Goal: Transaction & Acquisition: Purchase product/service

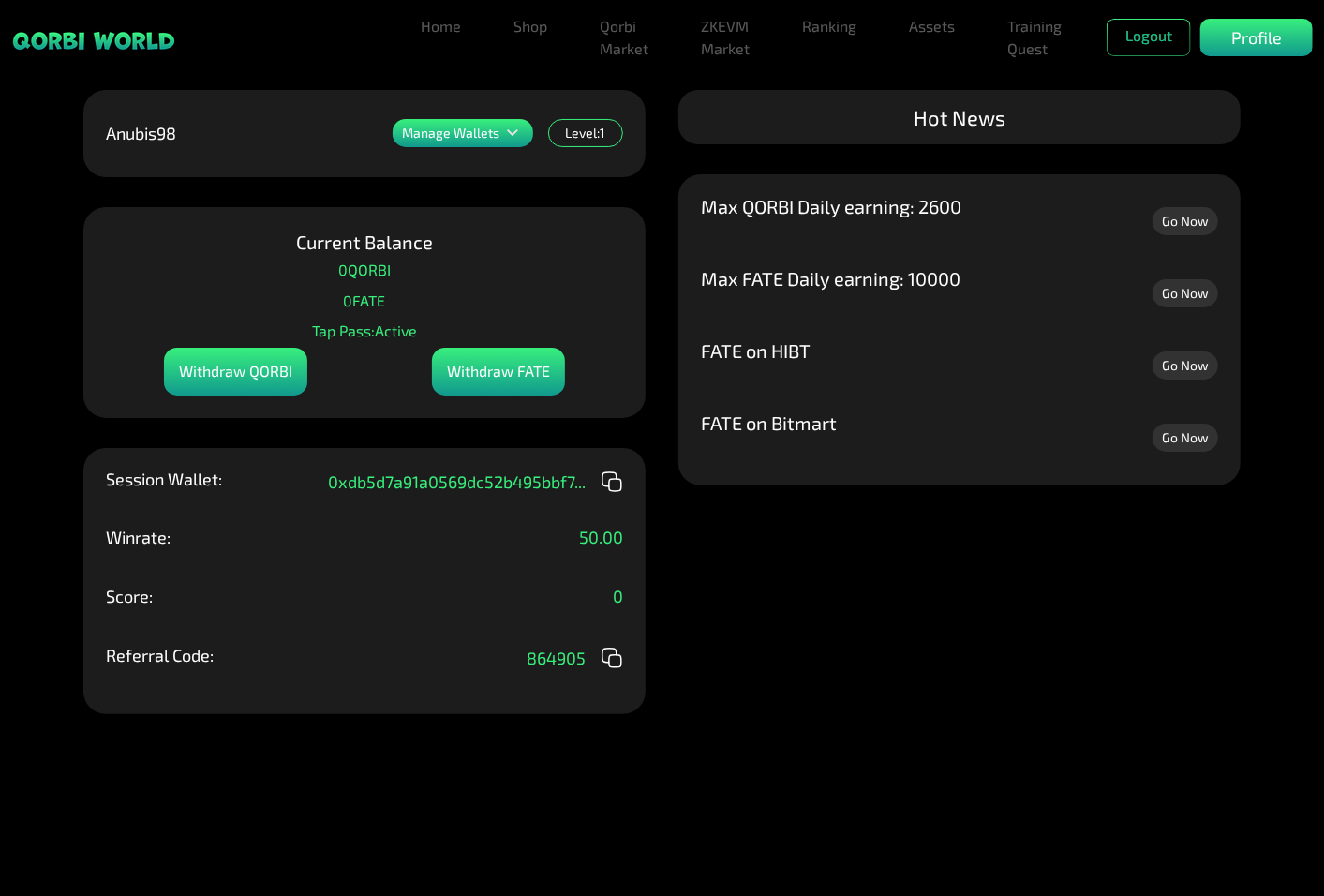
click at [1197, 227] on link "Go Now" at bounding box center [1185, 221] width 66 height 28
click at [1008, 47] on link "Training Quest" at bounding box center [1034, 38] width 69 height 60
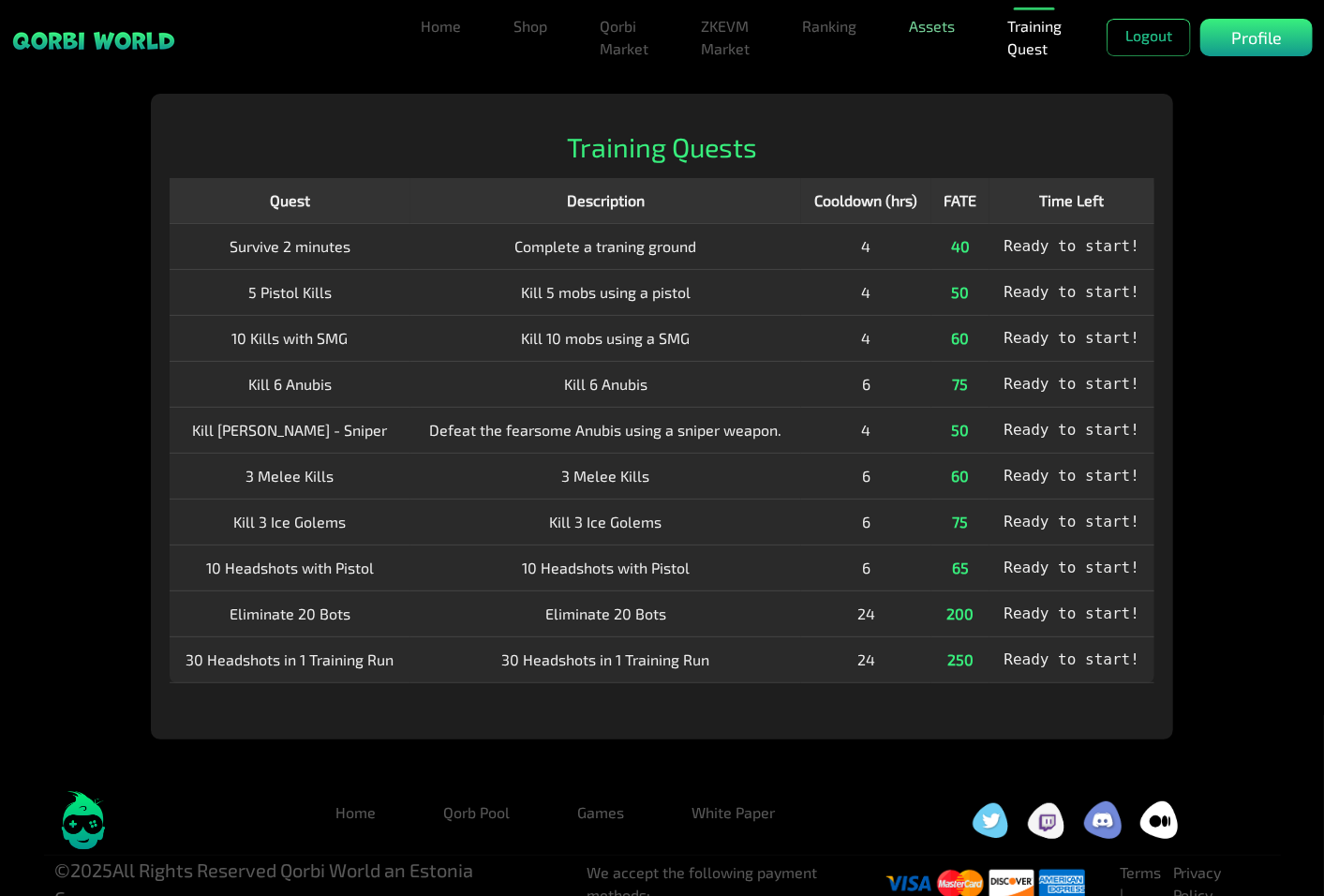
click at [924, 38] on link "Assets" at bounding box center [932, 26] width 61 height 38
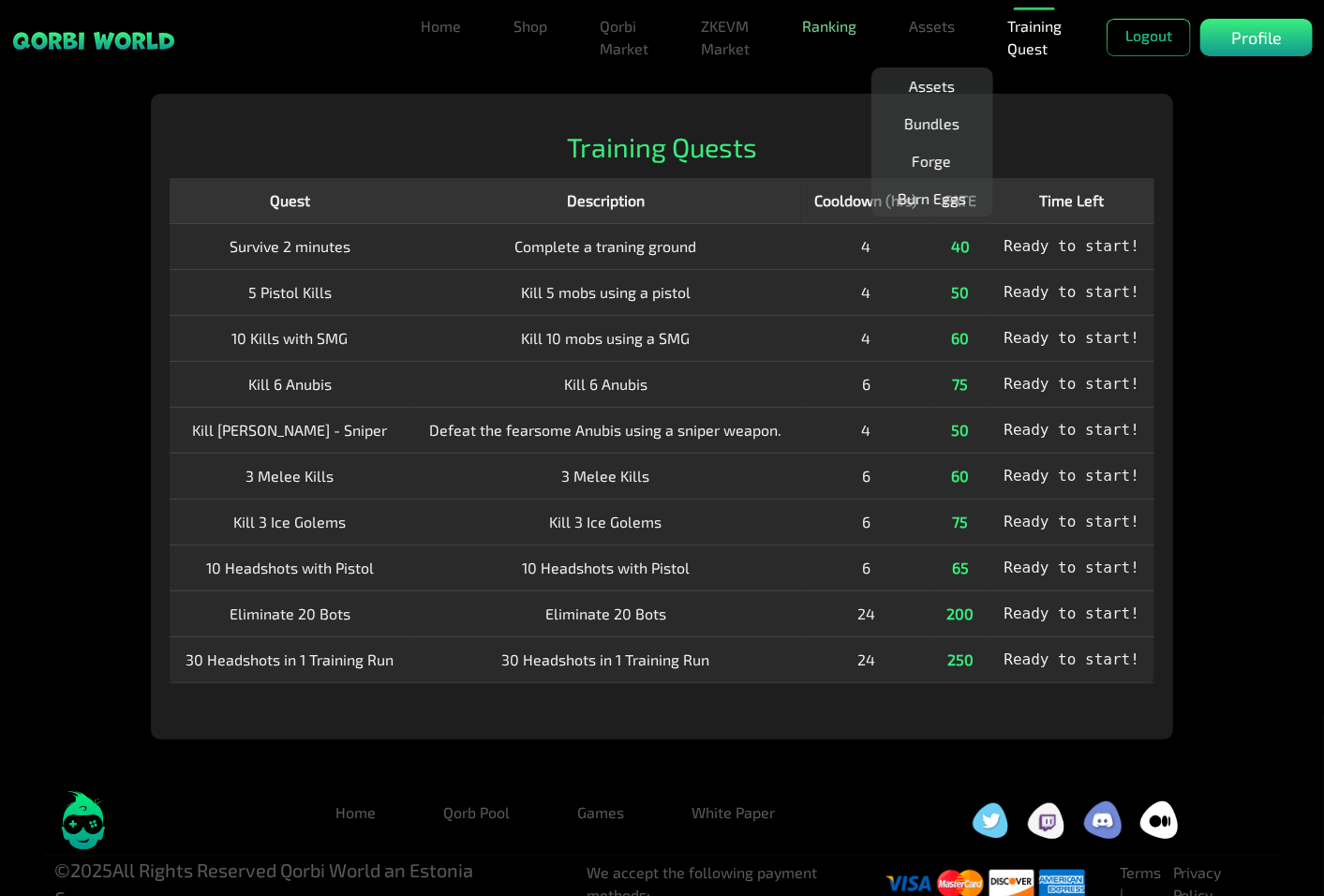
click at [807, 28] on link "Ranking" at bounding box center [829, 26] width 69 height 38
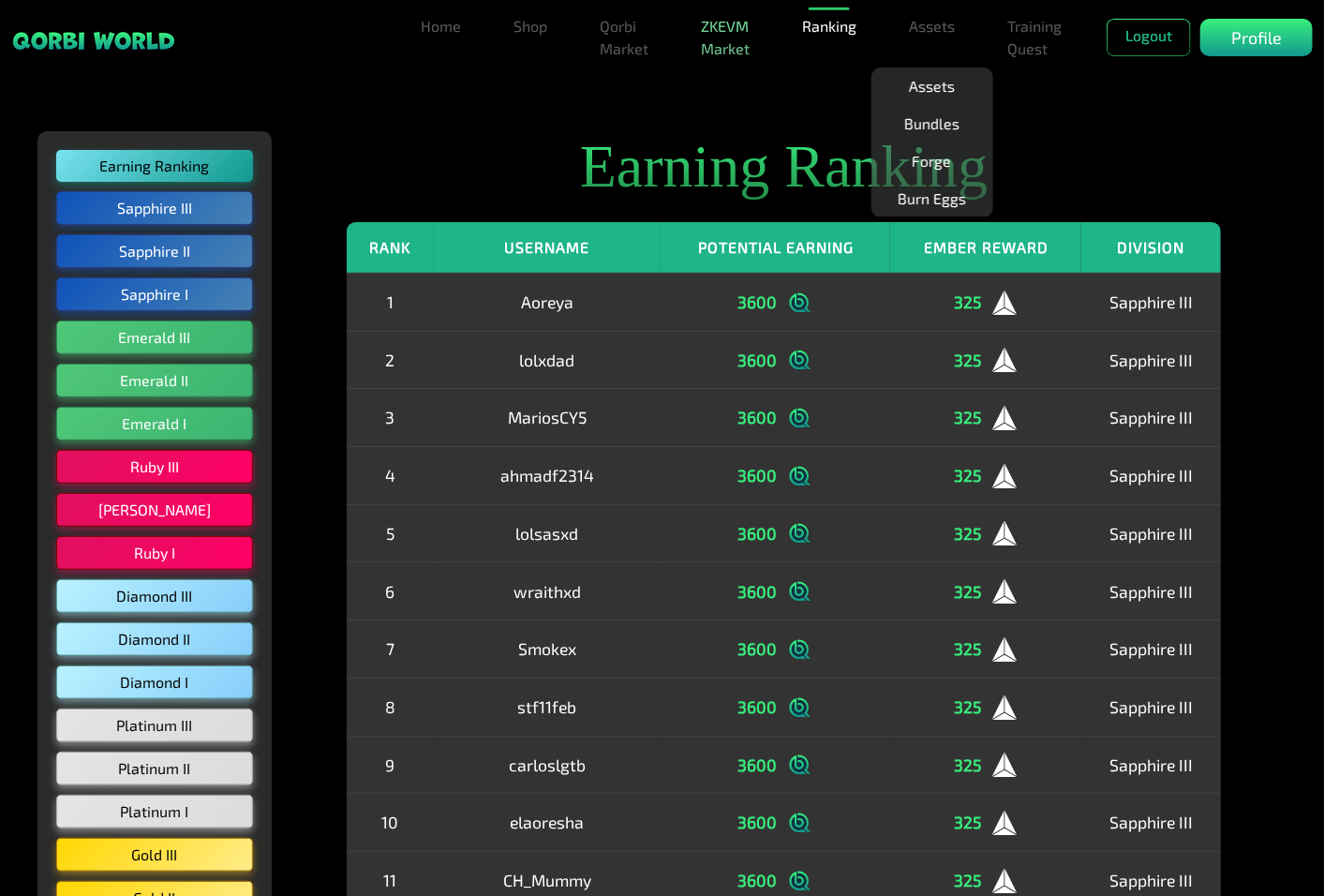
click at [741, 36] on link "ZKEVM Market" at bounding box center [725, 38] width 64 height 60
click at [713, 23] on link "ZKEVM Market" at bounding box center [725, 38] width 64 height 60
click at [641, 33] on link "Qorbi Market" at bounding box center [624, 38] width 64 height 60
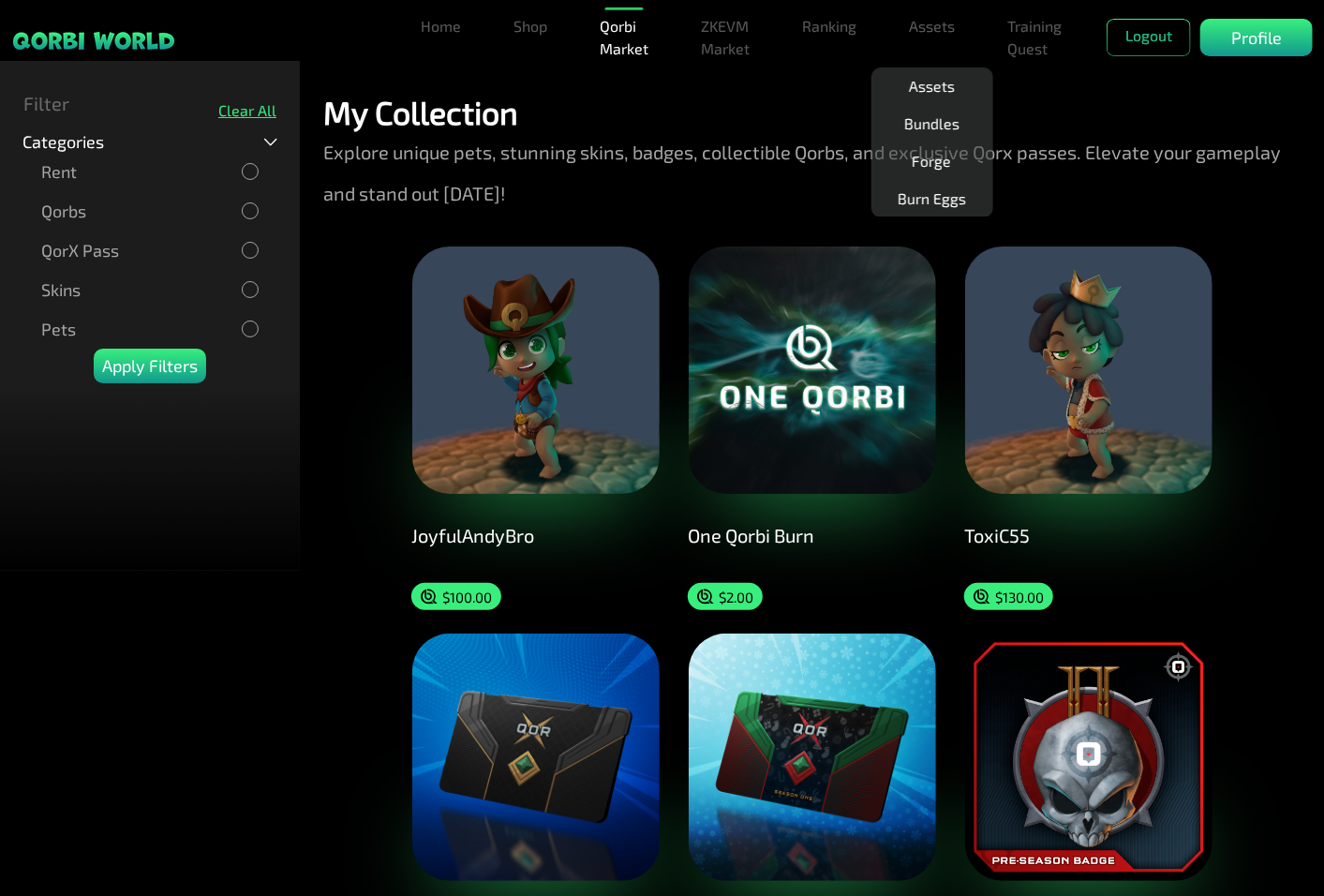
click at [766, 180] on p "Explore unique pets, stunning skins, badges, collectible Qorbs, and exclusive Q…" at bounding box center [812, 173] width 977 height 83
click at [937, 88] on link "Assets" at bounding box center [932, 86] width 61 height 38
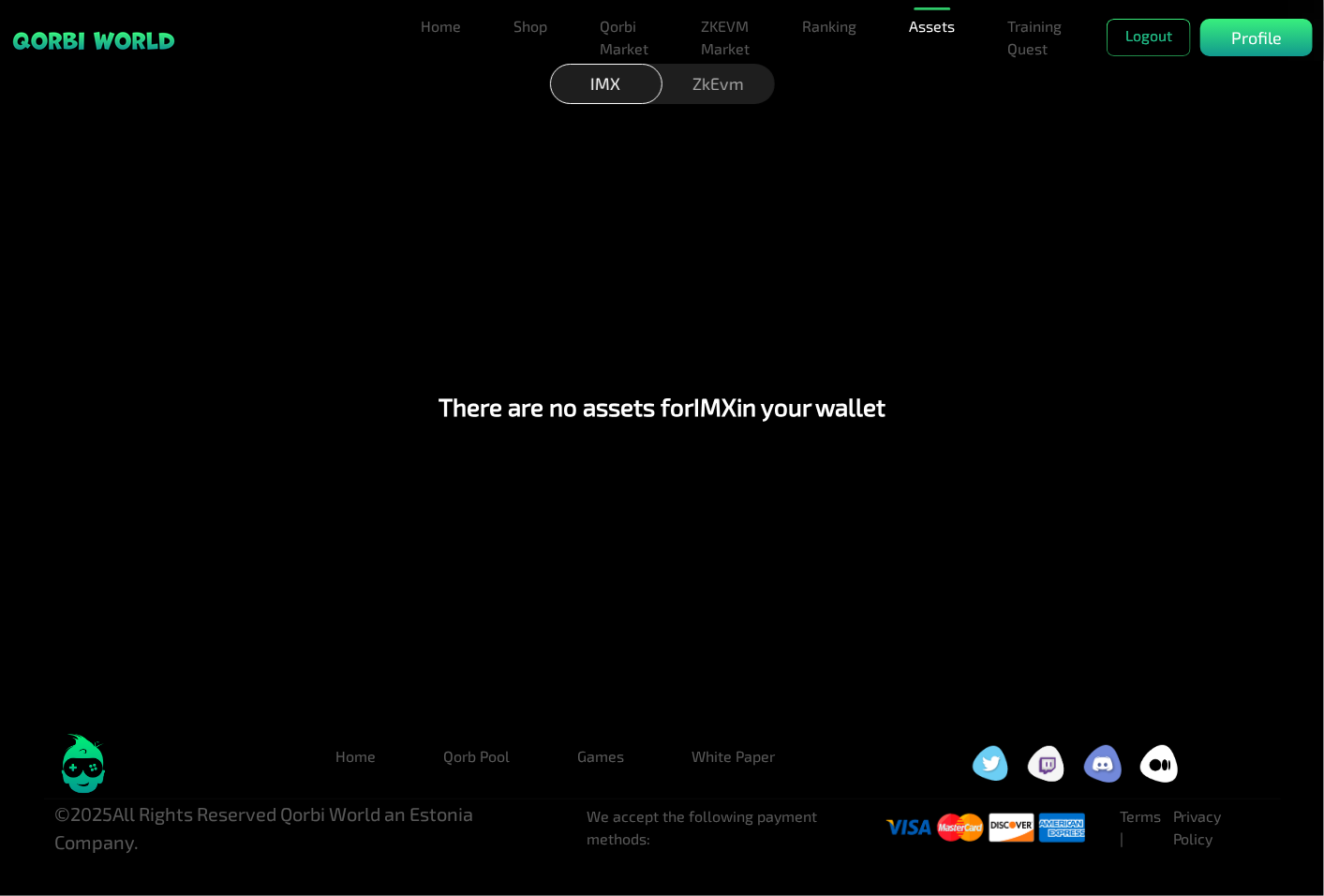
click at [698, 81] on div "ZkEvm" at bounding box center [719, 84] width 113 height 40
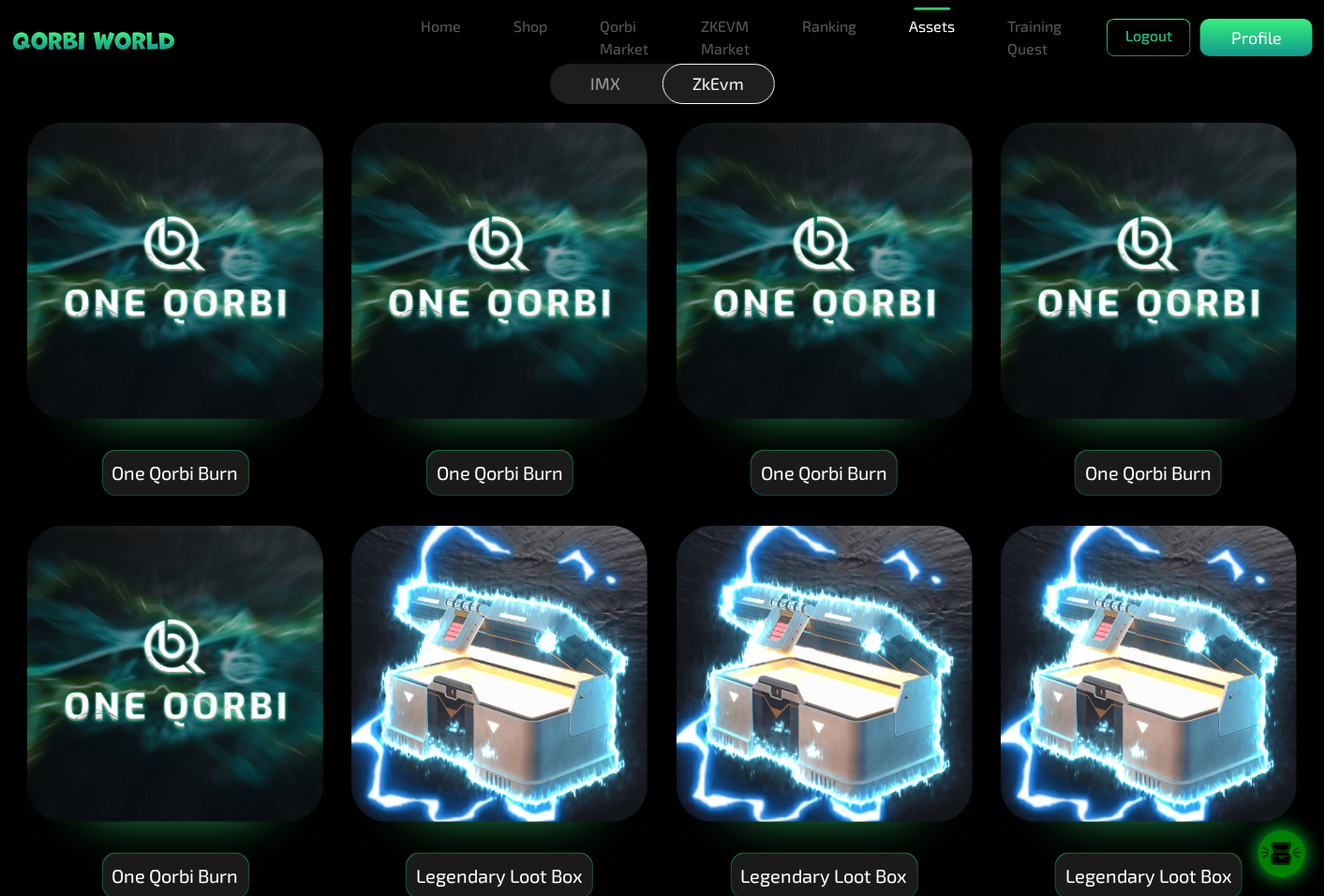
click at [205, 873] on div "One Qorbi Burn" at bounding box center [175, 875] width 145 height 44
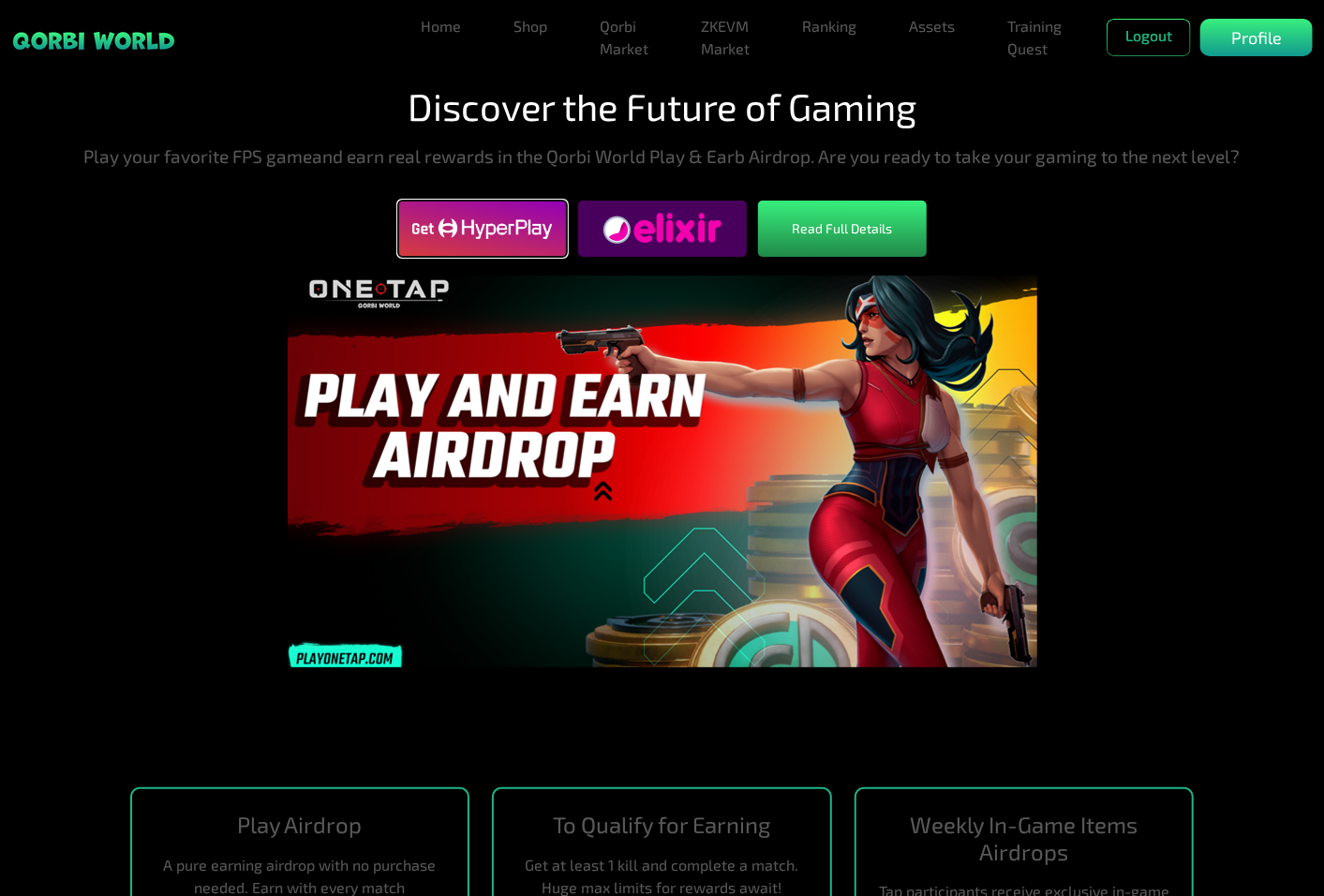
click at [529, 238] on img at bounding box center [482, 228] width 169 height 48
click at [523, 31] on link "Shop" at bounding box center [530, 26] width 49 height 38
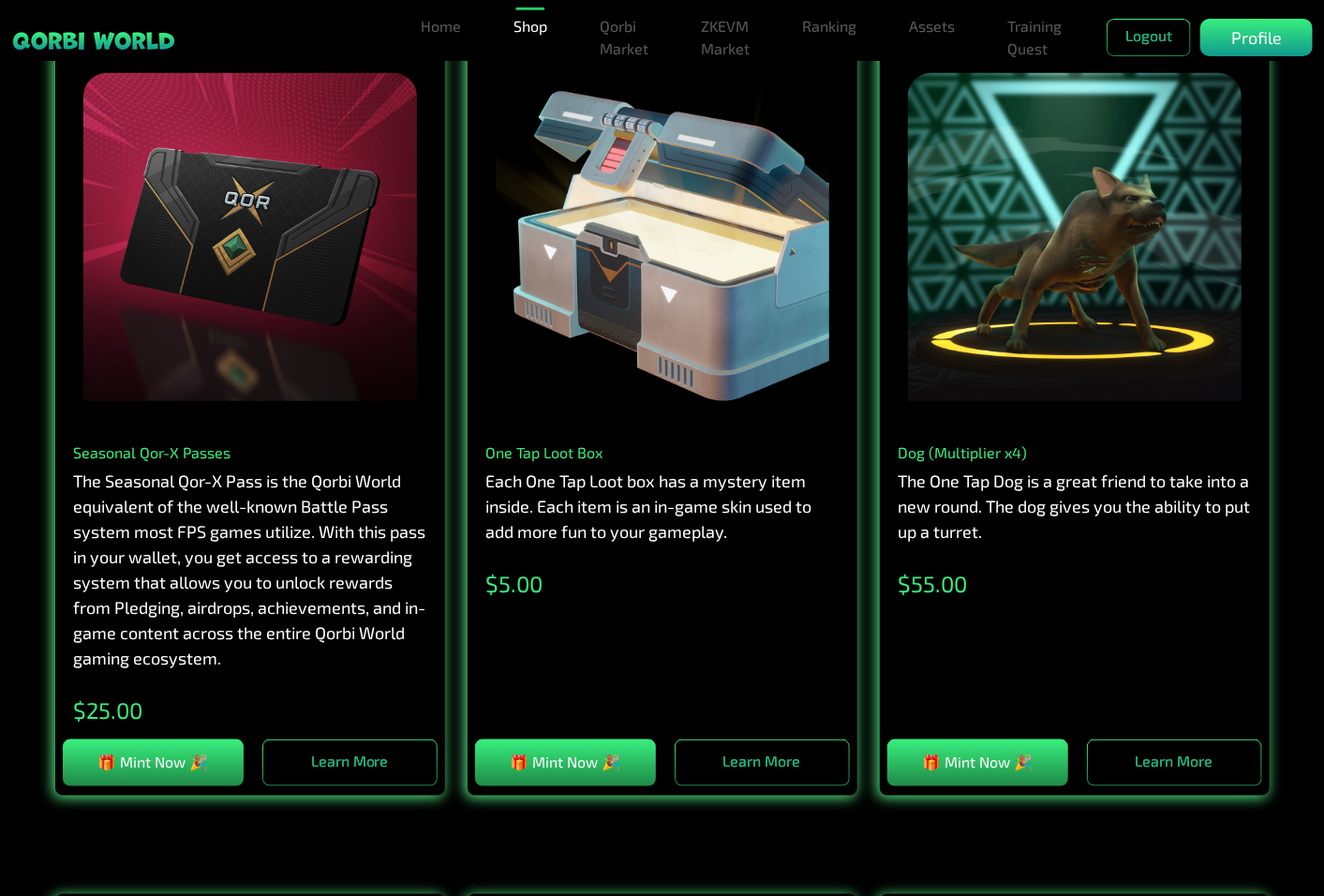
scroll to position [789, 0]
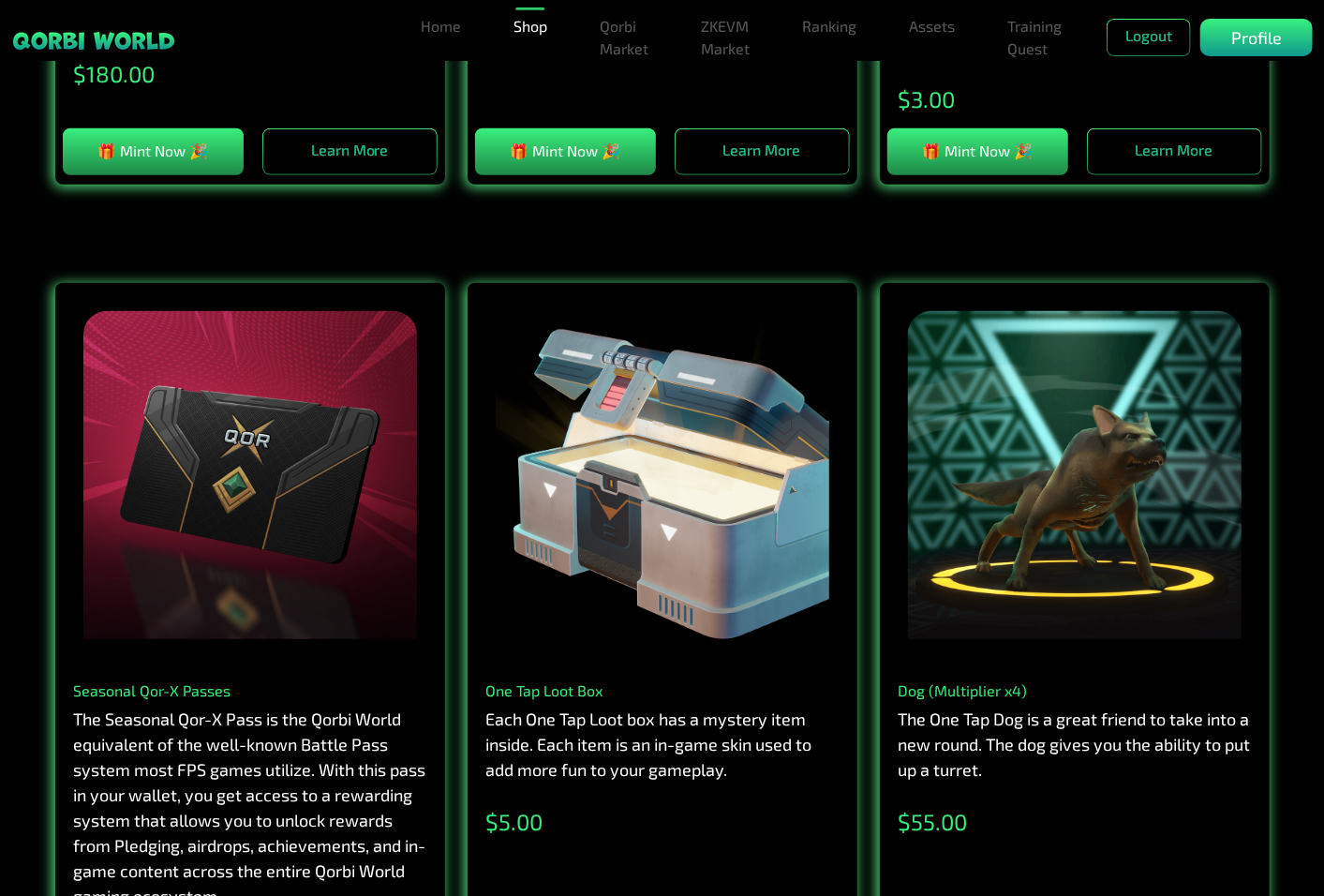
click at [693, 478] on div at bounding box center [662, 475] width 333 height 327
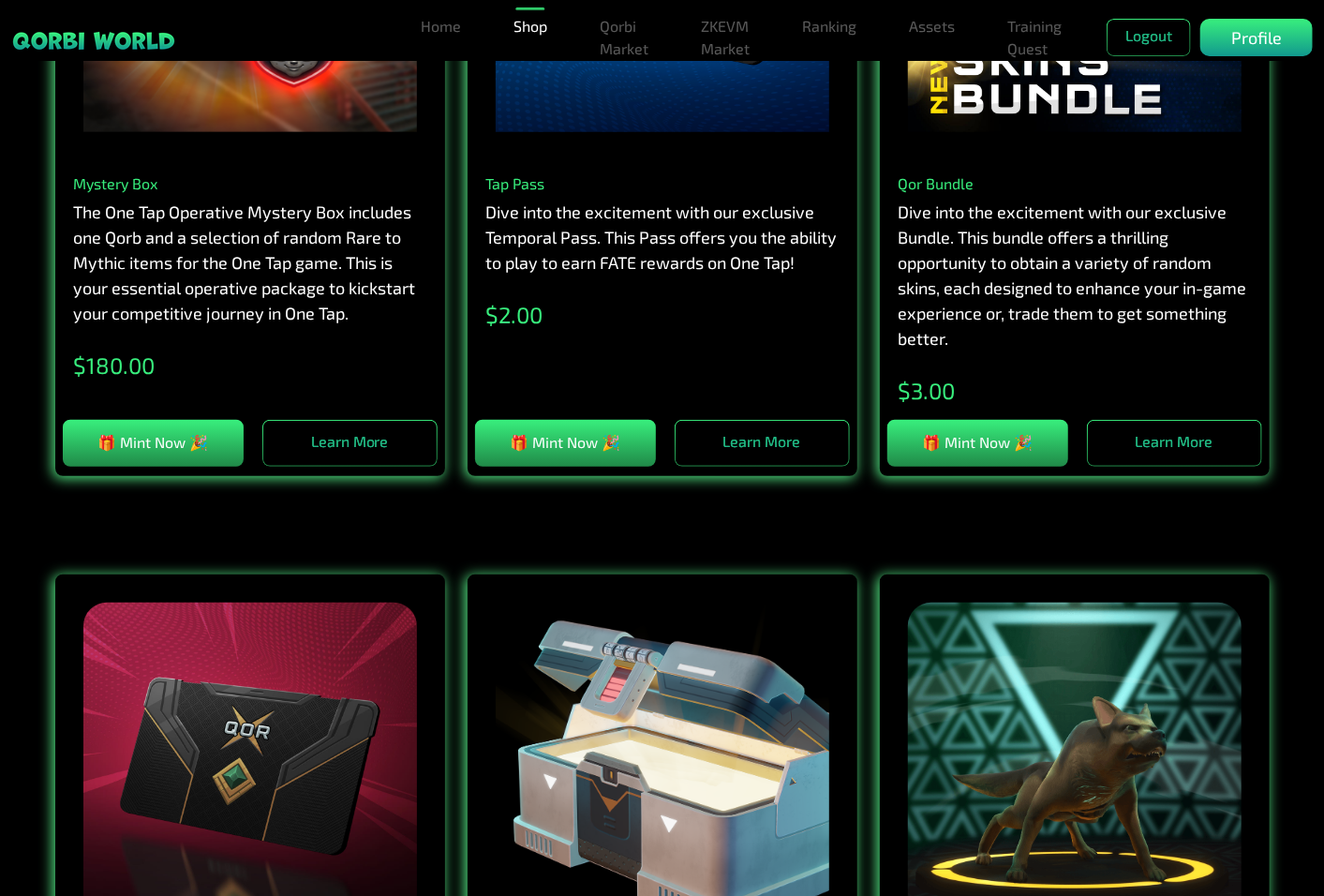
scroll to position [372, 0]
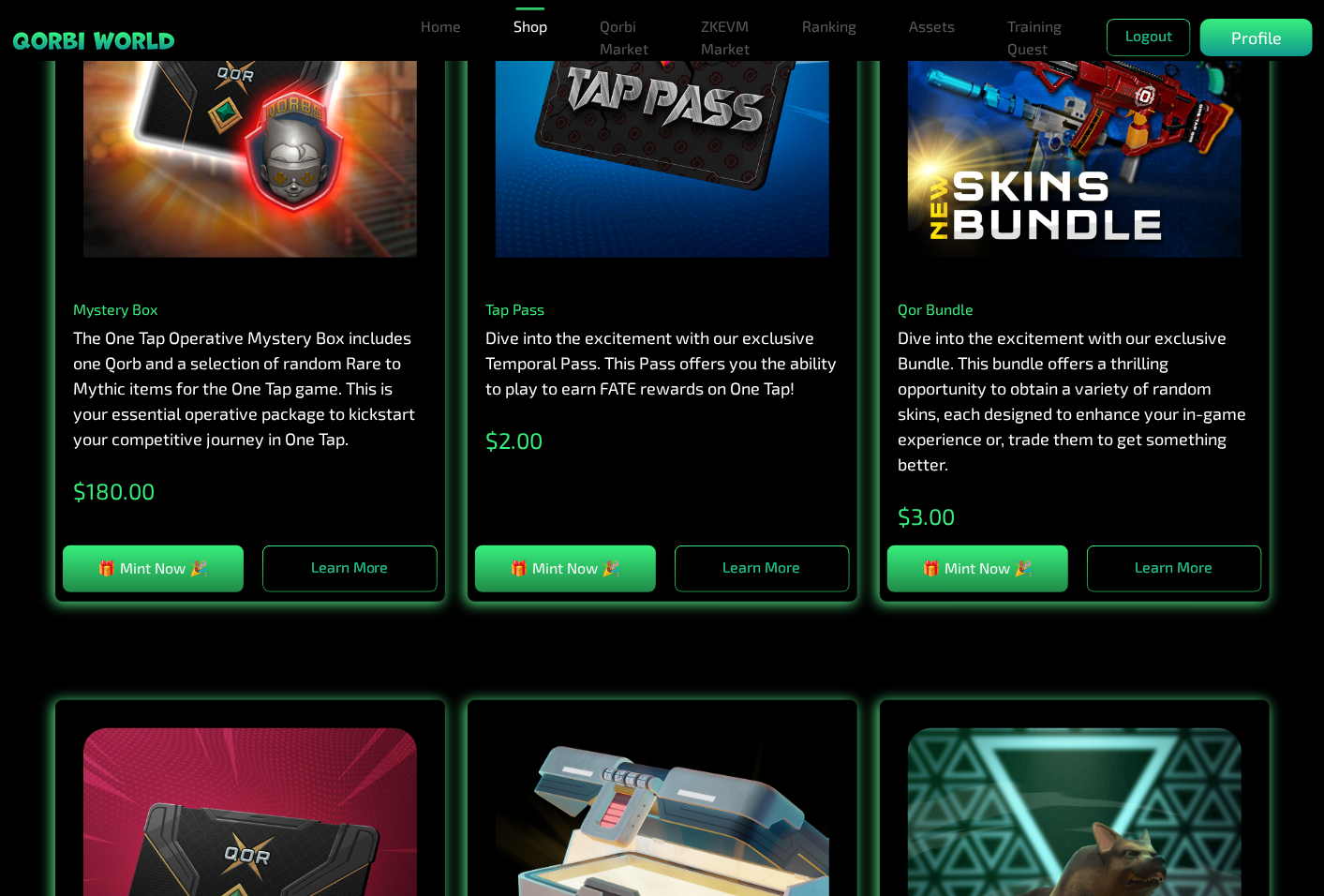
click at [1111, 288] on div "Qor Bundle Dive into the excitement with our exclusive Bundle. This bundle offe…" at bounding box center [1074, 425] width 389 height 279
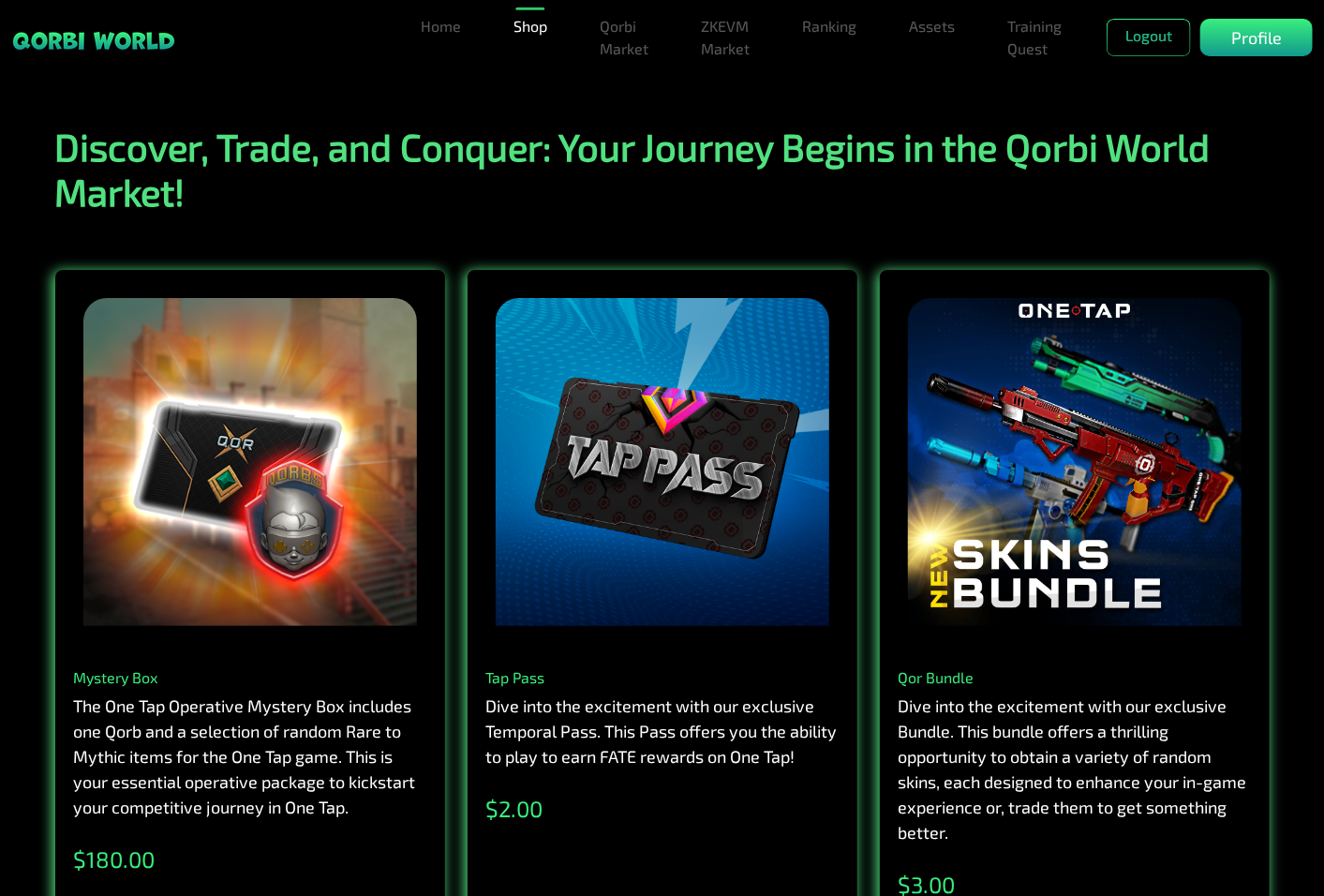
scroll to position [0, 0]
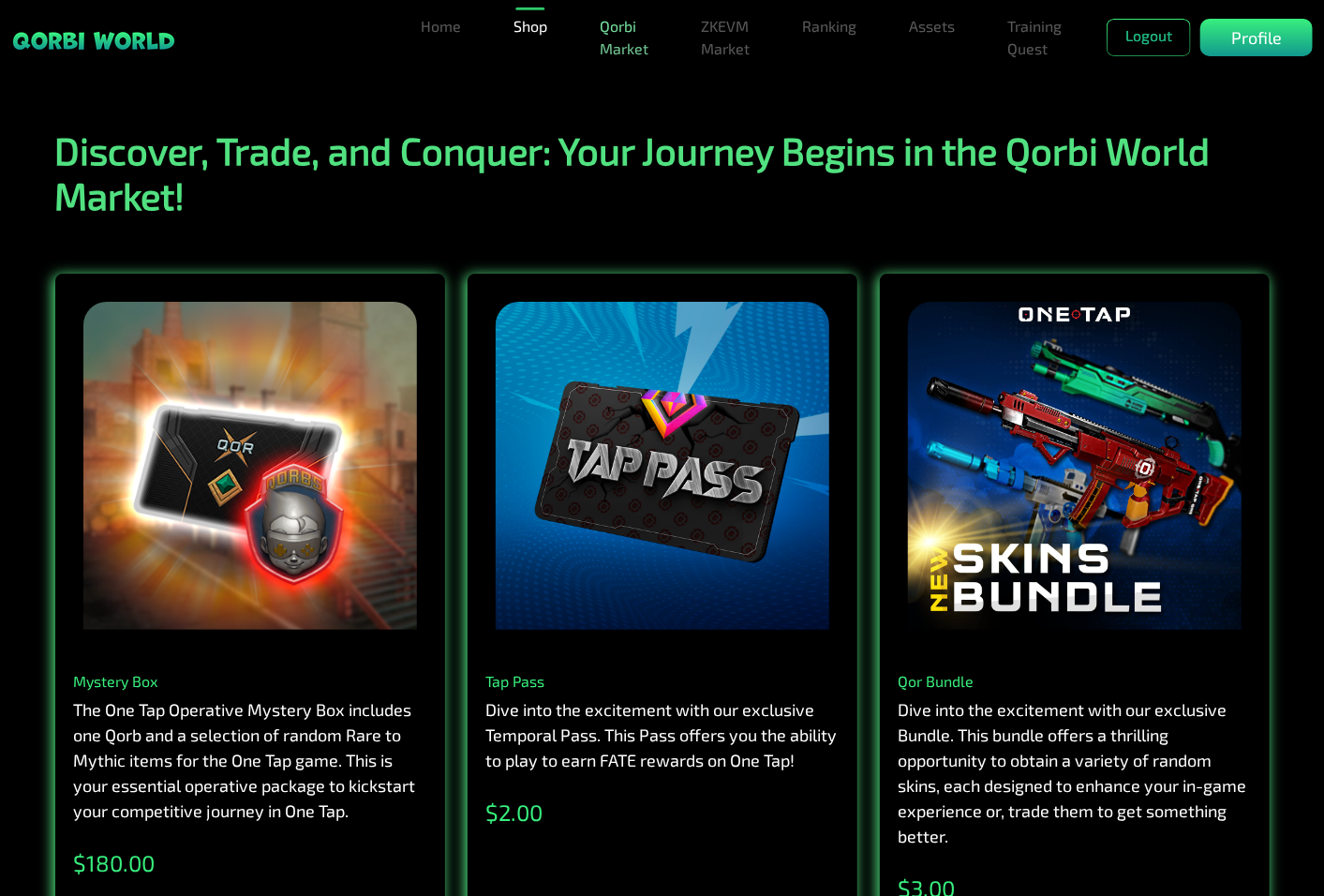
click at [612, 33] on link "Qorbi Market" at bounding box center [624, 38] width 64 height 60
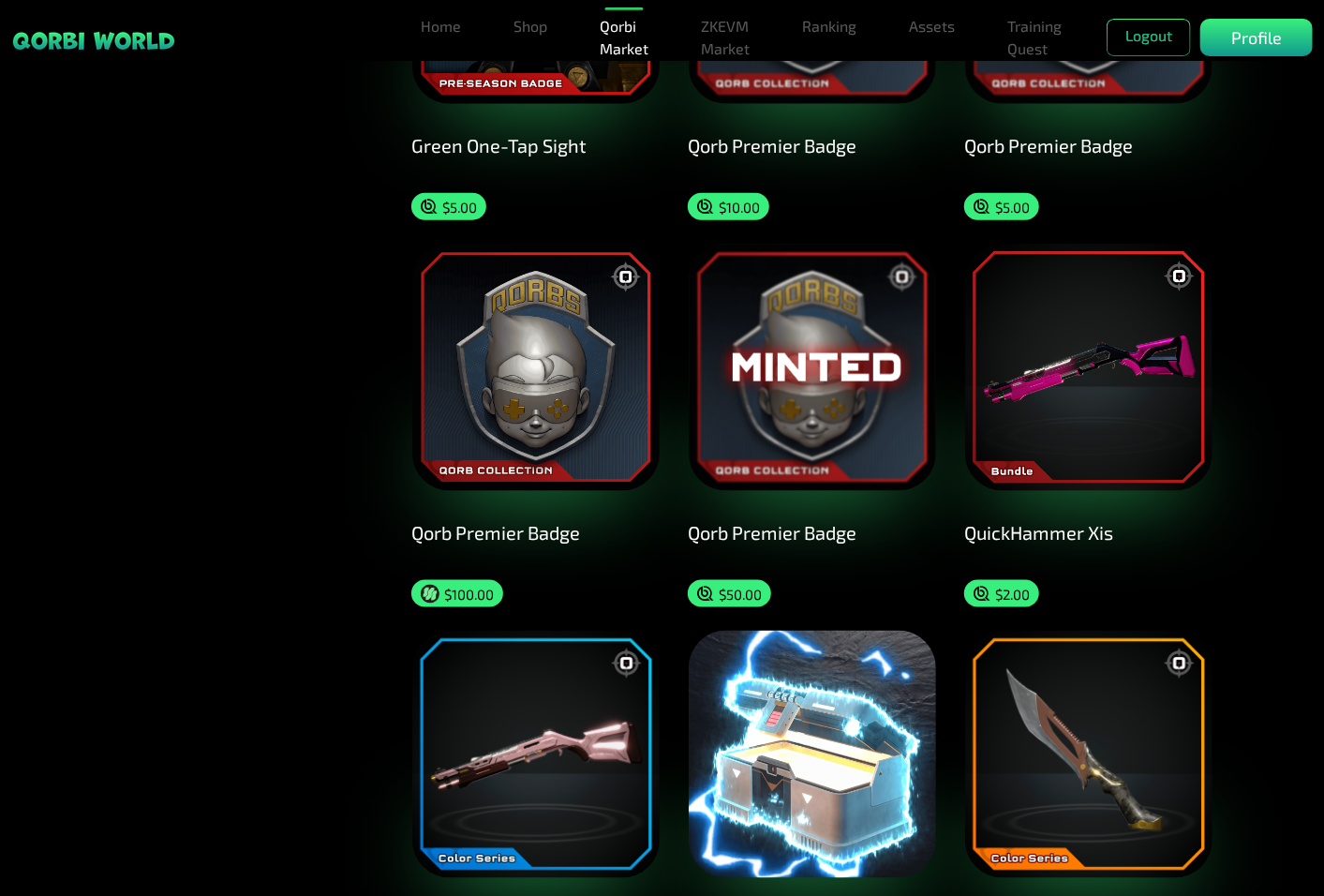
scroll to position [1353, 0]
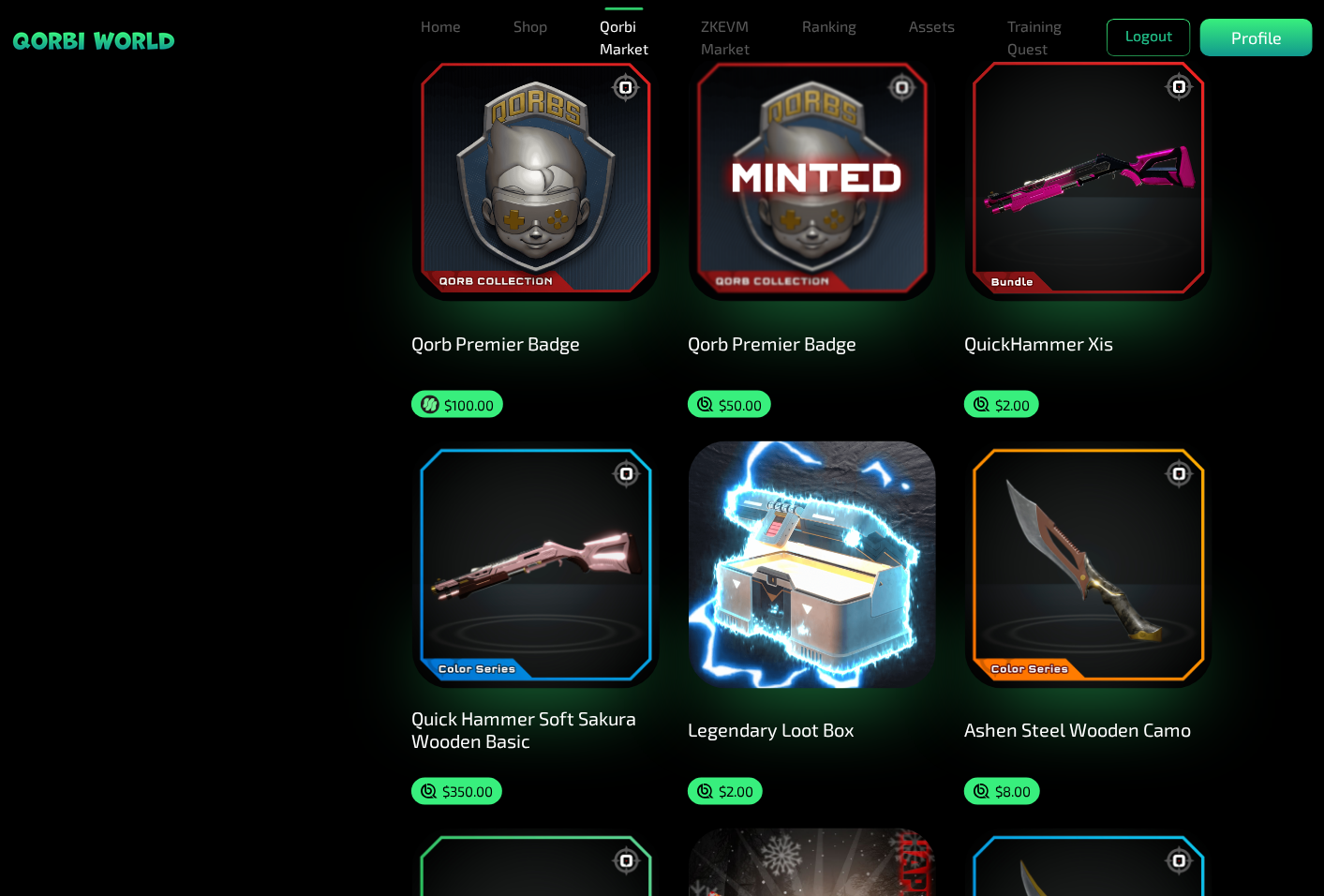
click at [819, 585] on img at bounding box center [813, 565] width 248 height 248
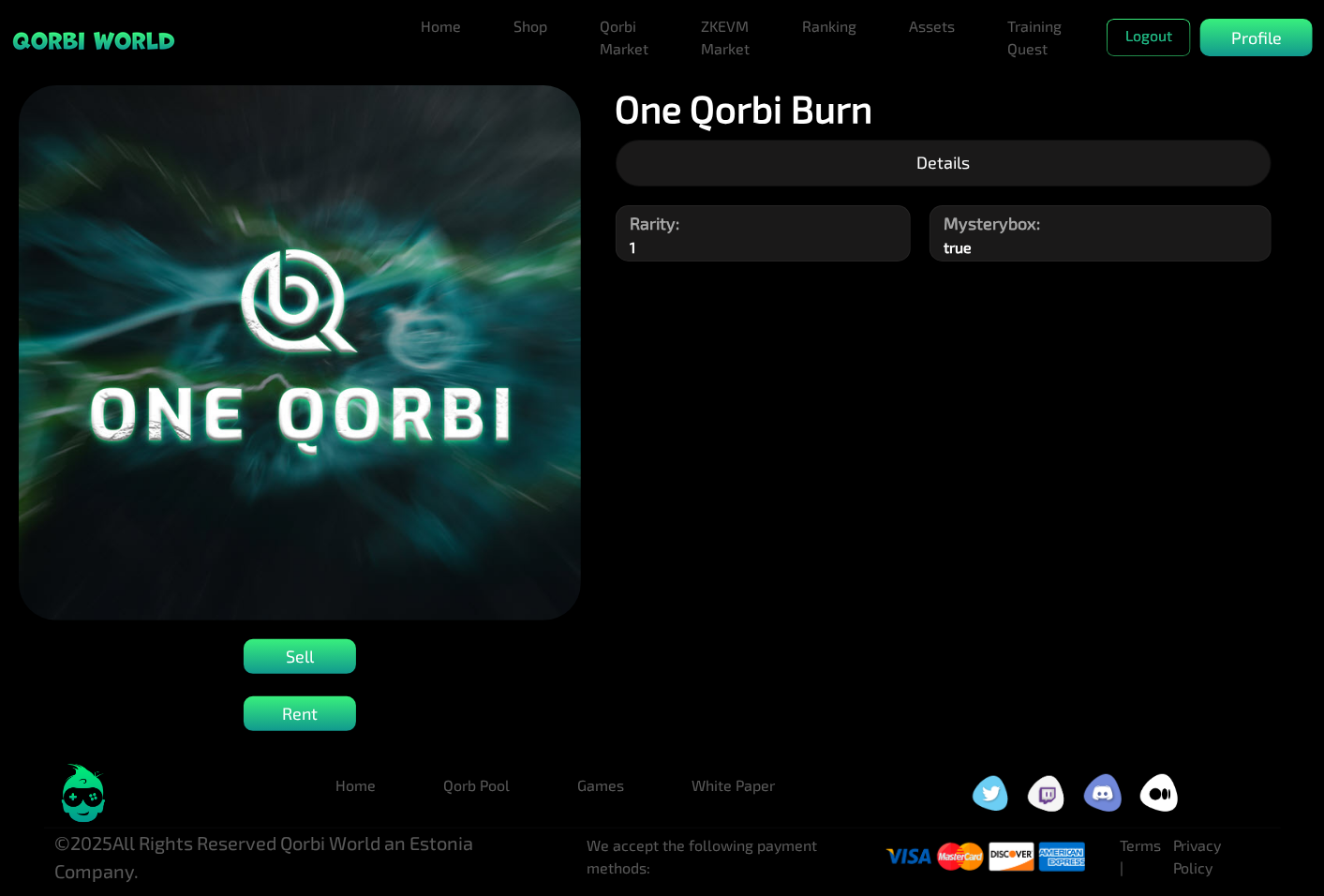
click at [328, 413] on img at bounding box center [299, 353] width 562 height 535
click at [301, 649] on p "Sell" at bounding box center [300, 656] width 28 height 25
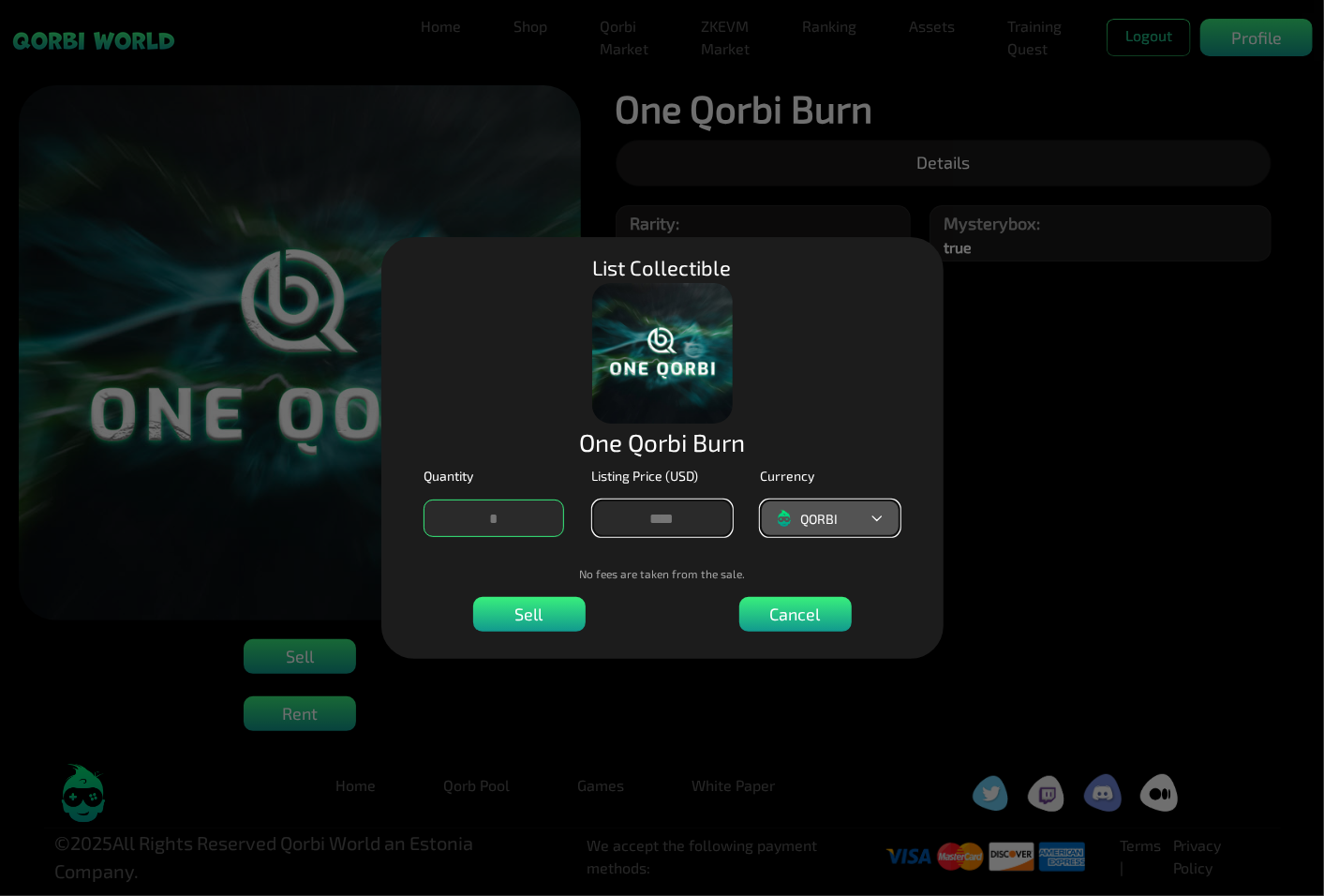
click at [851, 516] on button "QORBI" at bounding box center [830, 518] width 141 height 38
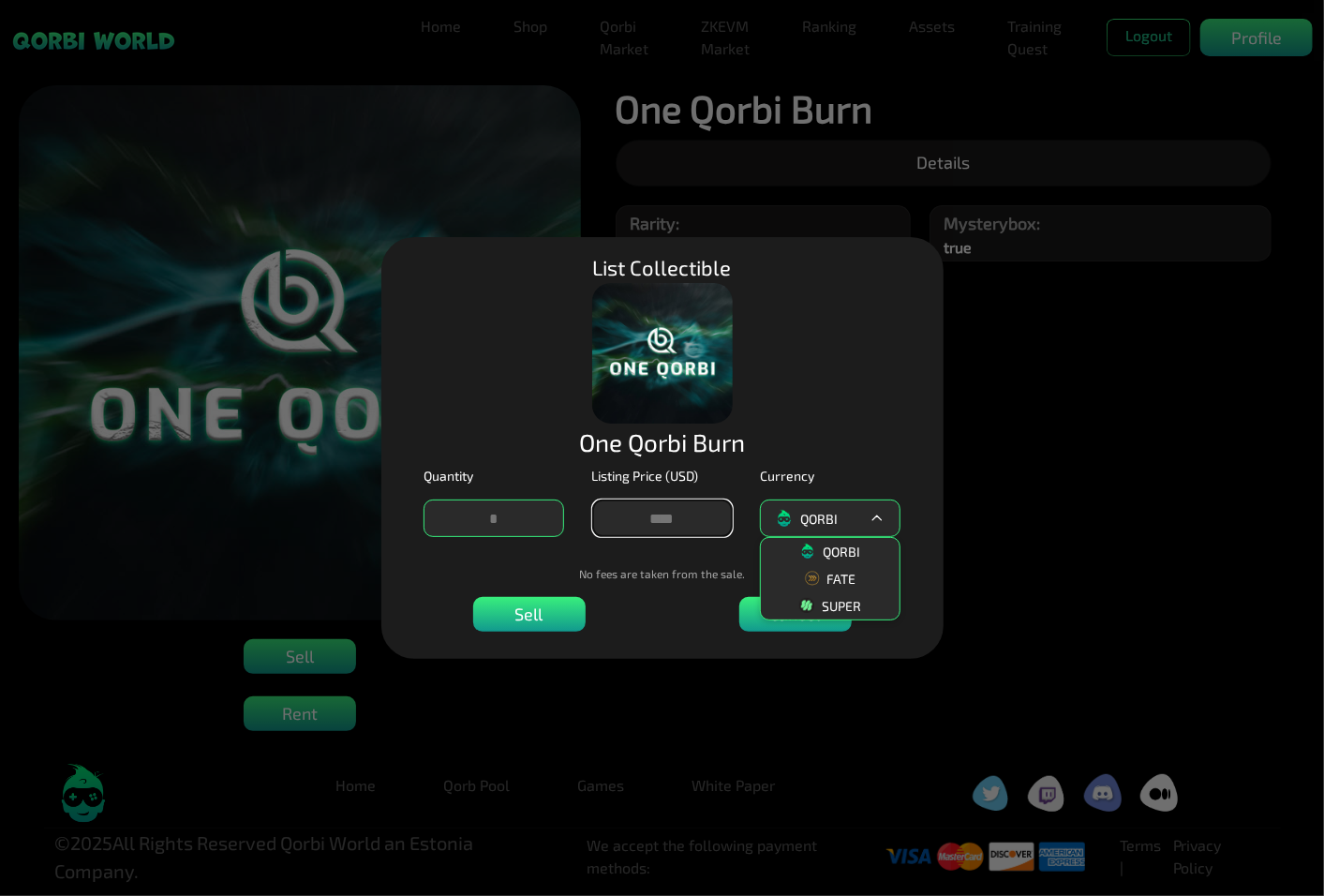
click at [902, 507] on div "Quantity Listing Price (USD) ***** Currency QORBI QORBI FATE SUPER" at bounding box center [662, 510] width 532 height 90
click at [877, 521] on icon at bounding box center [877, 518] width 15 height 15
click at [528, 616] on p "Sell" at bounding box center [529, 614] width 28 height 25
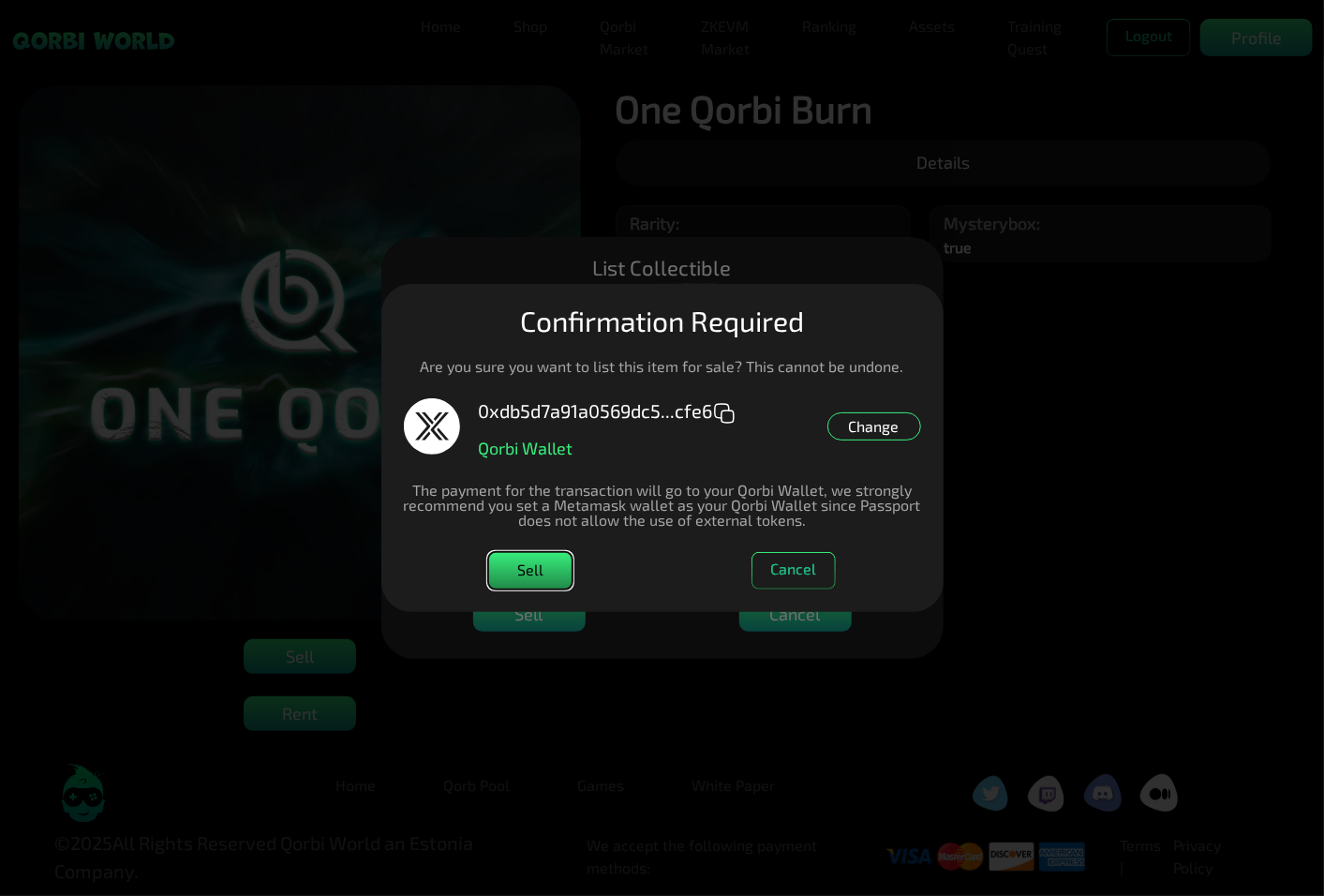
click at [536, 576] on button "Sell" at bounding box center [530, 570] width 84 height 38
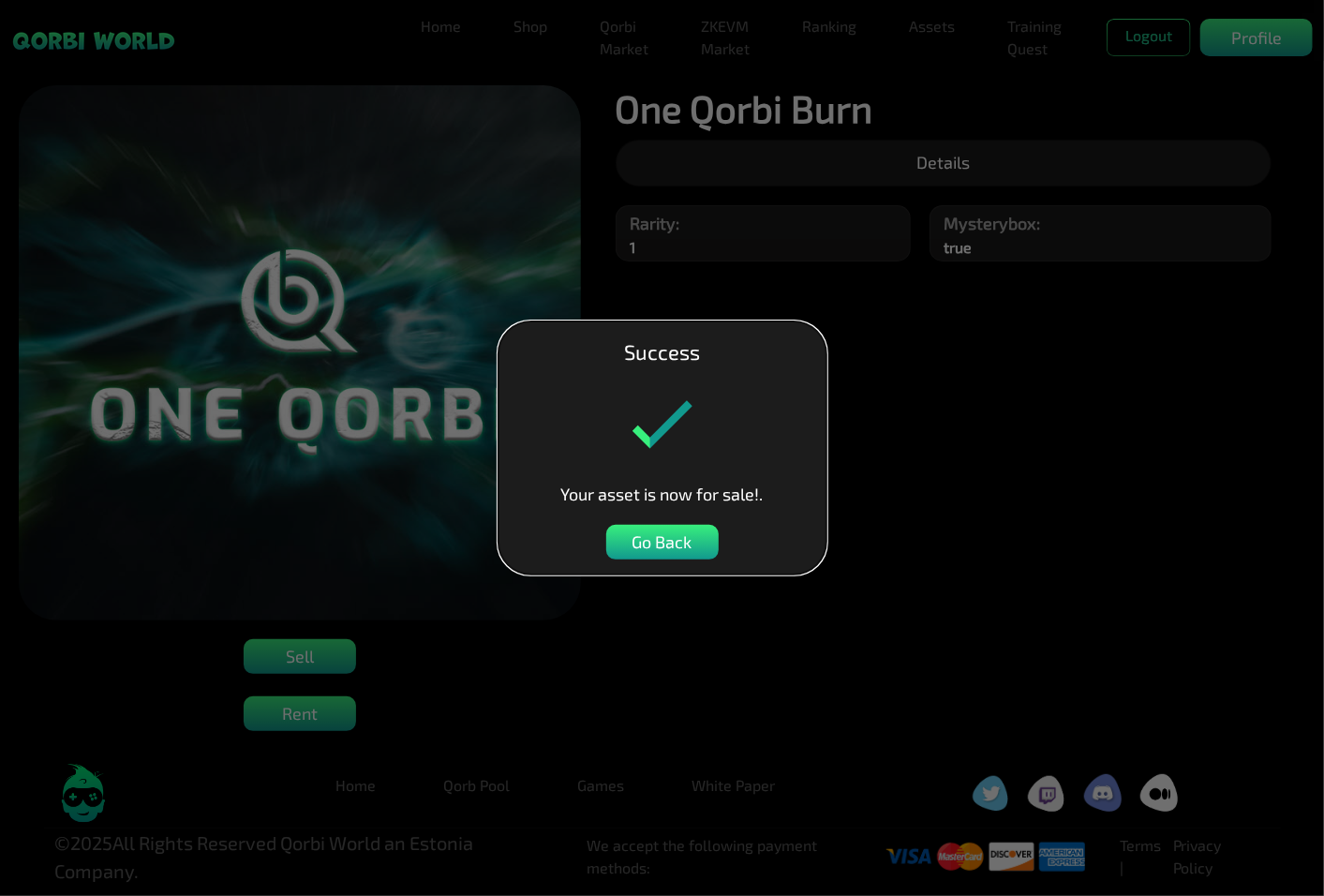
click at [649, 494] on p "Your asset is now for sale!." at bounding box center [662, 494] width 203 height 25
click at [651, 540] on p "Go Back" at bounding box center [662, 541] width 60 height 25
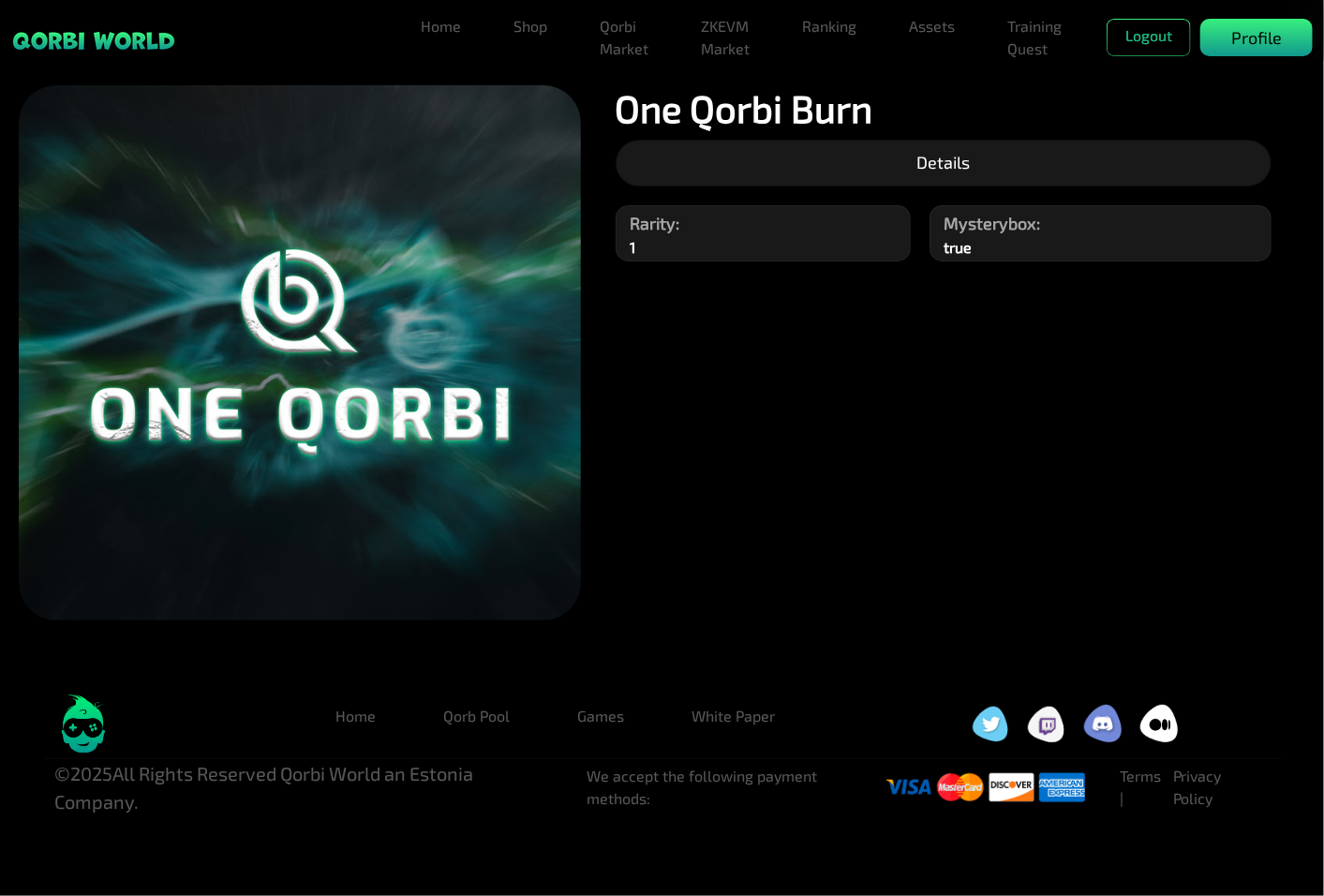
click at [1267, 47] on p "Profile" at bounding box center [1256, 38] width 51 height 25
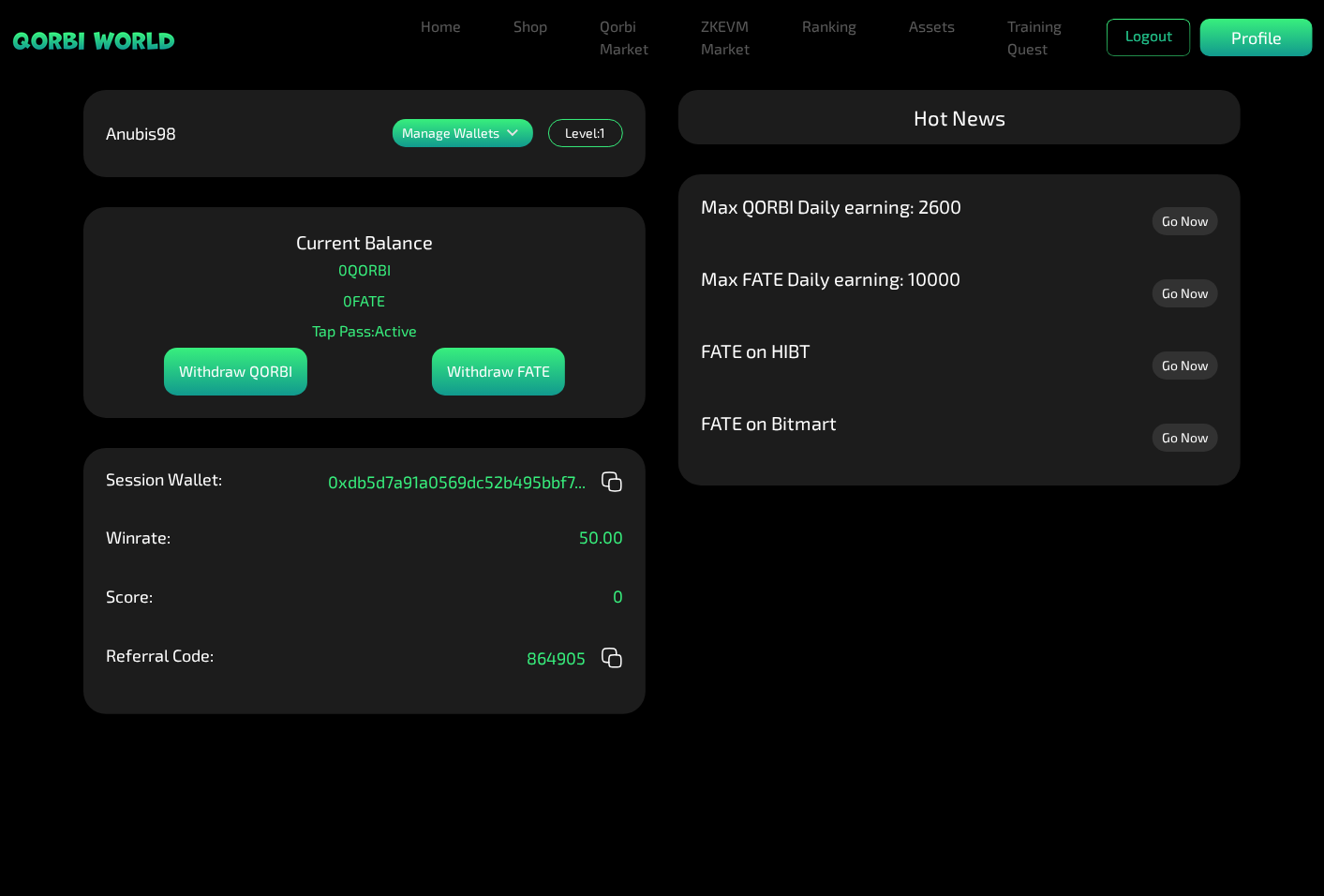
click at [522, 132] on icon at bounding box center [512, 133] width 23 height 23
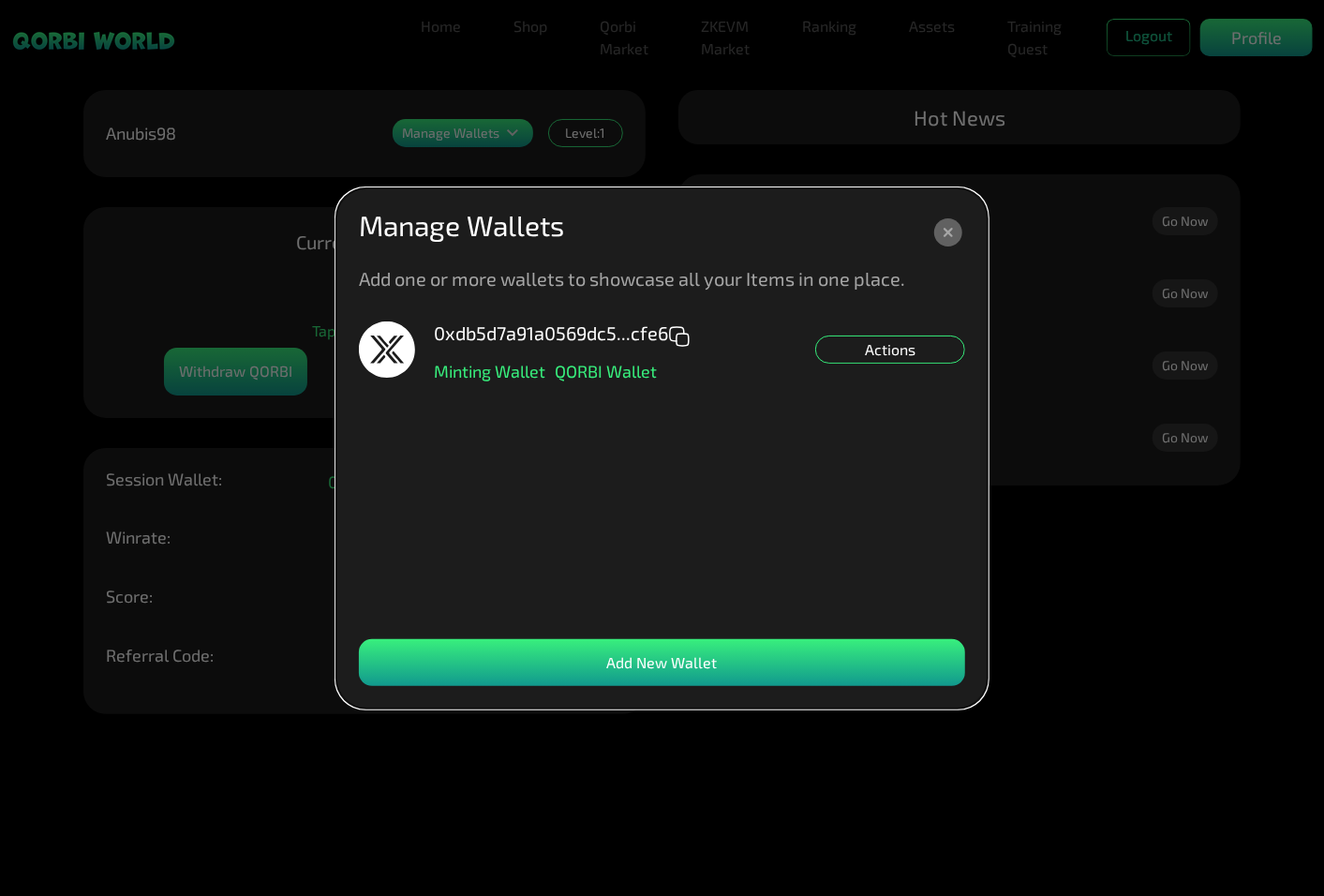
click at [620, 374] on p "QORBI Wallet" at bounding box center [605, 371] width 102 height 17
click at [912, 352] on div "Actions" at bounding box center [890, 349] width 150 height 28
click at [840, 377] on div "Set NFT Minting Default" at bounding box center [890, 376] width 150 height 28
click at [510, 349] on div "0xdb5d7a91a0569dc5...cfe6" at bounding box center [562, 341] width 257 height 43
click at [465, 381] on div "0xdb5d7a91a0569dc5...cfe6 Minting Wallet QORBI Wallet Actions" at bounding box center [662, 471] width 606 height 299
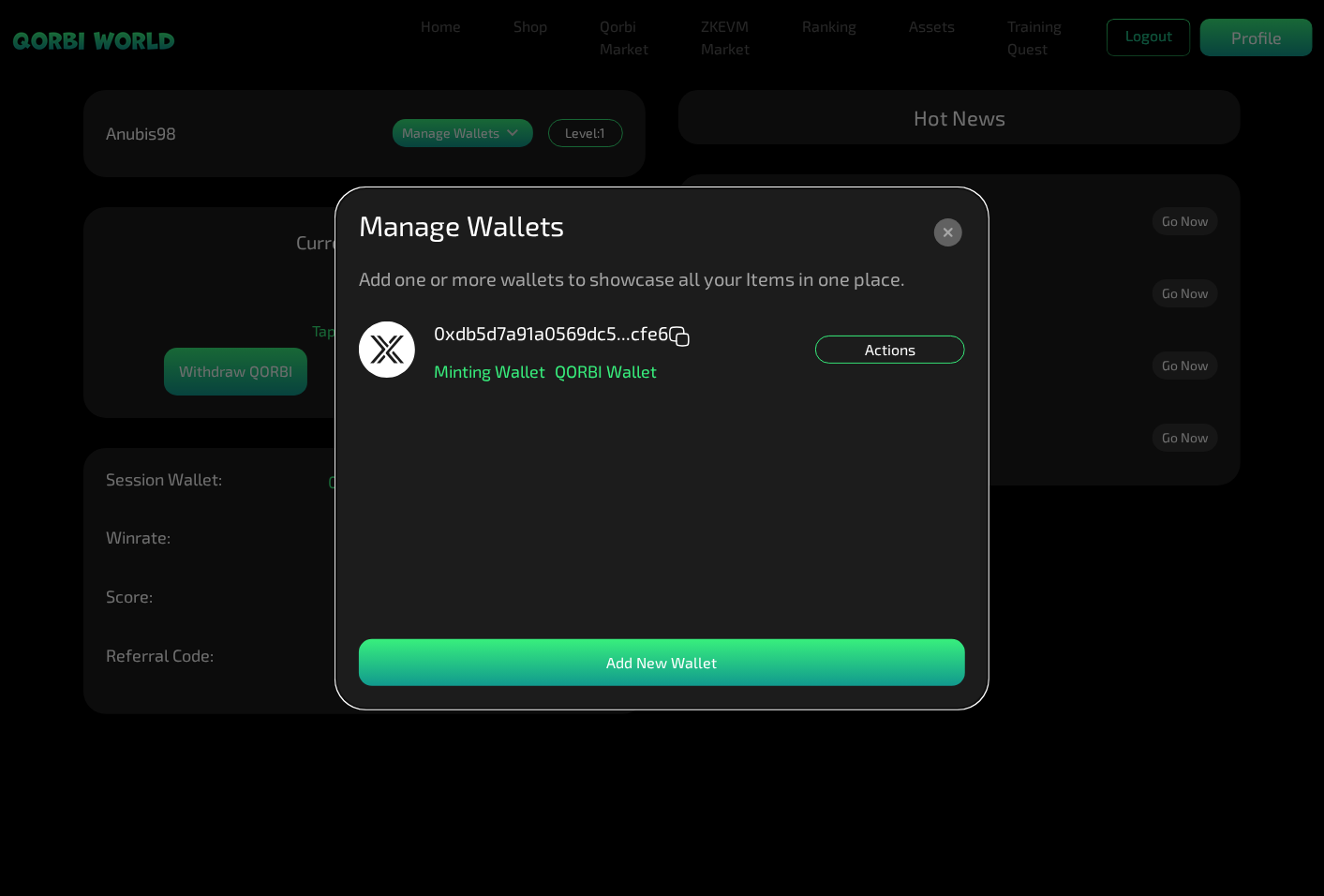
click at [472, 356] on div "0xdb5d7a91a0569dc5...cfe6" at bounding box center [562, 341] width 257 height 43
click at [479, 363] on p "Minting Wallet" at bounding box center [489, 371] width 112 height 17
click at [586, 366] on p "QORBI Wallet" at bounding box center [605, 371] width 102 height 17
drag, startPoint x: 586, startPoint y: 366, endPoint x: 517, endPoint y: 279, distance: 111.0
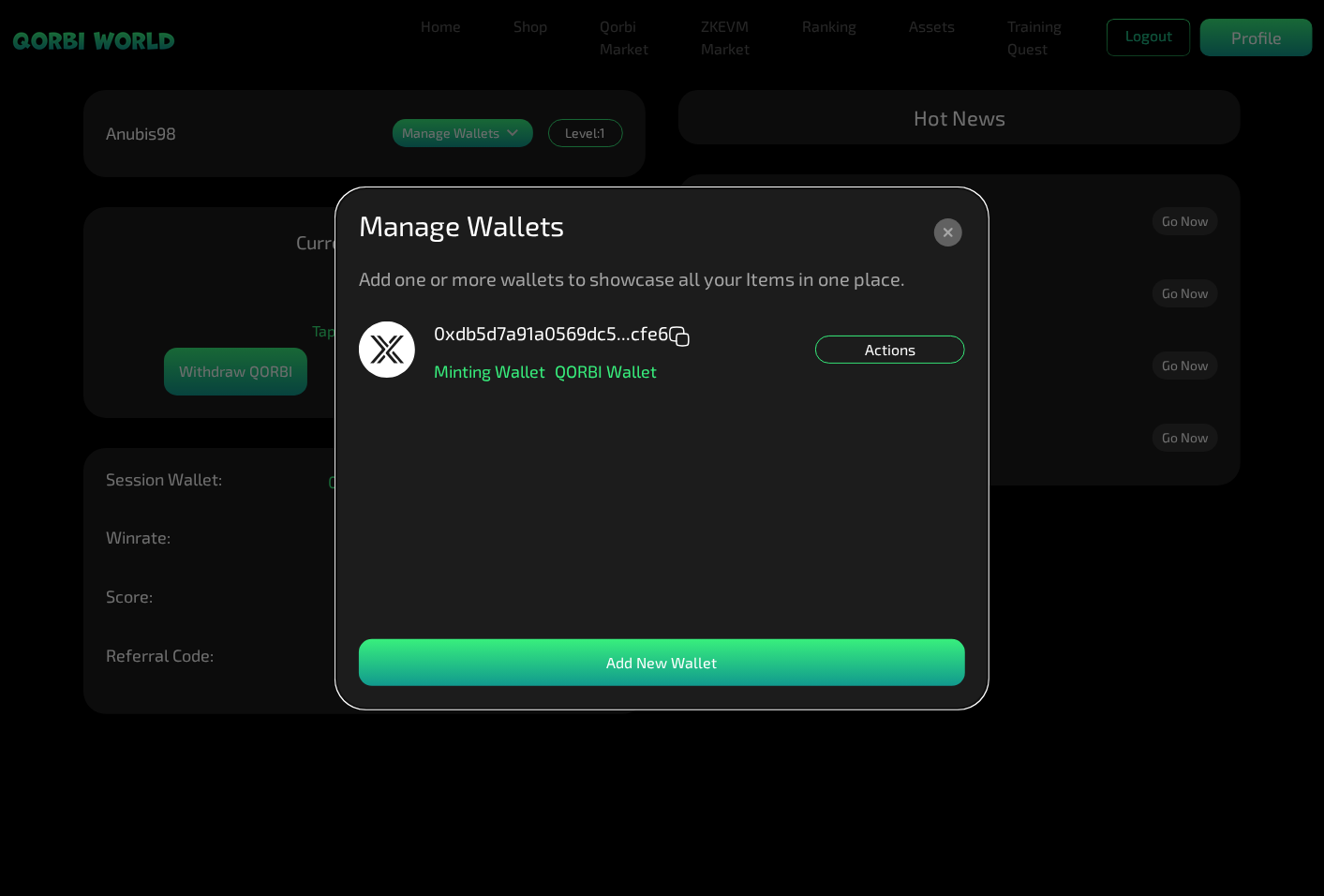
click at [517, 279] on p "Add one or more wallets to showcase all your Items in one place." at bounding box center [632, 279] width 546 height 19
click at [941, 232] on icon at bounding box center [949, 233] width 28 height 28
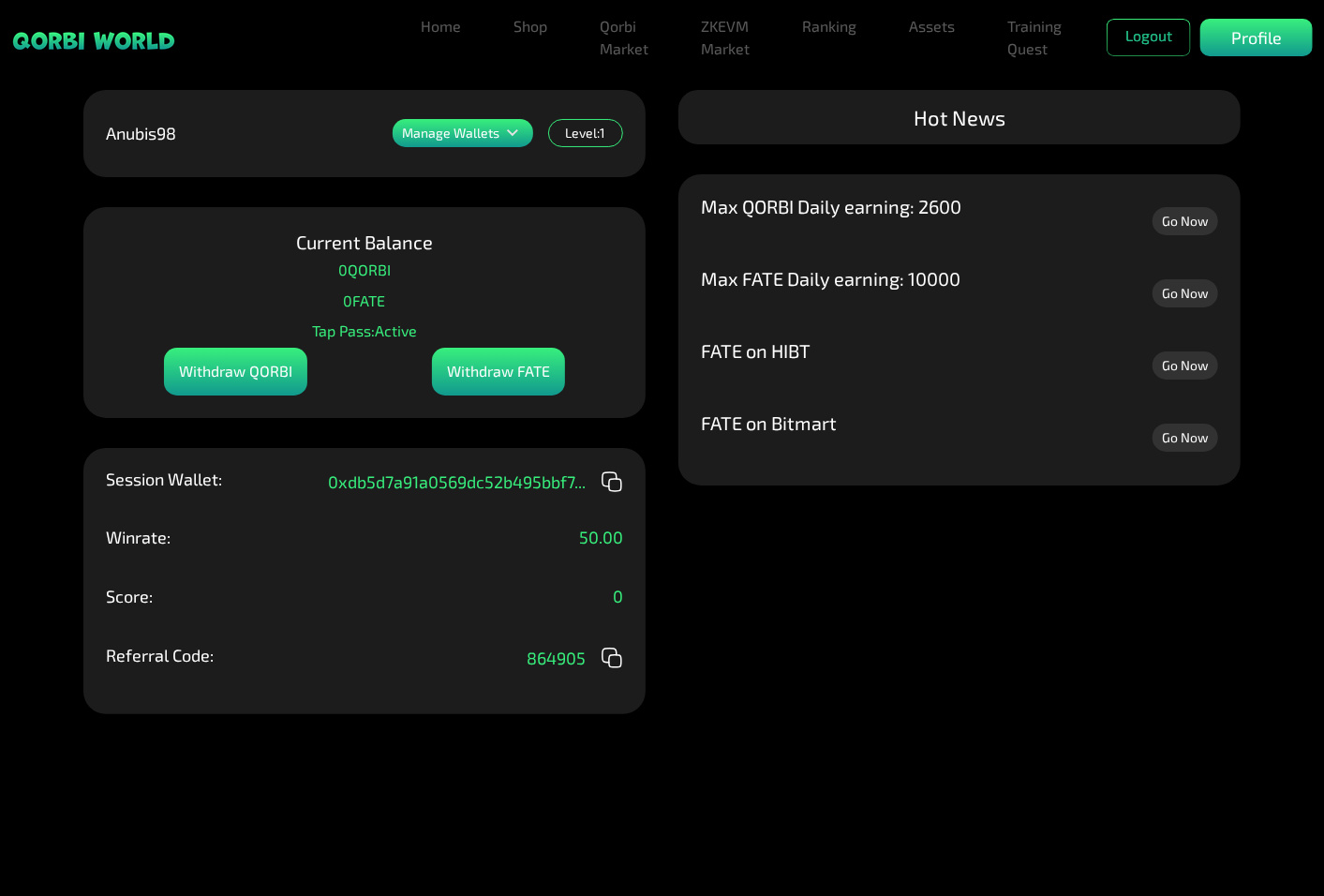
click at [264, 372] on div "Withdraw QORBI" at bounding box center [236, 371] width 144 height 48
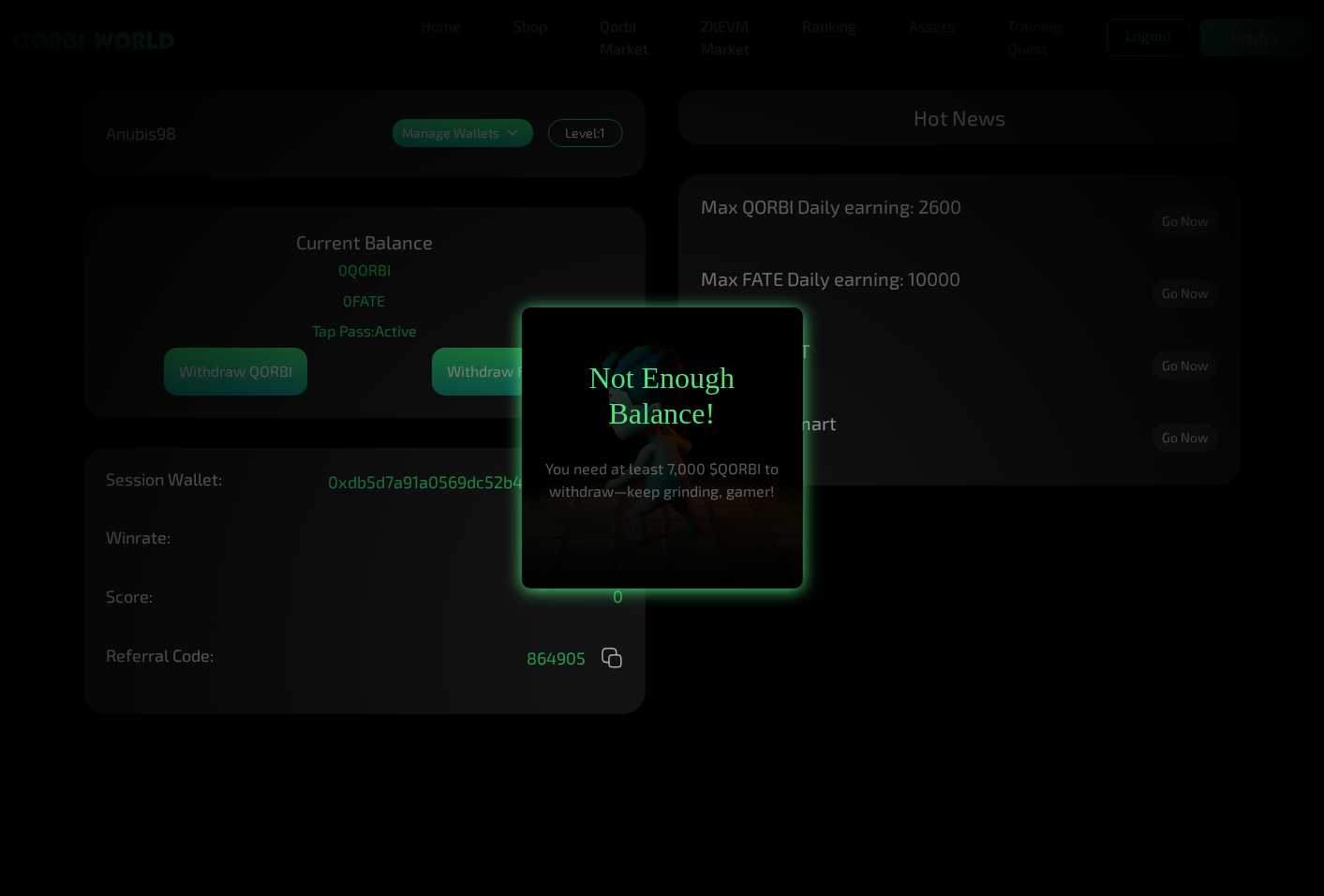
click at [264, 374] on div at bounding box center [662, 448] width 1324 height 896
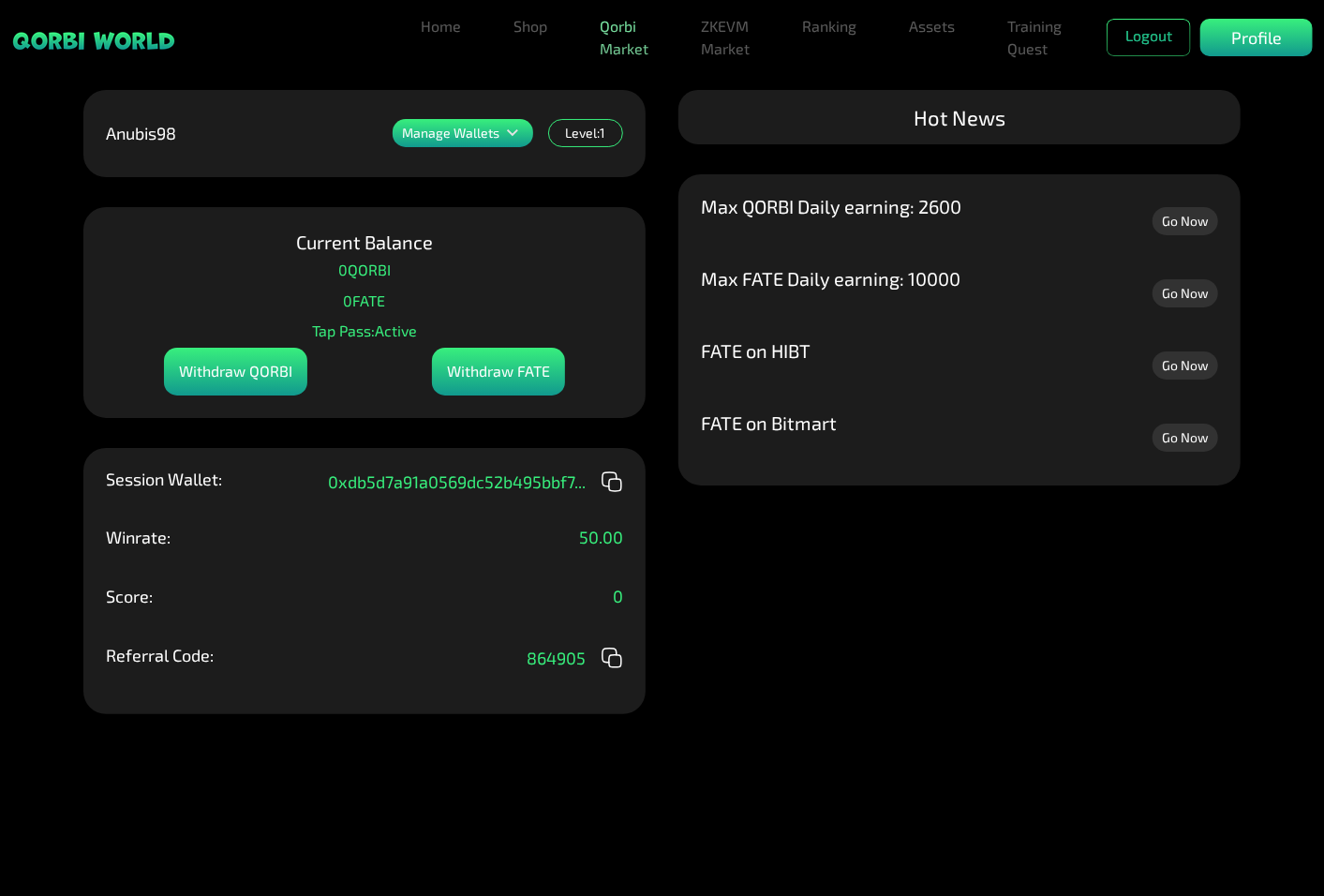
click at [648, 39] on link "Qorbi Market" at bounding box center [624, 38] width 64 height 60
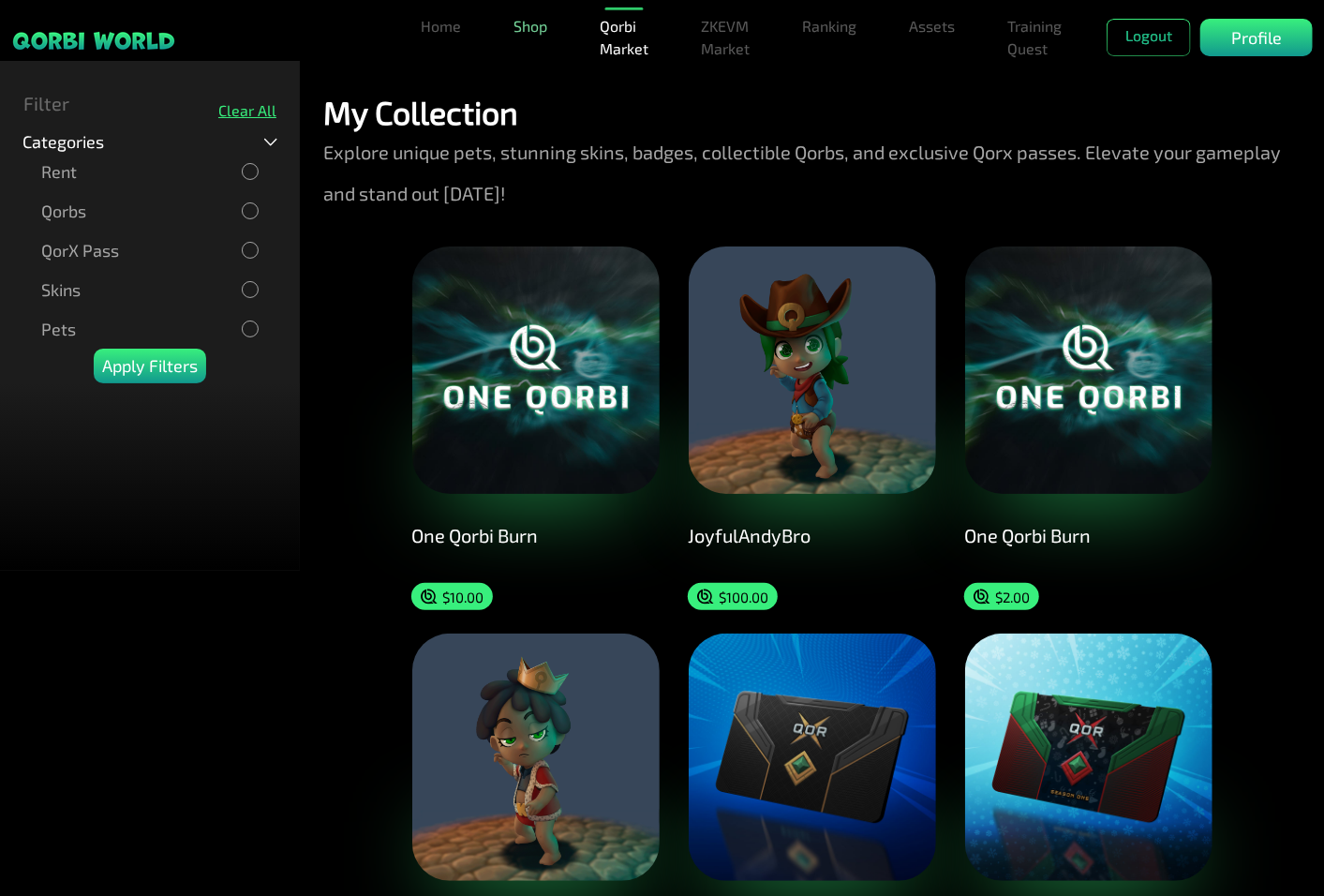
click at [537, 23] on link "Shop" at bounding box center [530, 26] width 49 height 38
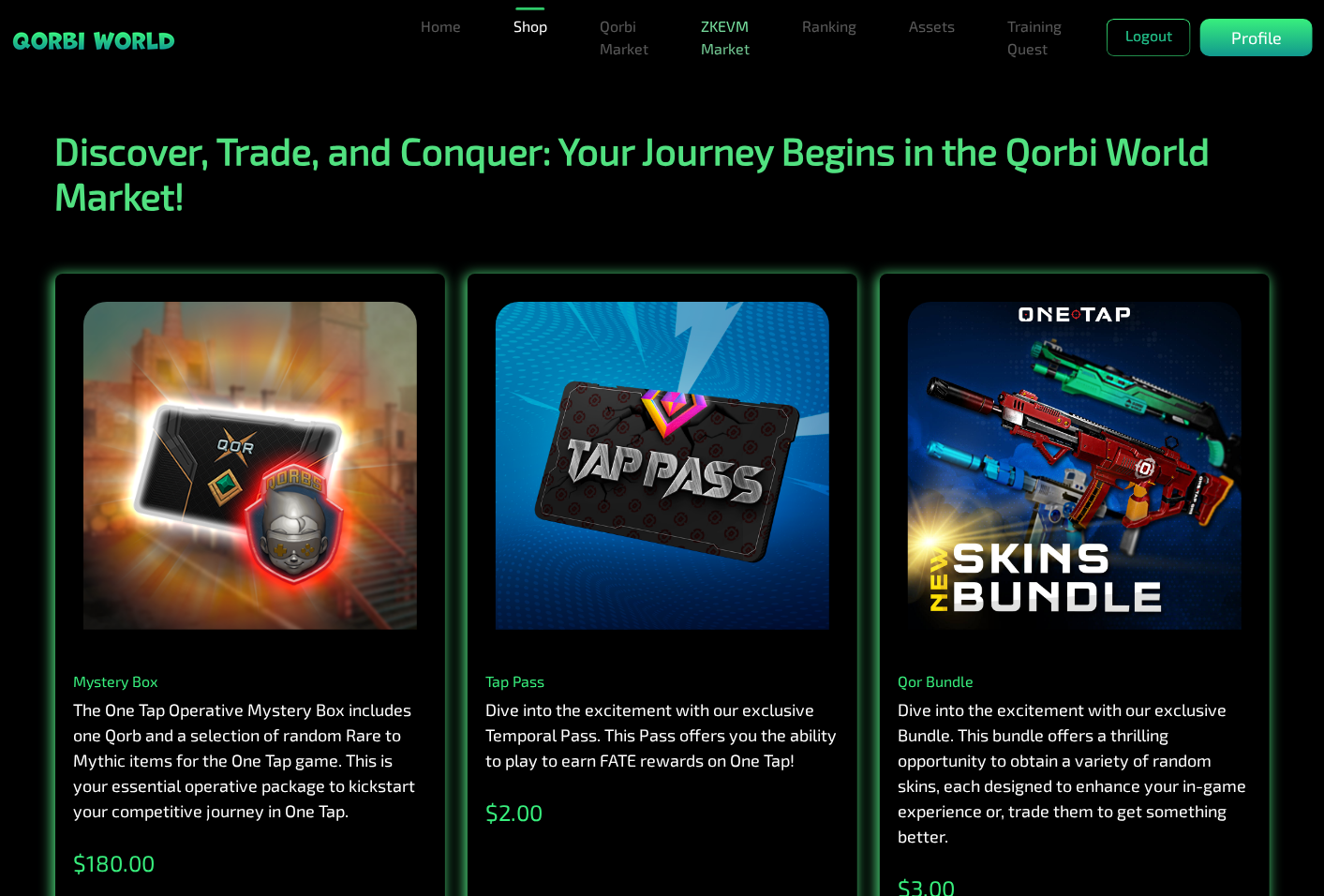
click at [696, 30] on link "ZKEVM Market" at bounding box center [725, 38] width 64 height 60
click at [966, 28] on ul "Home Shop Qorbi Market ZKEVM Market Ranking Assets Assets Bundles Forge Burn Eg…" at bounding box center [759, 38] width 693 height 60
click at [951, 26] on link "Assets" at bounding box center [932, 26] width 61 height 38
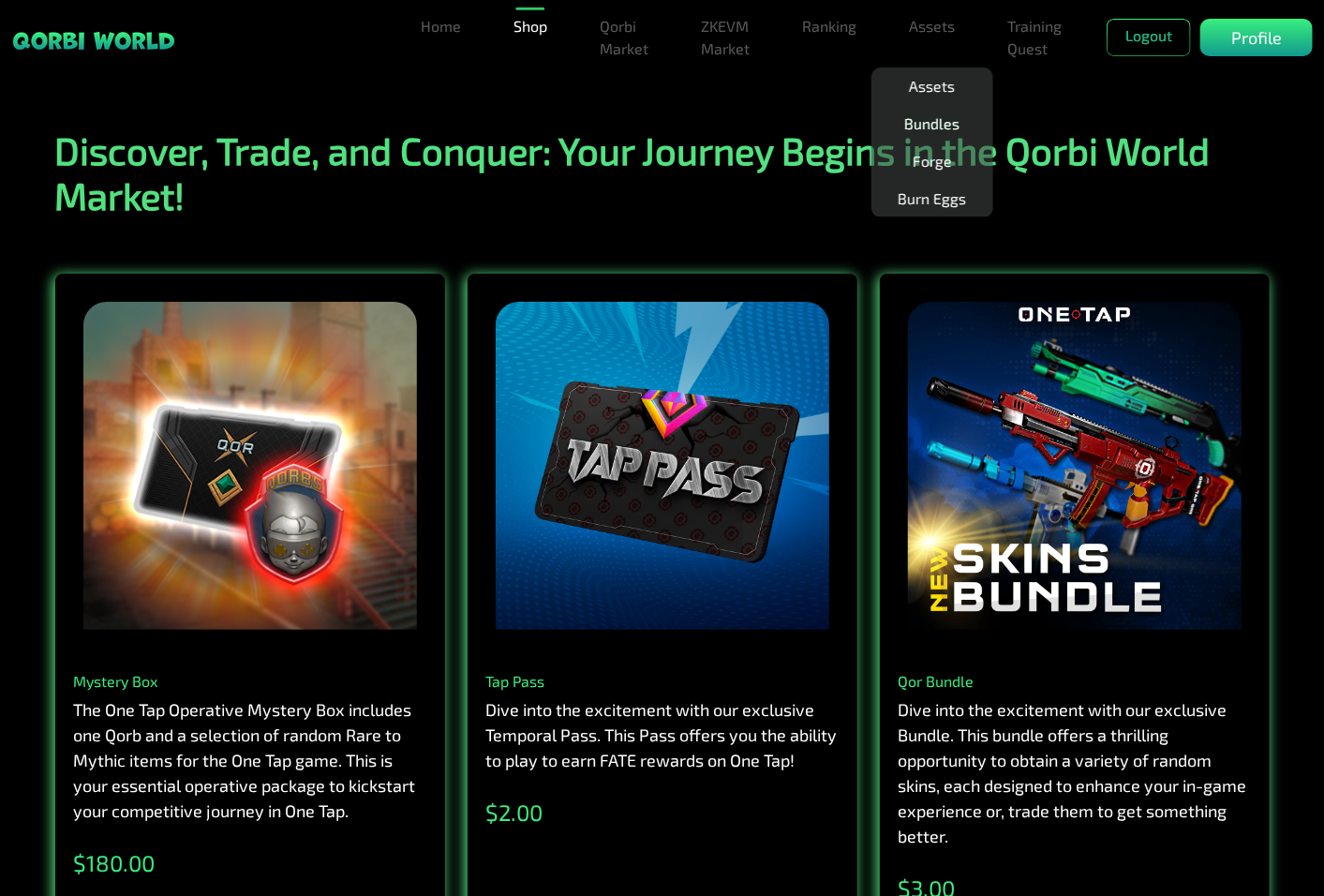
click at [953, 123] on link "Bundles" at bounding box center [932, 124] width 70 height 38
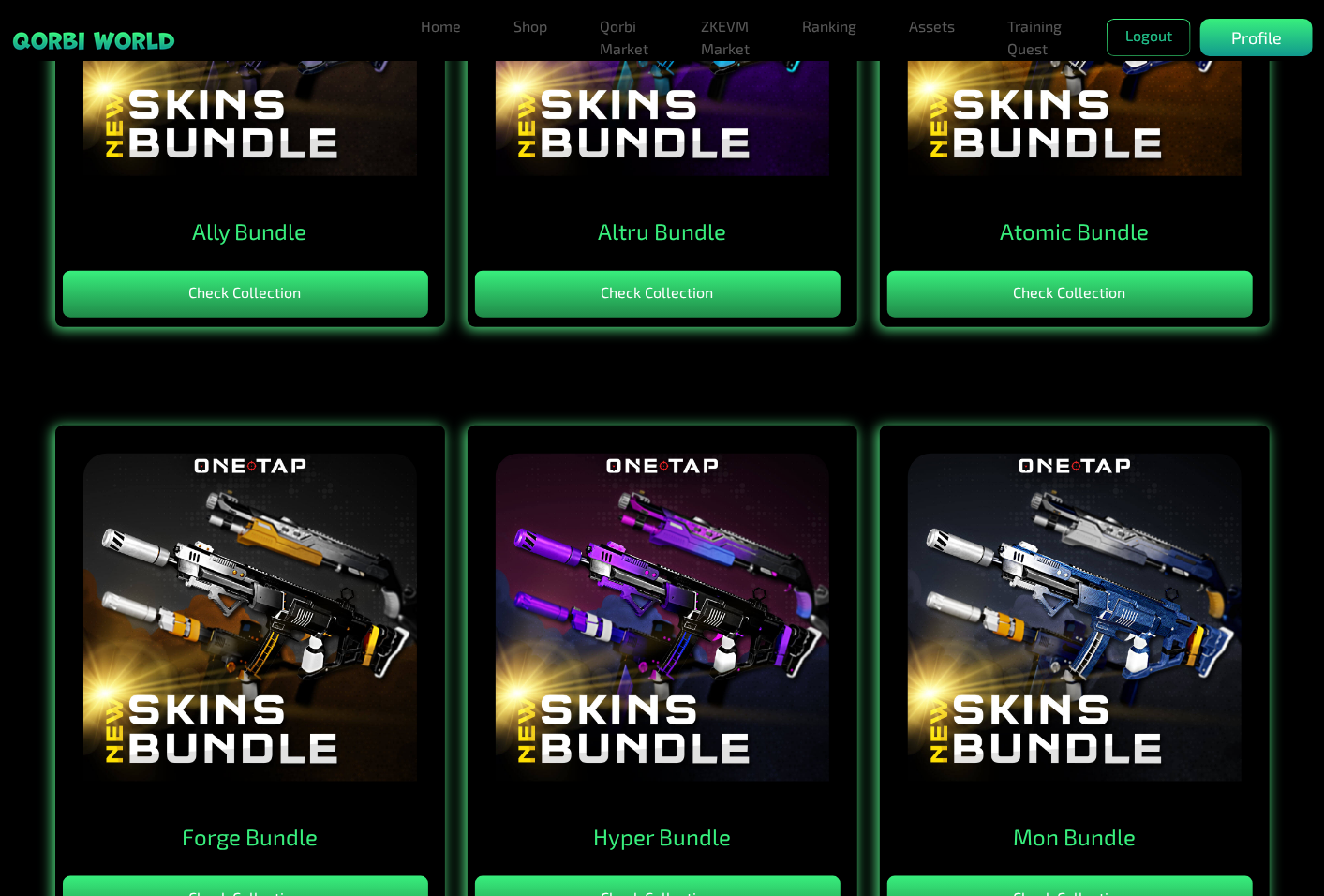
scroll to position [1040, 0]
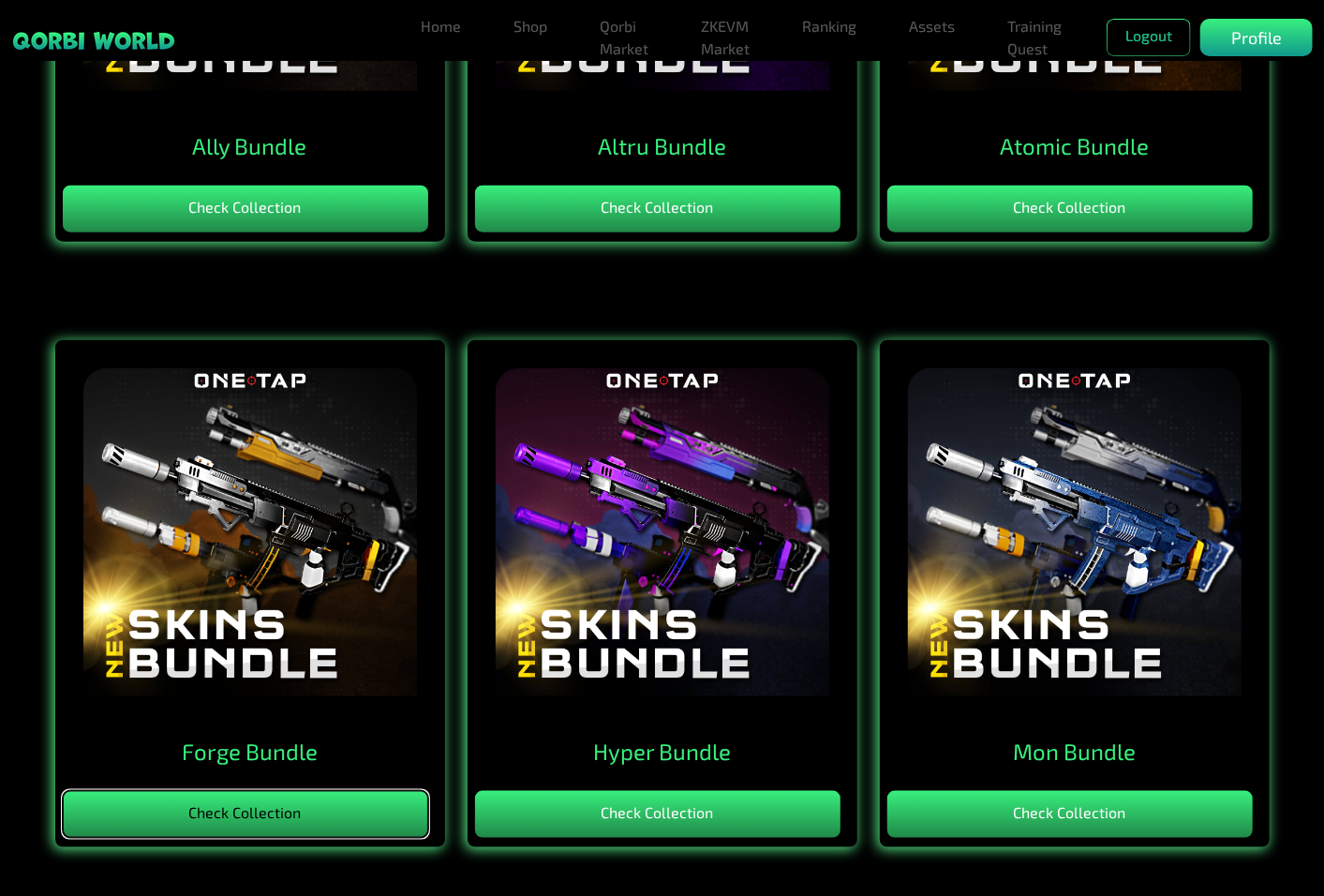
click at [357, 835] on button "Check Collection" at bounding box center [245, 814] width 365 height 47
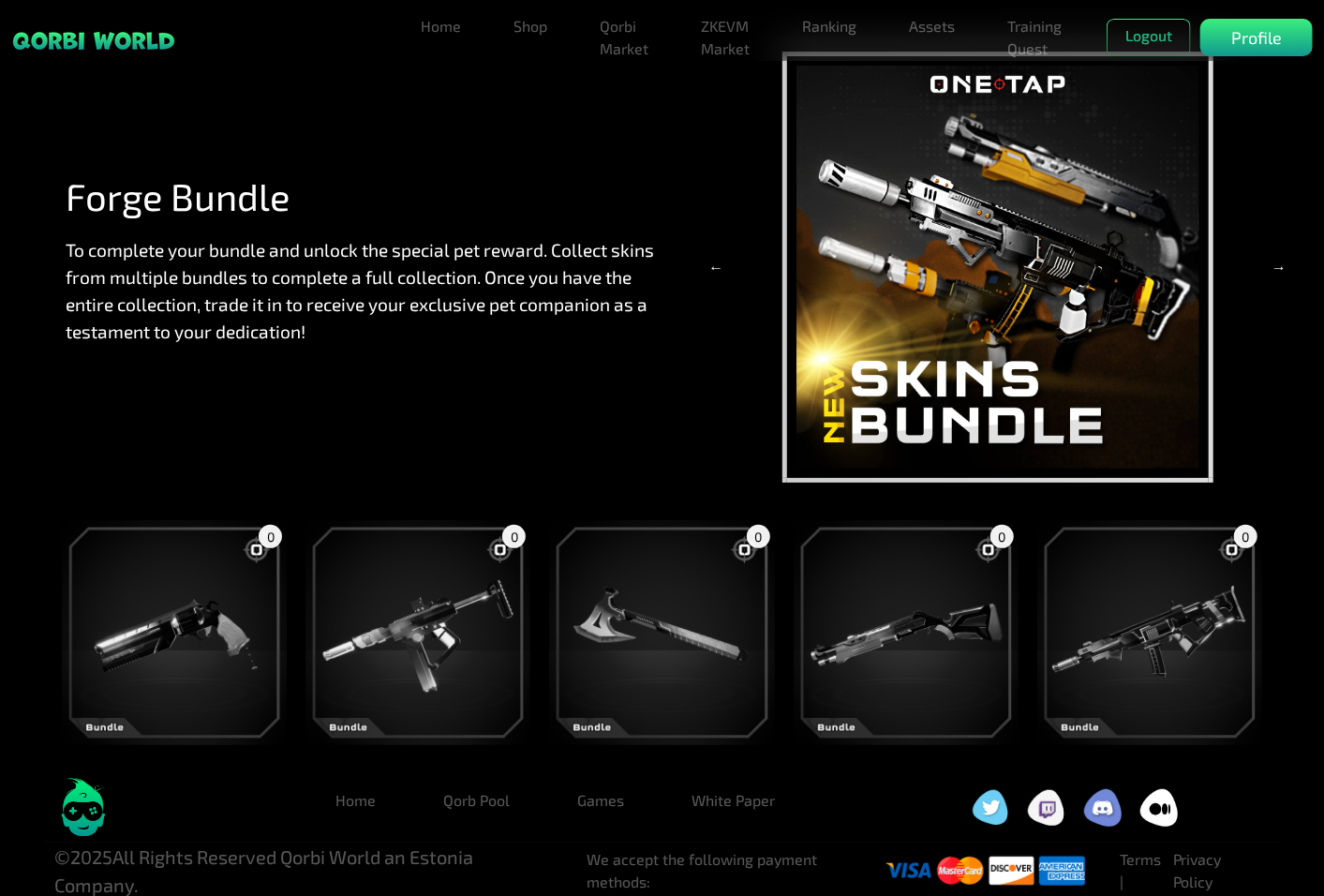
scroll to position [63, 0]
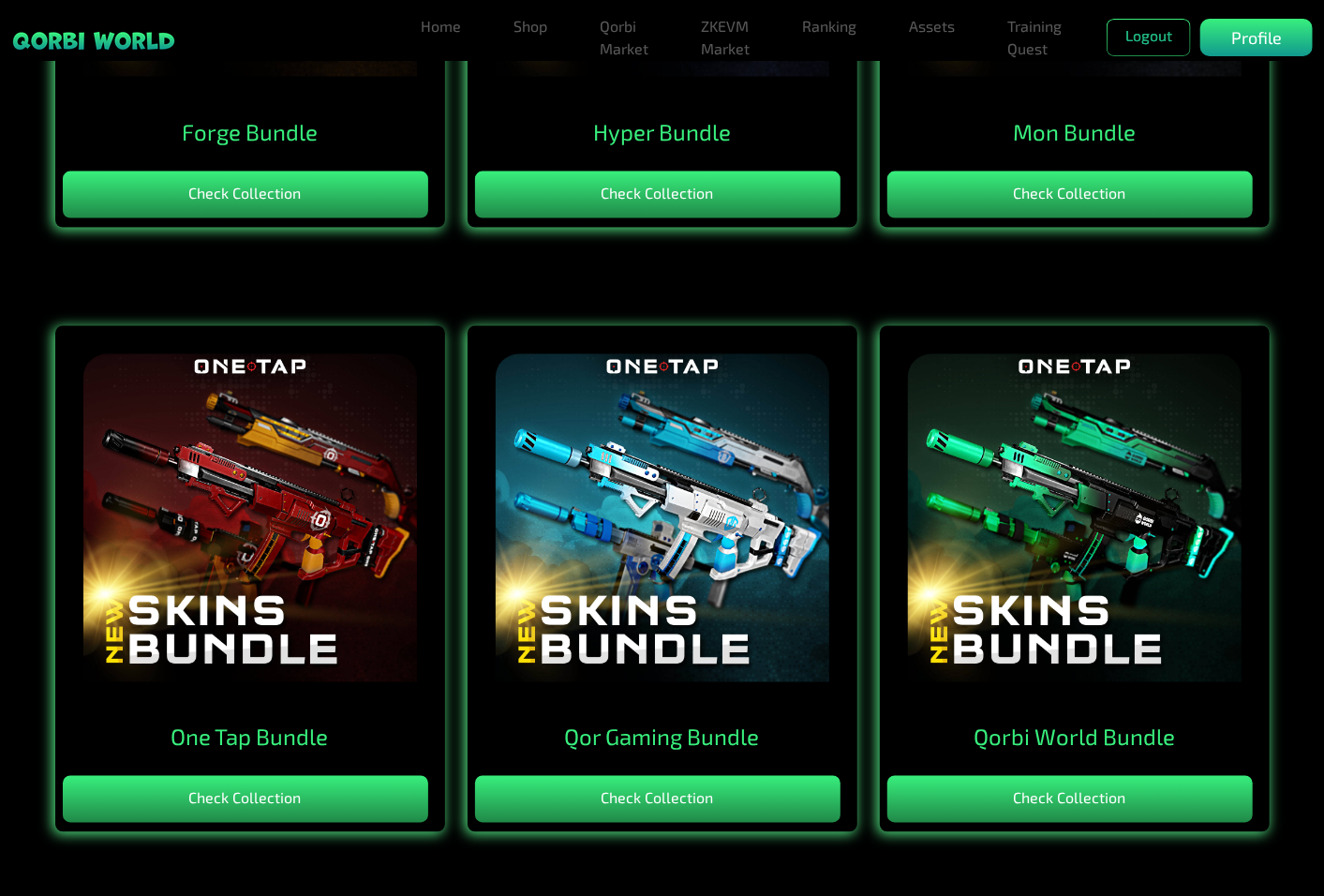
scroll to position [1040, 0]
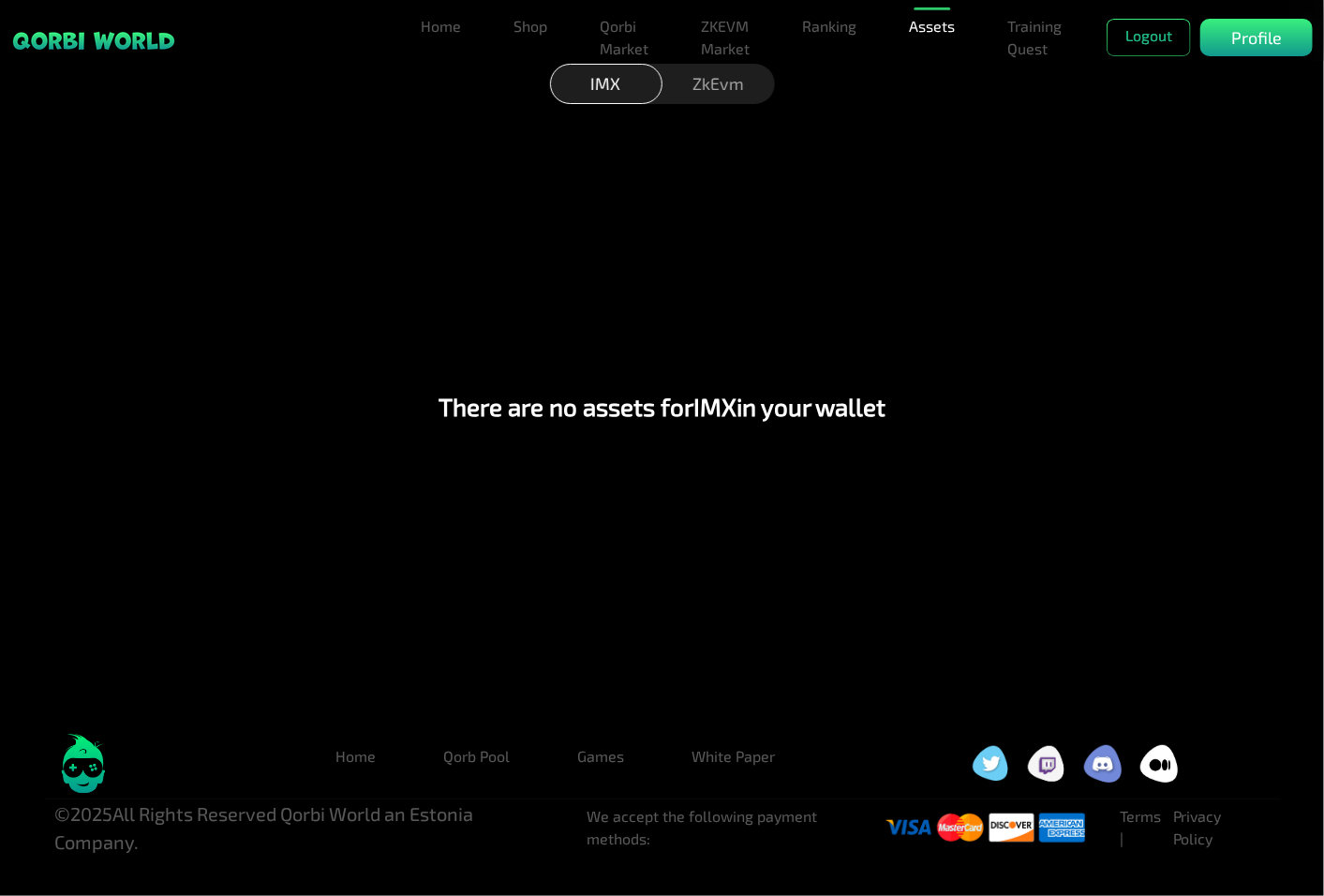
click at [718, 76] on div "ZkEvm" at bounding box center [719, 84] width 113 height 40
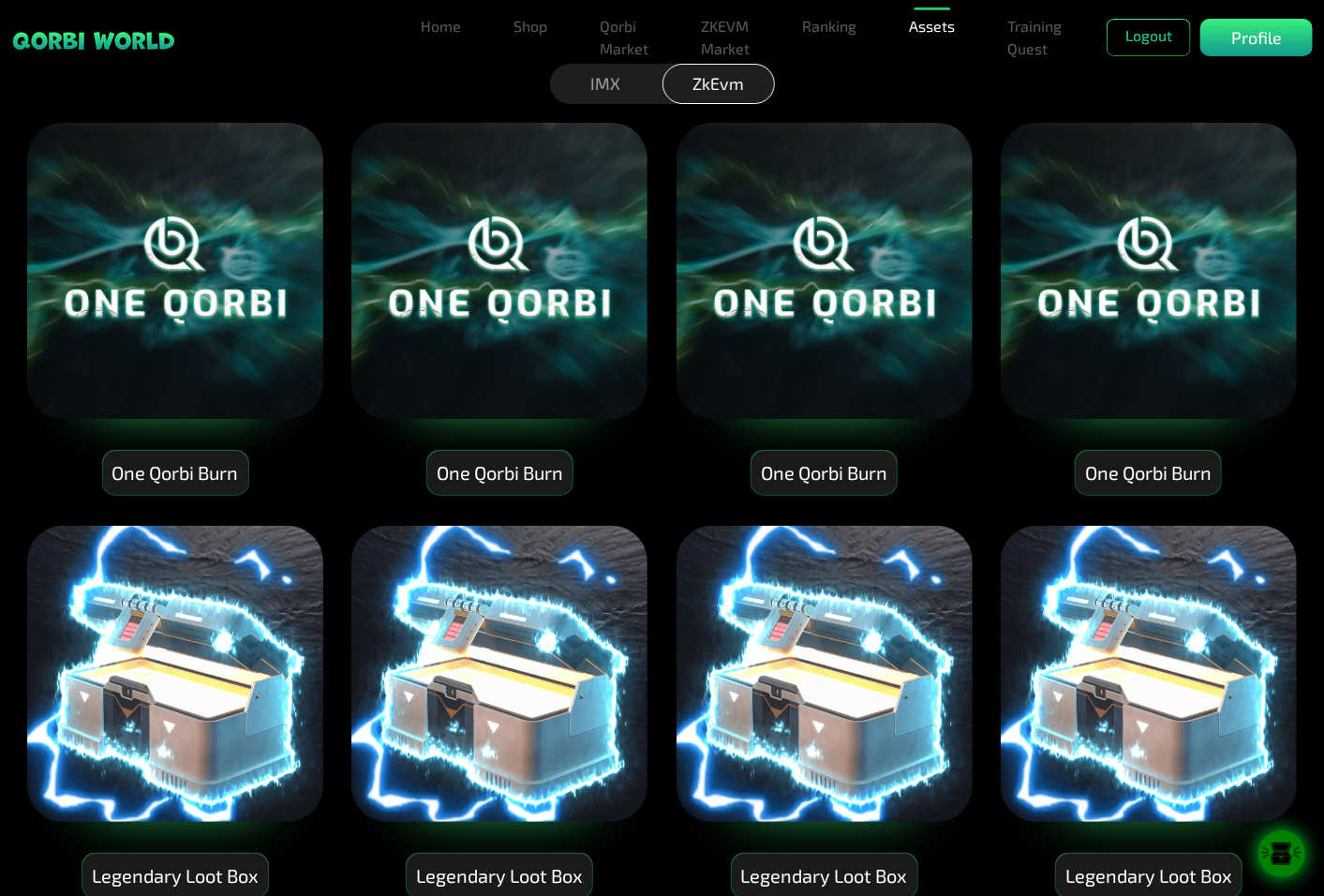
click at [1137, 340] on img at bounding box center [1149, 271] width 300 height 300
click at [1131, 884] on div "Legendary Loot Box" at bounding box center [1149, 875] width 186 height 44
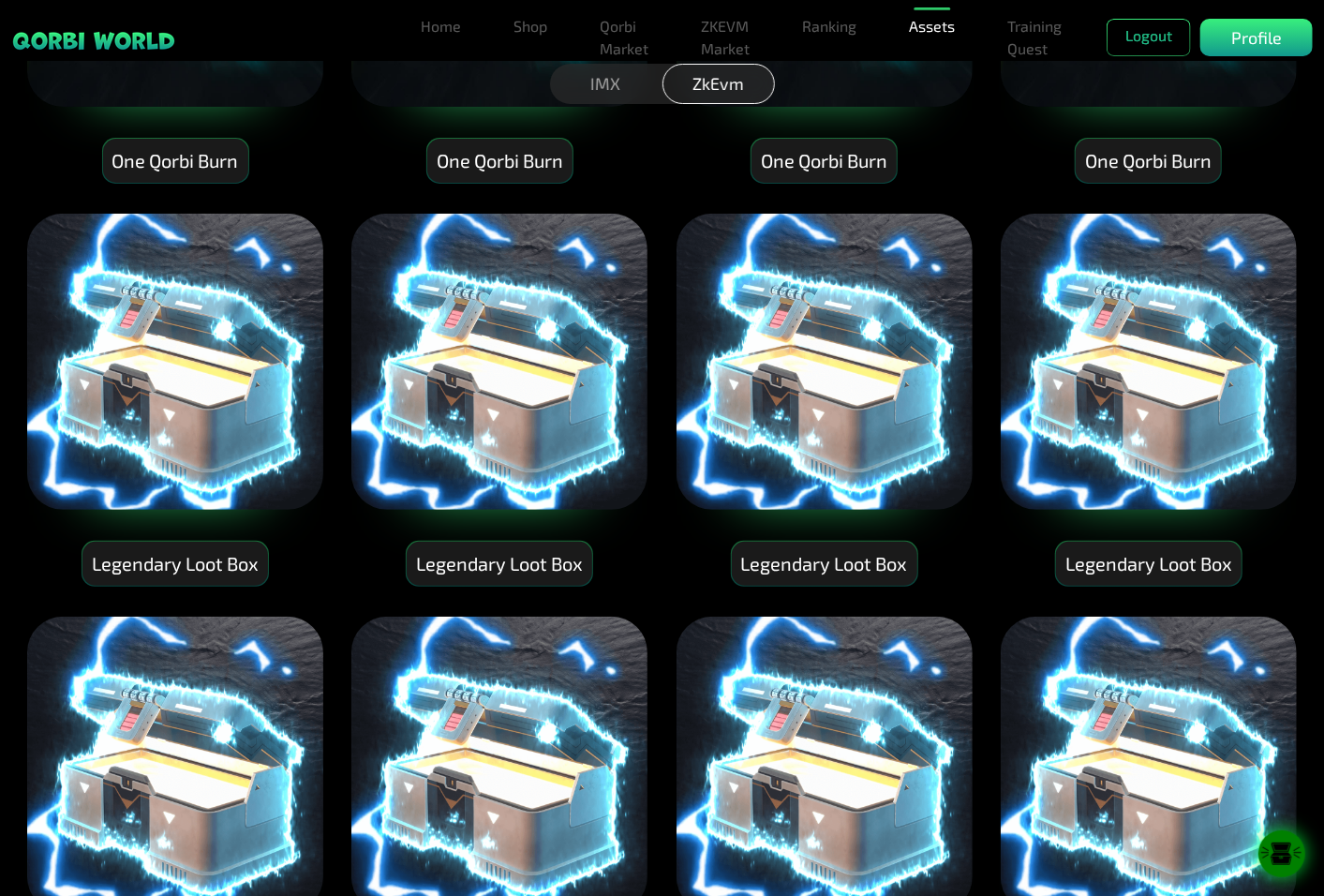
click at [1143, 568] on div "Legendary Loot Box" at bounding box center [1149, 563] width 186 height 44
click at [156, 554] on div "Legendary Loot Box" at bounding box center [175, 563] width 186 height 44
click at [1241, 30] on p "Profile" at bounding box center [1256, 38] width 51 height 25
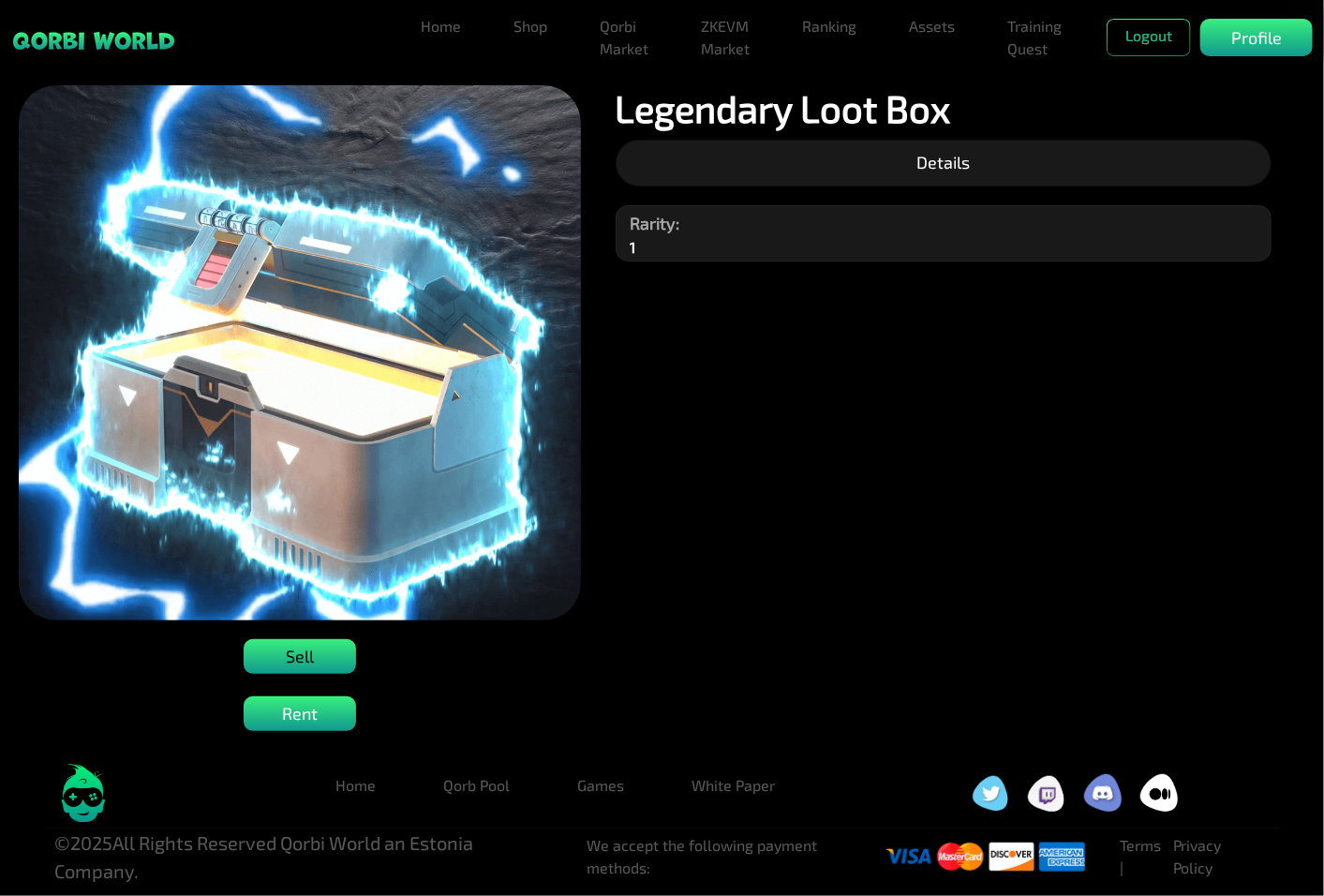
click at [291, 656] on p "Sell" at bounding box center [300, 656] width 28 height 25
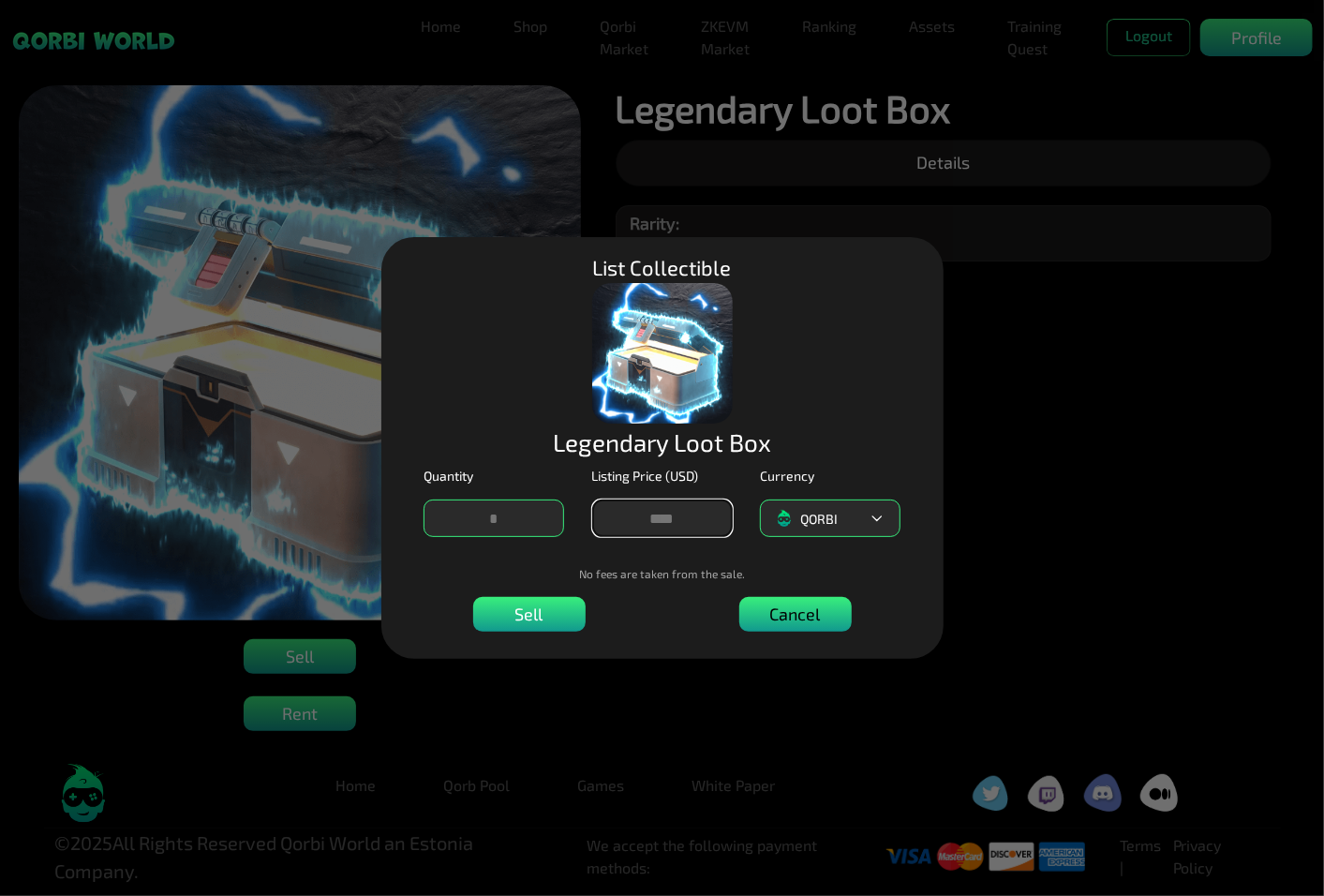
click at [543, 614] on p "Cancel" at bounding box center [529, 614] width 28 height 25
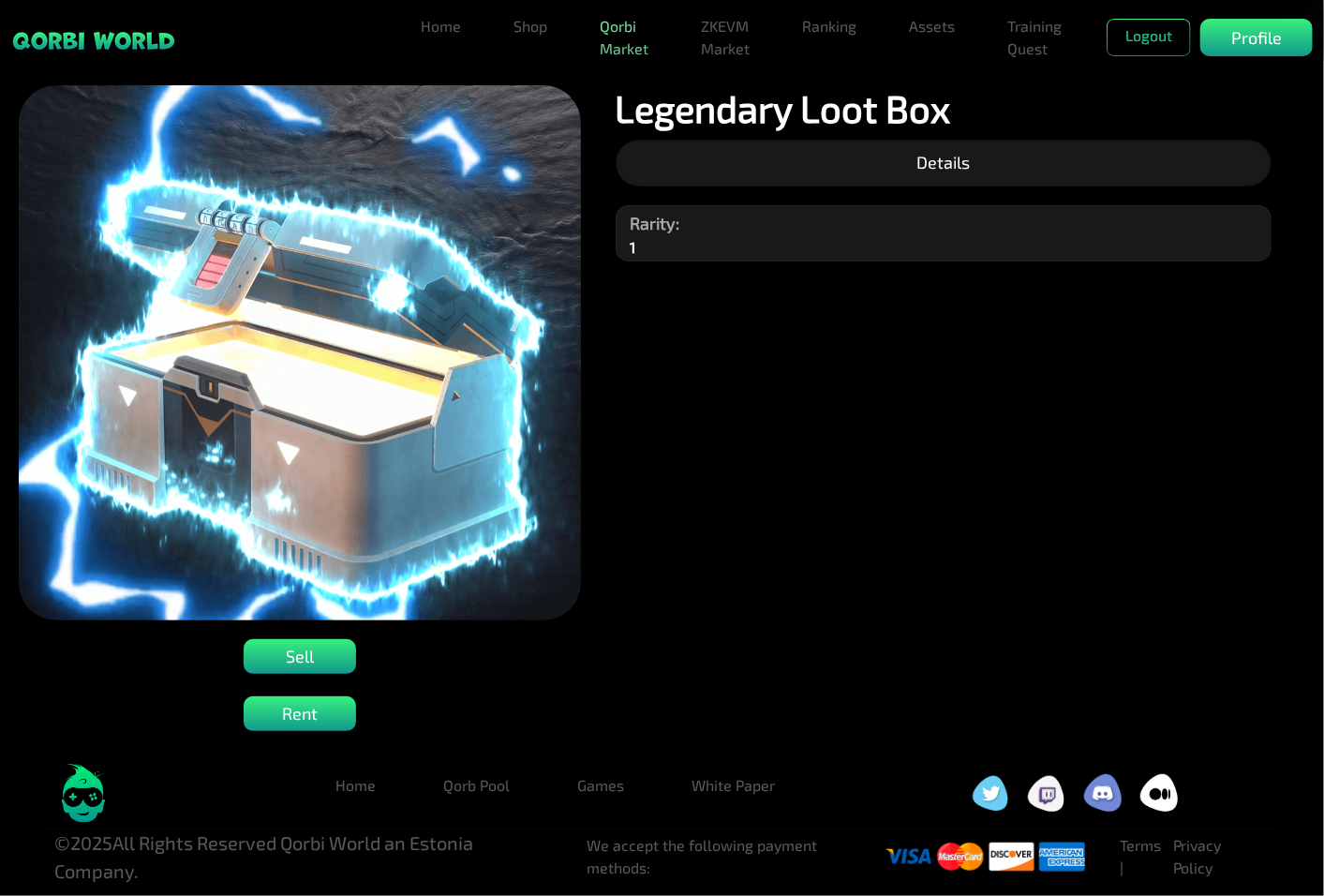
click at [613, 32] on link "Qorbi Market" at bounding box center [624, 38] width 64 height 60
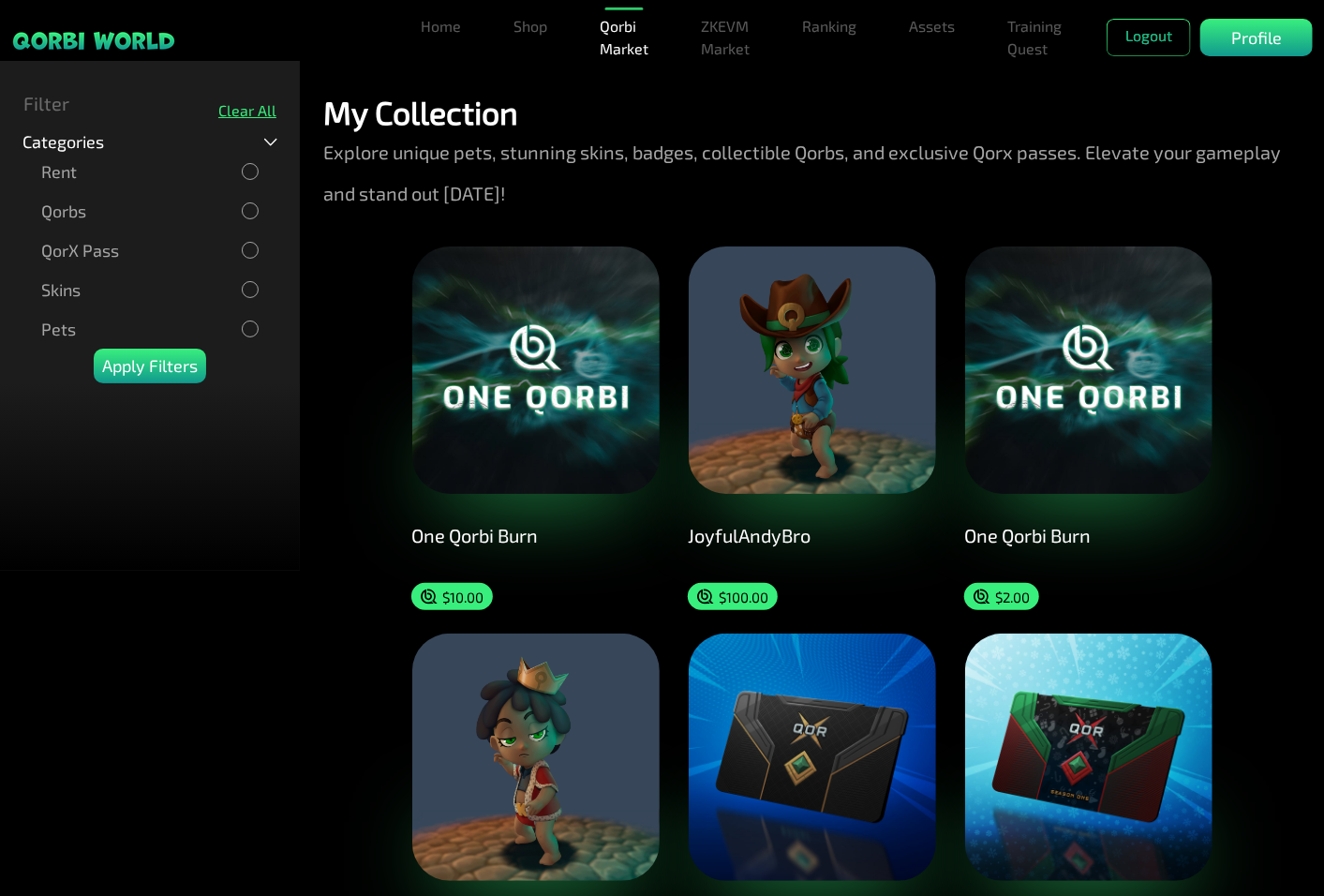
click at [127, 220] on div "Qorbs" at bounding box center [150, 211] width 218 height 21
click at [116, 366] on p "Apply Filters" at bounding box center [150, 365] width 96 height 25
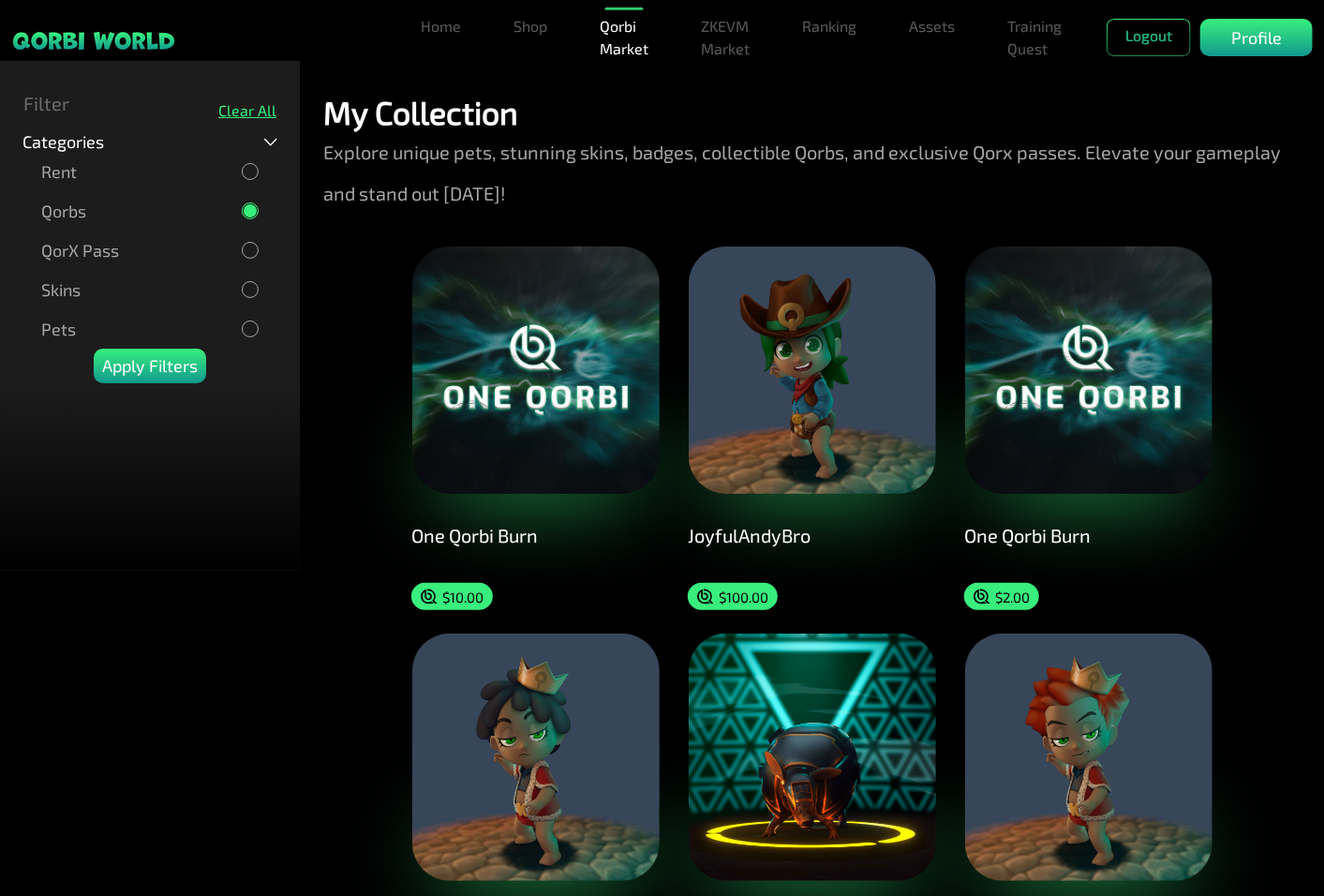
click at [473, 441] on img at bounding box center [536, 371] width 248 height 248
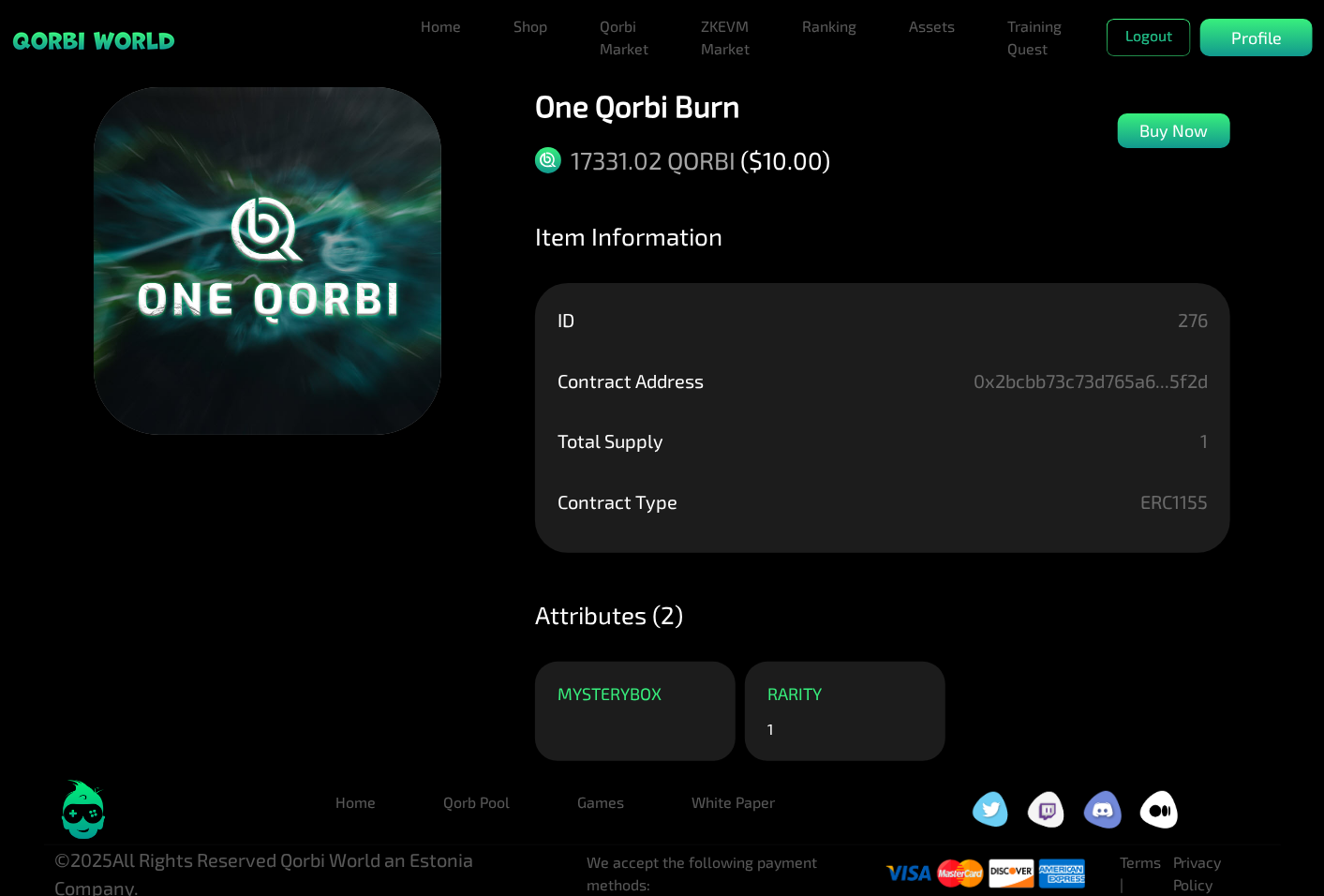
scroll to position [11, 0]
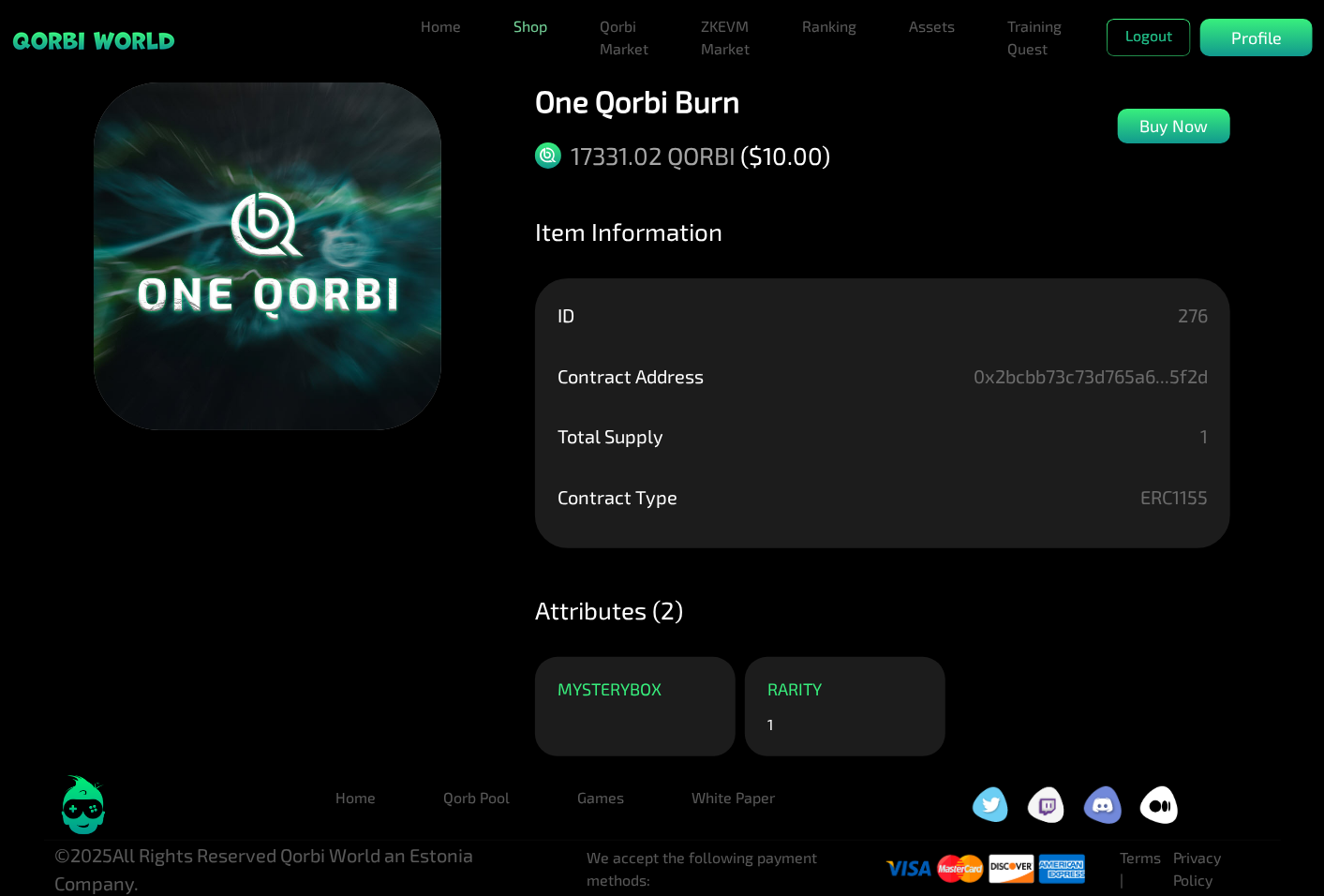
click at [516, 23] on link "Shop" at bounding box center [530, 26] width 49 height 38
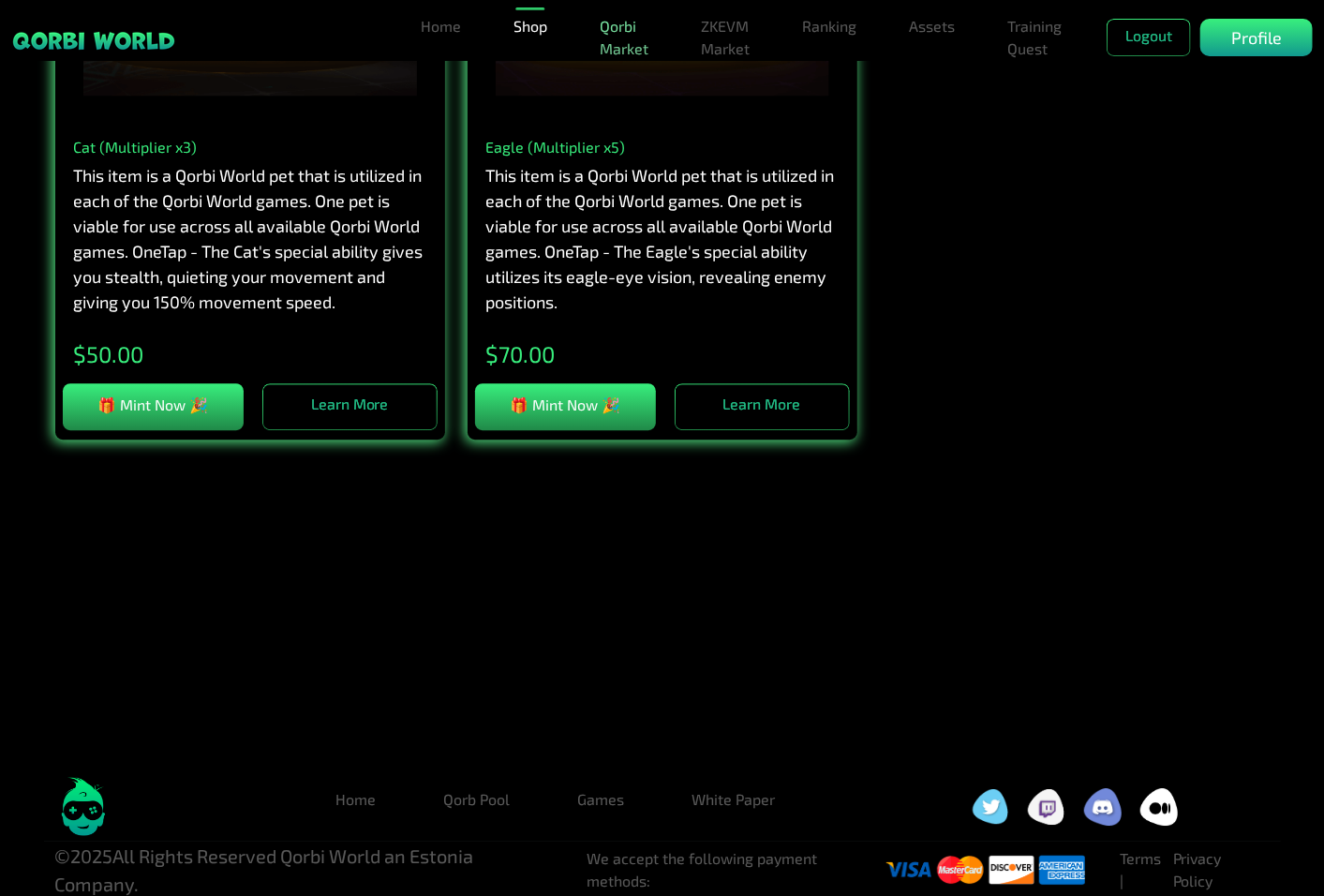
click at [621, 14] on link "Qorbi Market" at bounding box center [624, 38] width 64 height 60
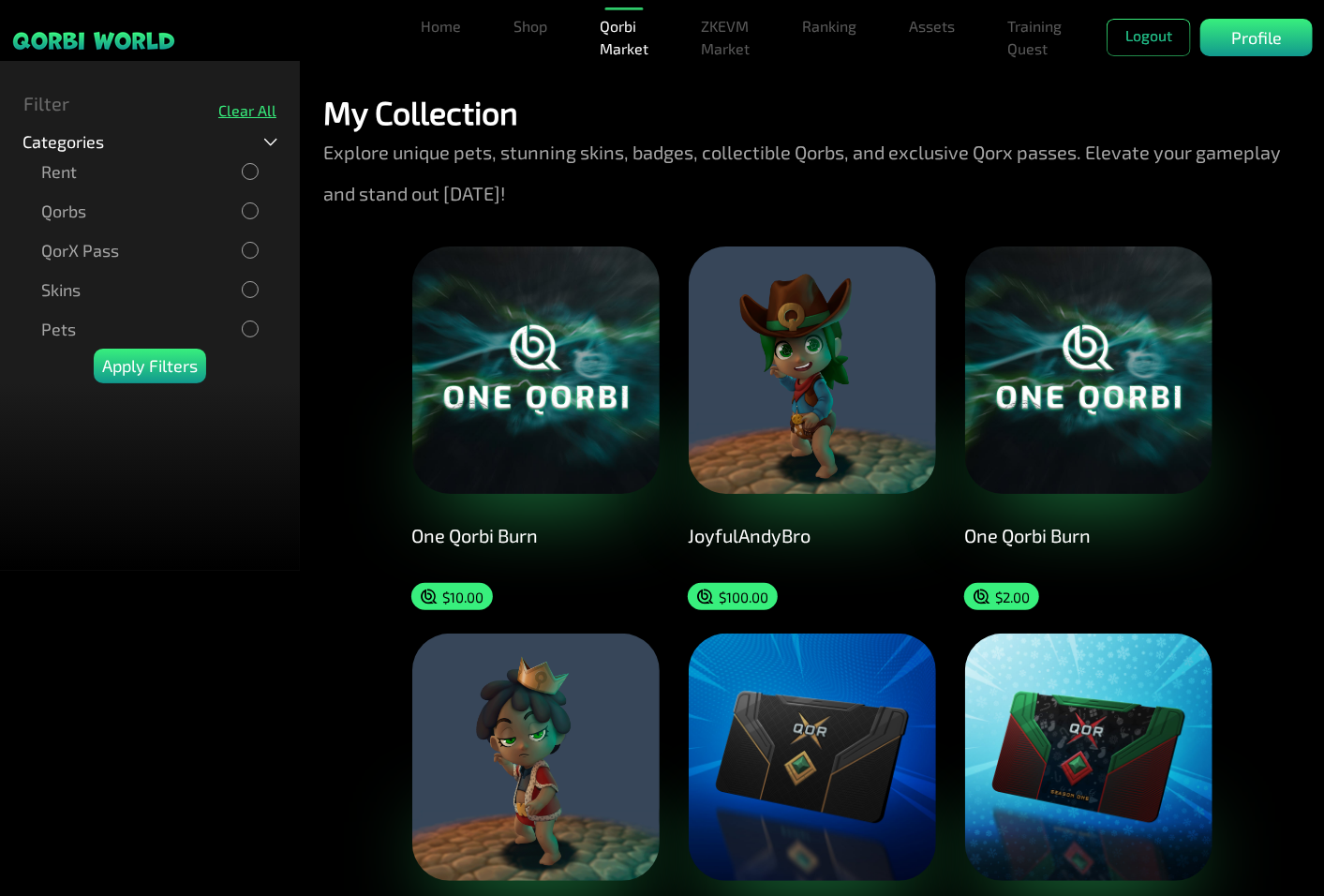
click at [249, 221] on div "Qorbs" at bounding box center [150, 211] width 255 height 39
click at [163, 372] on p "Apply Filters" at bounding box center [150, 365] width 96 height 25
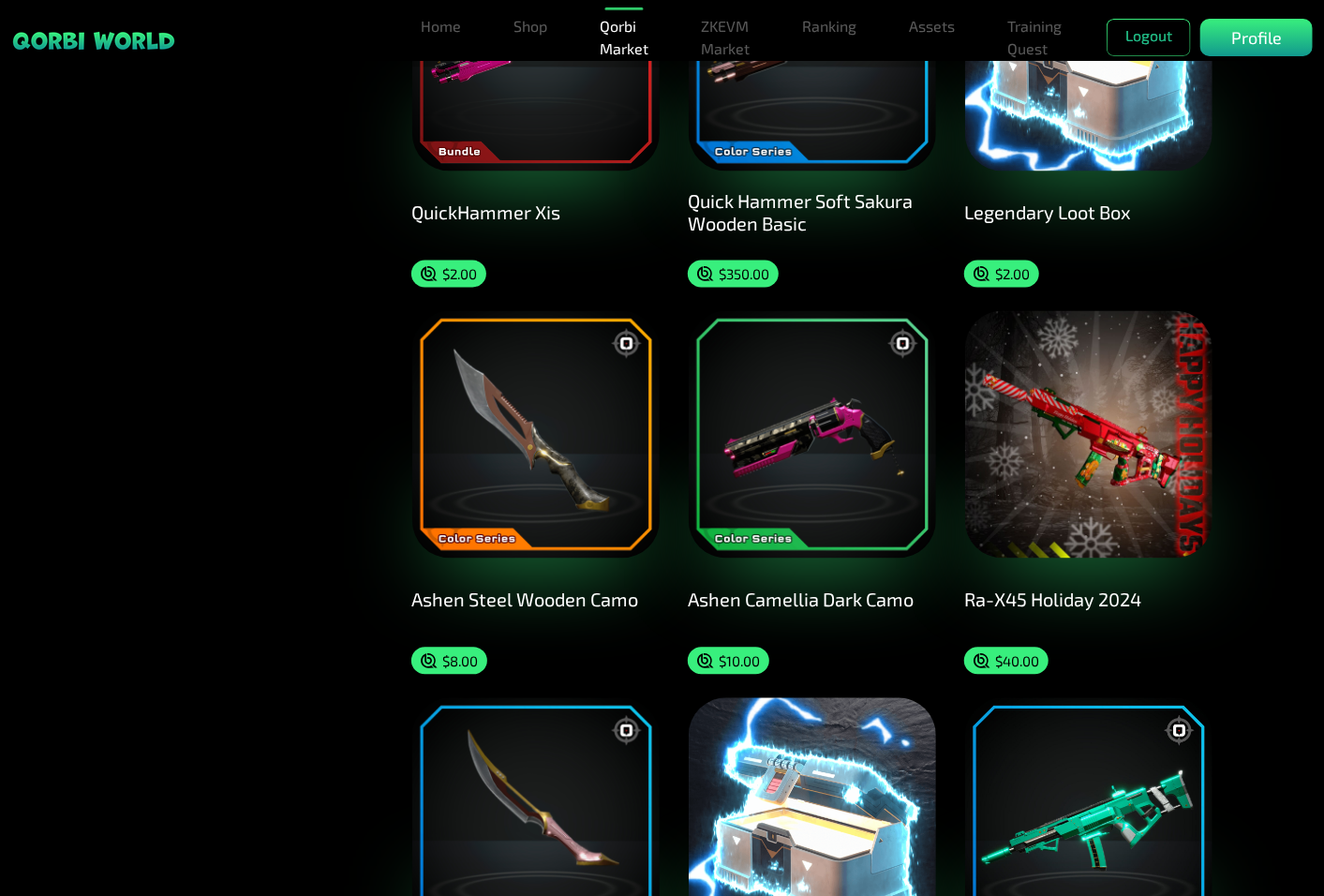
scroll to position [1664, 0]
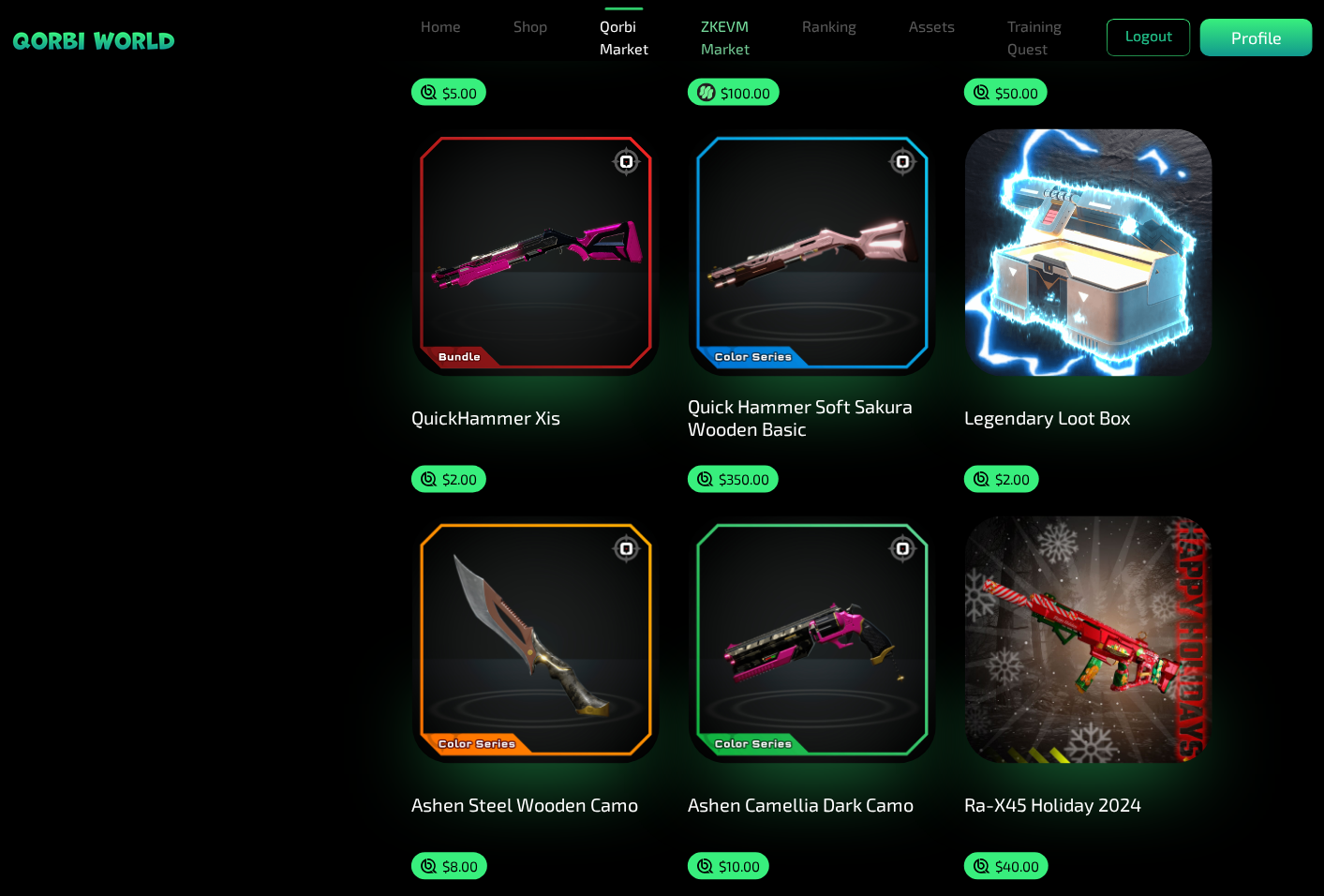
click at [732, 42] on link "ZKEVM Market" at bounding box center [725, 38] width 64 height 60
click at [939, 19] on link "Assets" at bounding box center [932, 26] width 61 height 38
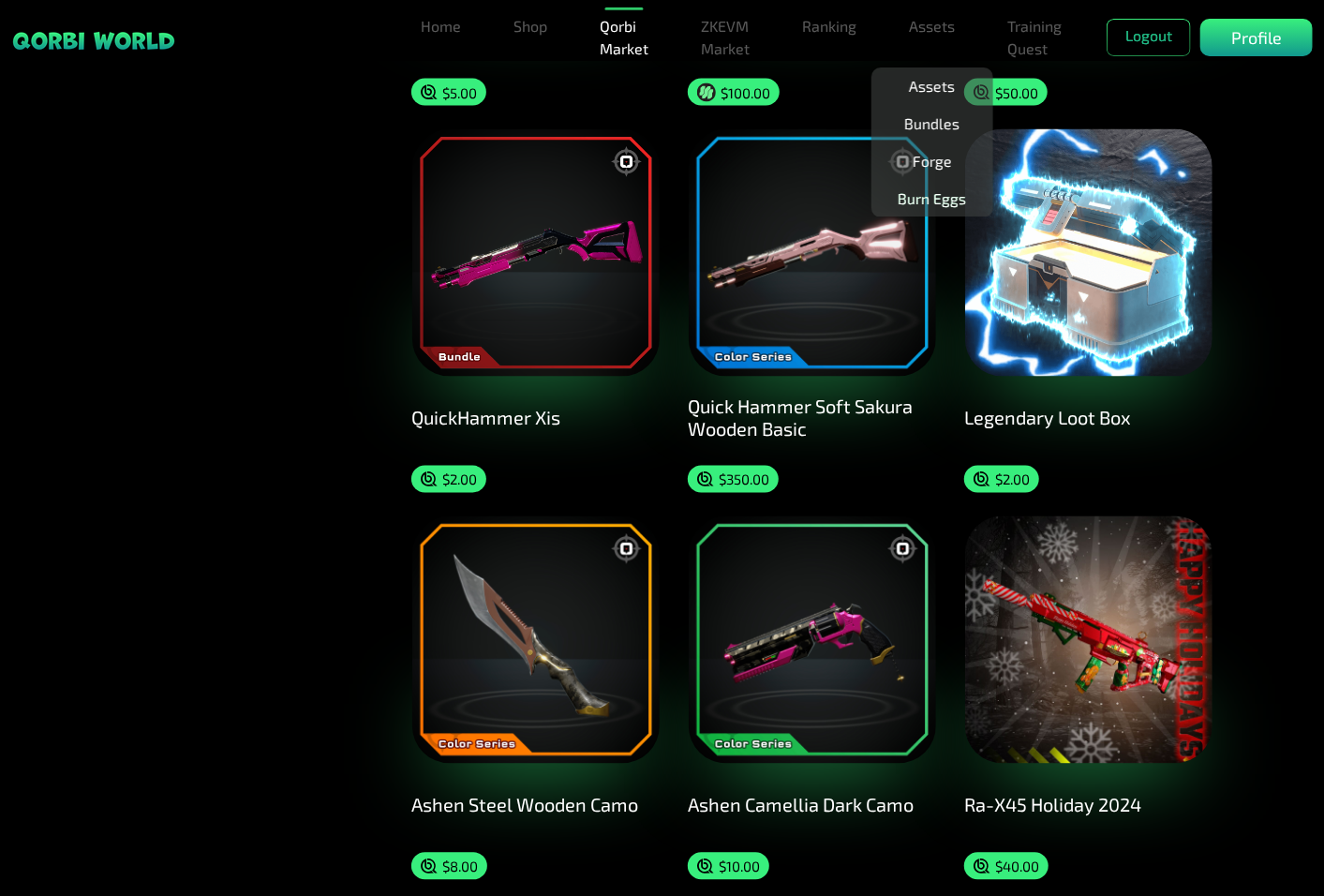
click at [947, 199] on link "Burn Eggs" at bounding box center [932, 199] width 84 height 38
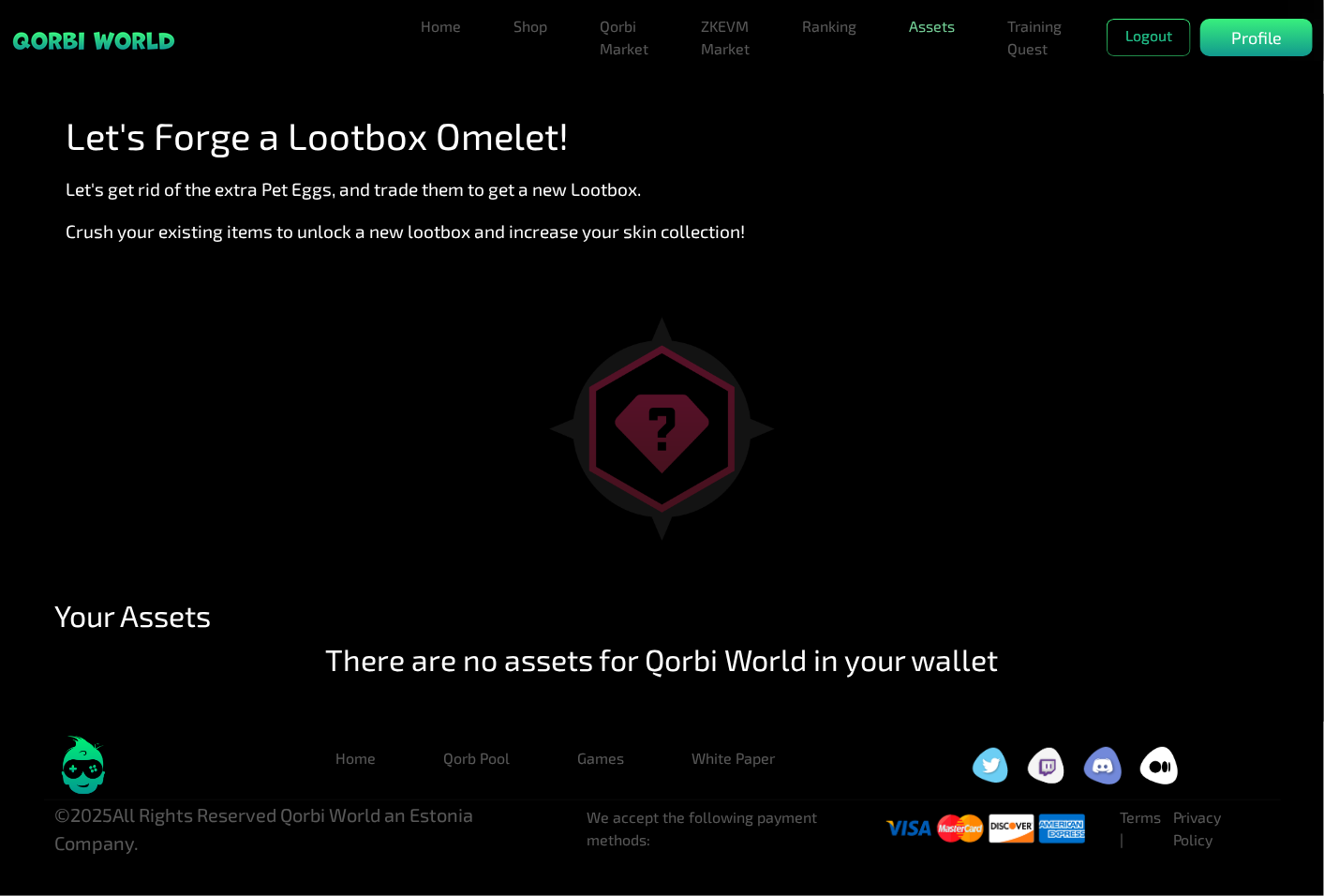
click at [943, 23] on link "Assets" at bounding box center [932, 26] width 61 height 38
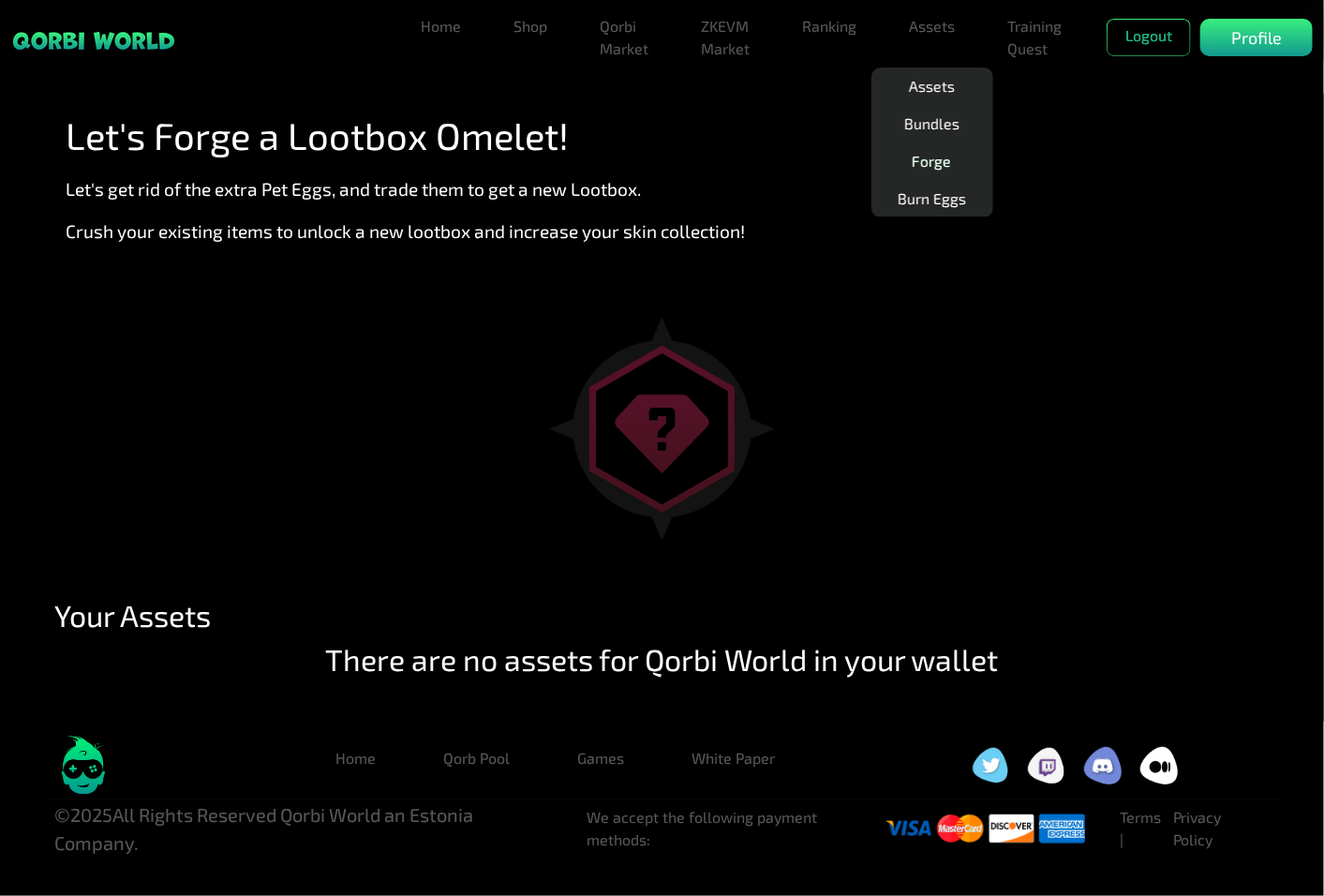
click at [939, 155] on link "Forge" at bounding box center [933, 161] width 54 height 38
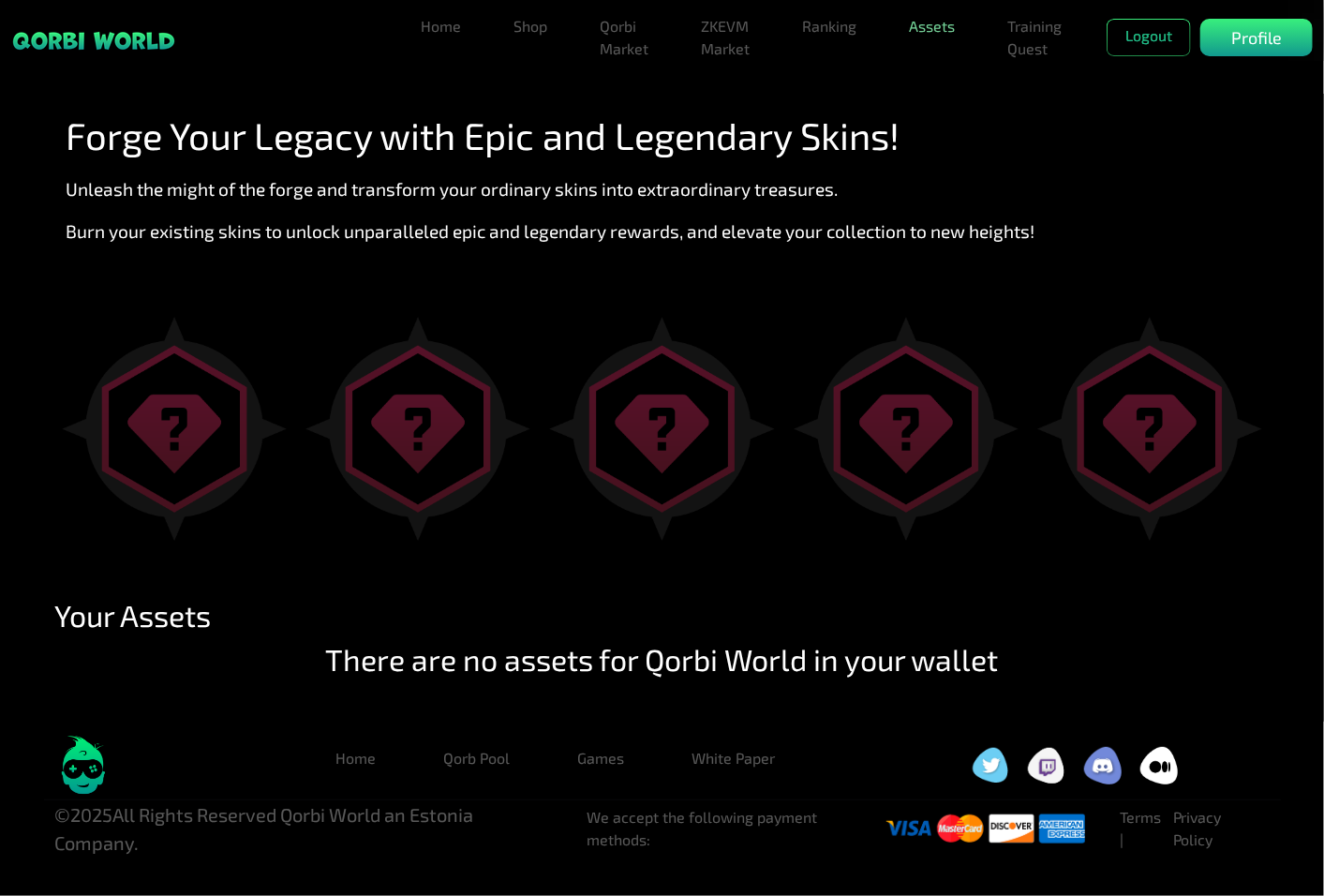
click at [941, 36] on link "Assets" at bounding box center [932, 26] width 61 height 38
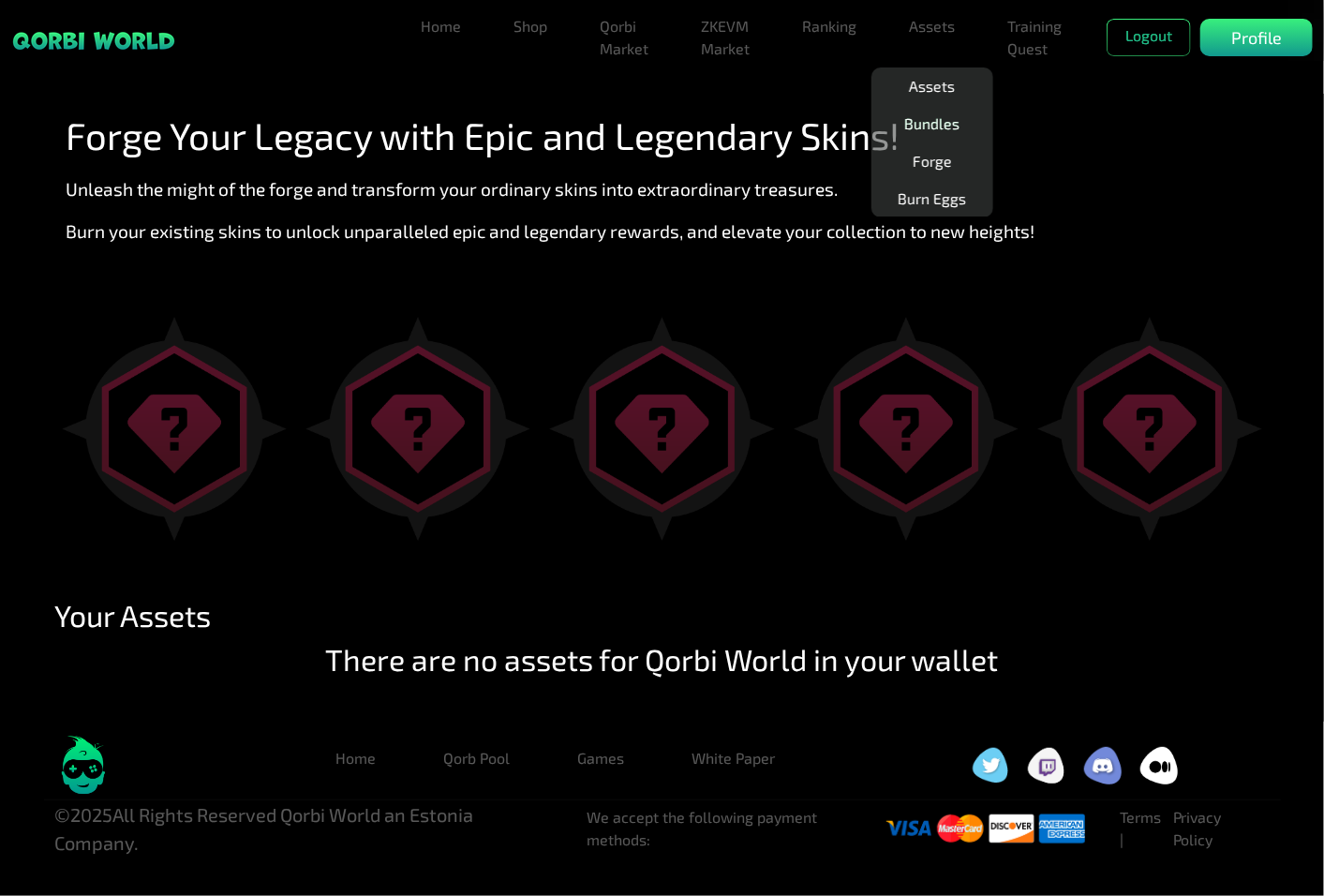
click at [931, 118] on link "Bundles" at bounding box center [932, 124] width 70 height 38
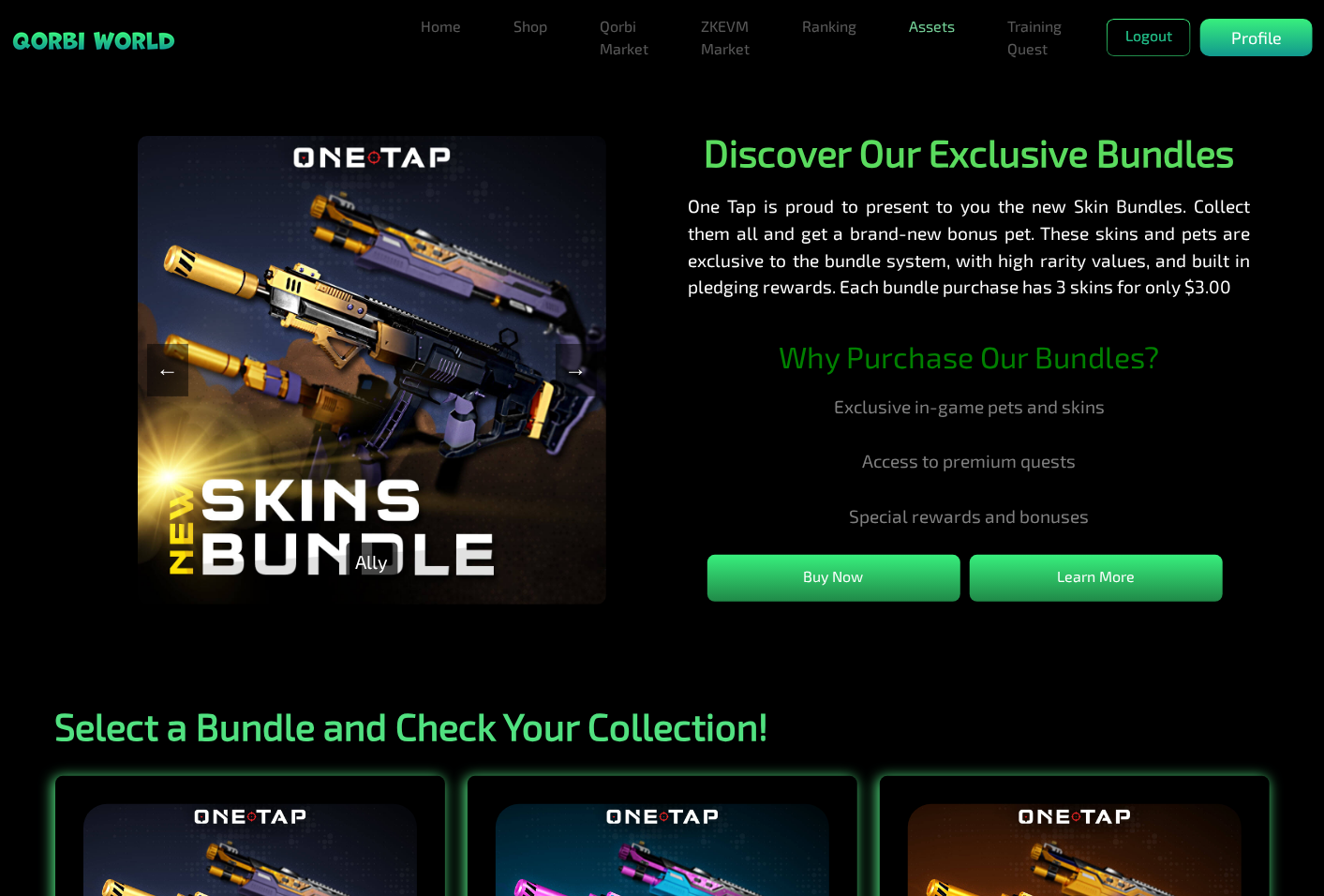
click at [934, 25] on link "Assets" at bounding box center [932, 26] width 61 height 38
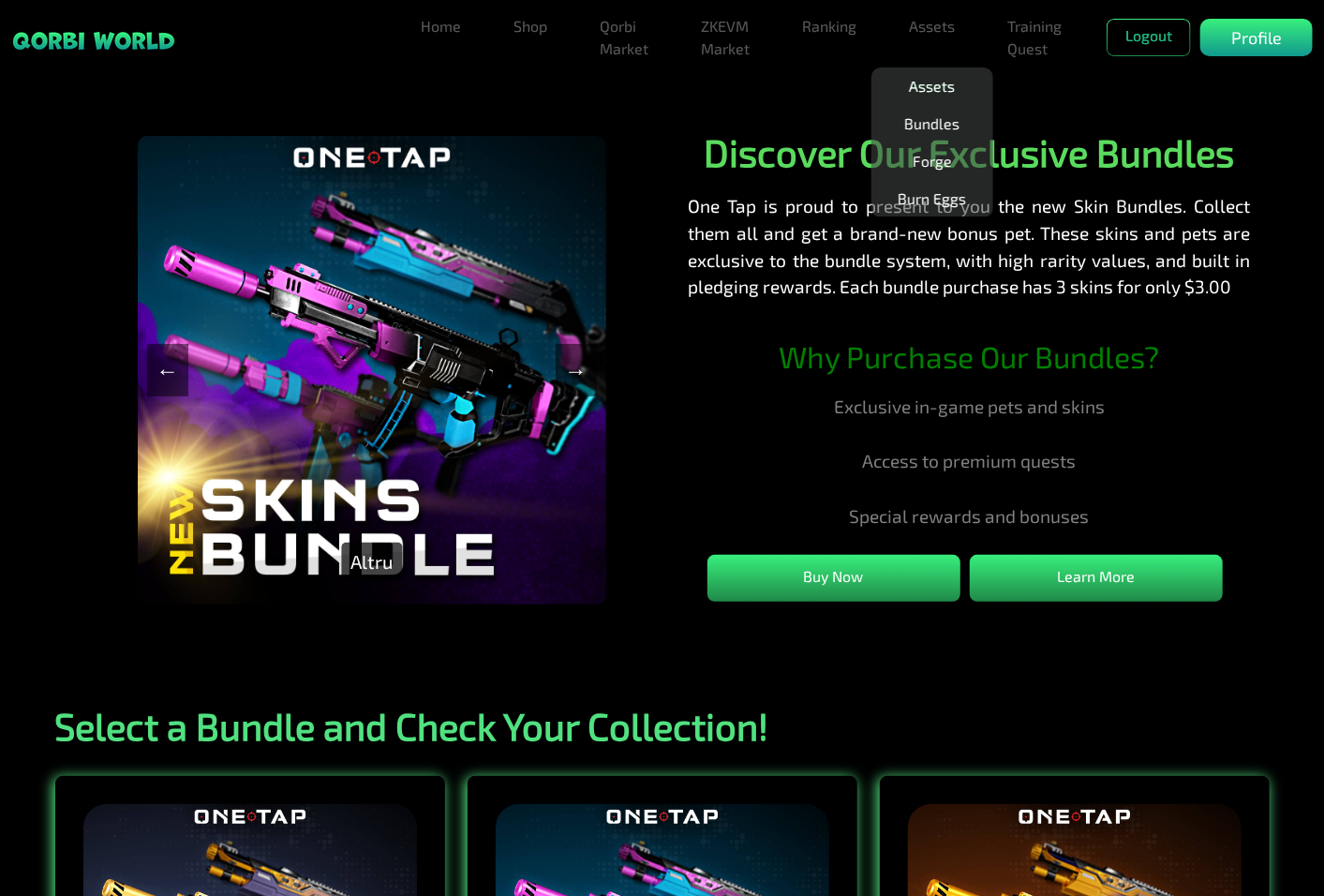
click at [929, 91] on link "Assets" at bounding box center [932, 86] width 61 height 38
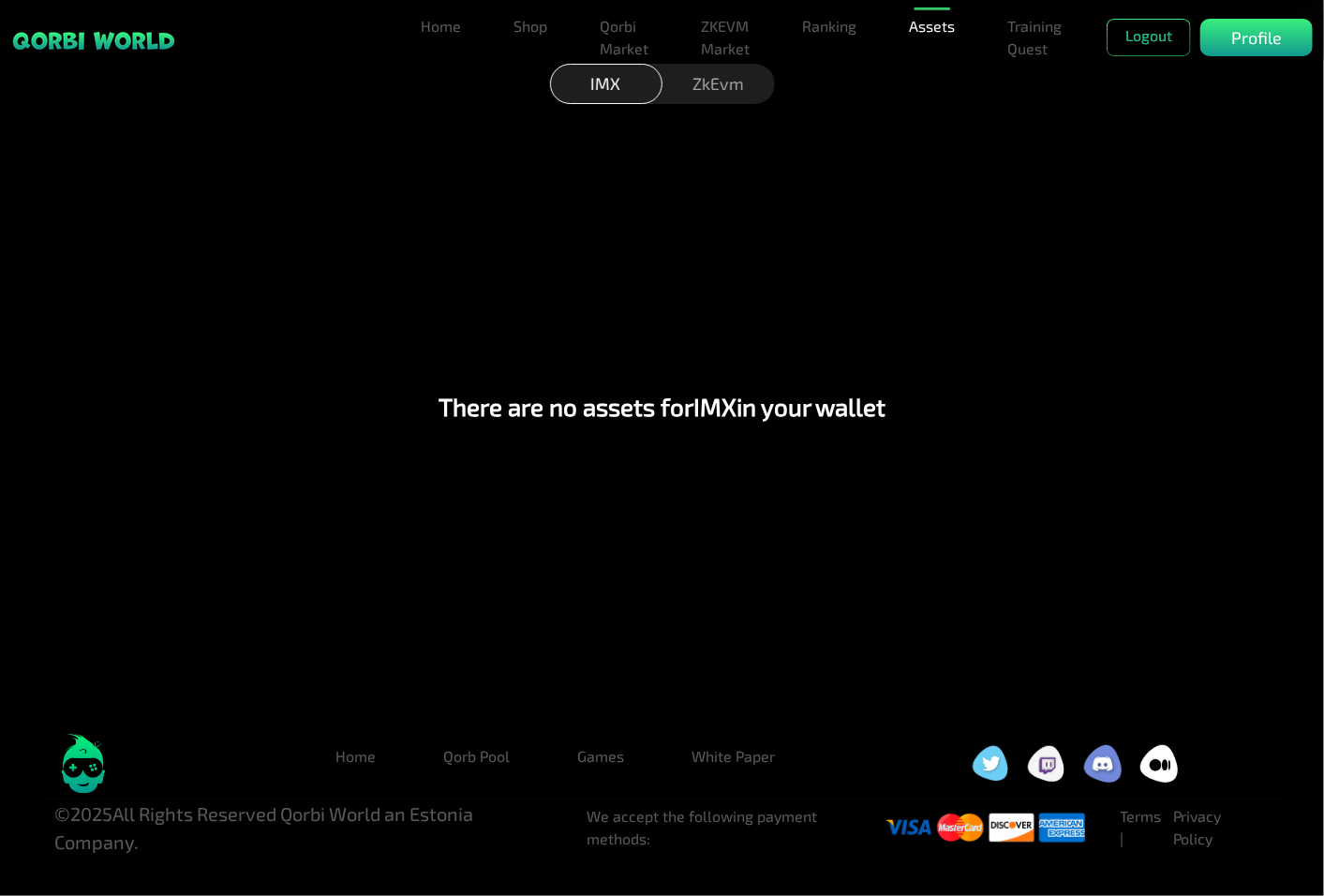
click at [745, 89] on div "ZkEvm" at bounding box center [719, 84] width 113 height 40
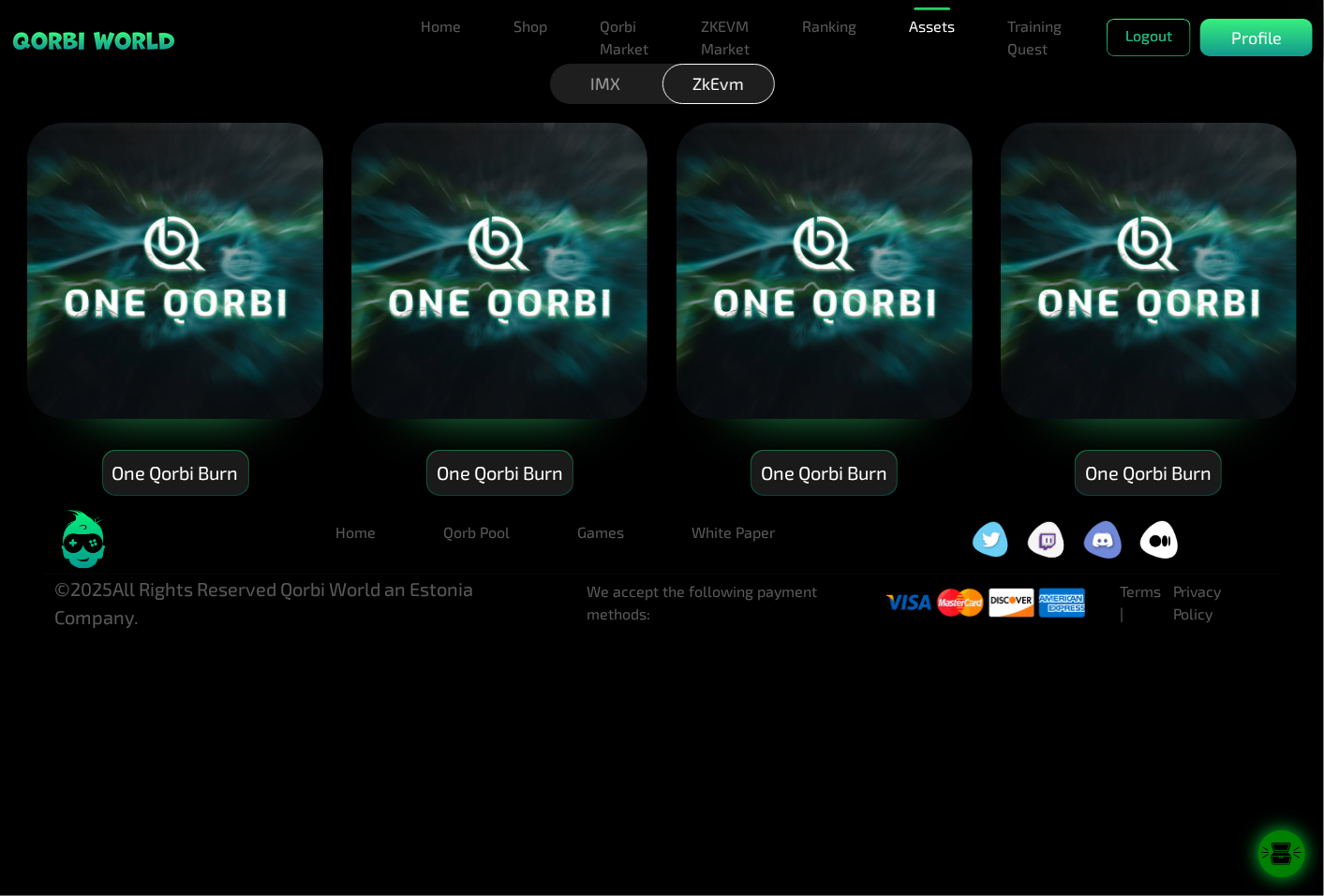
click at [1275, 862] on icon at bounding box center [1281, 860] width 22 height 8
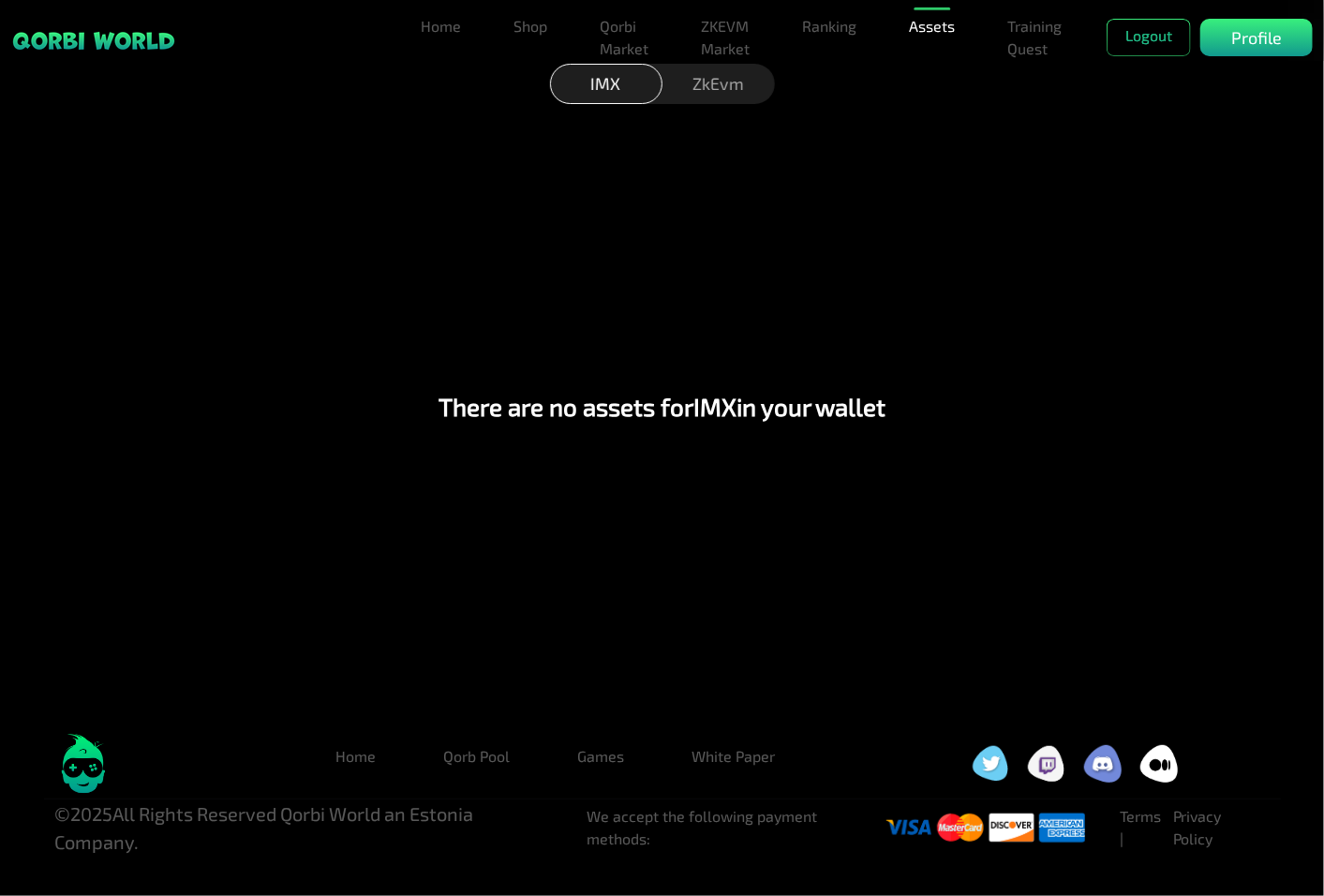
click at [745, 81] on div "ZkEvm" at bounding box center [719, 84] width 113 height 40
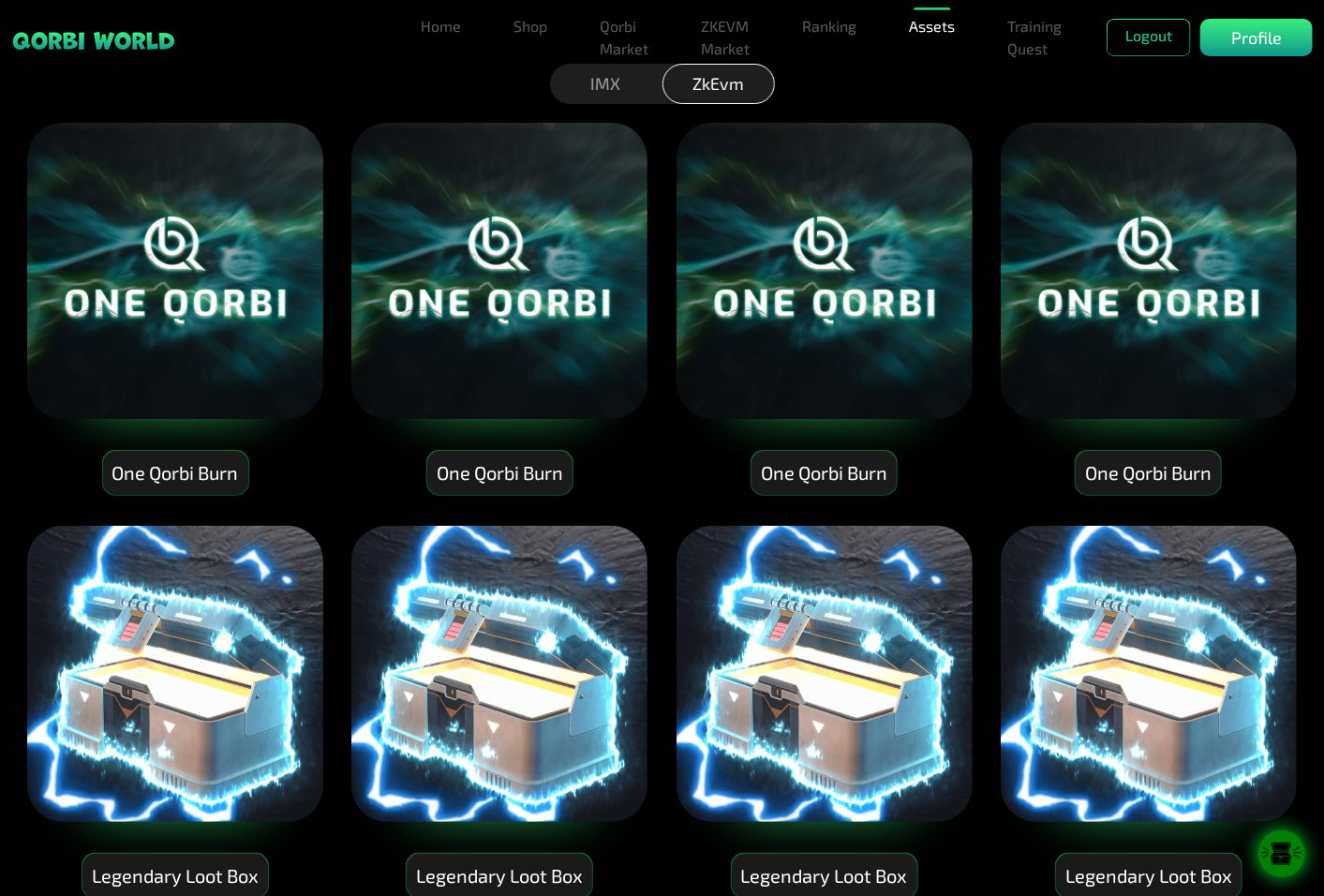
click at [1195, 759] on img at bounding box center [1149, 674] width 300 height 300
click at [1173, 875] on div "Legendary Loot Box" at bounding box center [1149, 875] width 186 height 44
click at [1294, 881] on div "Legendary Loot Box" at bounding box center [1149, 710] width 300 height 374
click at [1287, 858] on icon at bounding box center [1281, 860] width 22 height 8
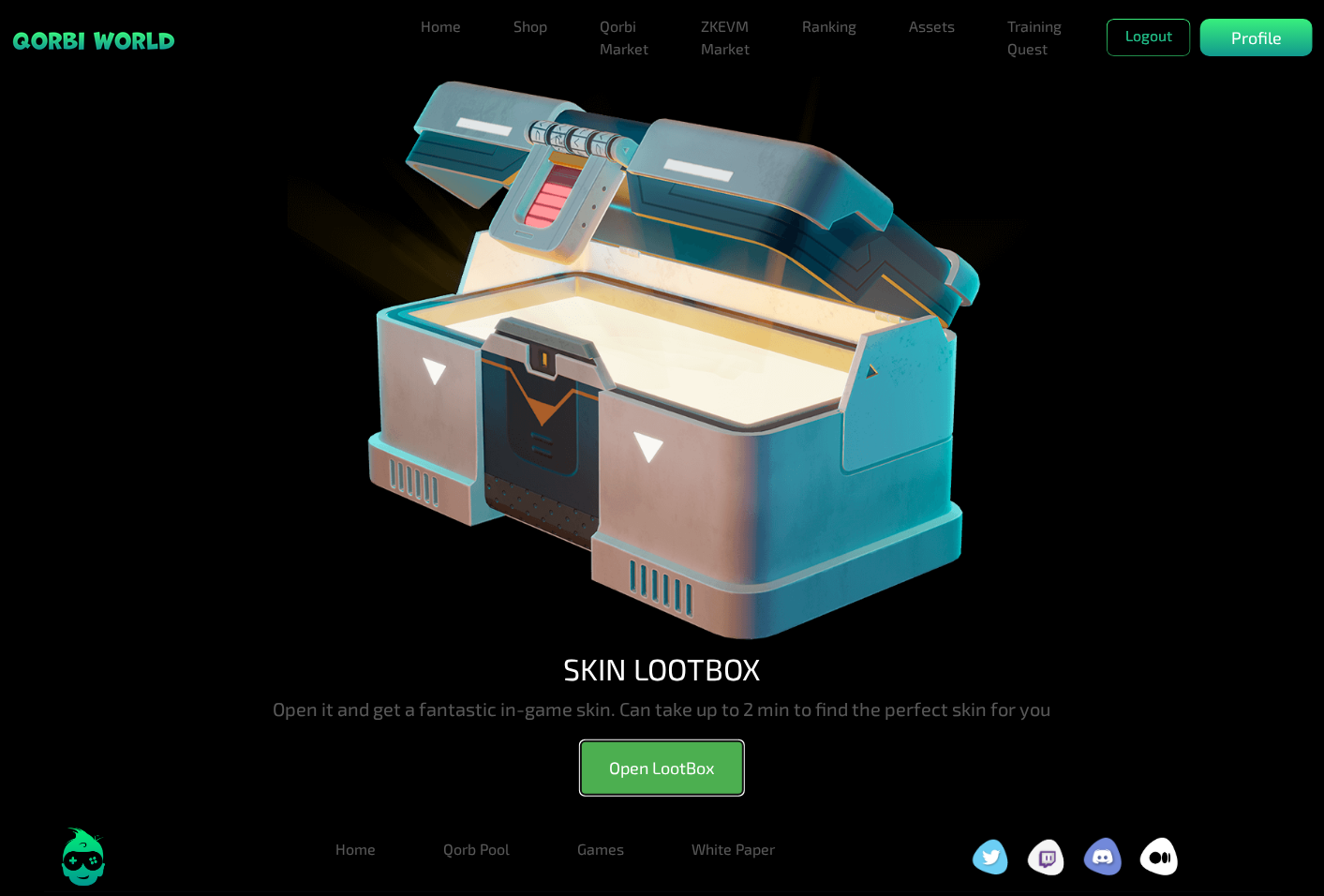
click at [696, 765] on button "Open LootBox" at bounding box center [662, 767] width 162 height 53
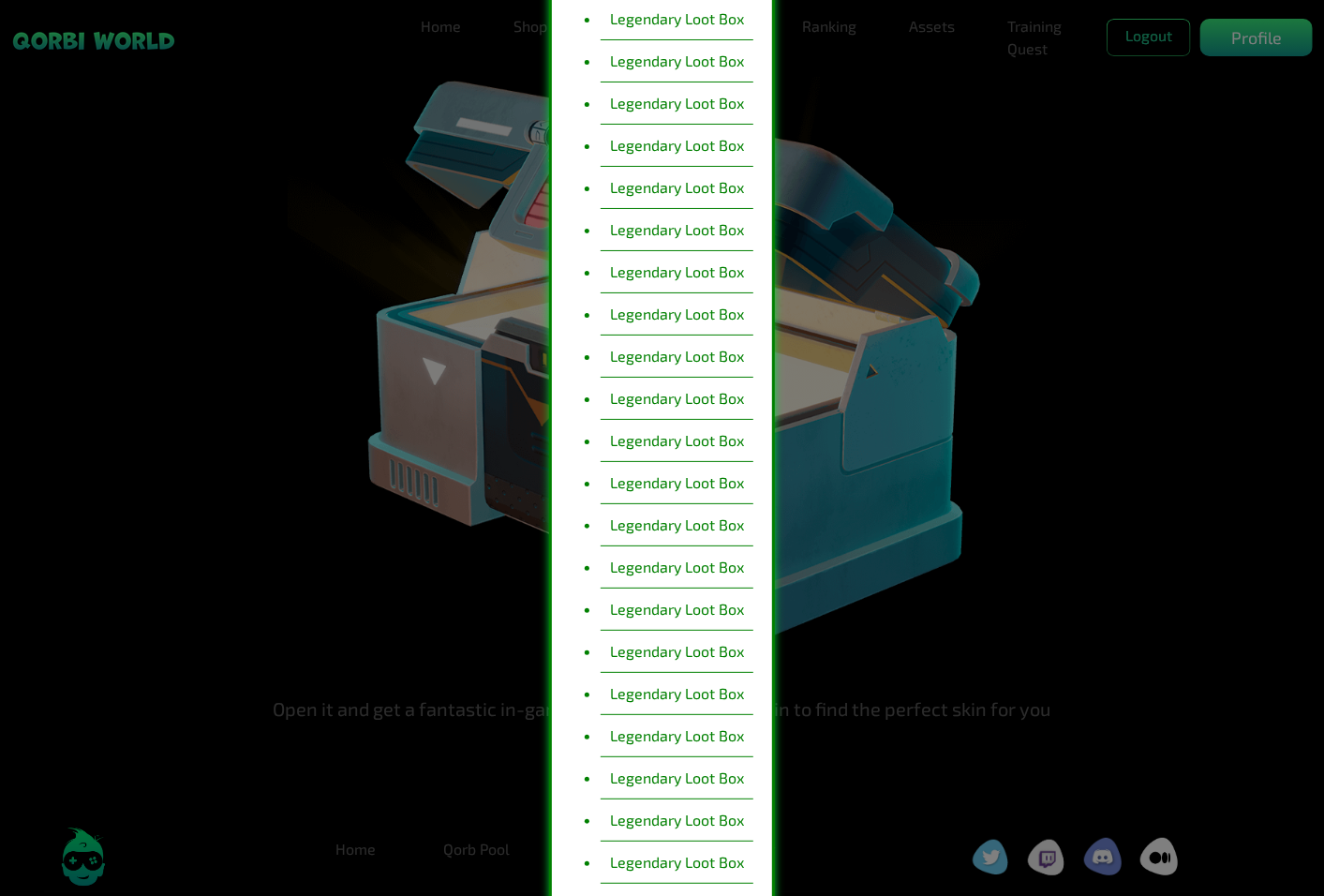
click at [712, 26] on li "Legendary Loot Box" at bounding box center [677, 19] width 153 height 42
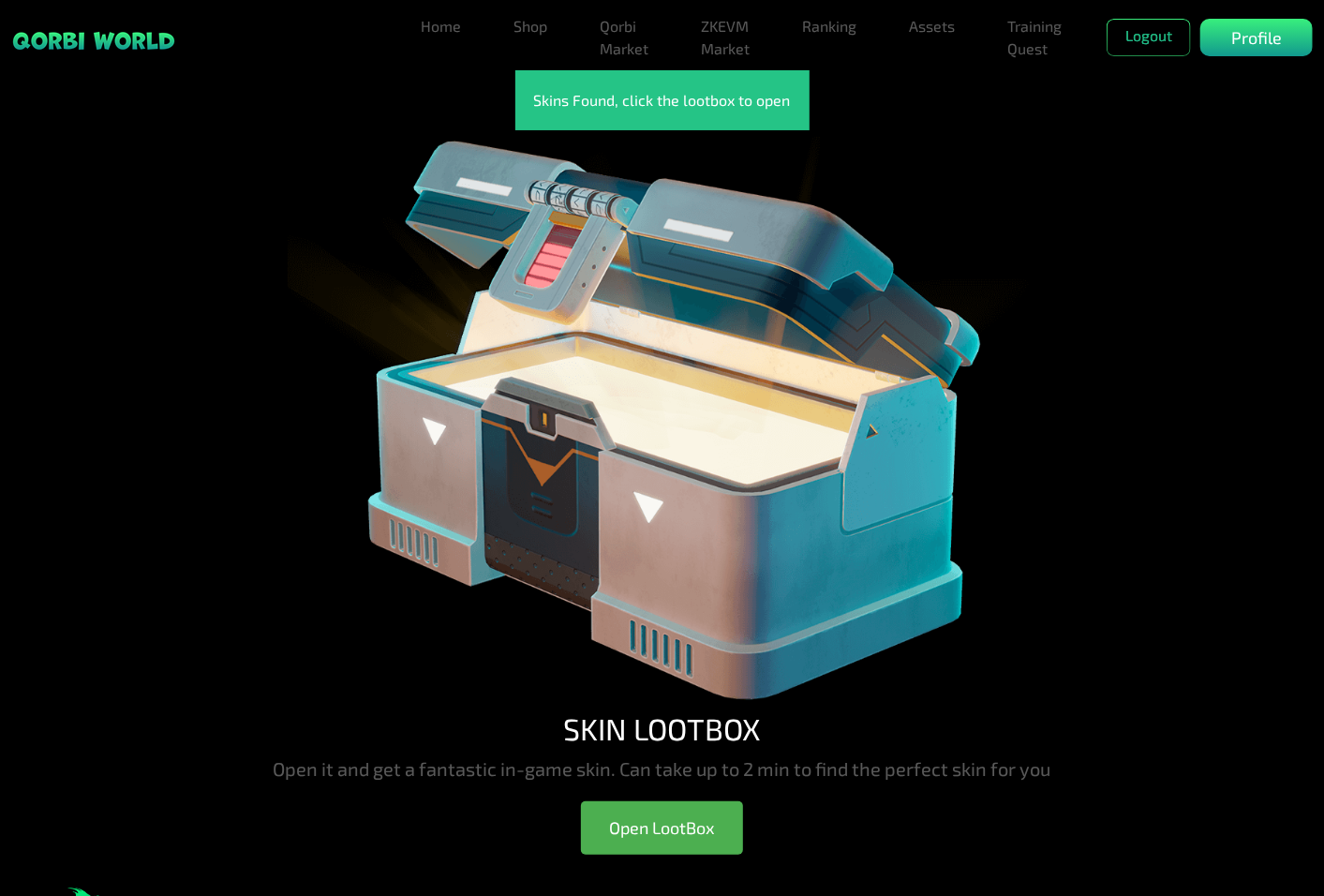
click at [713, 436] on img at bounding box center [662, 420] width 750 height 580
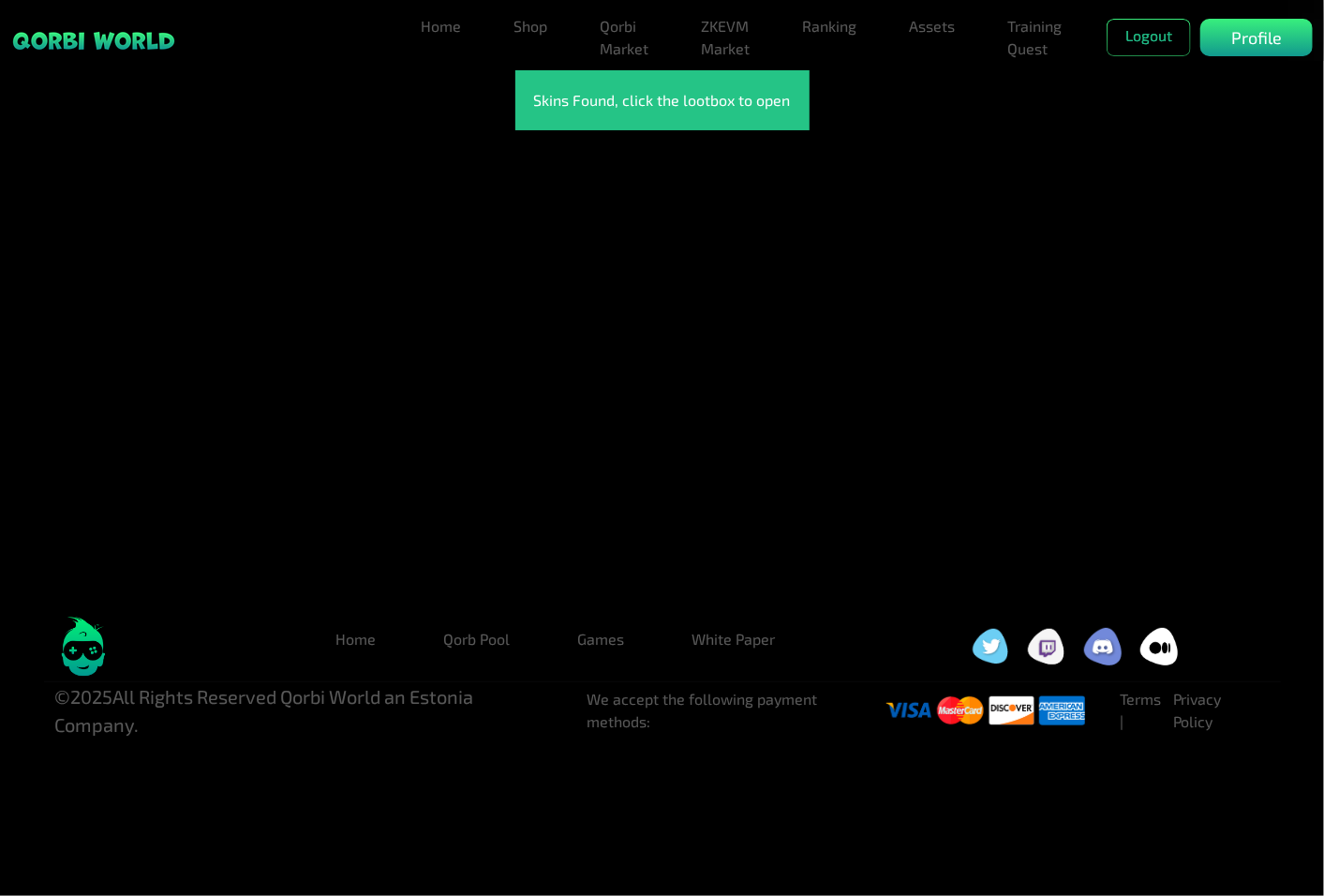
click at [673, 404] on video "Your browser does not support the video tag." at bounding box center [662, 354] width 896 height 448
click at [644, 129] on div "Skins Found, click the lootbox to open" at bounding box center [662, 100] width 295 height 60
click at [619, 463] on video "Your browser does not support the video tag." at bounding box center [662, 354] width 896 height 448
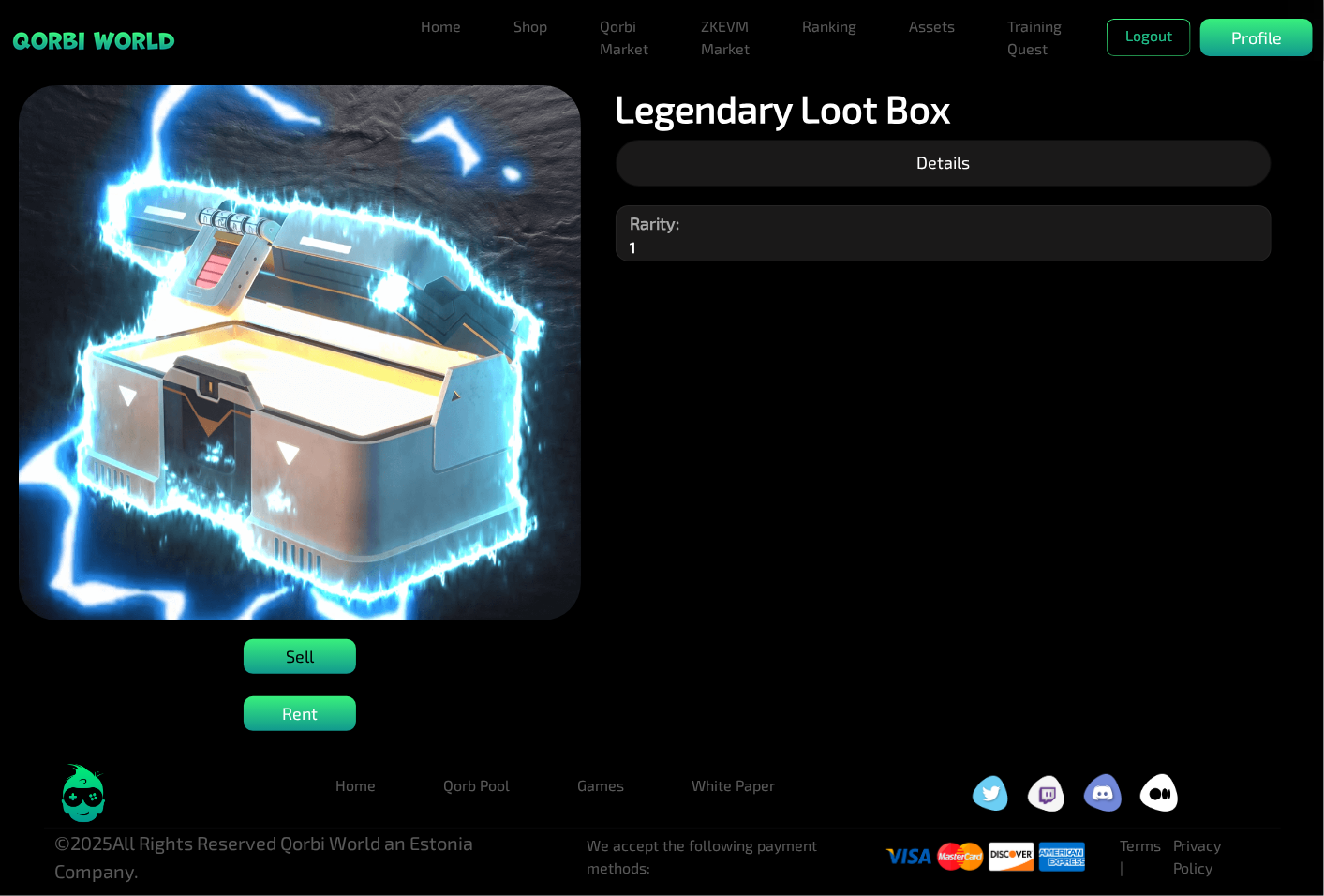
click at [324, 654] on div "Sell" at bounding box center [300, 656] width 113 height 35
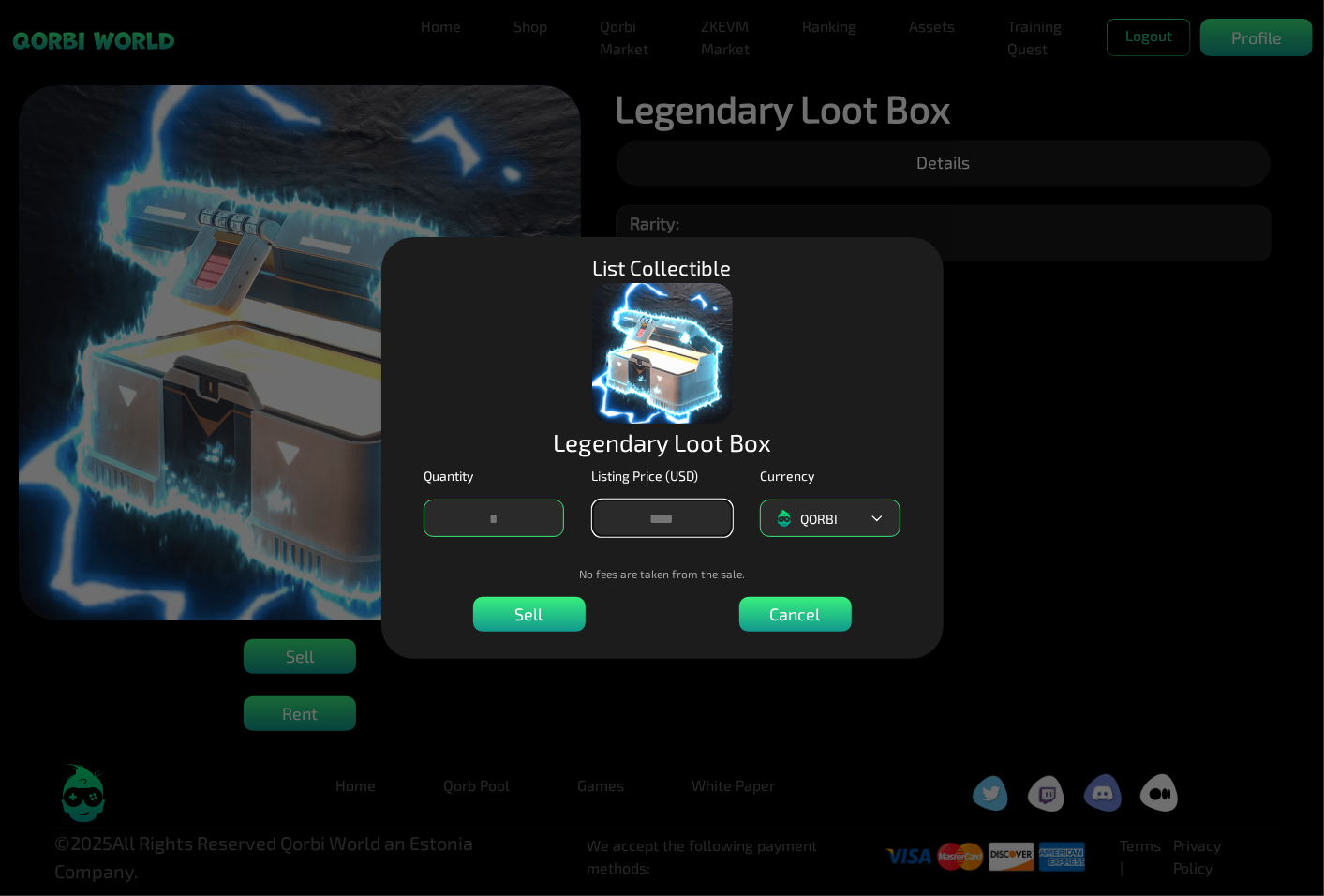
drag, startPoint x: 686, startPoint y: 510, endPoint x: 604, endPoint y: 506, distance: 82.1
click at [604, 506] on input "*****" at bounding box center [662, 518] width 141 height 38
type input "*"
click at [528, 604] on p "Sell" at bounding box center [529, 614] width 28 height 25
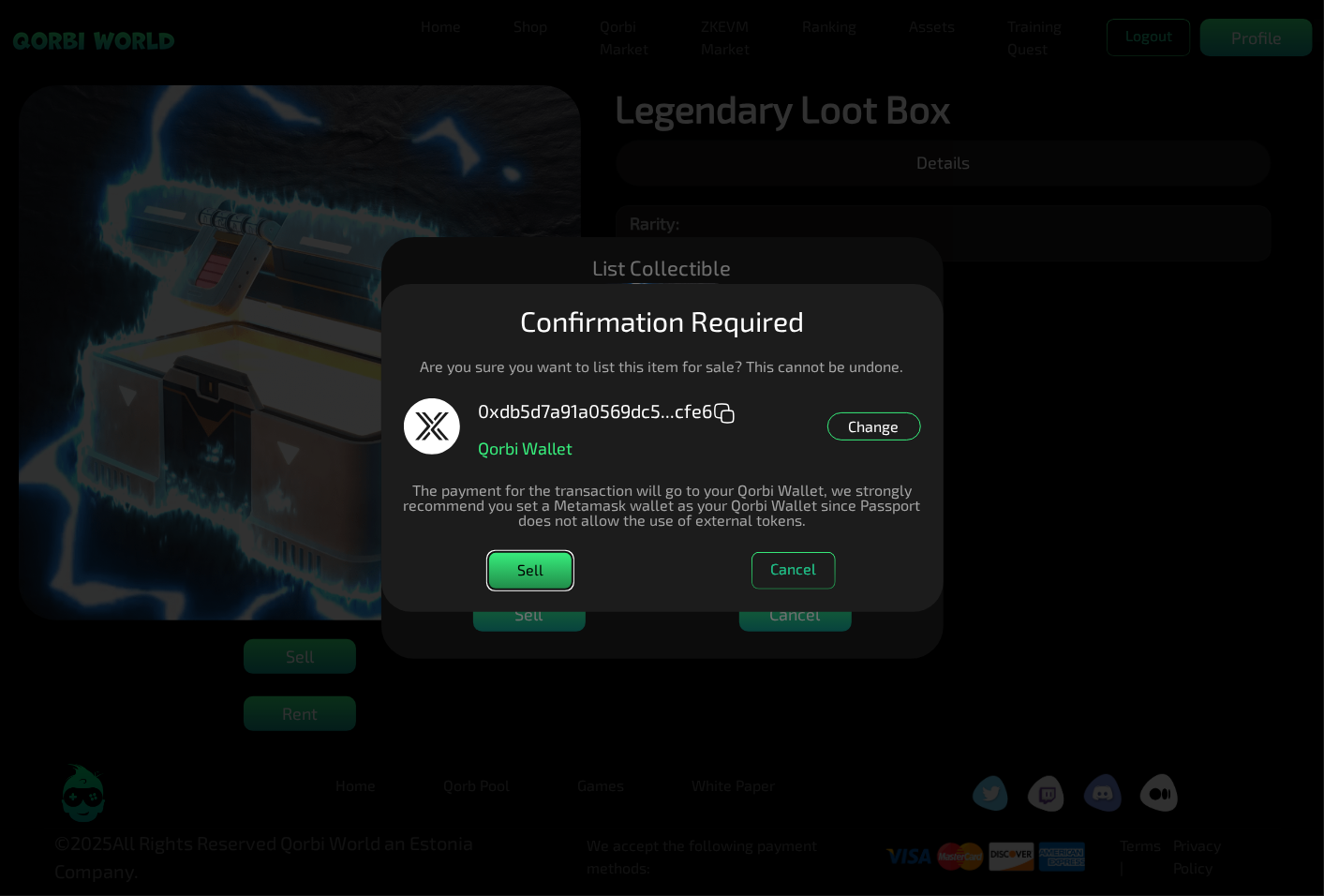
click at [541, 564] on button "Sell" at bounding box center [530, 570] width 84 height 38
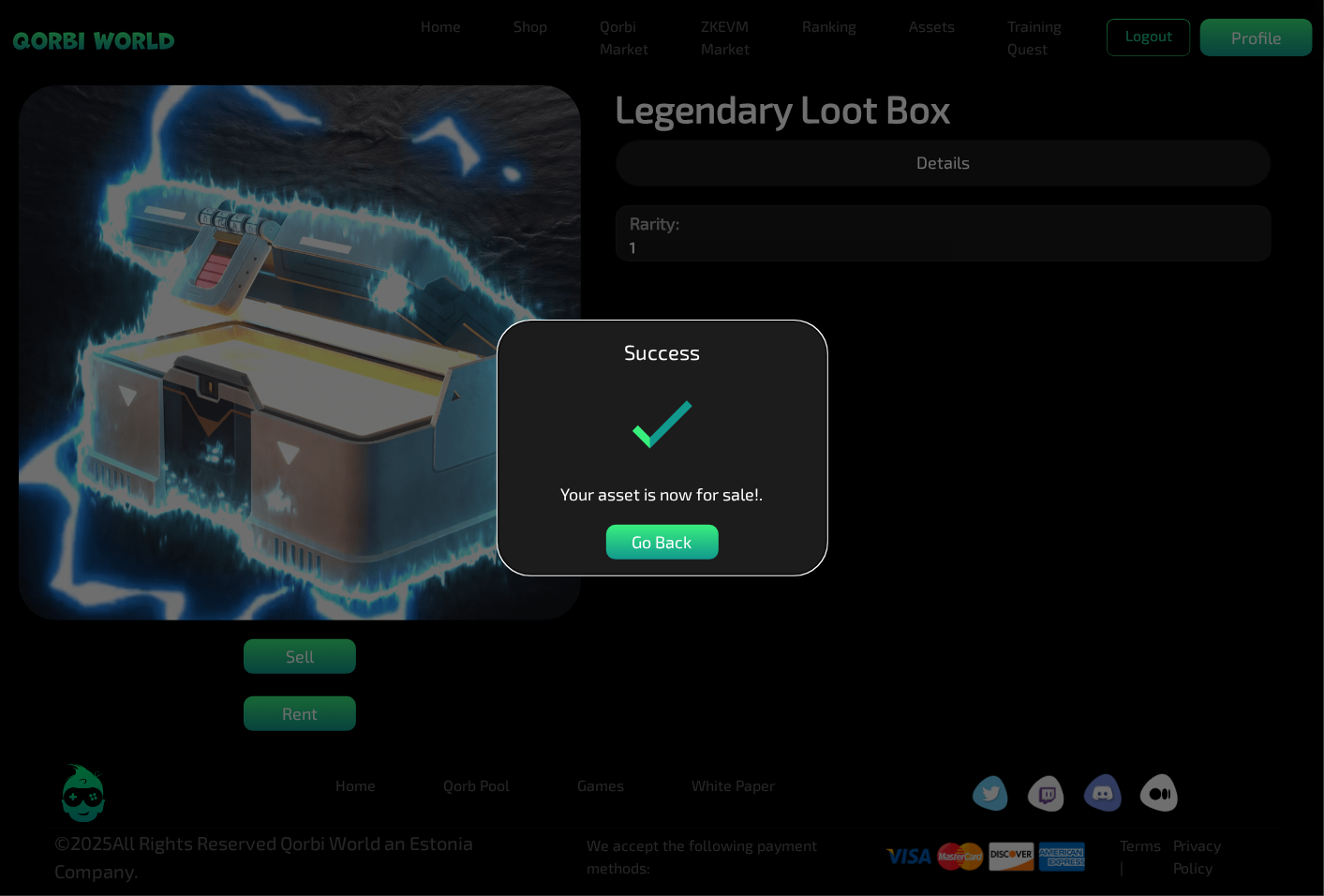
click at [638, 520] on dialog "Success Your asset is now for sale!. Go Back" at bounding box center [662, 448] width 327 height 253
click at [647, 537] on p "Go Back" at bounding box center [662, 541] width 60 height 25
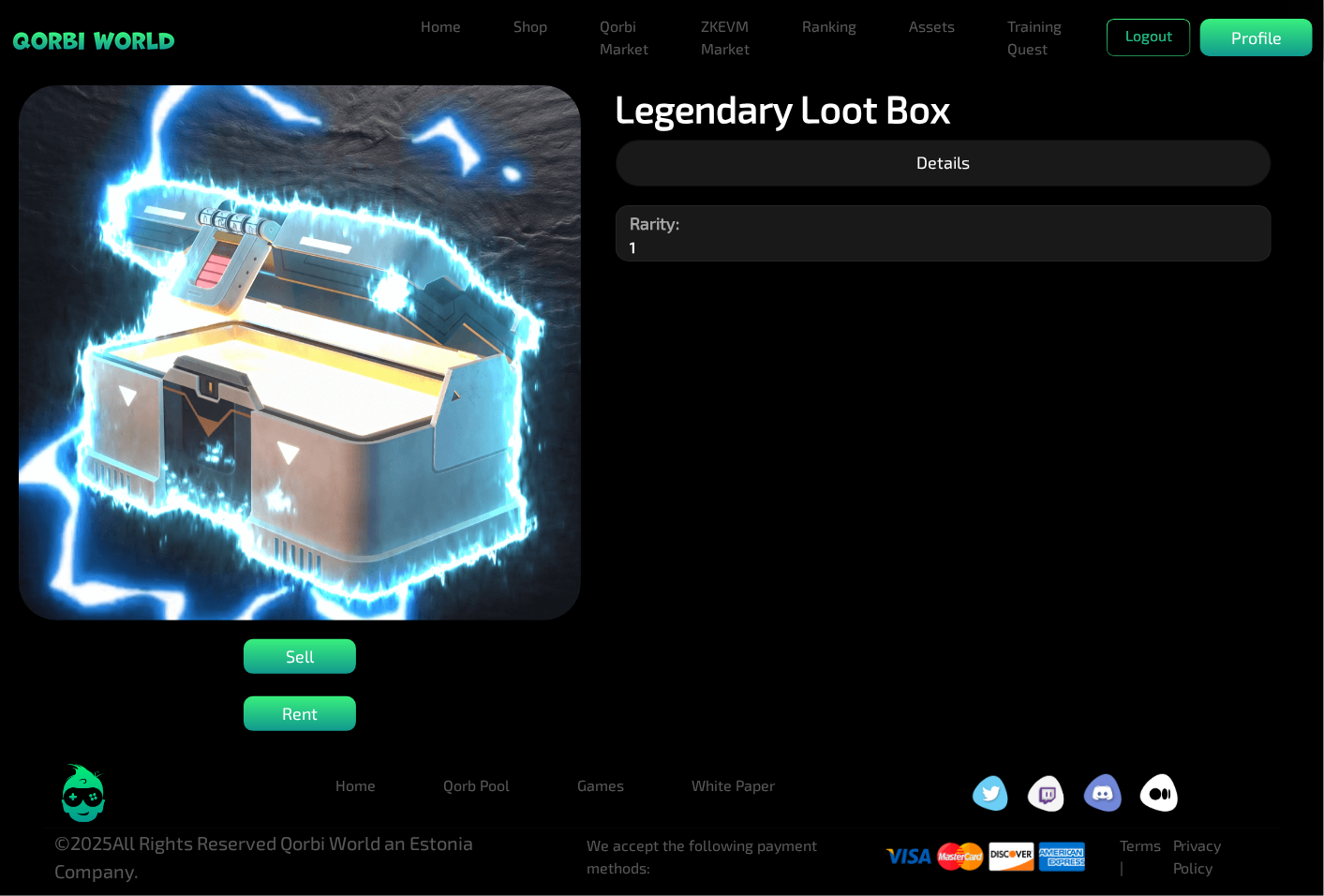
click at [312, 647] on p "Sell" at bounding box center [300, 656] width 28 height 25
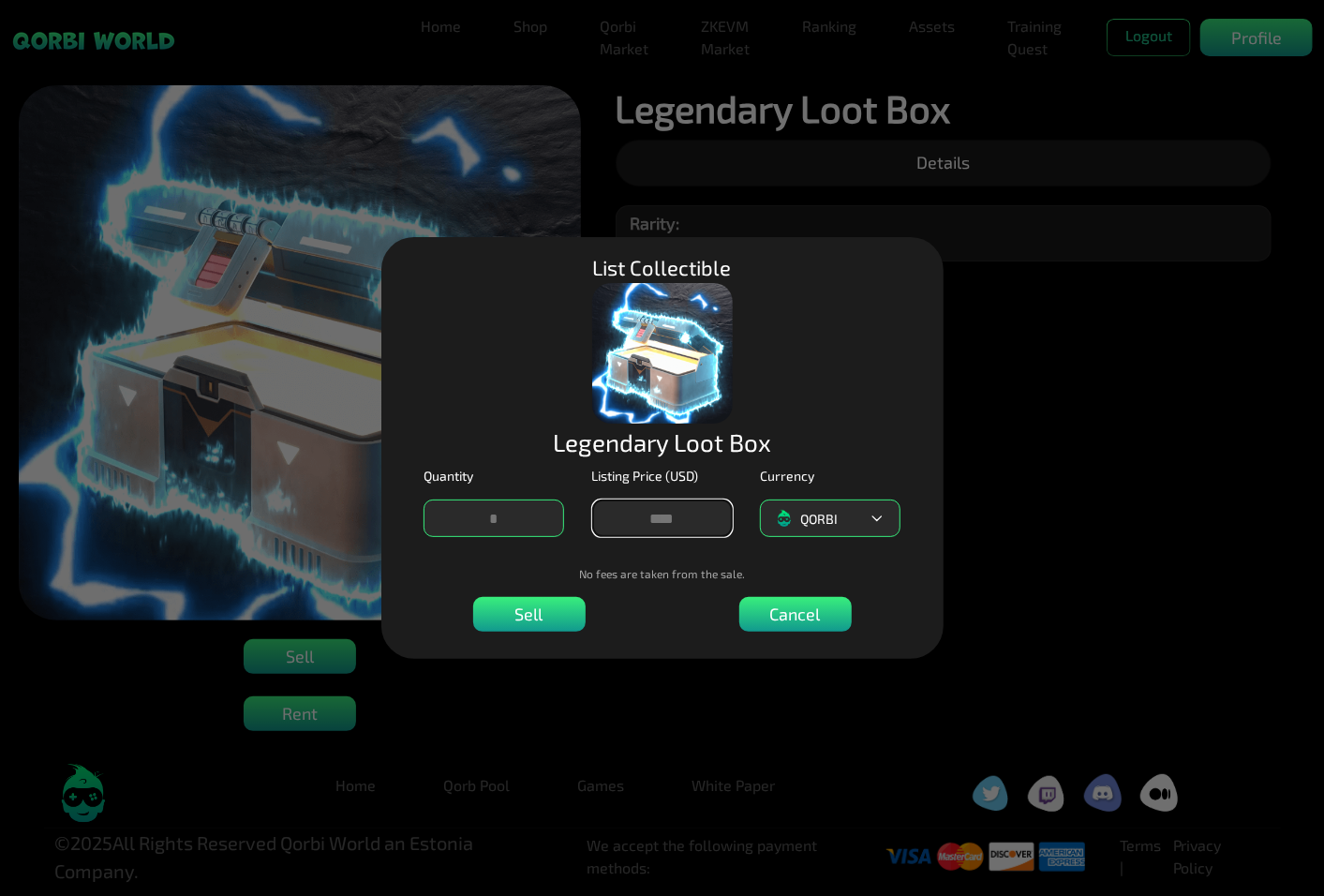
drag, startPoint x: 718, startPoint y: 503, endPoint x: 602, endPoint y: 536, distance: 120.6
click at [602, 536] on input "*****" at bounding box center [662, 518] width 141 height 38
type input "*"
click at [543, 606] on p "Cancel" at bounding box center [529, 614] width 28 height 25
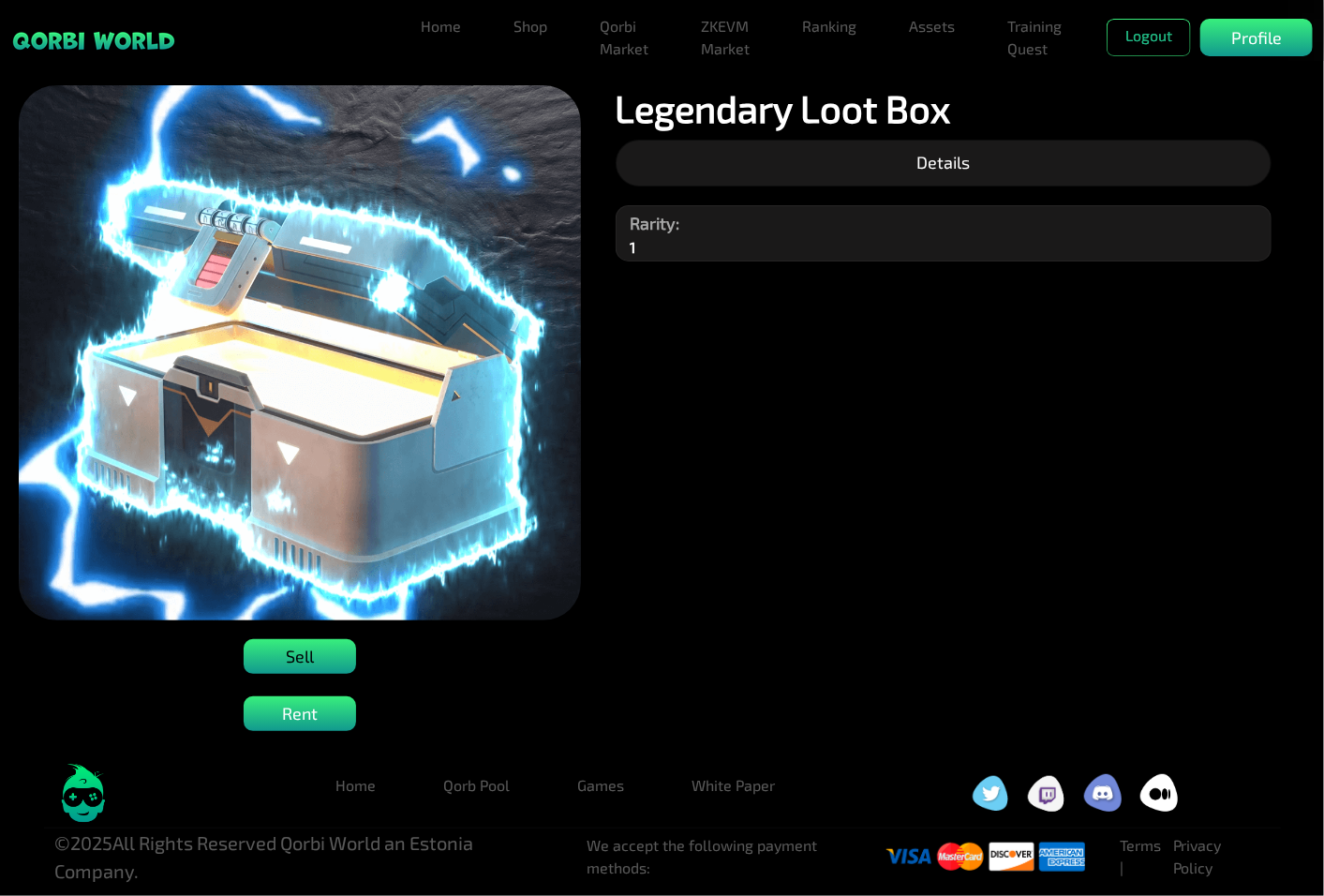
click at [342, 648] on div "Sell" at bounding box center [300, 656] width 113 height 35
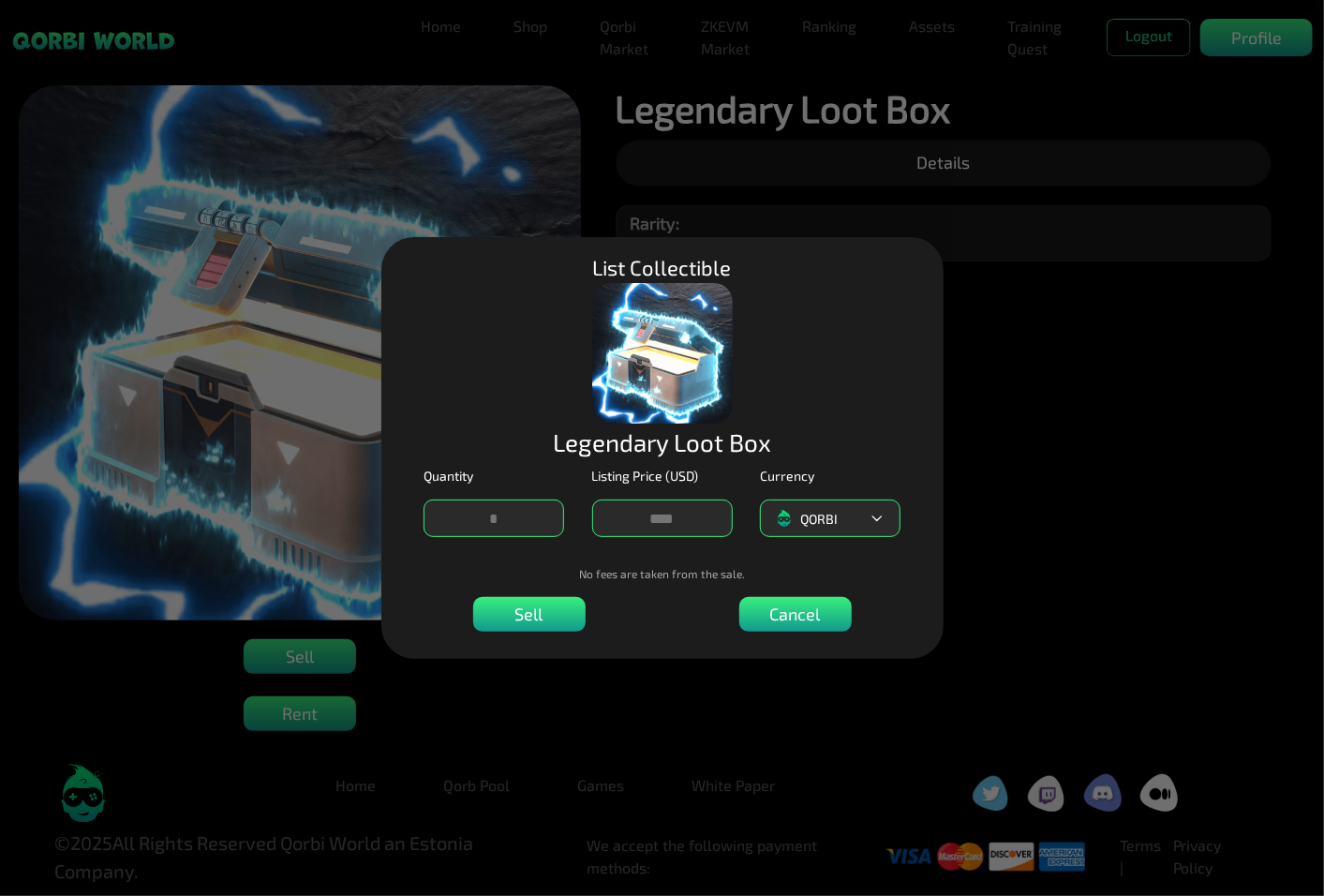
drag, startPoint x: 681, startPoint y: 523, endPoint x: 558, endPoint y: 543, distance: 124.6
click at [569, 543] on div "Quantity Listing Price (USD) * Currency QORBI" at bounding box center [662, 510] width 532 height 90
click at [558, 613] on div "Sell" at bounding box center [529, 614] width 113 height 35
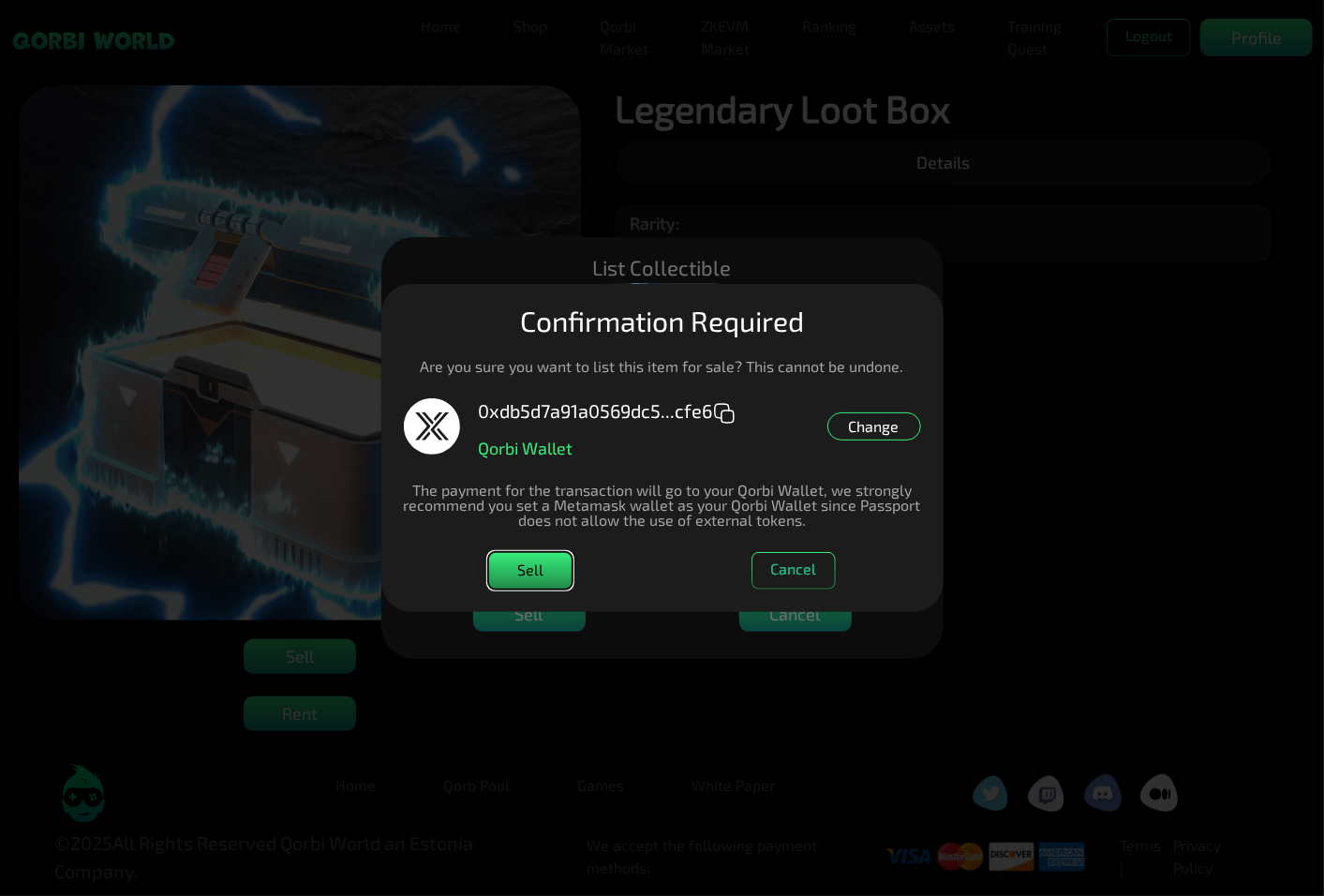
click at [547, 556] on button "Sell" at bounding box center [530, 570] width 84 height 38
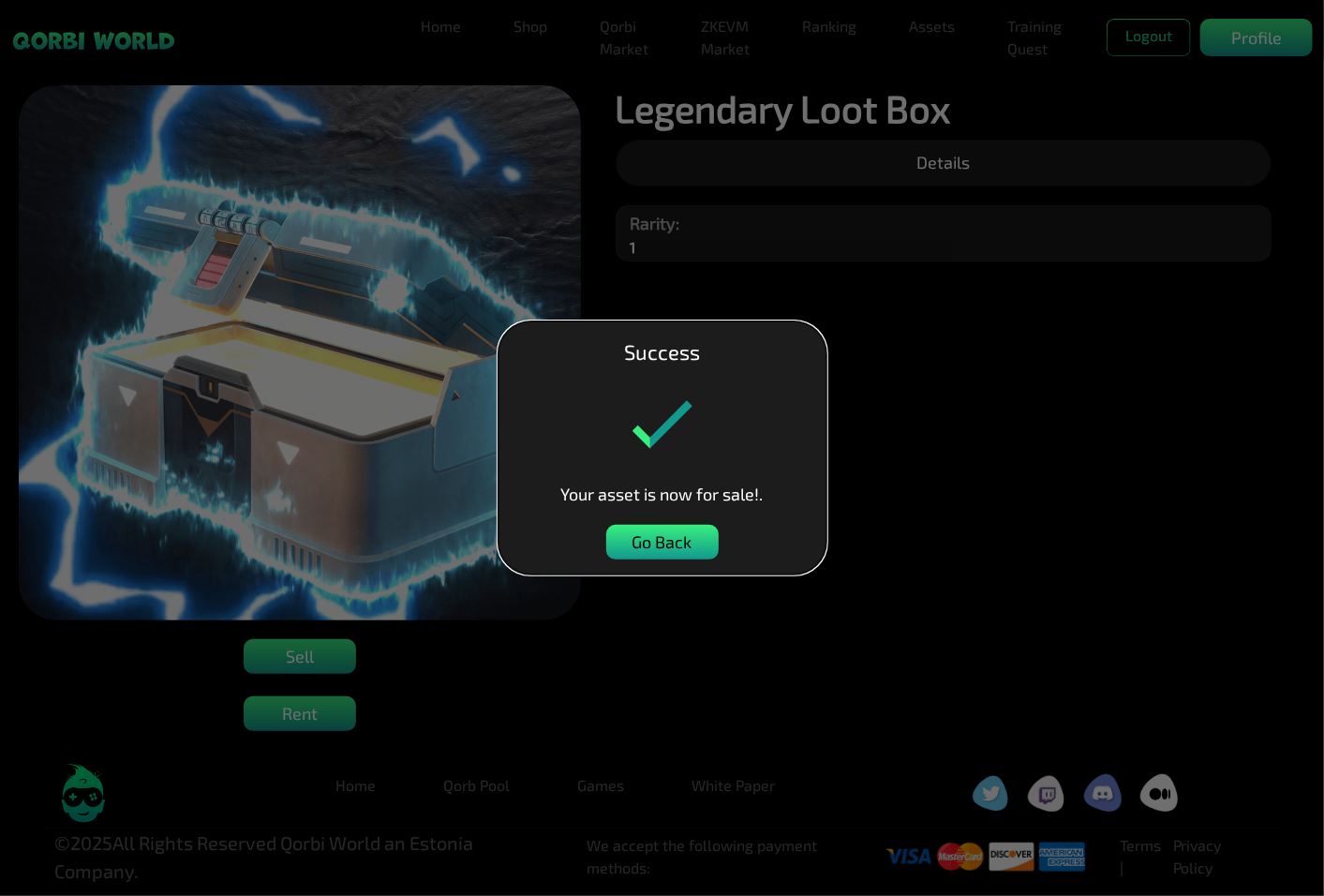
click at [682, 548] on p "Go Back" at bounding box center [662, 541] width 60 height 25
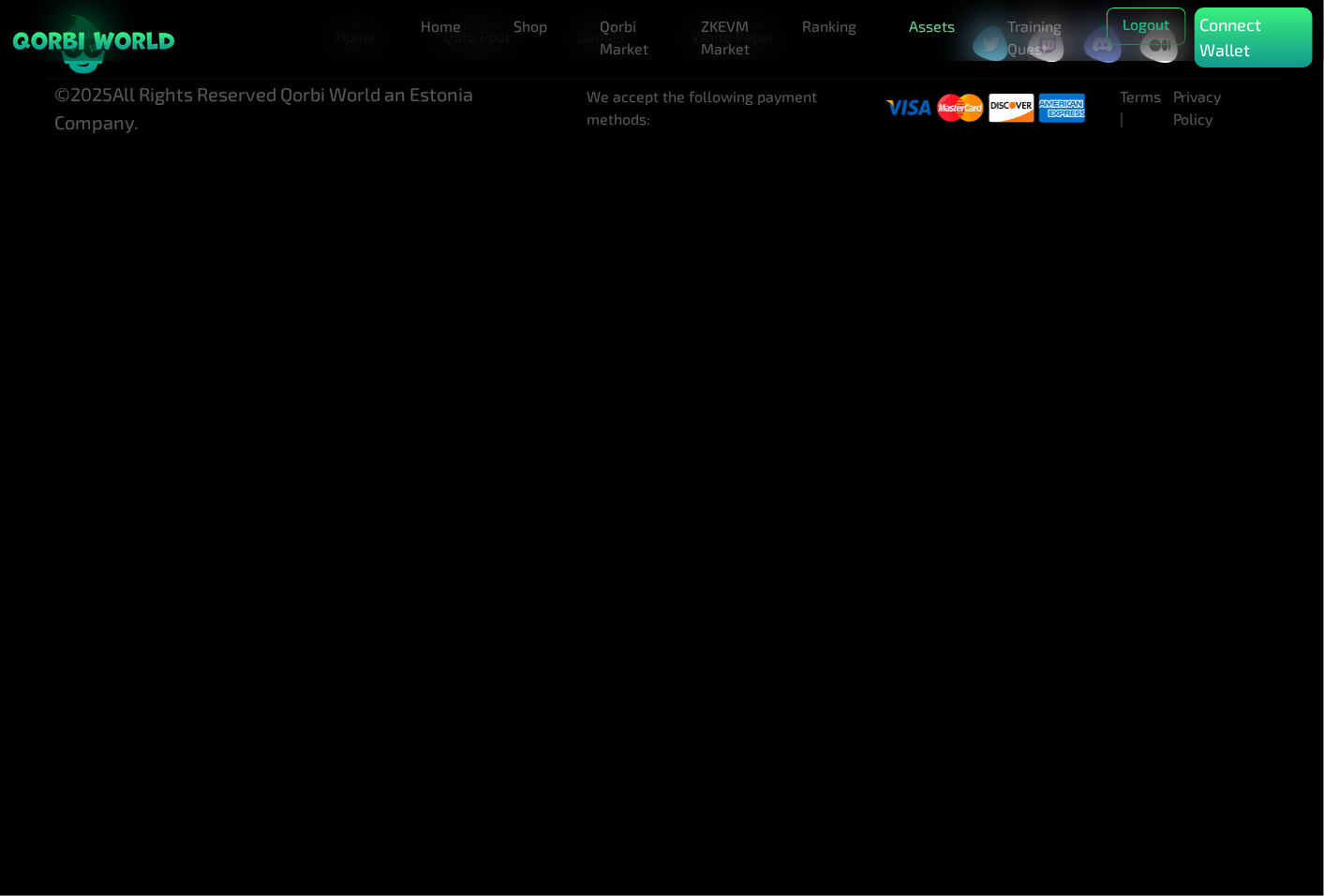
click at [934, 33] on link "Assets" at bounding box center [932, 26] width 61 height 38
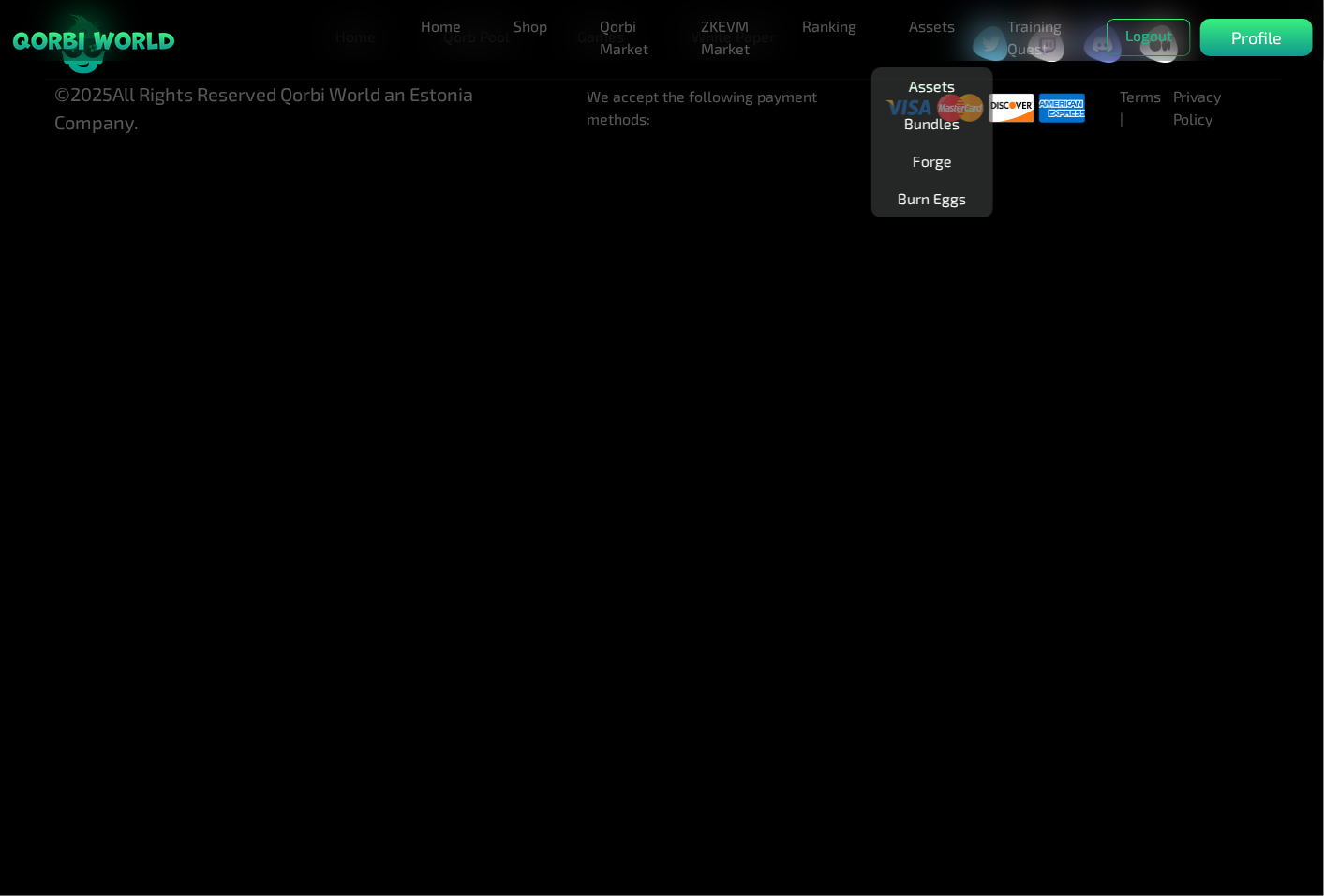
click at [945, 86] on link "Assets" at bounding box center [932, 86] width 61 height 38
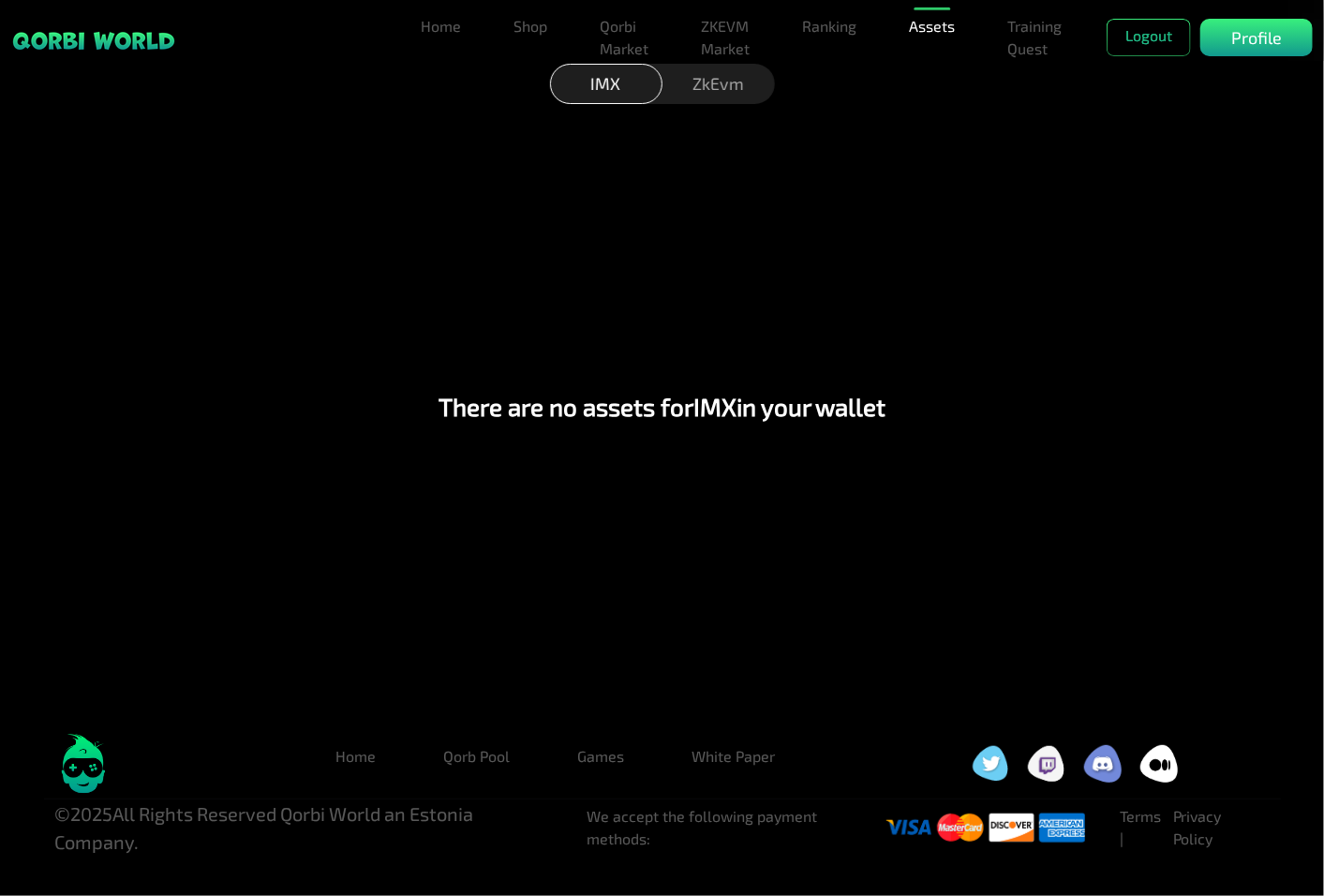
click at [719, 73] on div "ZkEvm" at bounding box center [719, 84] width 113 height 40
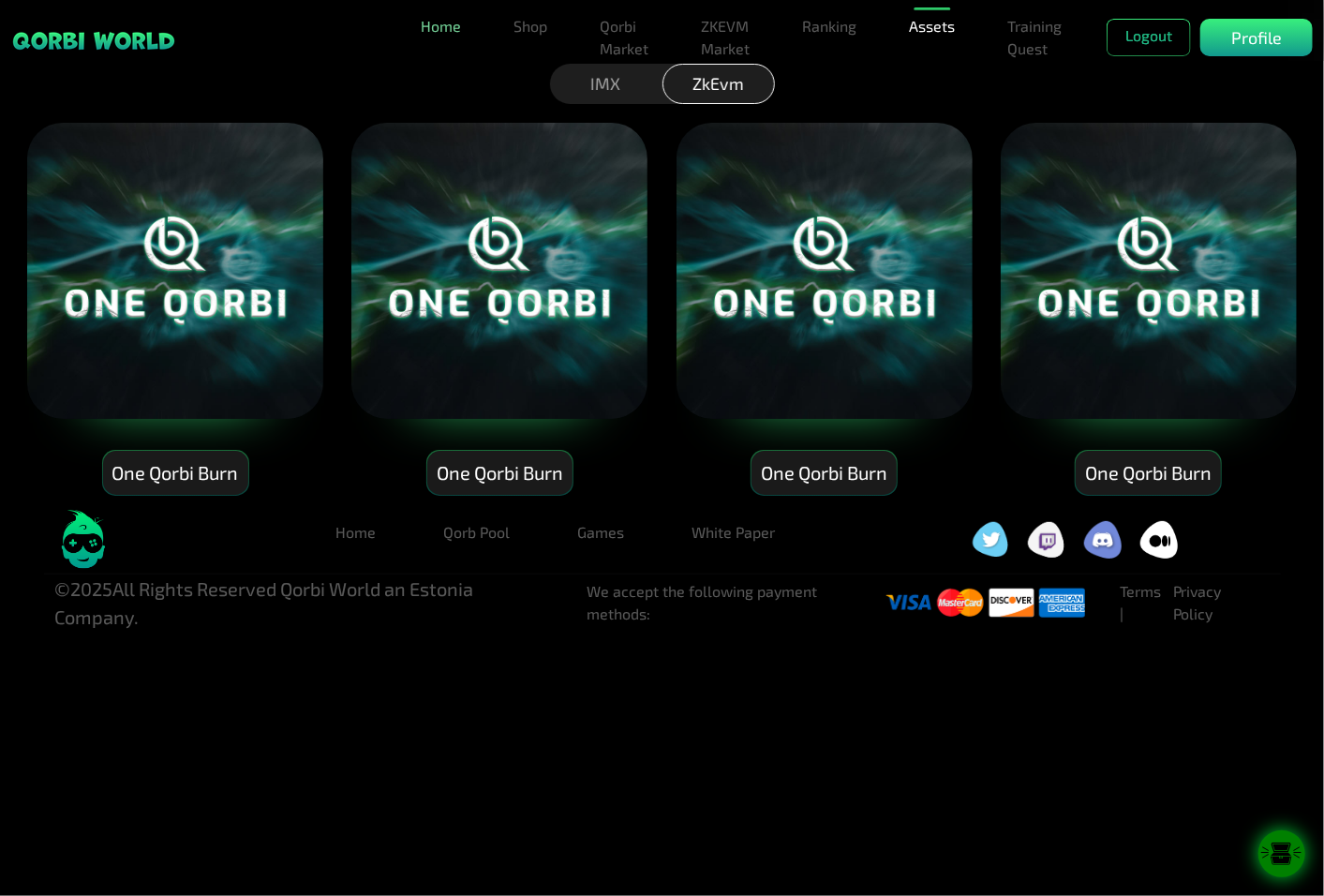
click at [422, 34] on link "Home" at bounding box center [440, 26] width 55 height 38
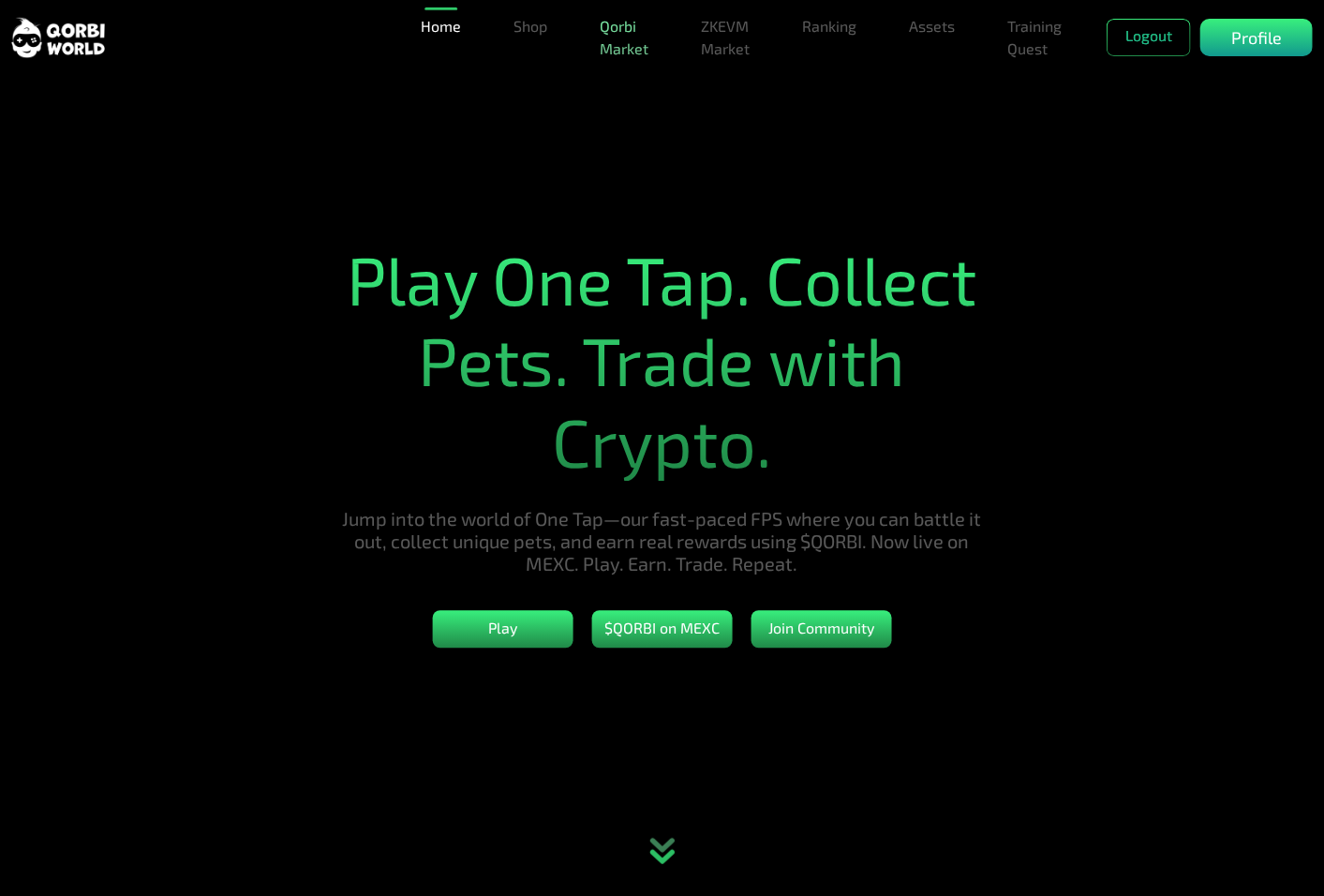
click at [626, 39] on link "Qorbi Market" at bounding box center [624, 38] width 64 height 60
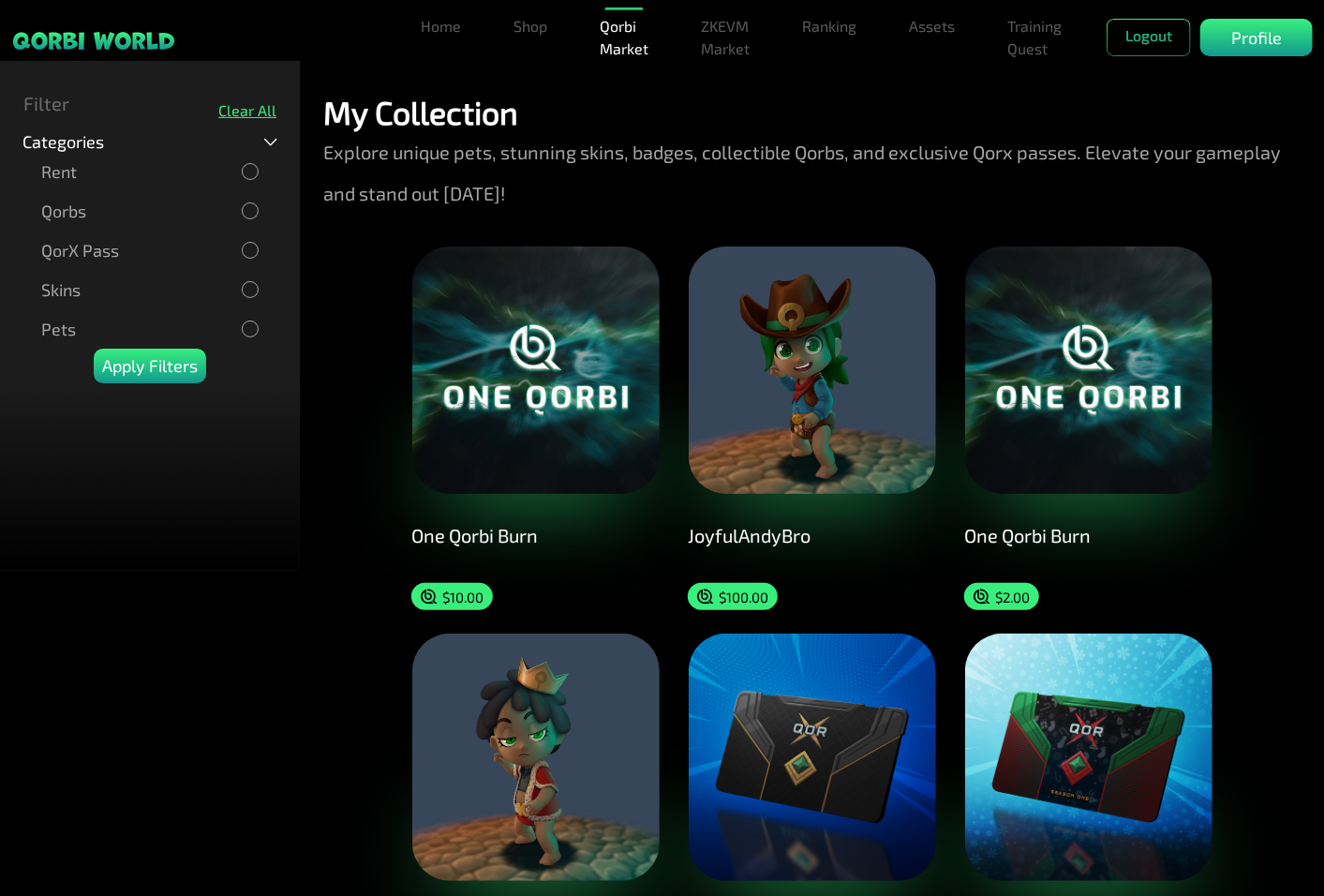
click at [256, 288] on div at bounding box center [251, 290] width 13 height 13
click at [143, 357] on p "Apply Filters" at bounding box center [150, 365] width 96 height 25
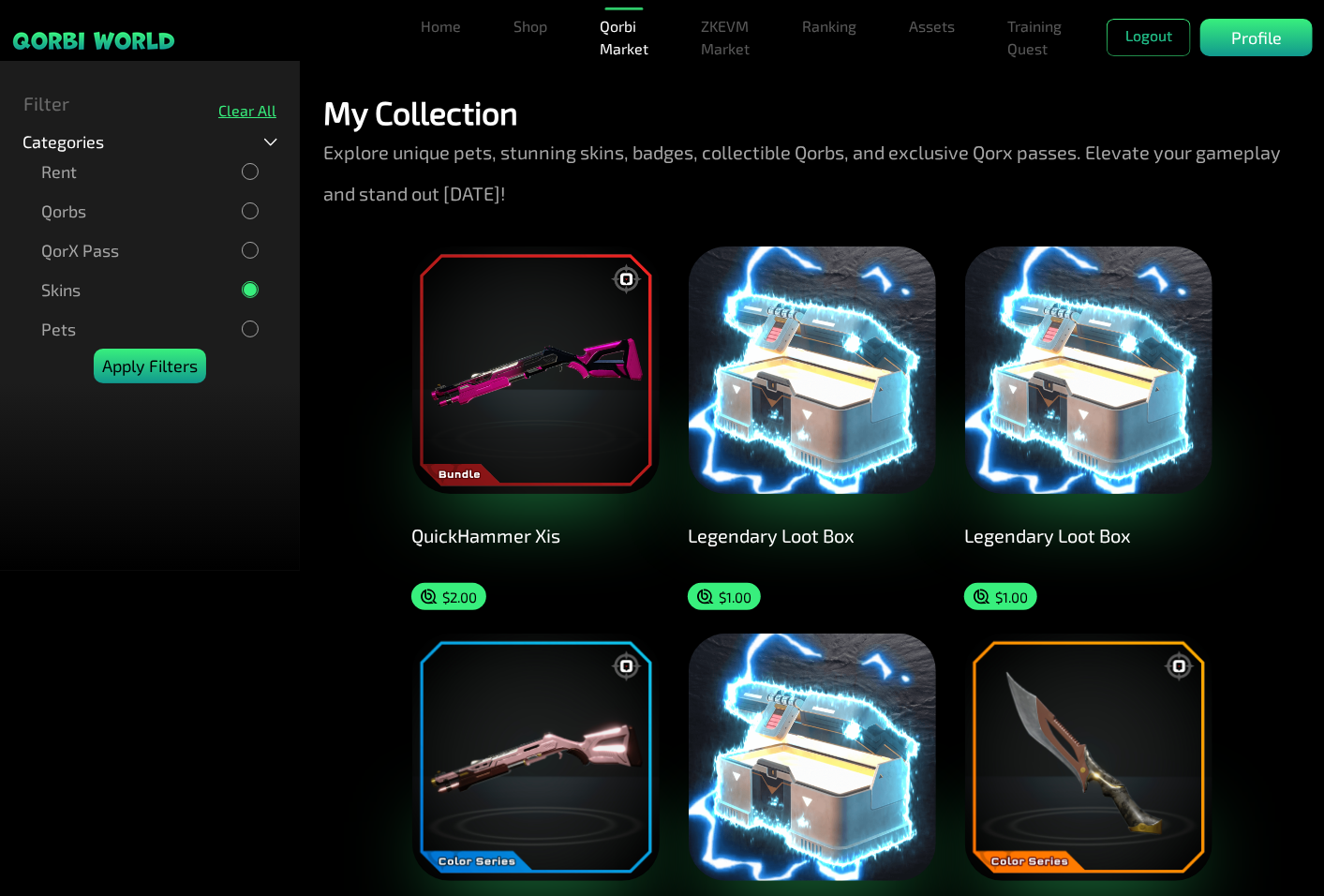
click at [108, 368] on p "Apply Filters" at bounding box center [150, 365] width 96 height 25
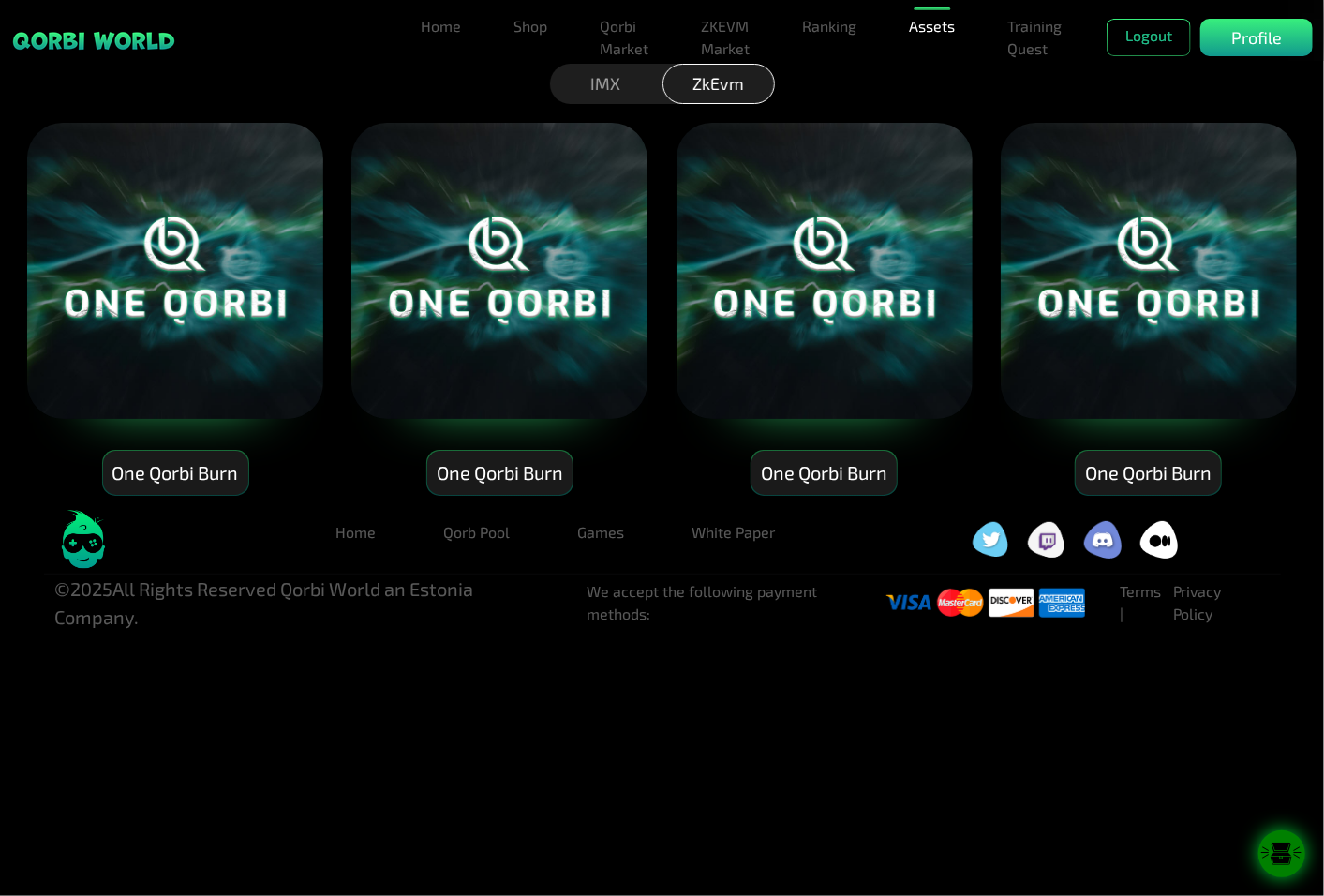
click at [1286, 865] on icon at bounding box center [1281, 860] width 22 height 8
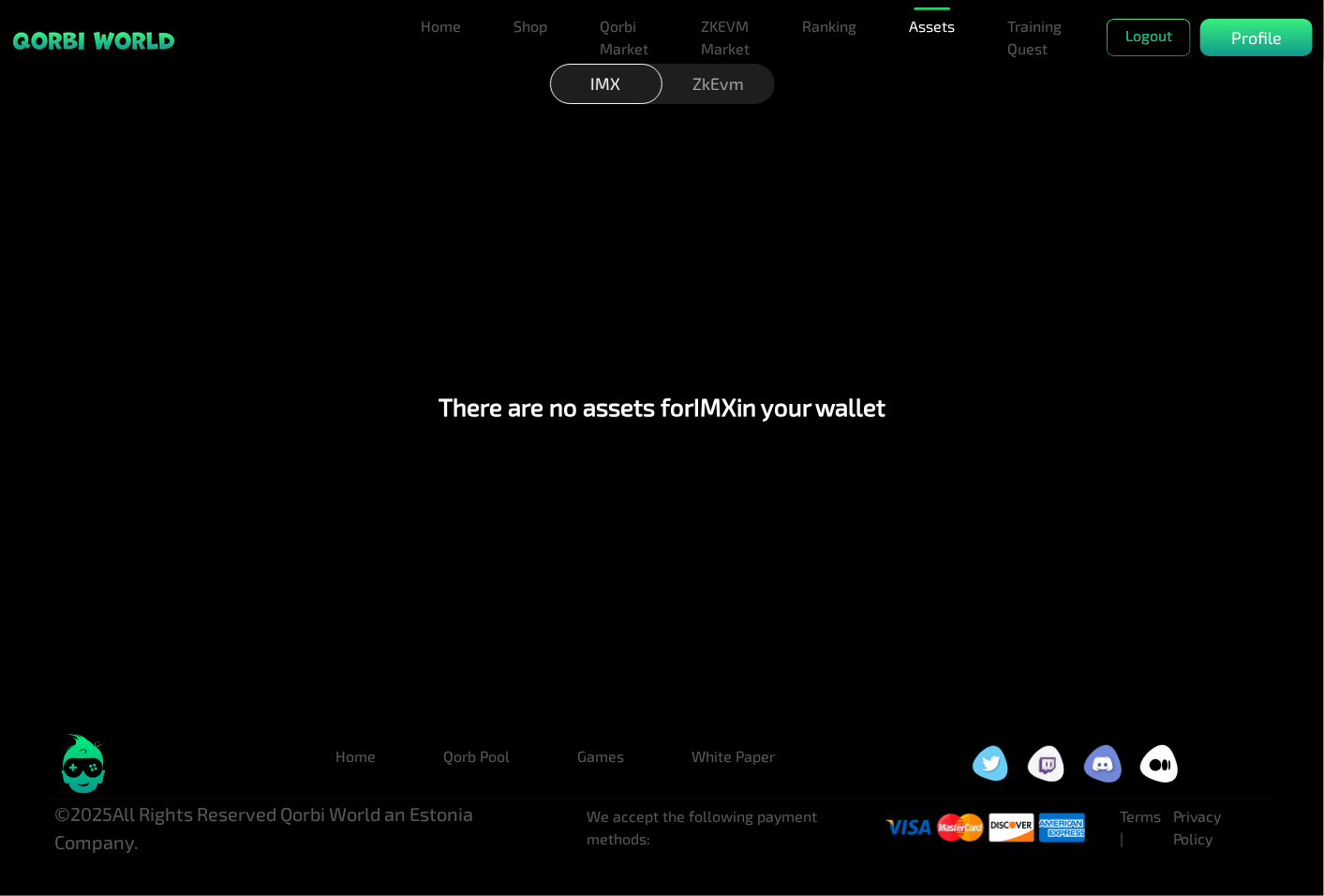
click at [716, 78] on div "ZkEvm" at bounding box center [719, 84] width 113 height 40
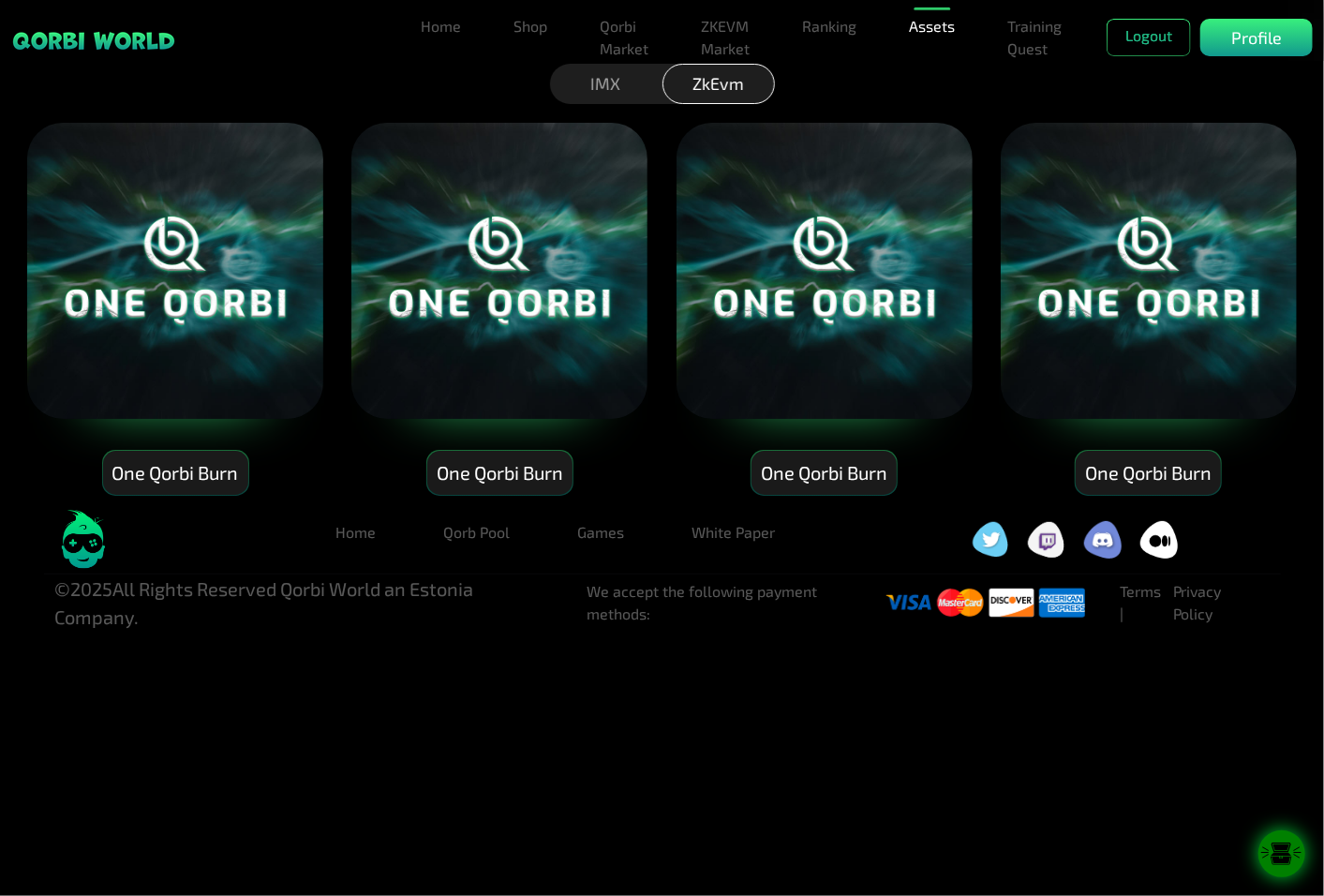
click at [1284, 859] on icon at bounding box center [1281, 860] width 22 height 8
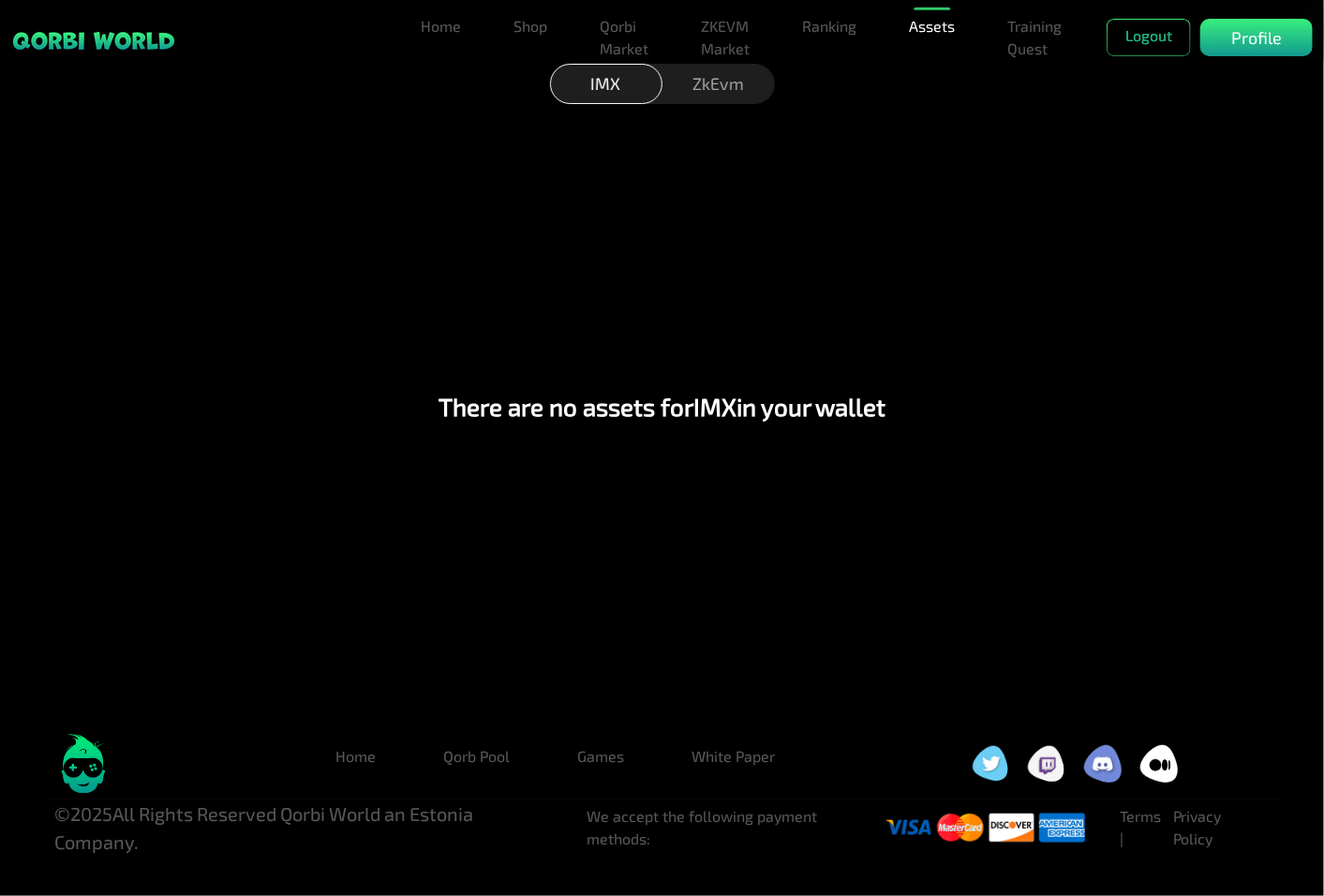
click at [746, 97] on div "ZkEvm" at bounding box center [719, 84] width 113 height 40
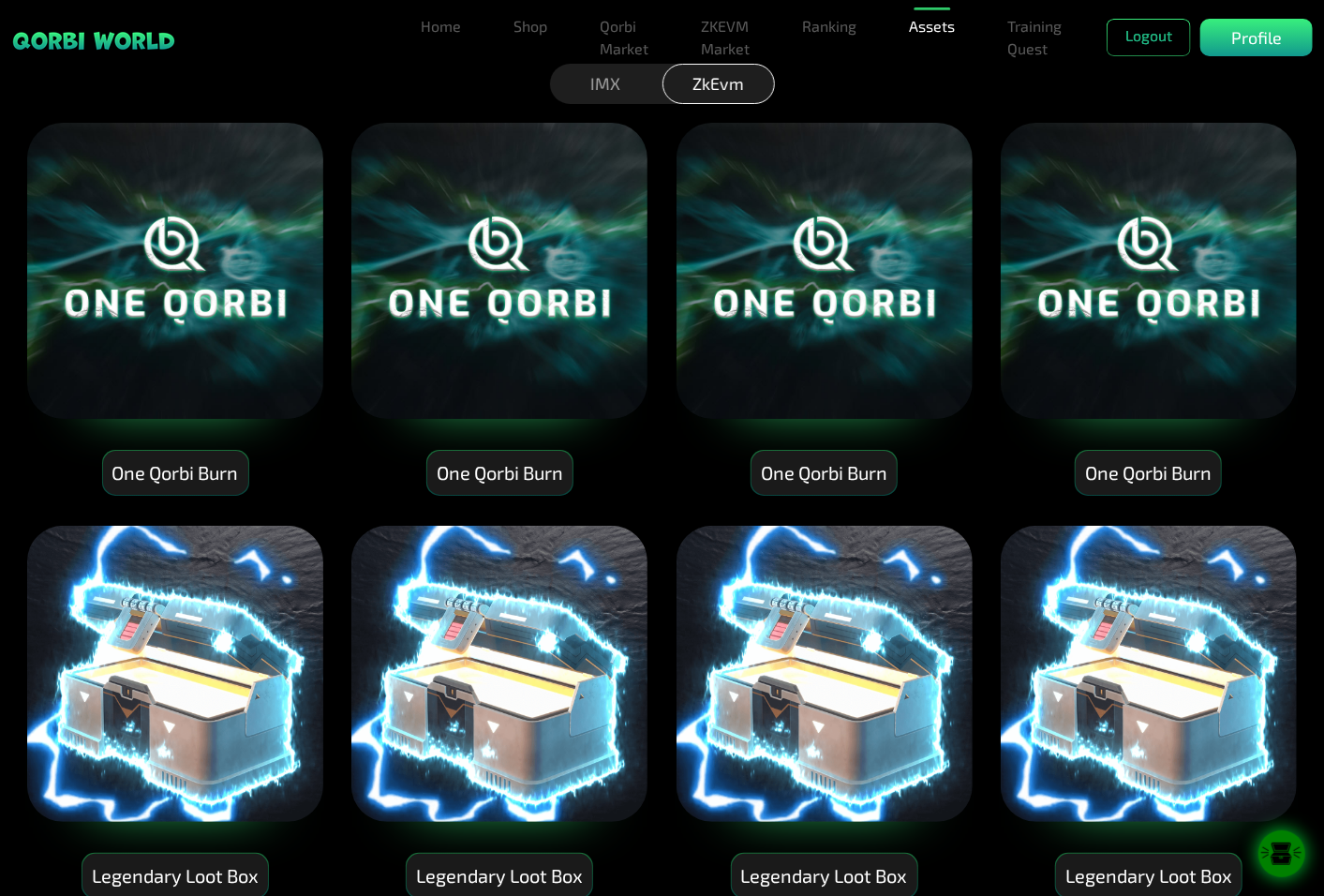
click at [1277, 848] on icon at bounding box center [1282, 847] width 17 height 7
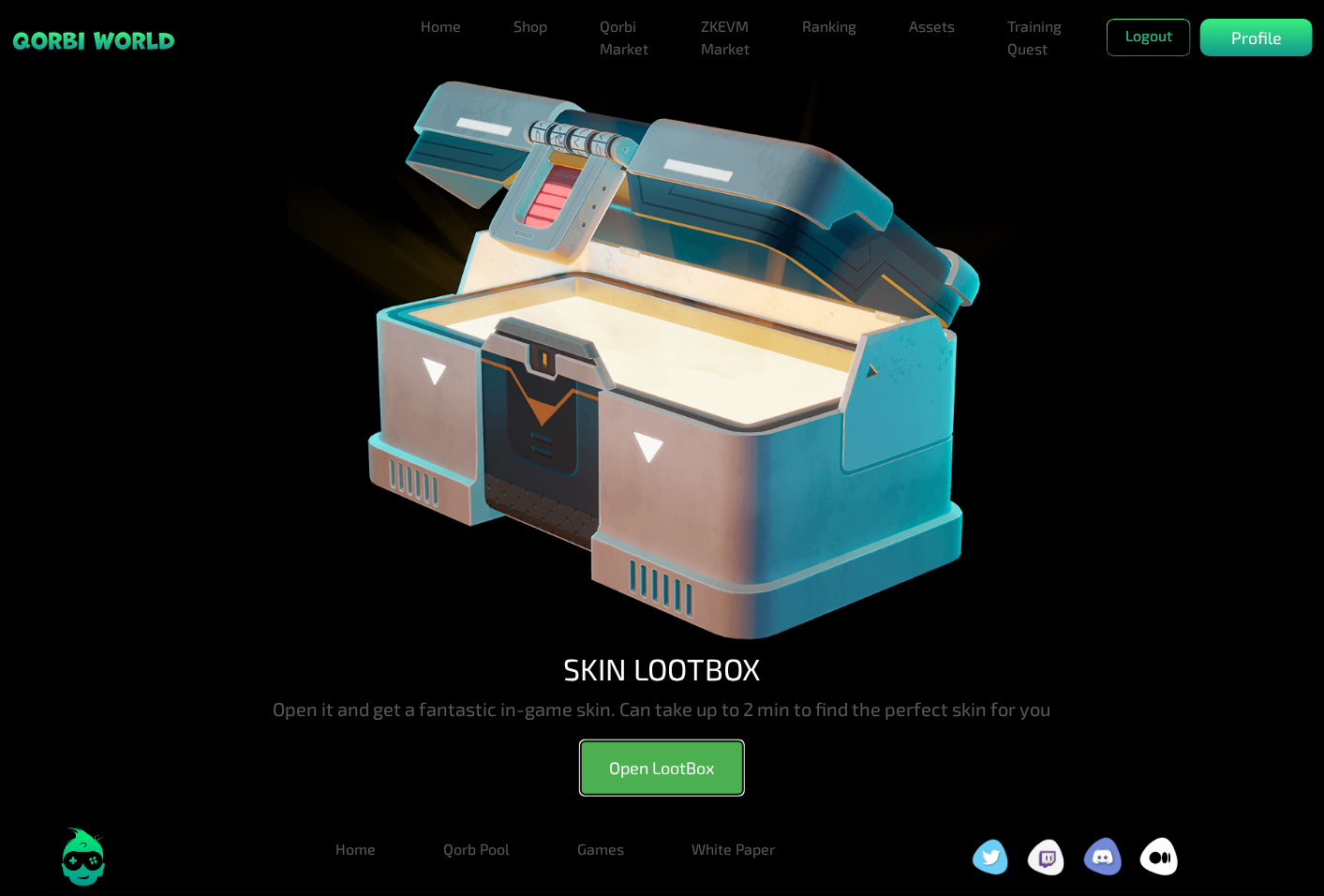
click at [670, 764] on button "Open LootBox" at bounding box center [662, 767] width 162 height 53
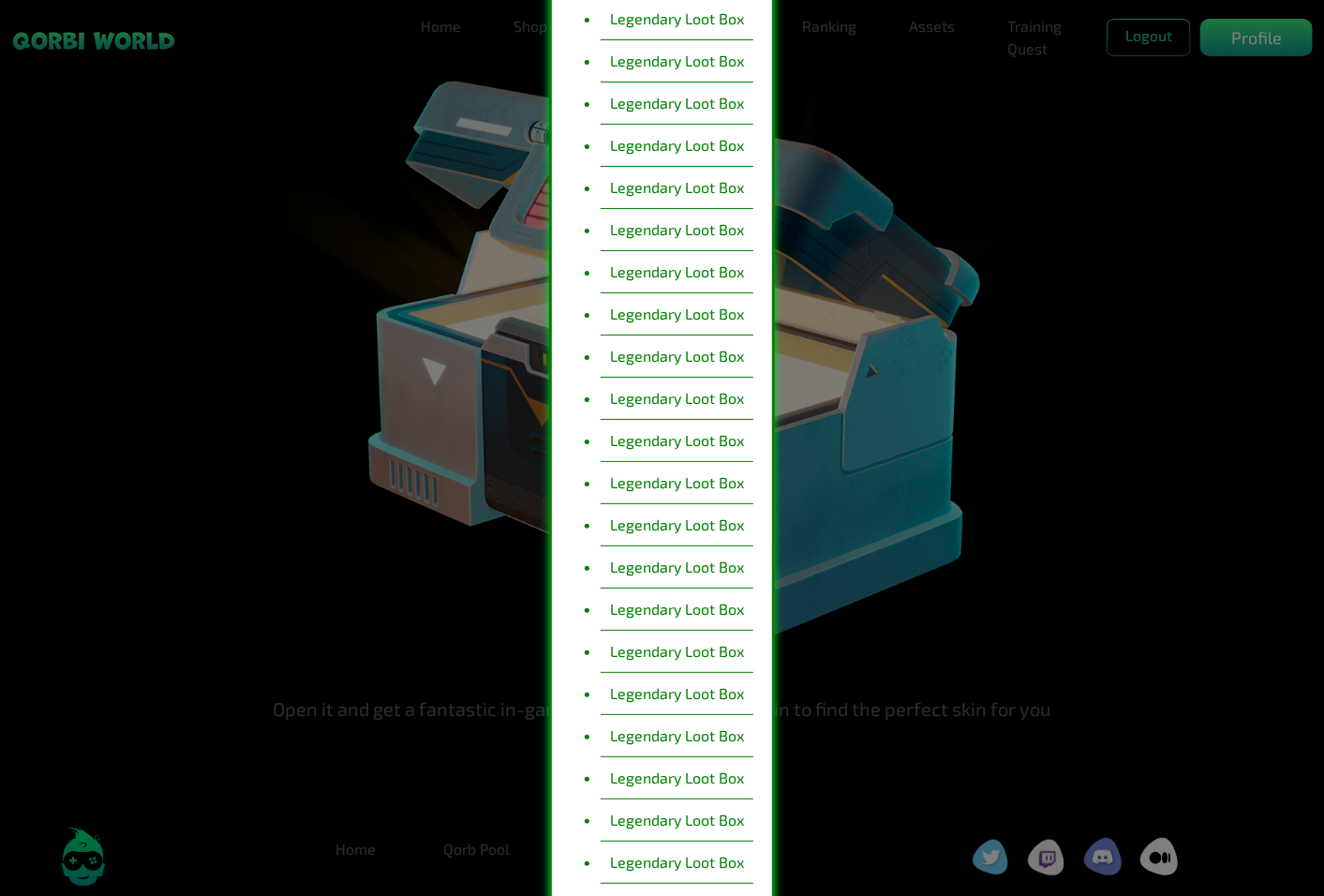
click at [678, 418] on li "Legendary Loot Box" at bounding box center [677, 398] width 153 height 42
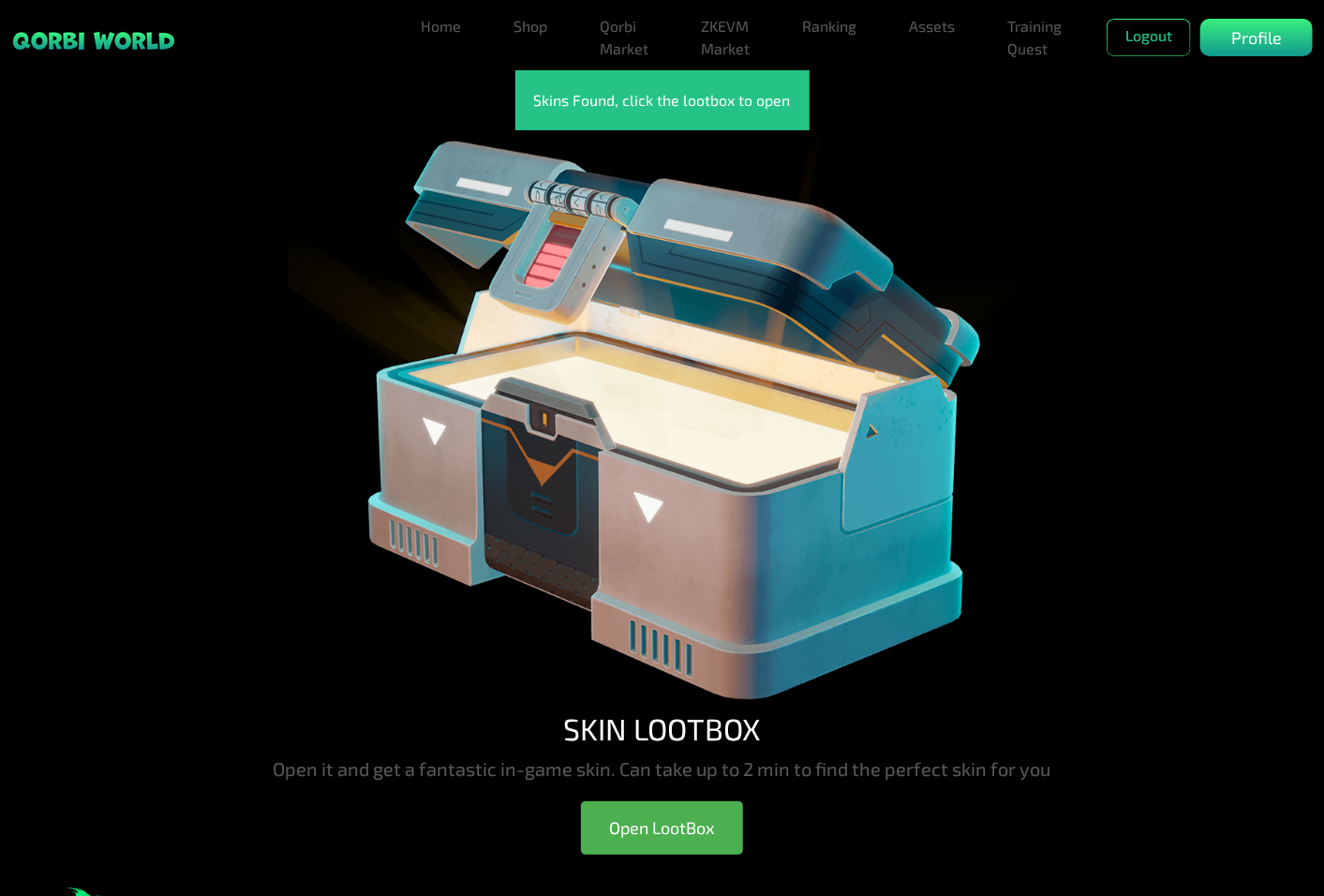
click at [706, 601] on img at bounding box center [662, 420] width 750 height 580
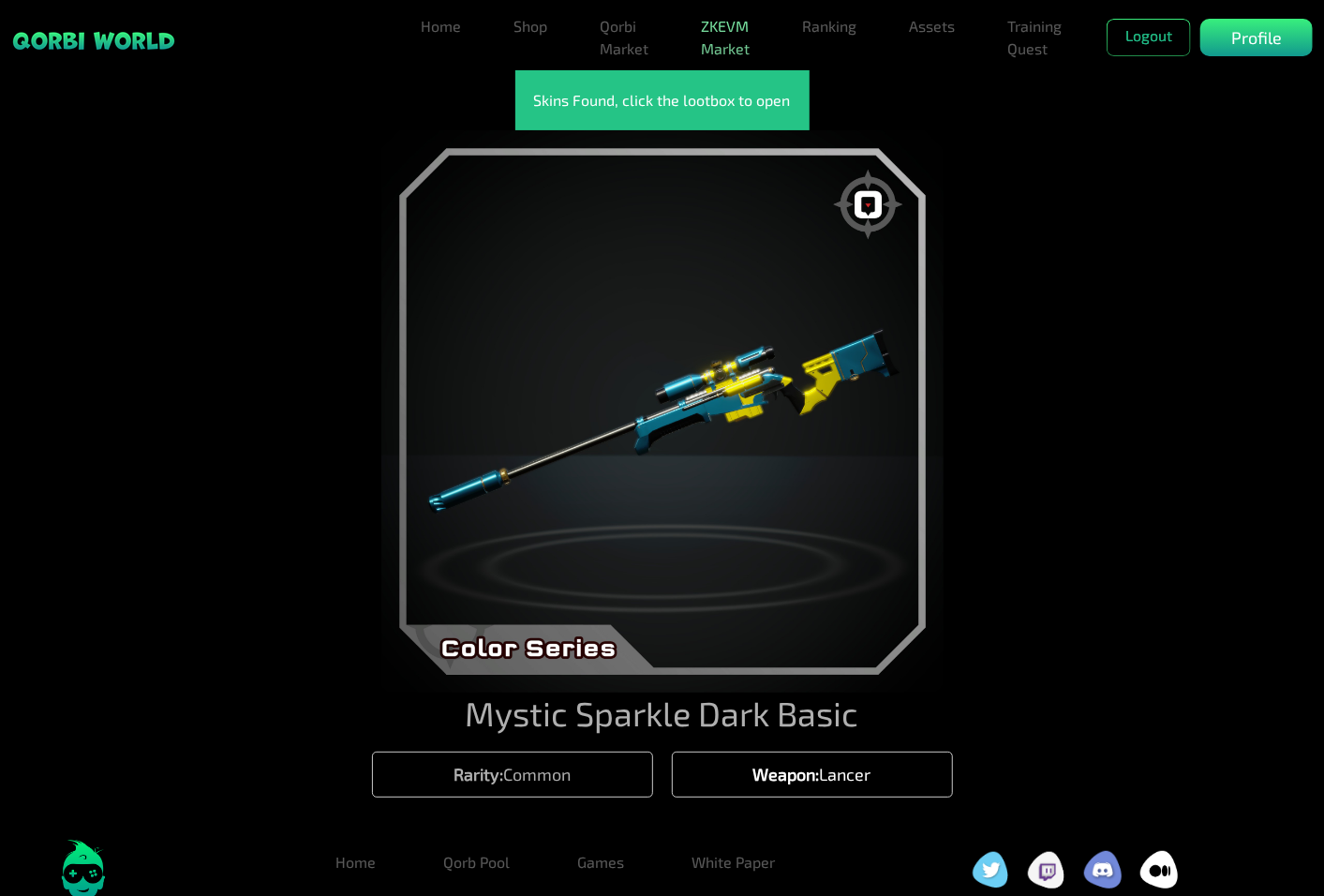
click at [736, 34] on link "ZKEVM Market" at bounding box center [725, 38] width 64 height 60
click at [912, 29] on link "Assets" at bounding box center [932, 26] width 61 height 38
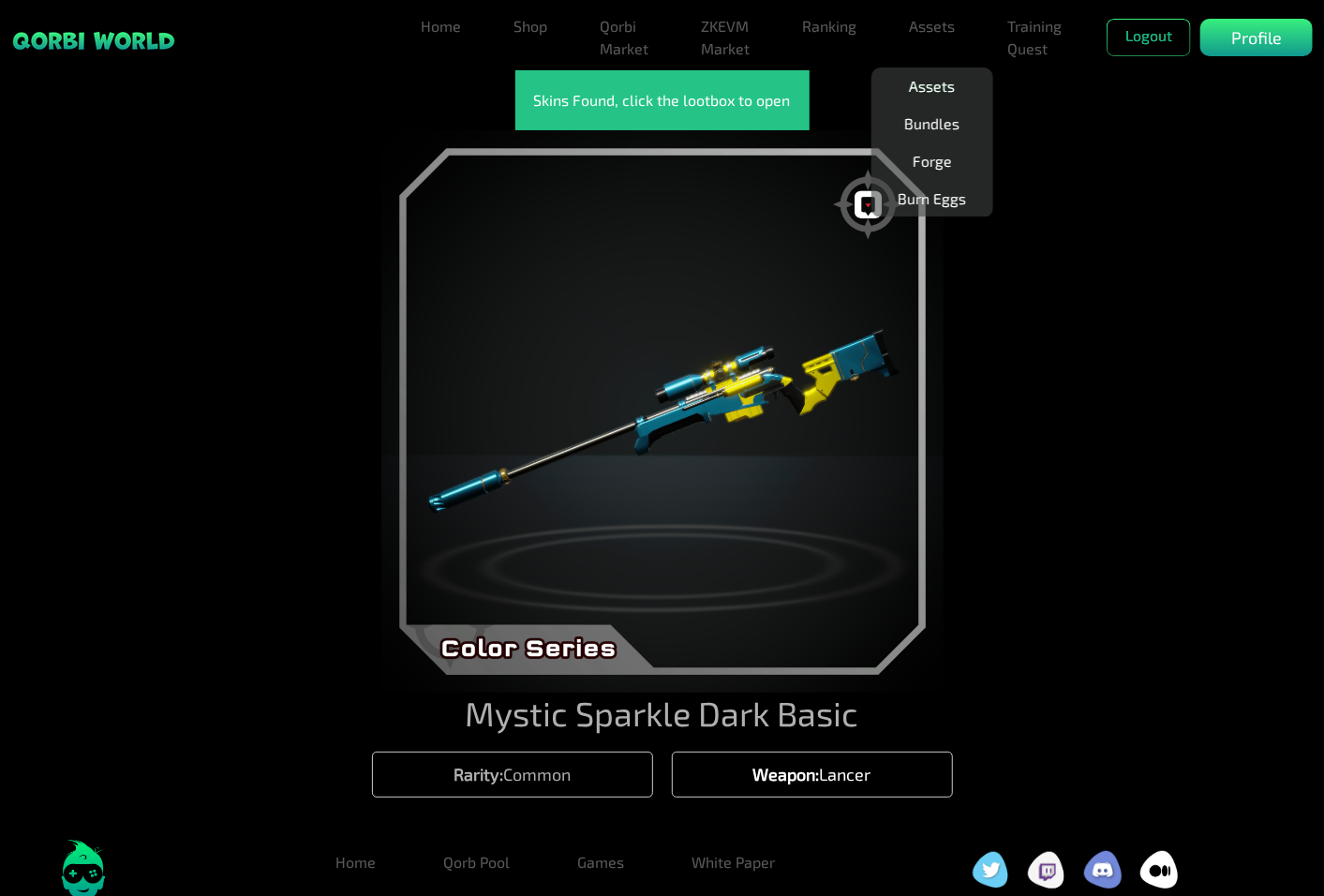
click at [921, 89] on link "Assets" at bounding box center [932, 86] width 61 height 38
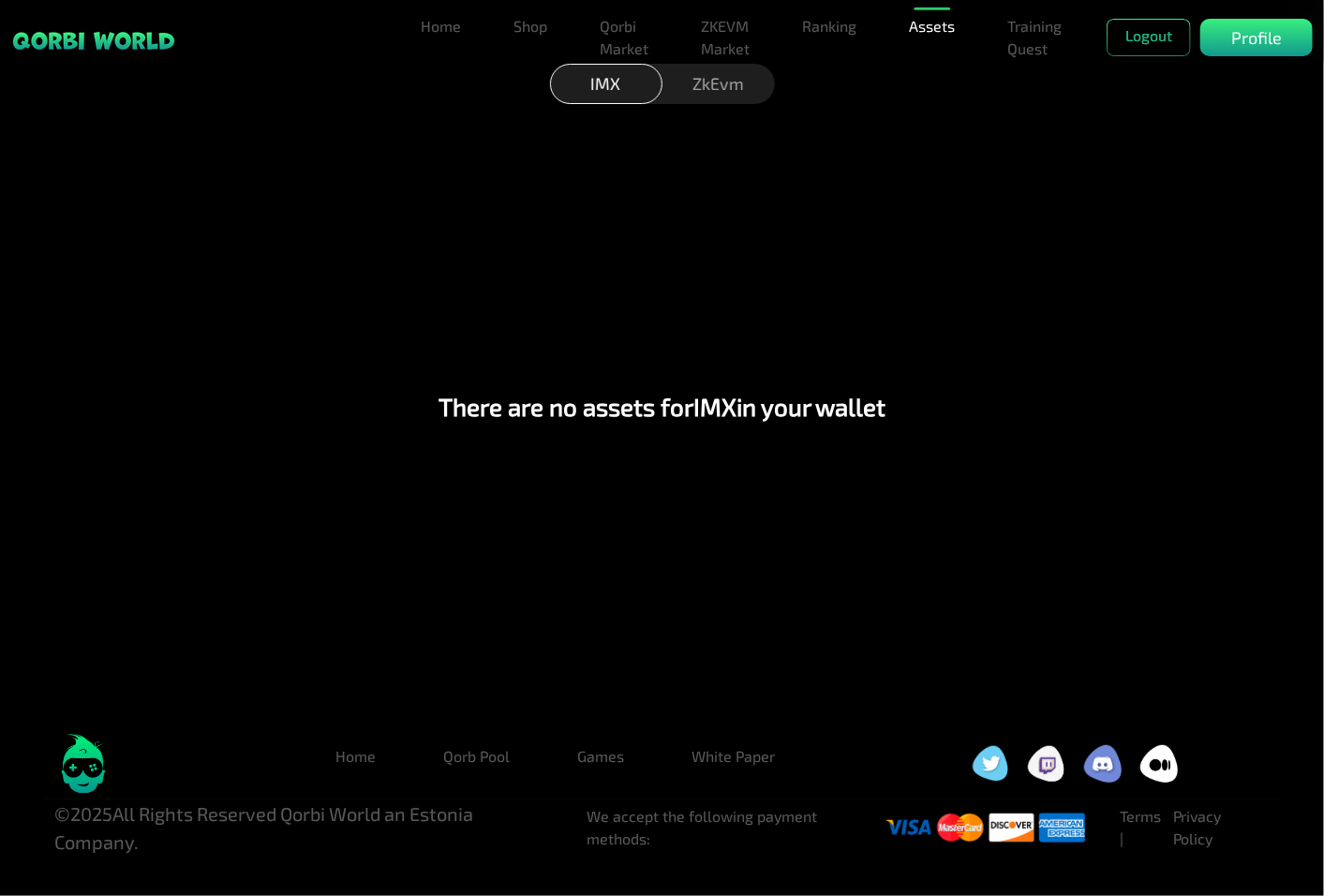
click at [743, 90] on div "ZkEvm" at bounding box center [719, 84] width 113 height 40
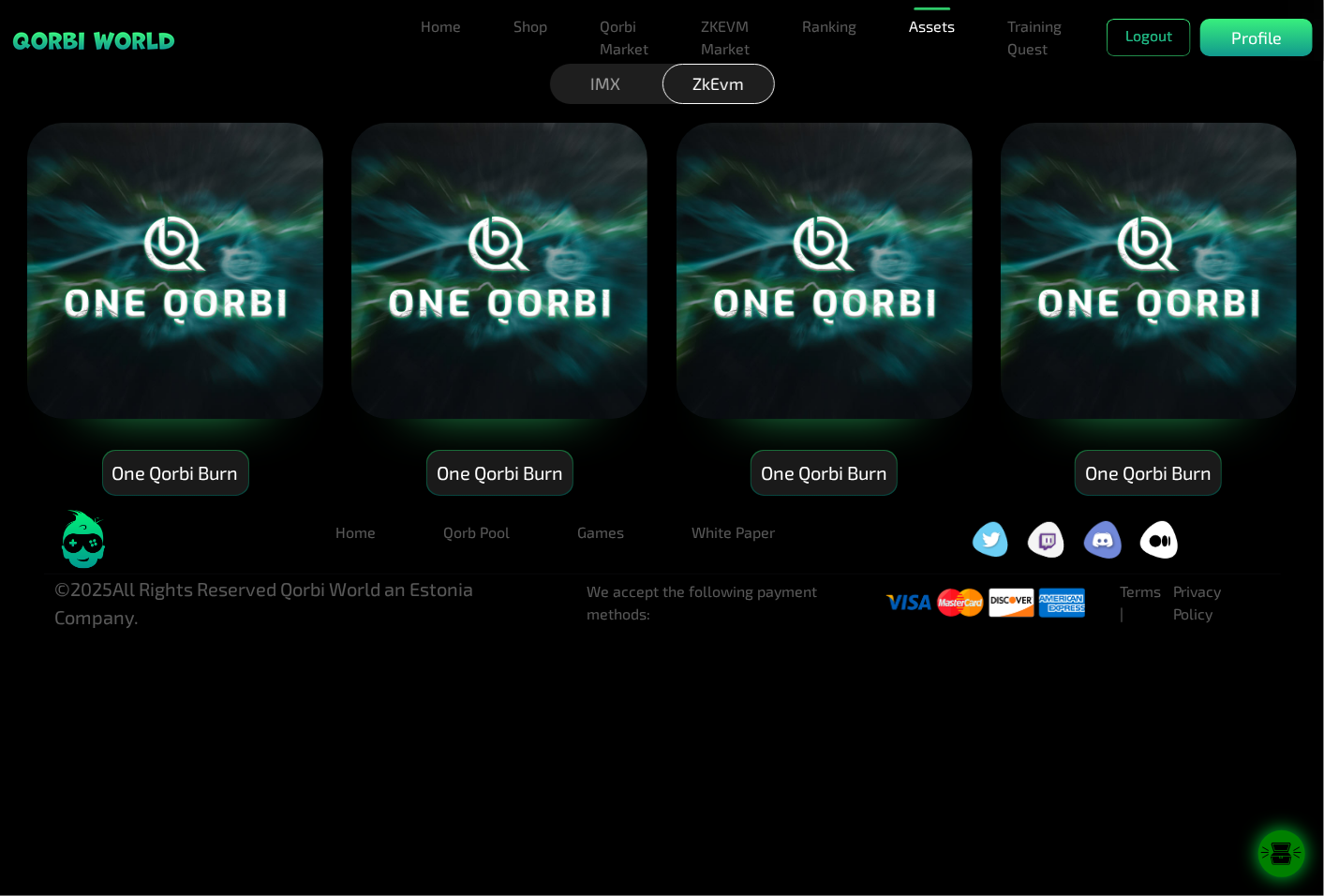
click at [1287, 857] on icon at bounding box center [1282, 854] width 47 height 23
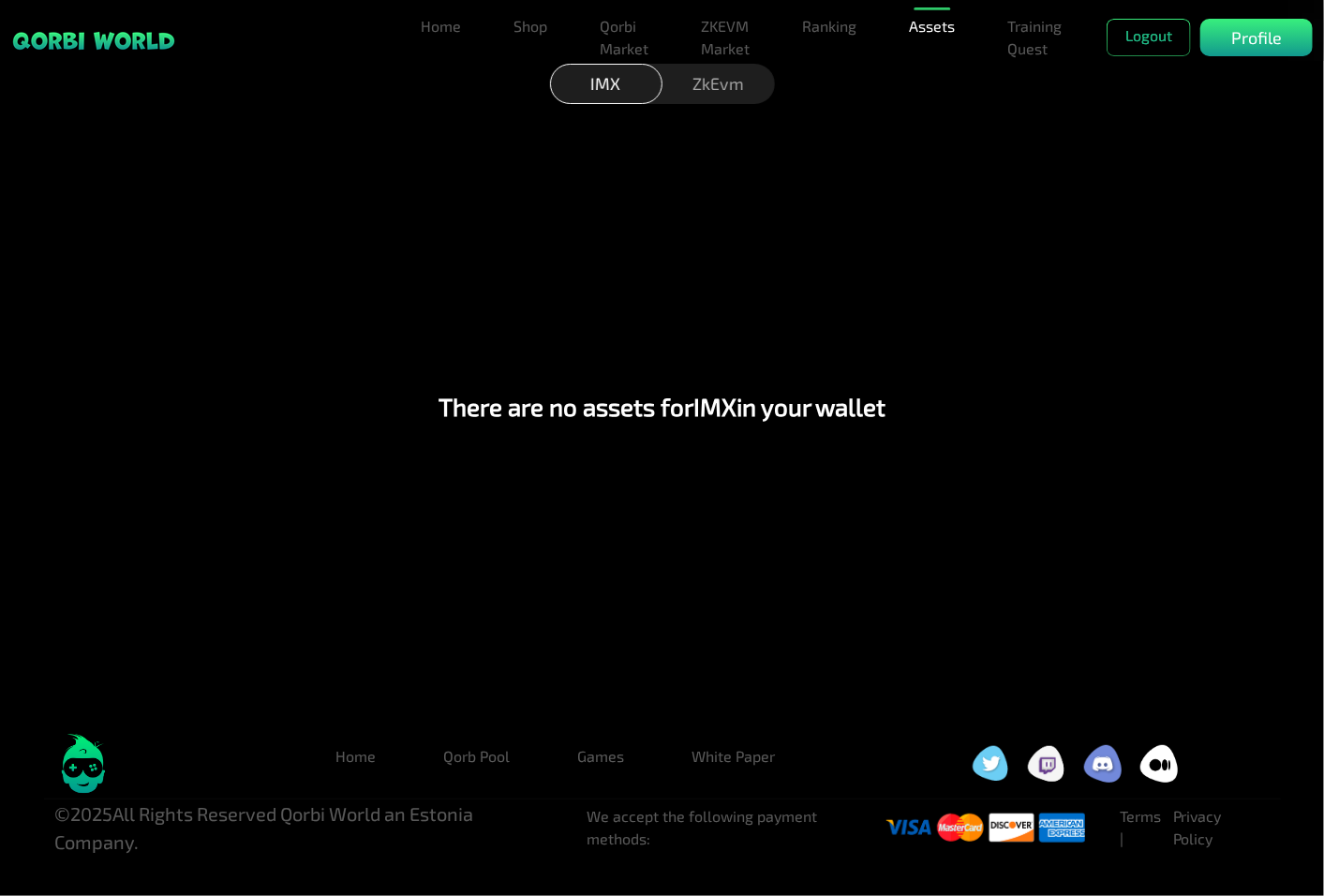
click at [710, 85] on div "ZkEvm" at bounding box center [719, 84] width 113 height 40
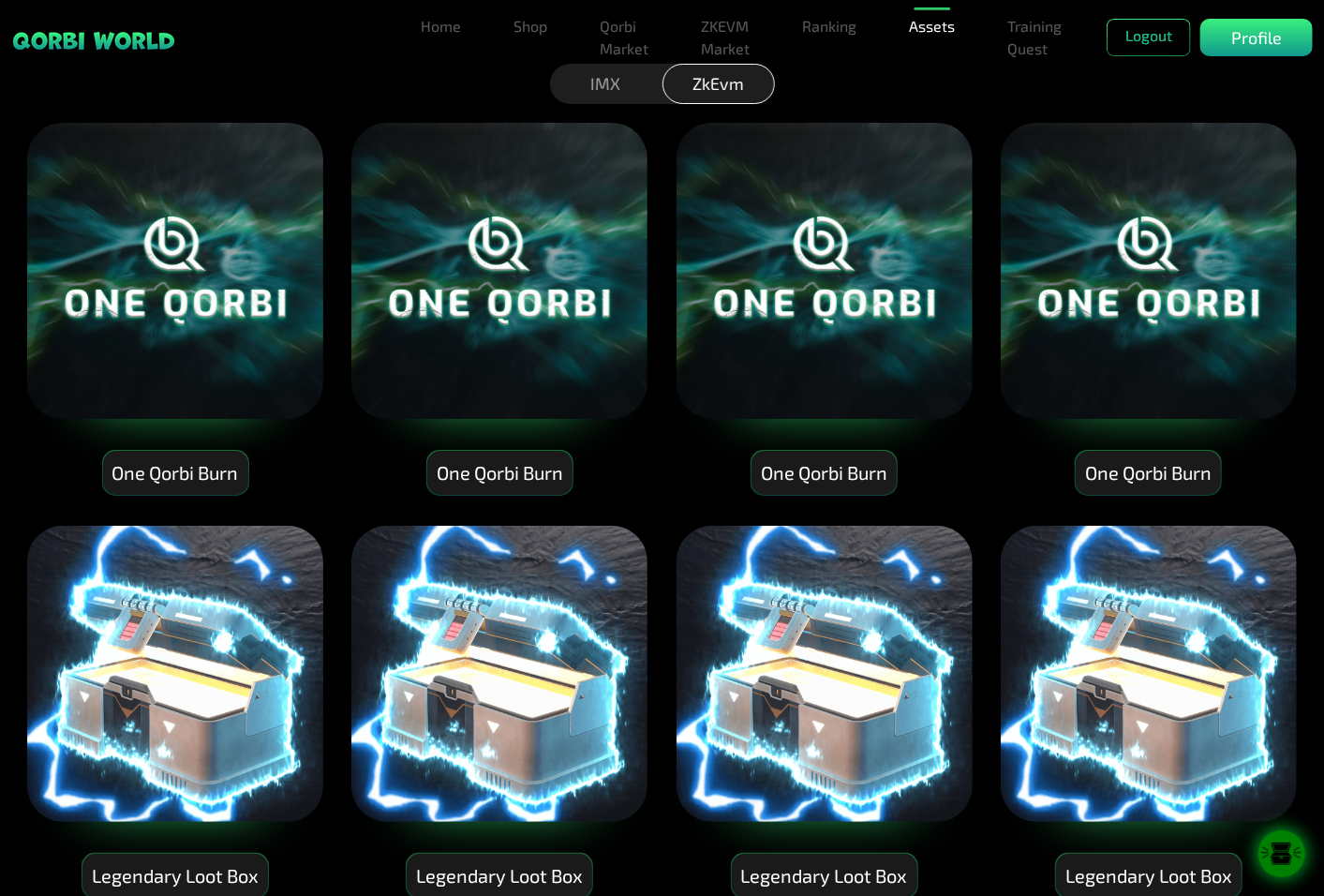
click at [823, 657] on img at bounding box center [825, 674] width 300 height 300
click at [1279, 856] on icon at bounding box center [1282, 854] width 21 height 3
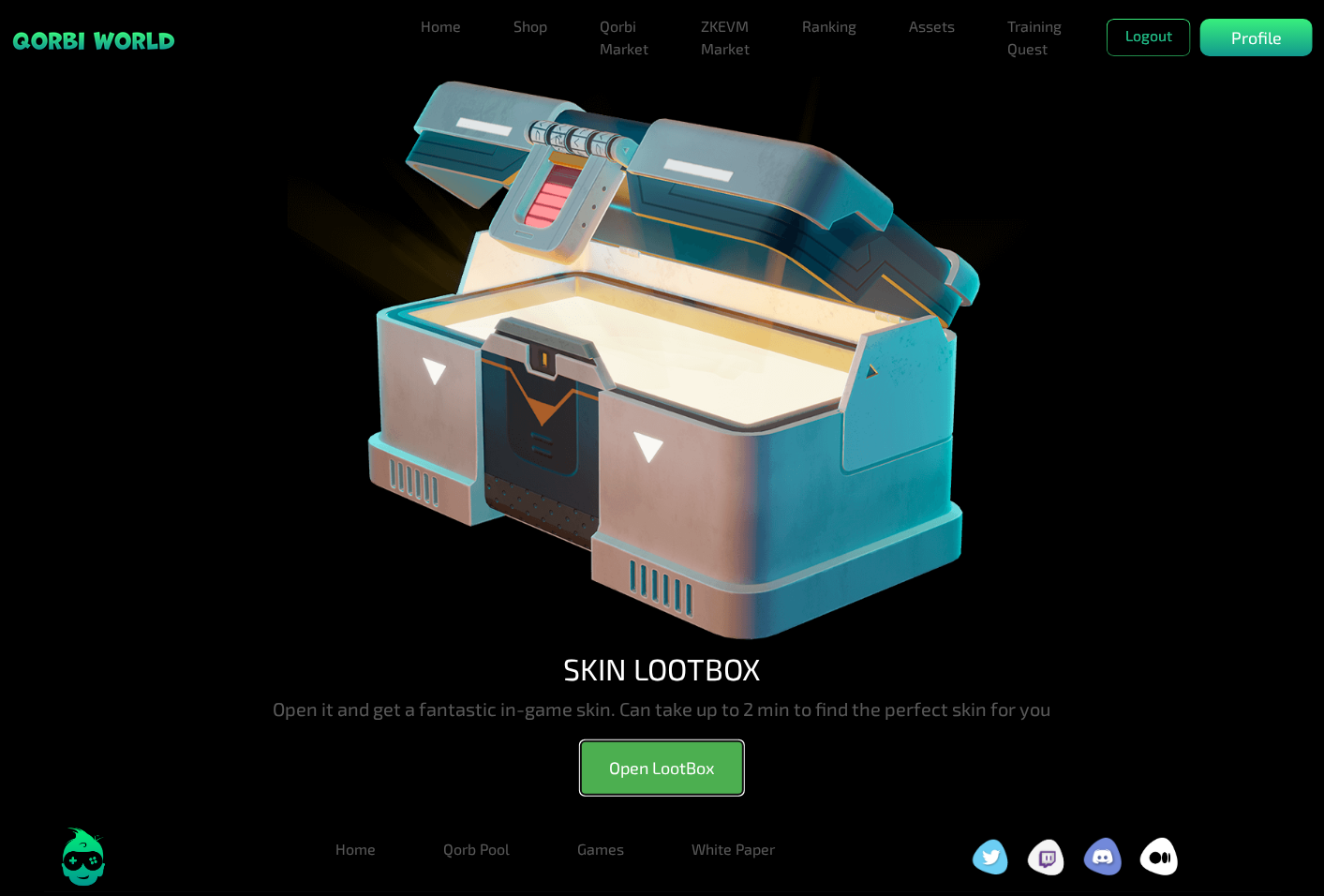
click at [697, 762] on button "Open LootBox" at bounding box center [662, 767] width 162 height 53
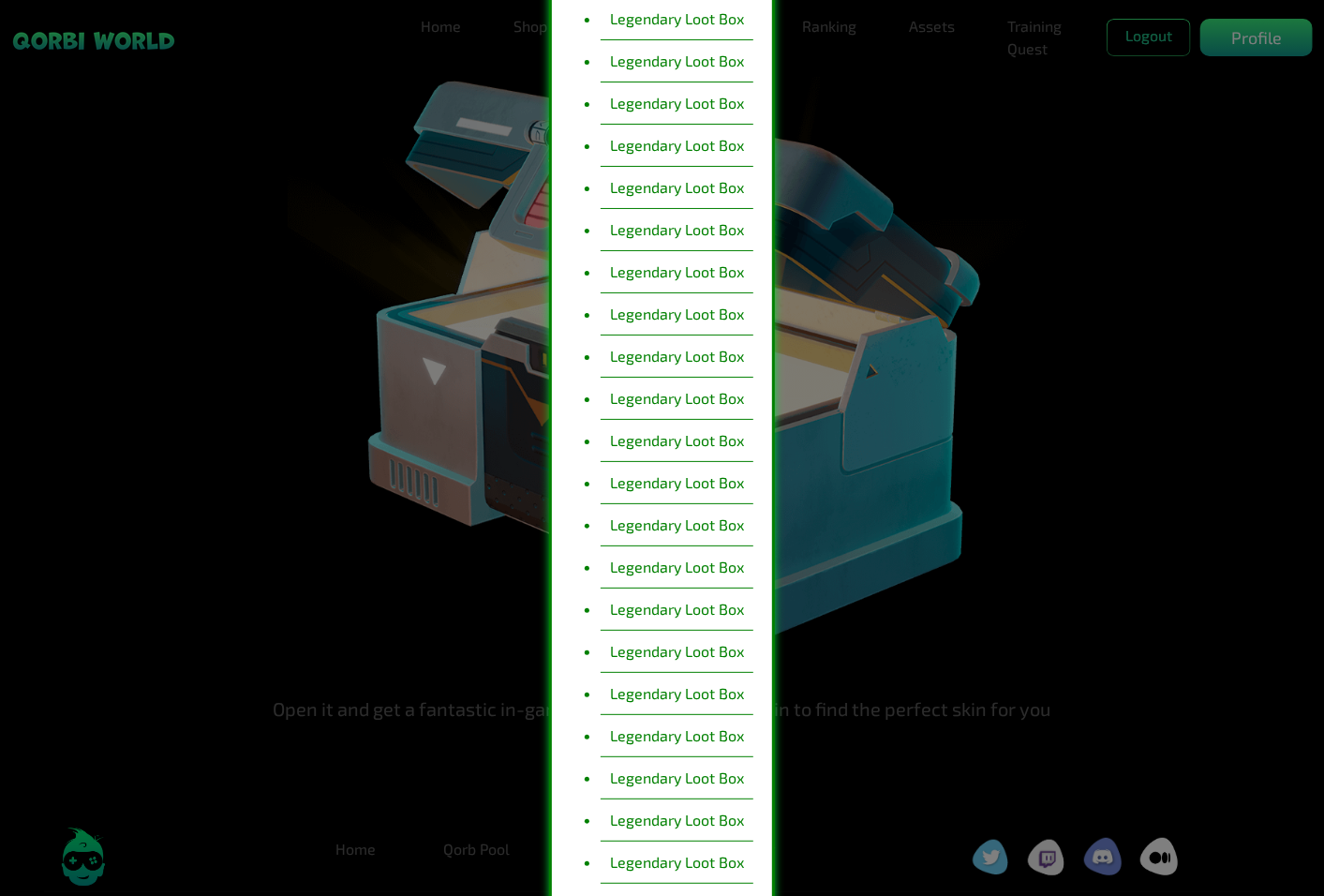
click at [699, 576] on li "Legendary Loot Box" at bounding box center [677, 567] width 153 height 42
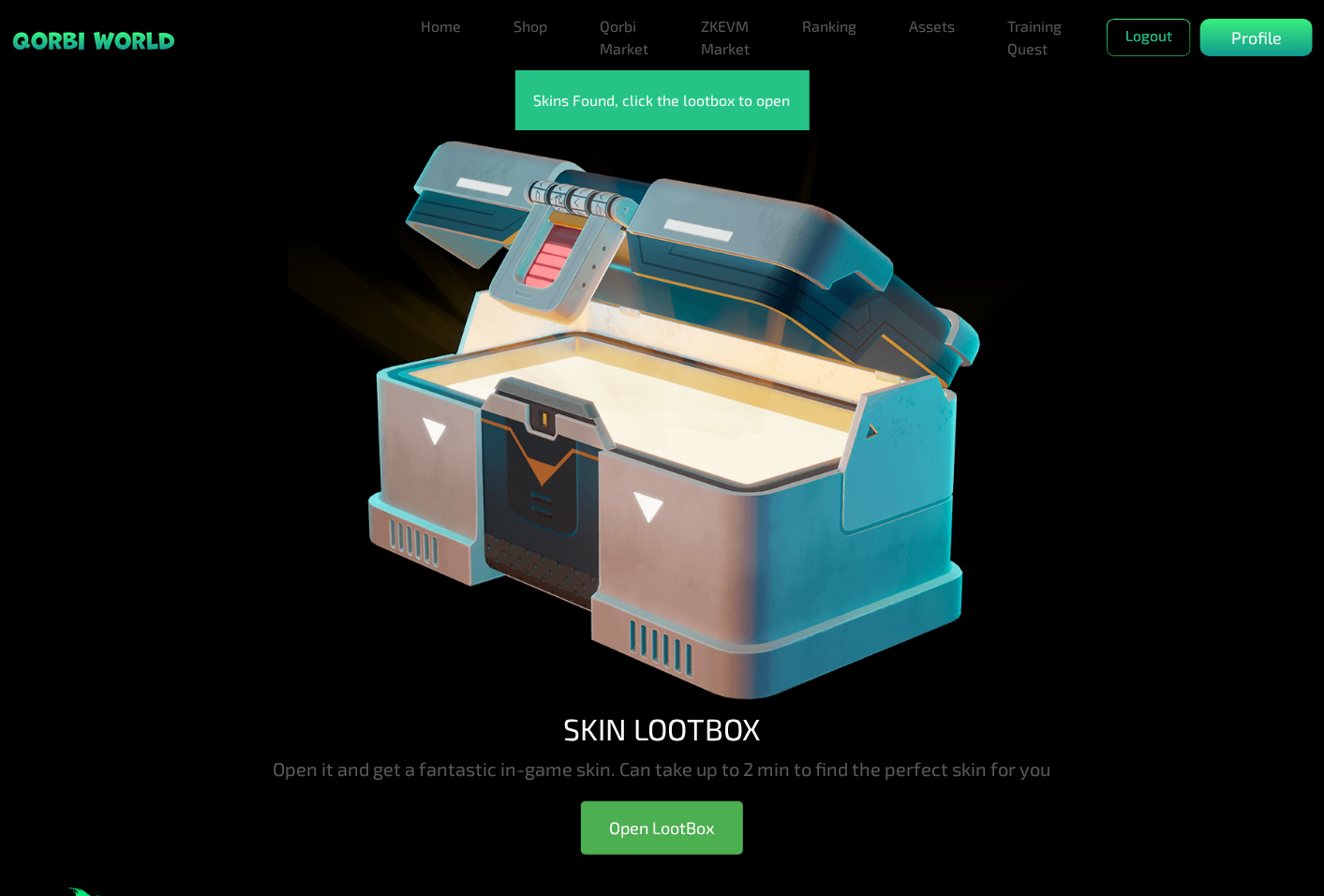
click at [726, 357] on img at bounding box center [662, 420] width 750 height 580
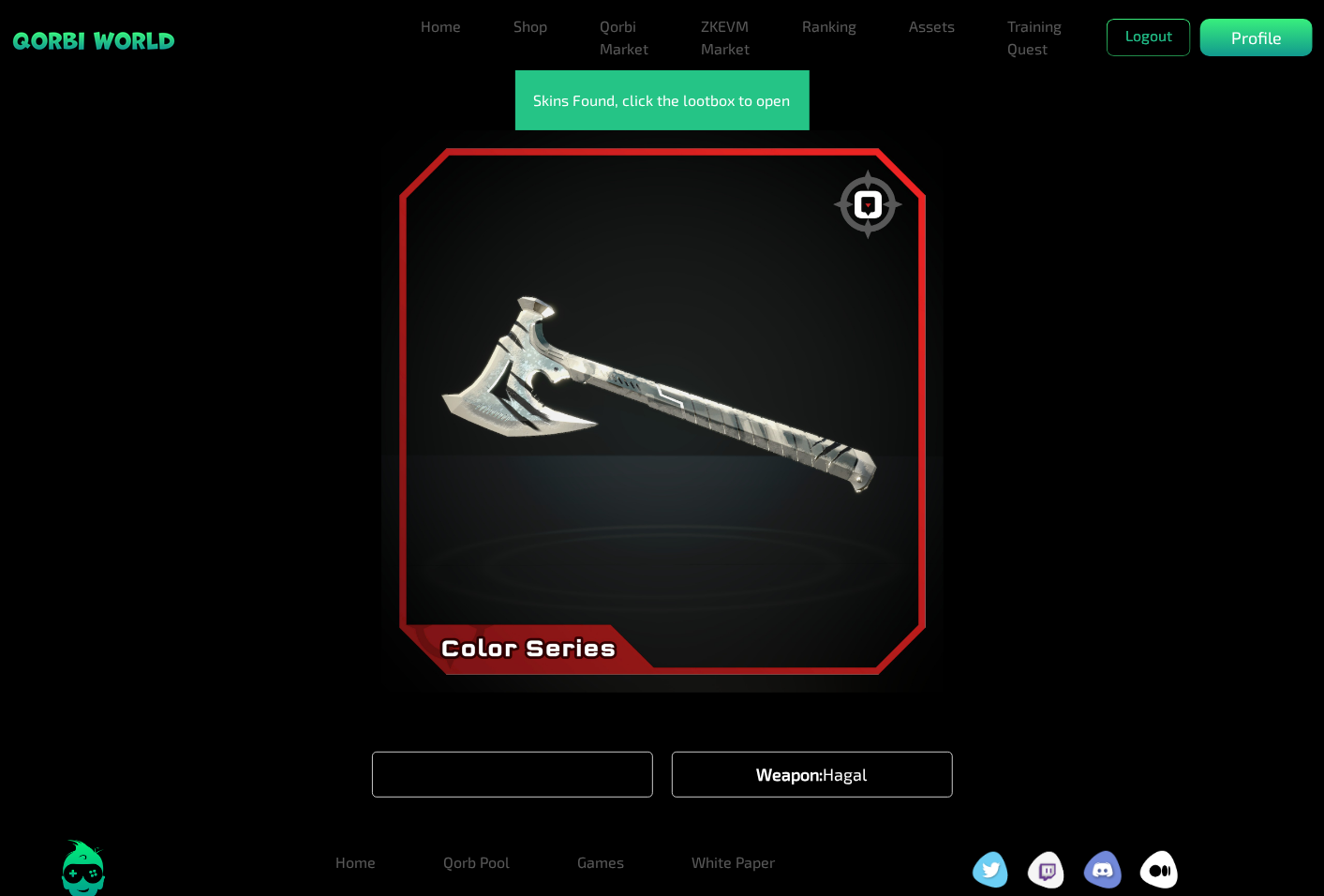
click at [753, 414] on img at bounding box center [662, 411] width 562 height 562
click at [522, 769] on span "Primal" at bounding box center [537, 774] width 50 height 21
click at [723, 433] on img at bounding box center [662, 411] width 562 height 562
click at [944, 34] on link "Assets" at bounding box center [932, 26] width 61 height 38
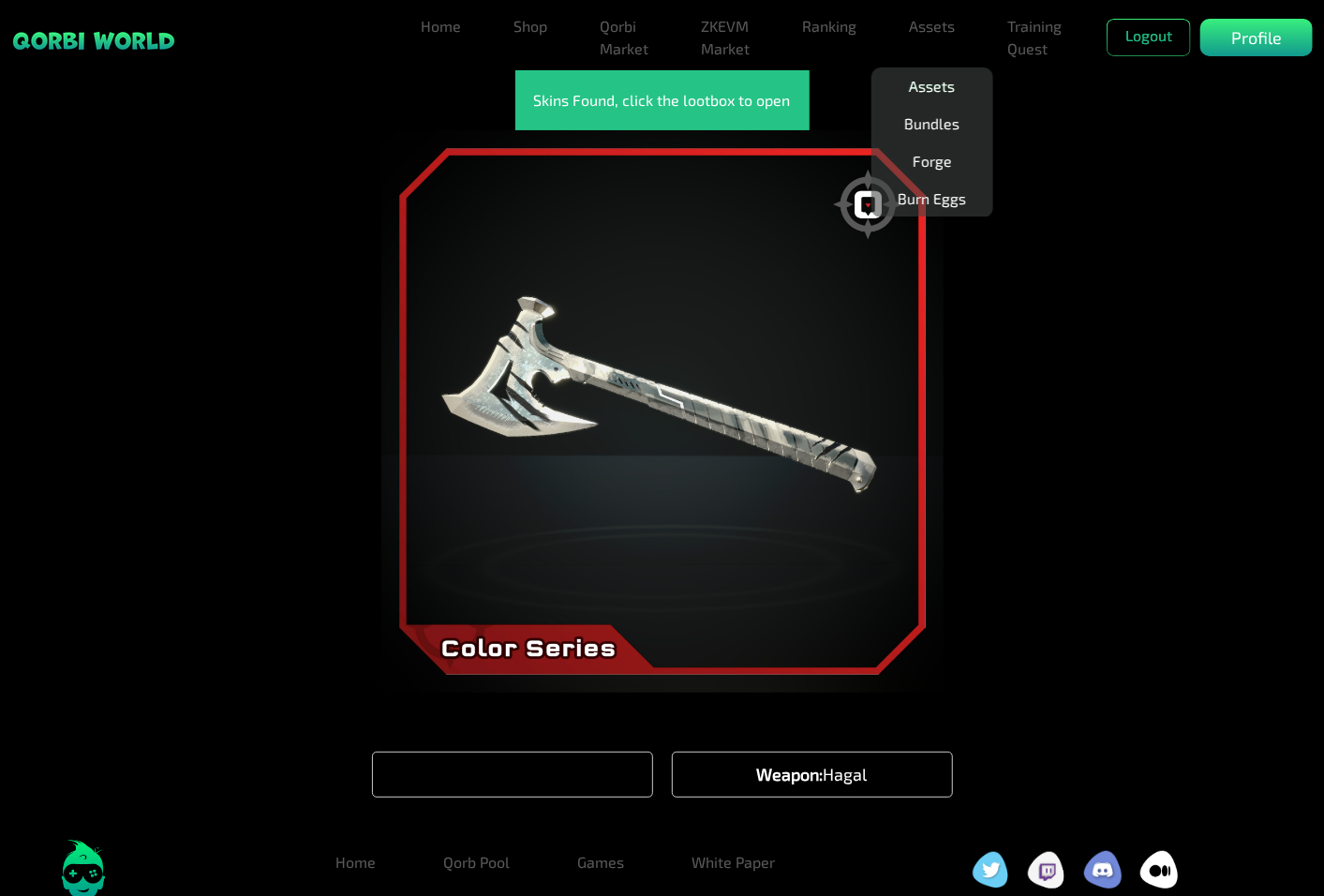
click at [931, 82] on link "Assets" at bounding box center [932, 86] width 61 height 38
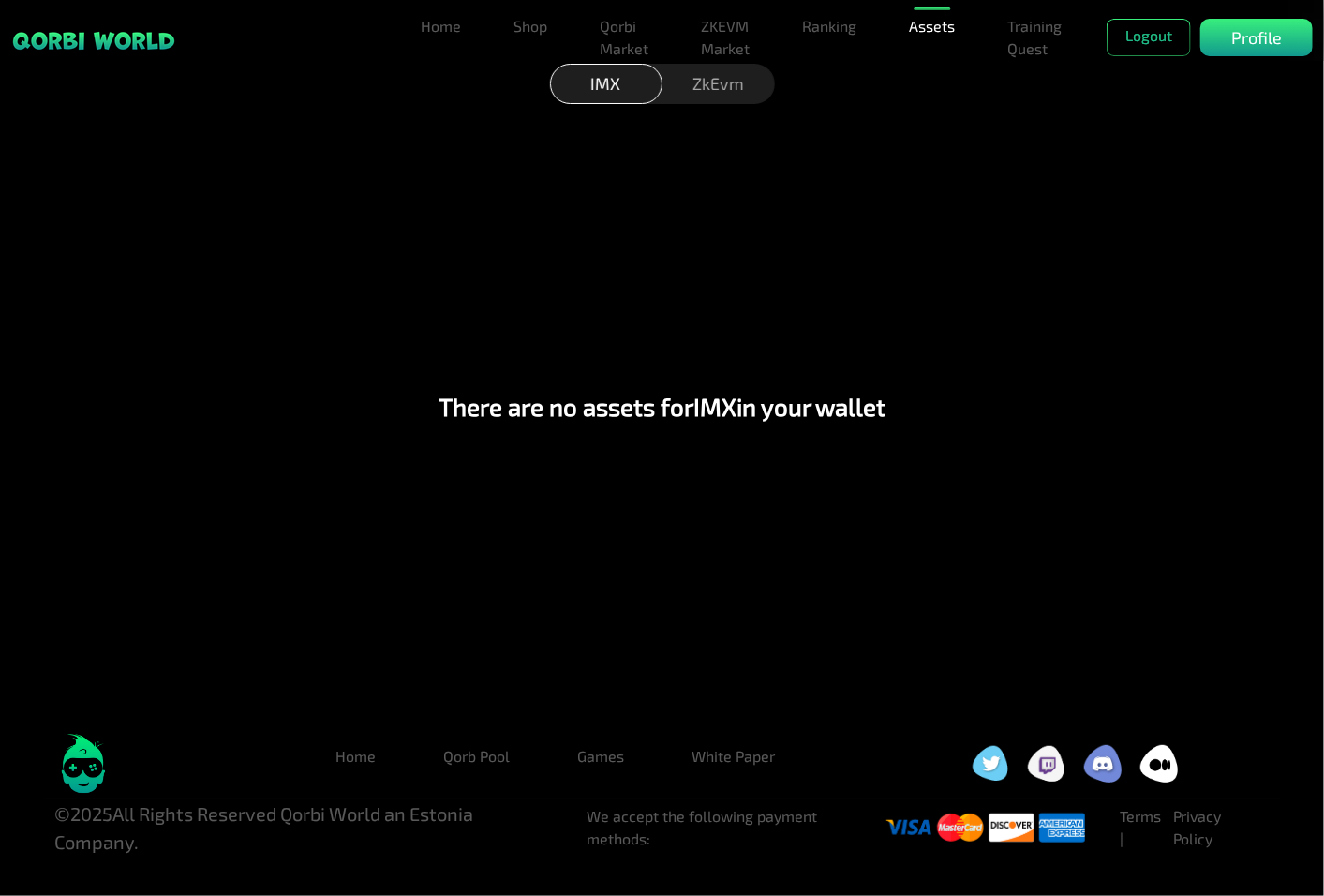
click at [698, 95] on div "ZkEvm" at bounding box center [719, 84] width 113 height 40
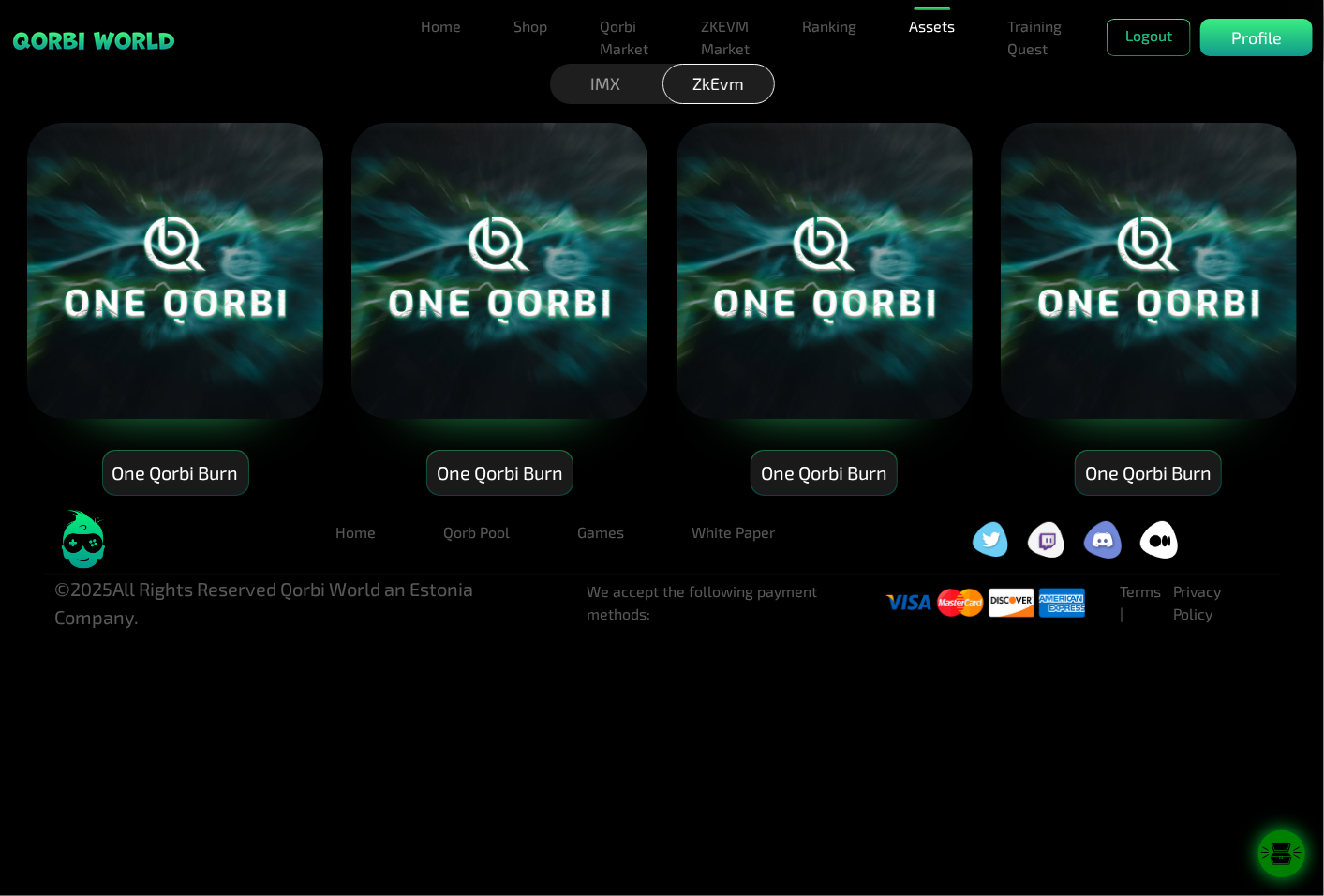
click at [1287, 846] on icon at bounding box center [1282, 847] width 17 height 7
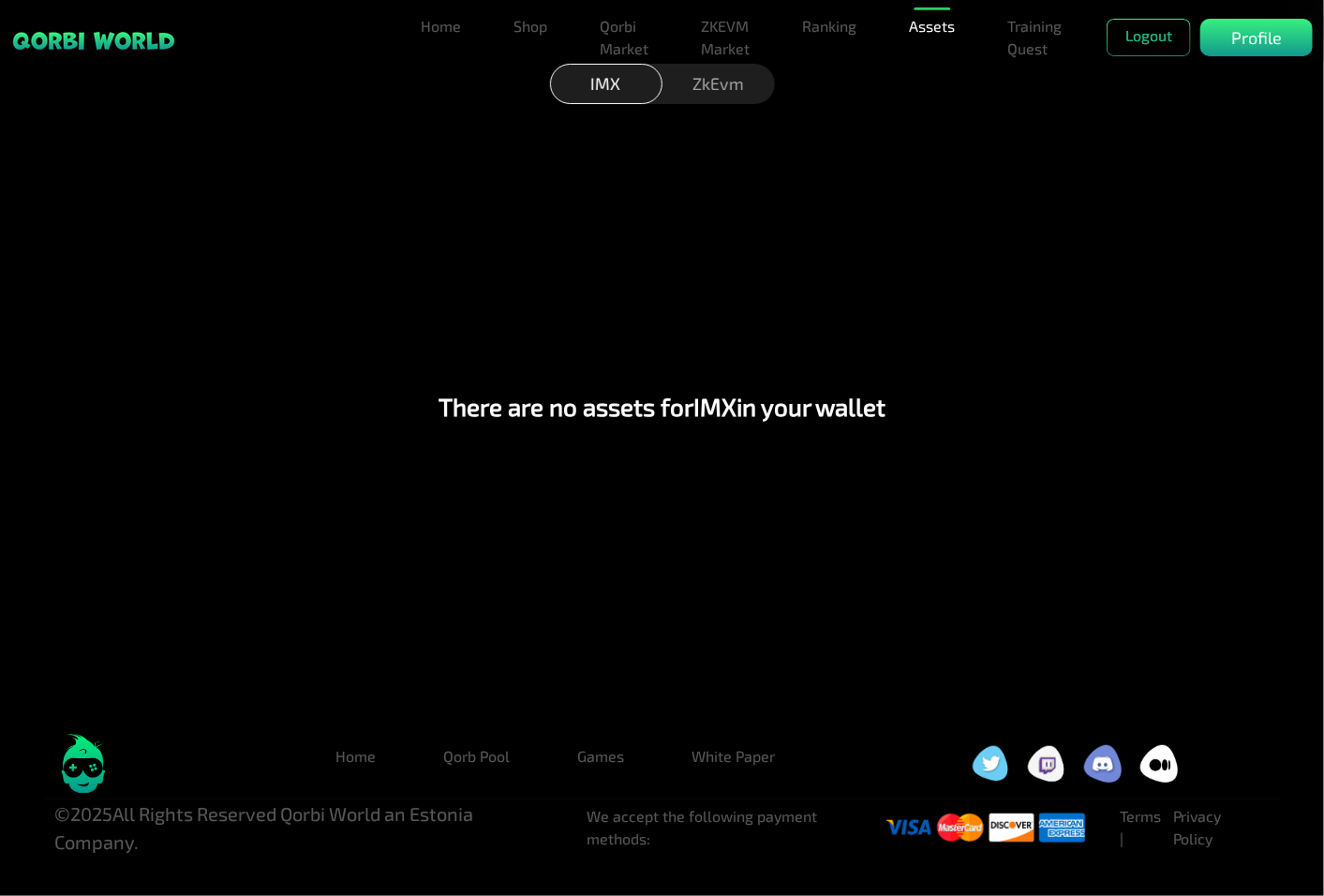
click at [754, 95] on div "ZkEvm" at bounding box center [719, 84] width 113 height 40
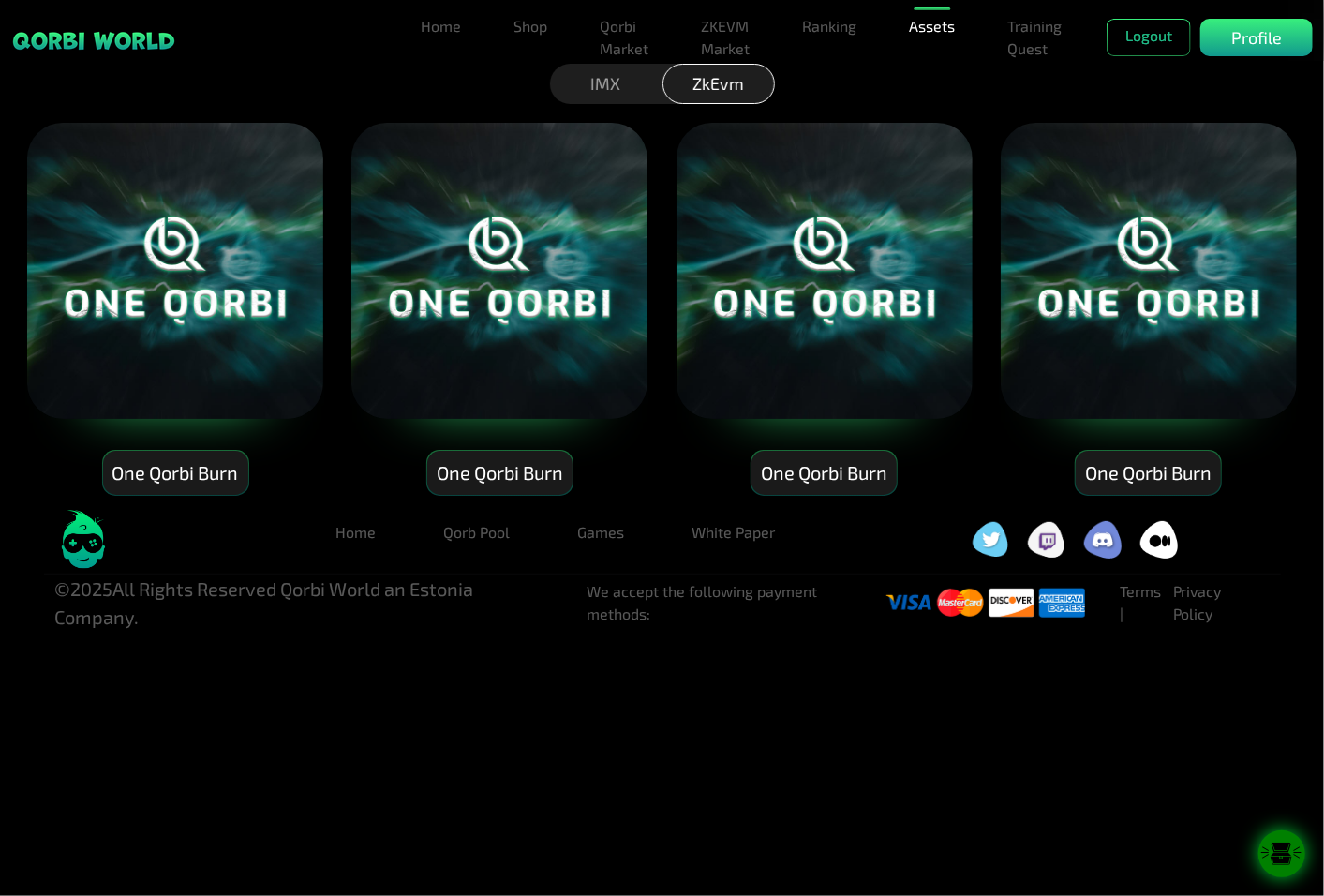
click at [1274, 858] on icon at bounding box center [1281, 860] width 22 height 8
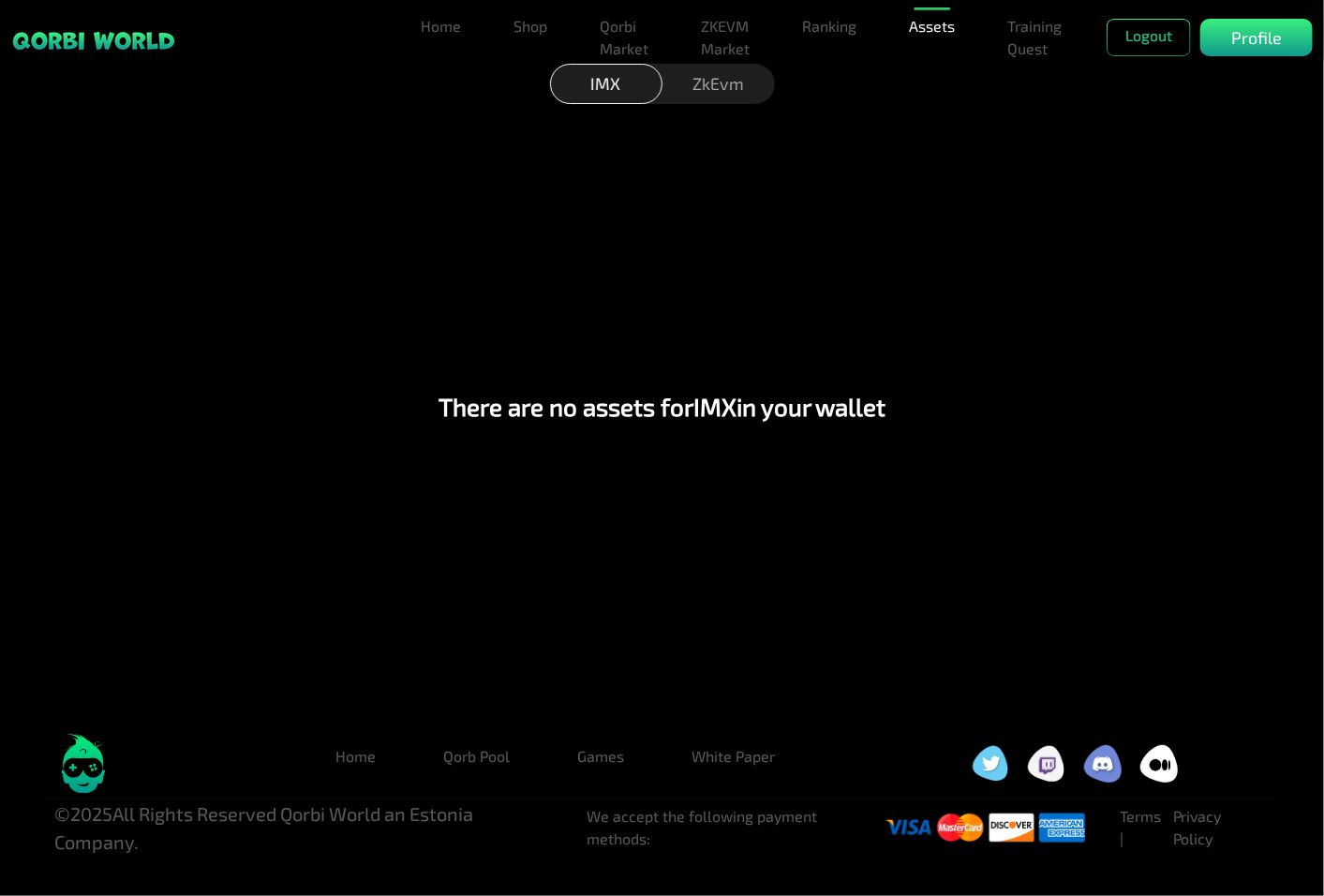
click at [712, 88] on div "ZkEvm" at bounding box center [719, 84] width 113 height 40
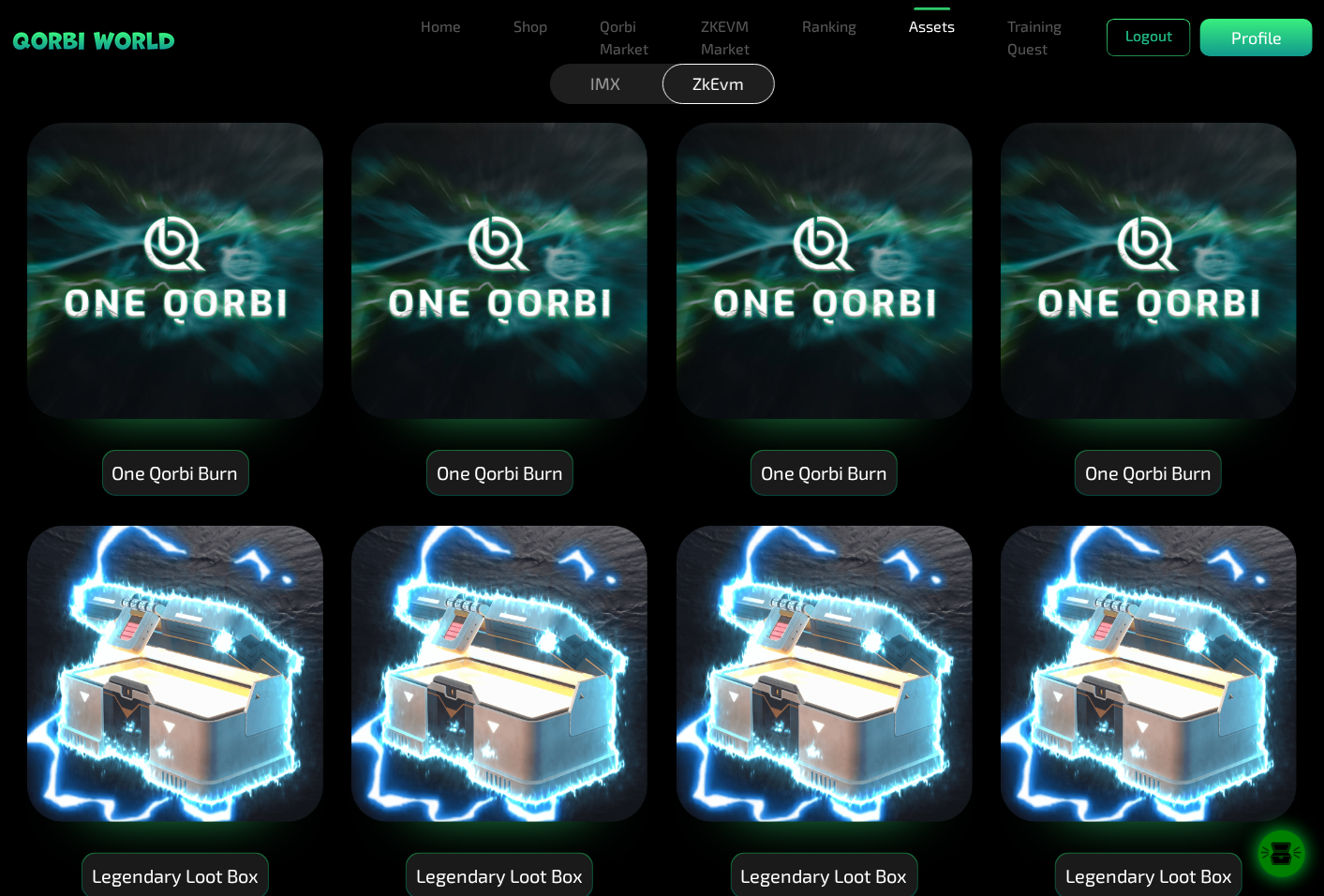
click at [893, 722] on img at bounding box center [825, 674] width 300 height 300
click at [1284, 855] on icon at bounding box center [1282, 854] width 21 height 3
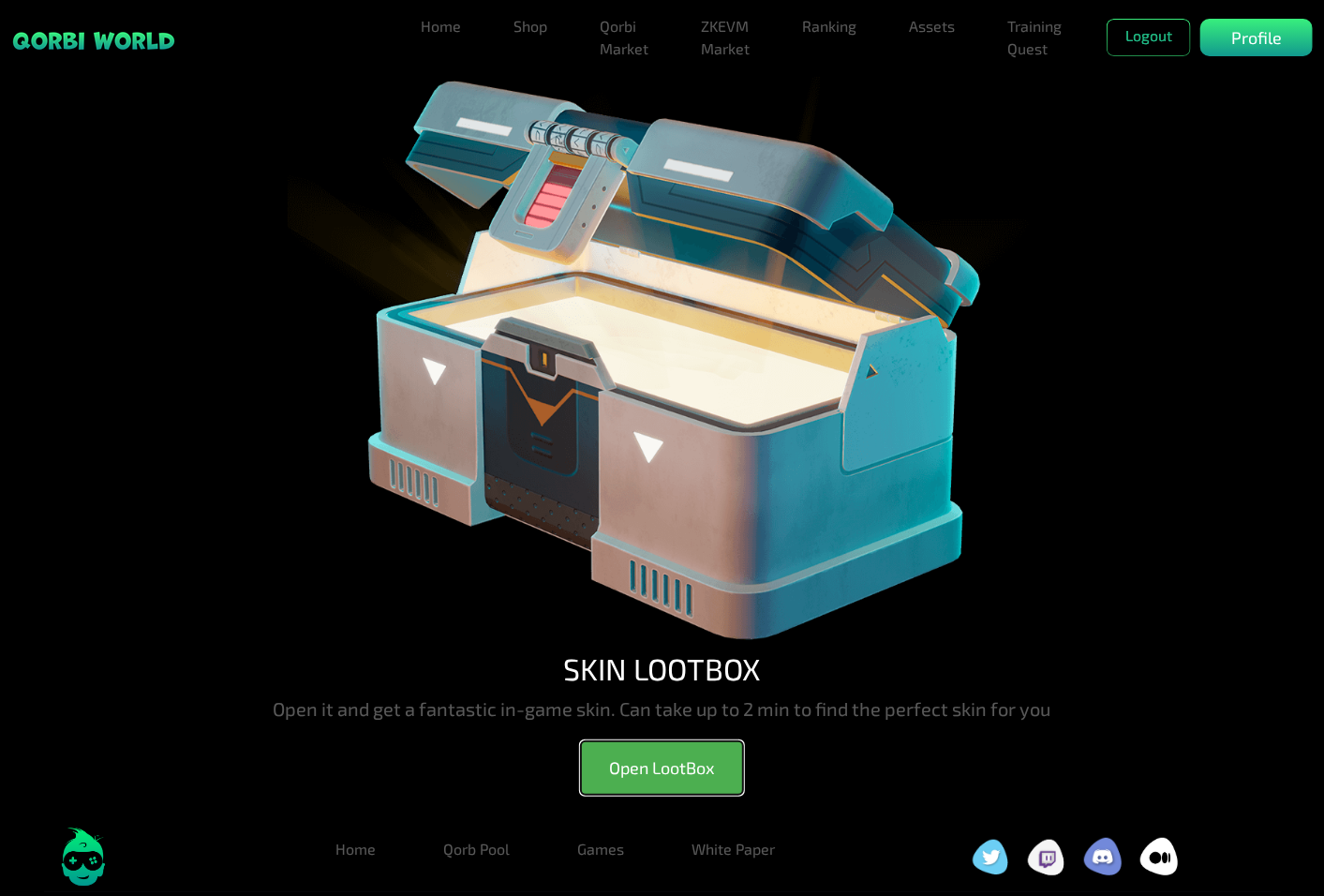
click at [661, 762] on button "Open LootBox" at bounding box center [662, 767] width 162 height 53
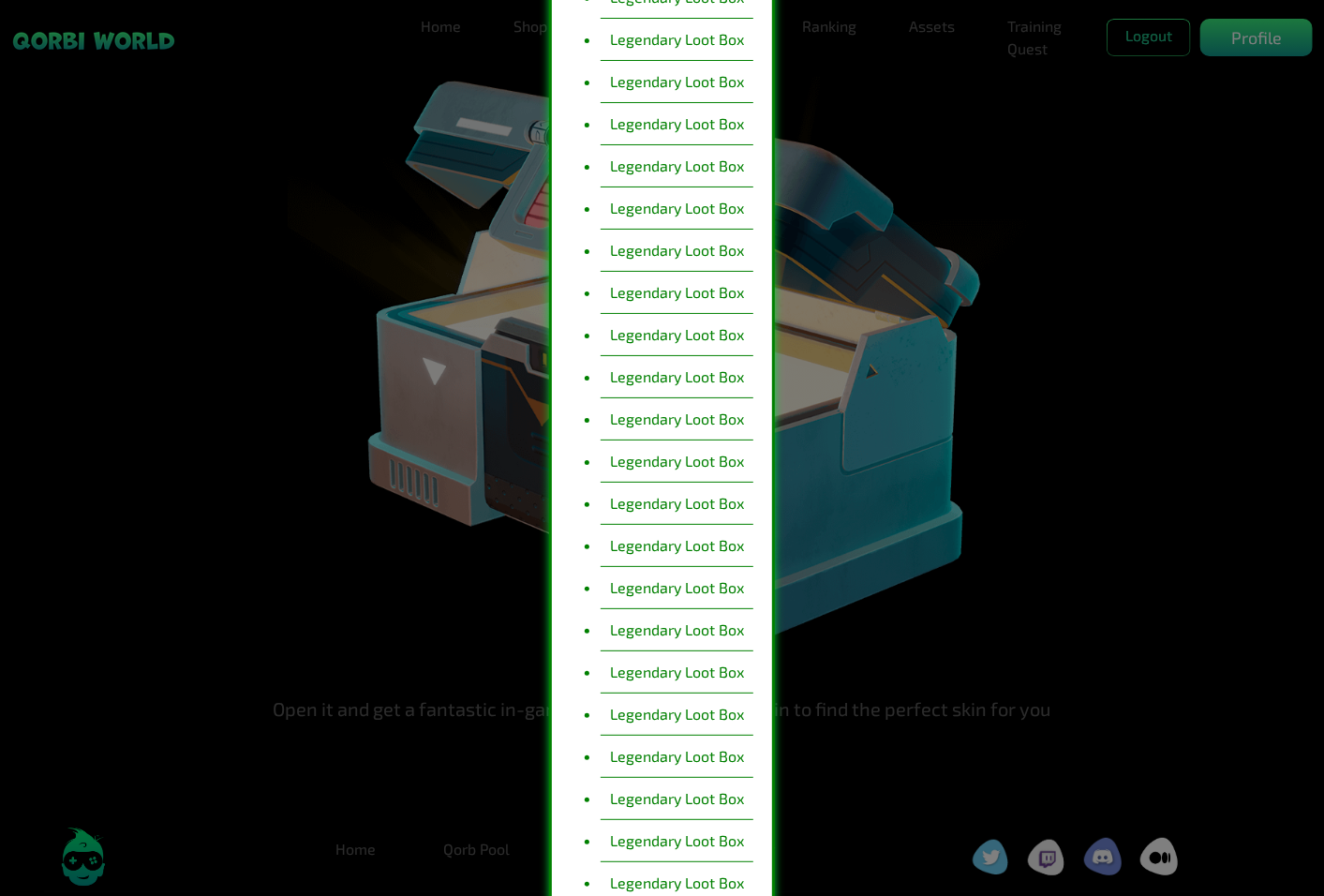
click at [668, 680] on li "Legendary Loot Box" at bounding box center [677, 672] width 153 height 42
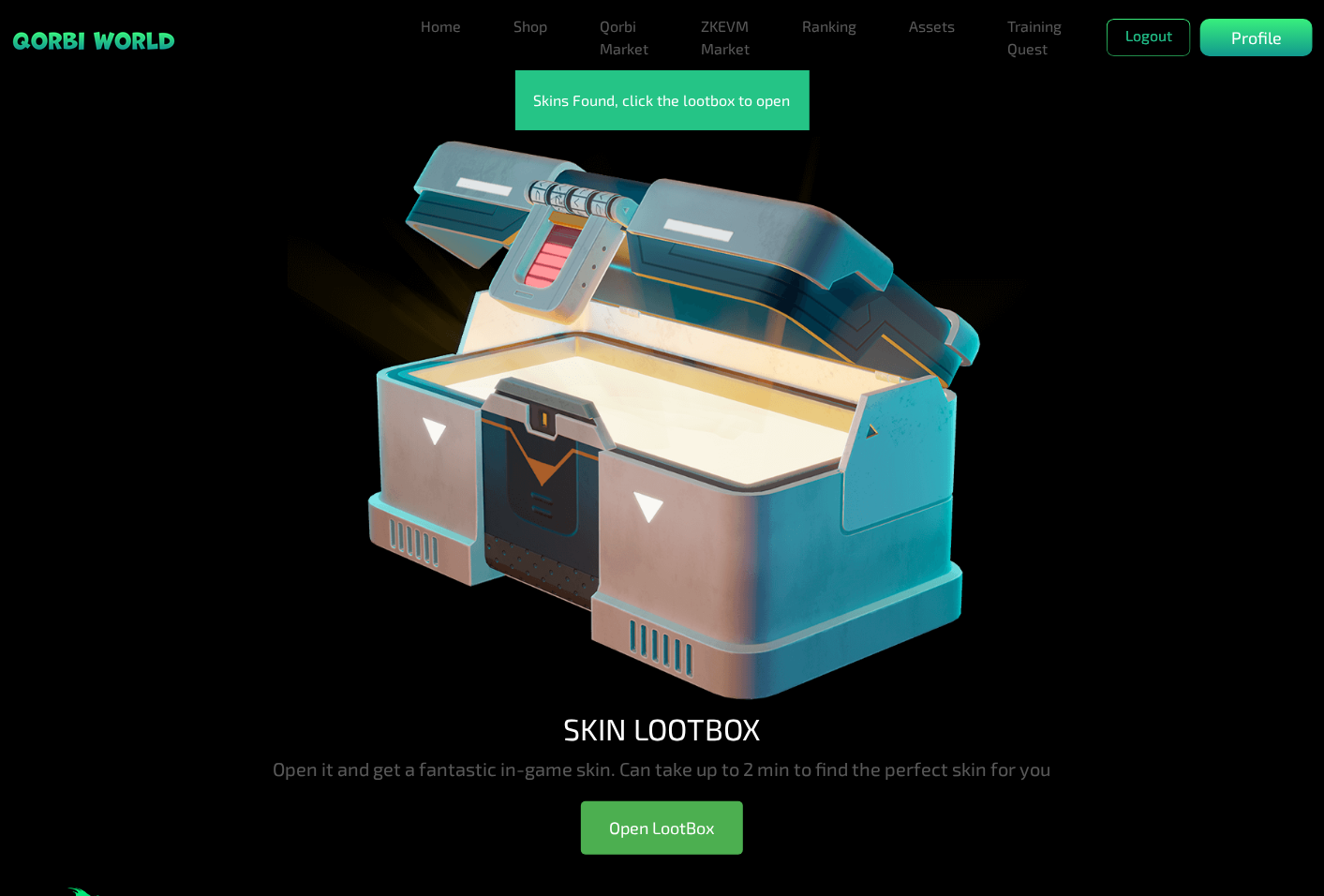
click at [718, 350] on img at bounding box center [662, 420] width 750 height 580
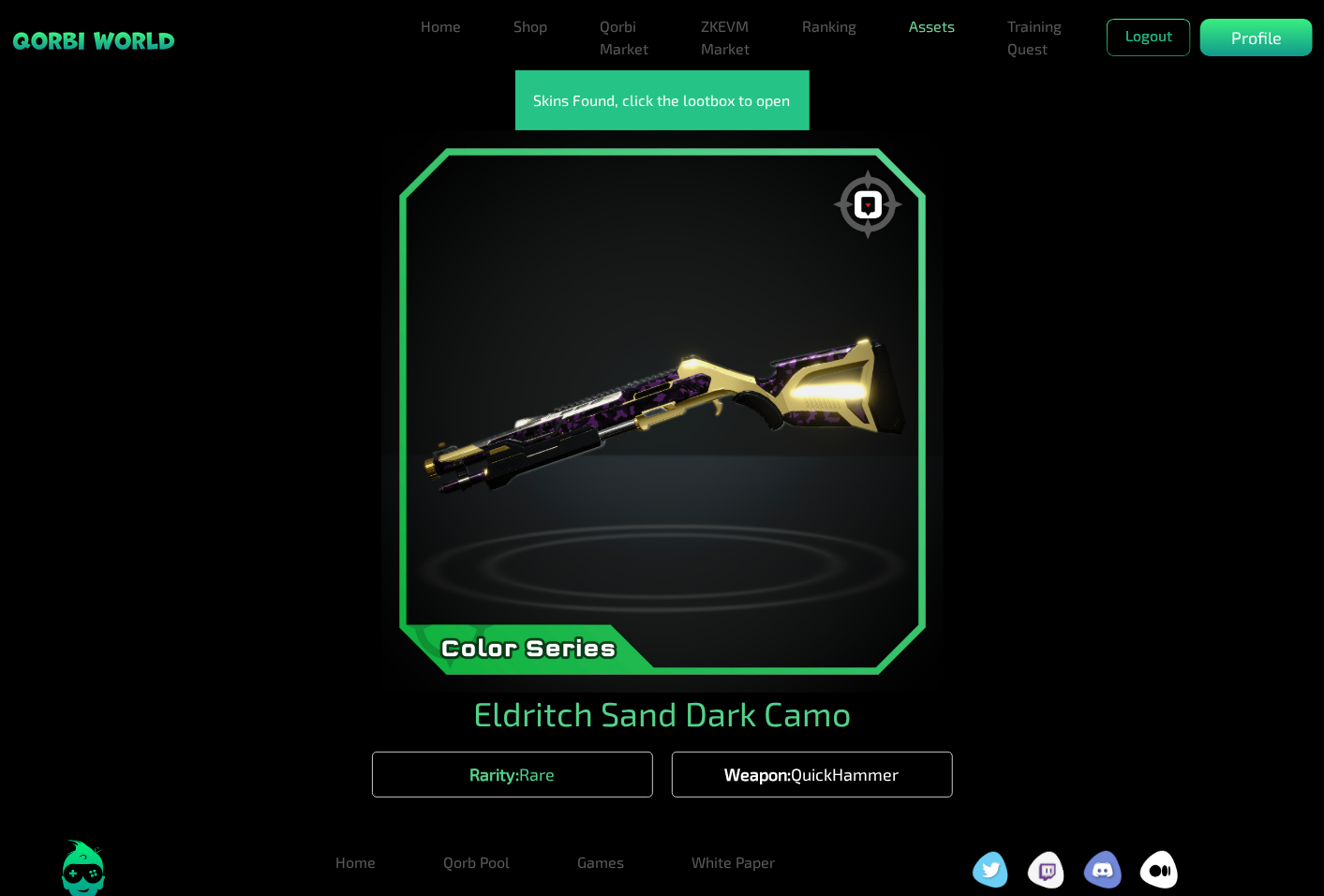
click at [924, 31] on link "Assets" at bounding box center [932, 26] width 61 height 38
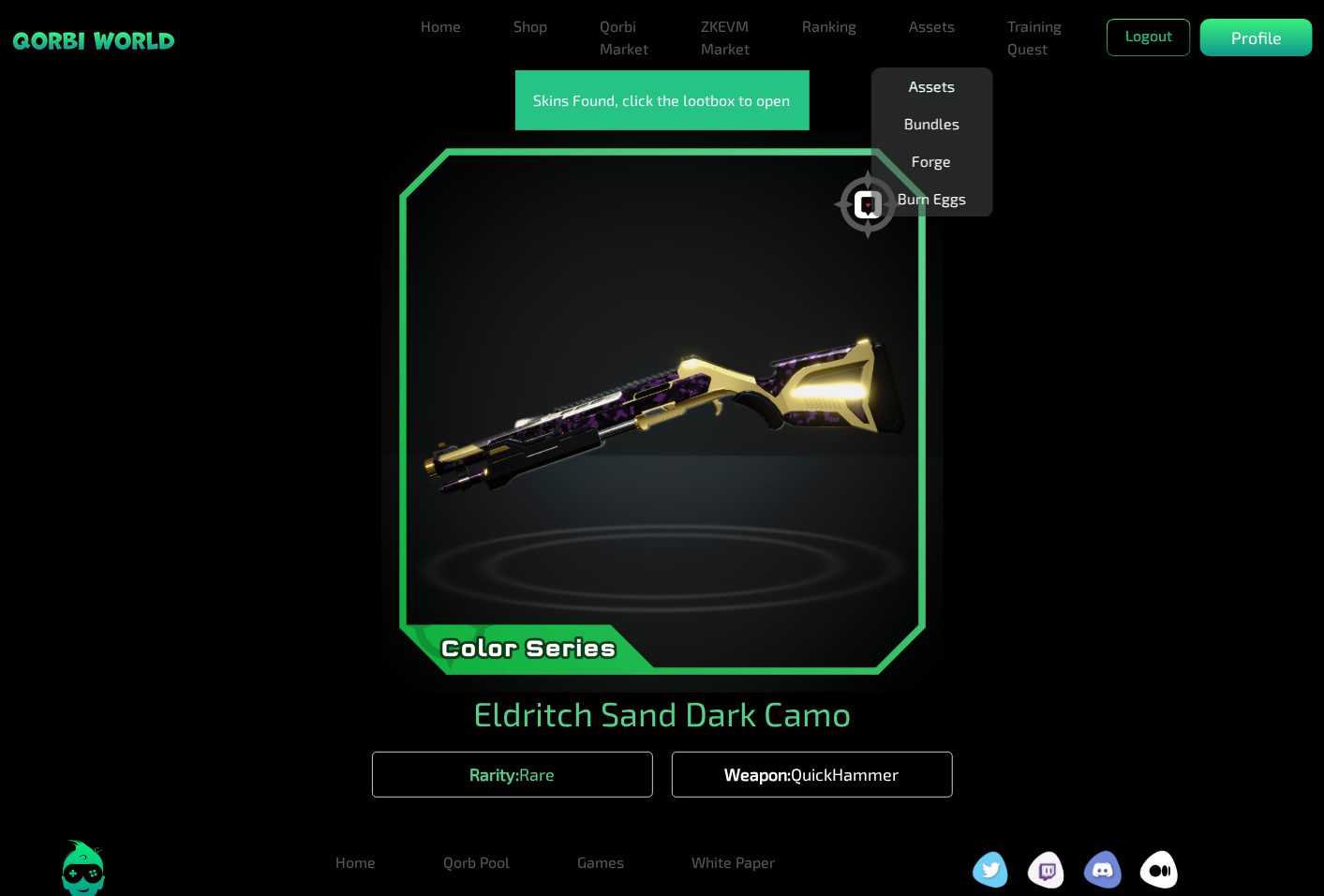
click at [926, 77] on link "Assets" at bounding box center [932, 86] width 61 height 38
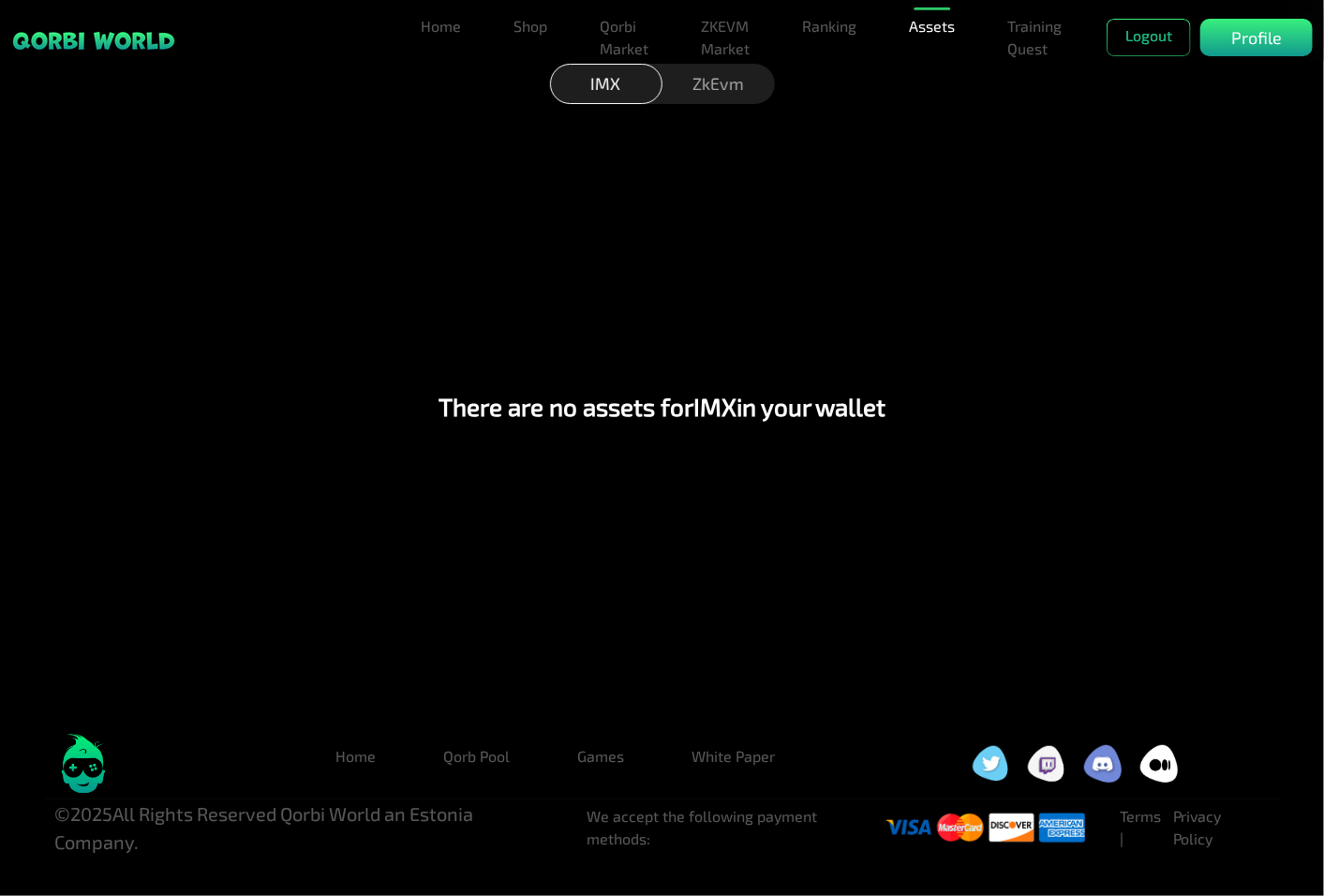
click at [719, 86] on div "ZkEvm" at bounding box center [719, 84] width 113 height 40
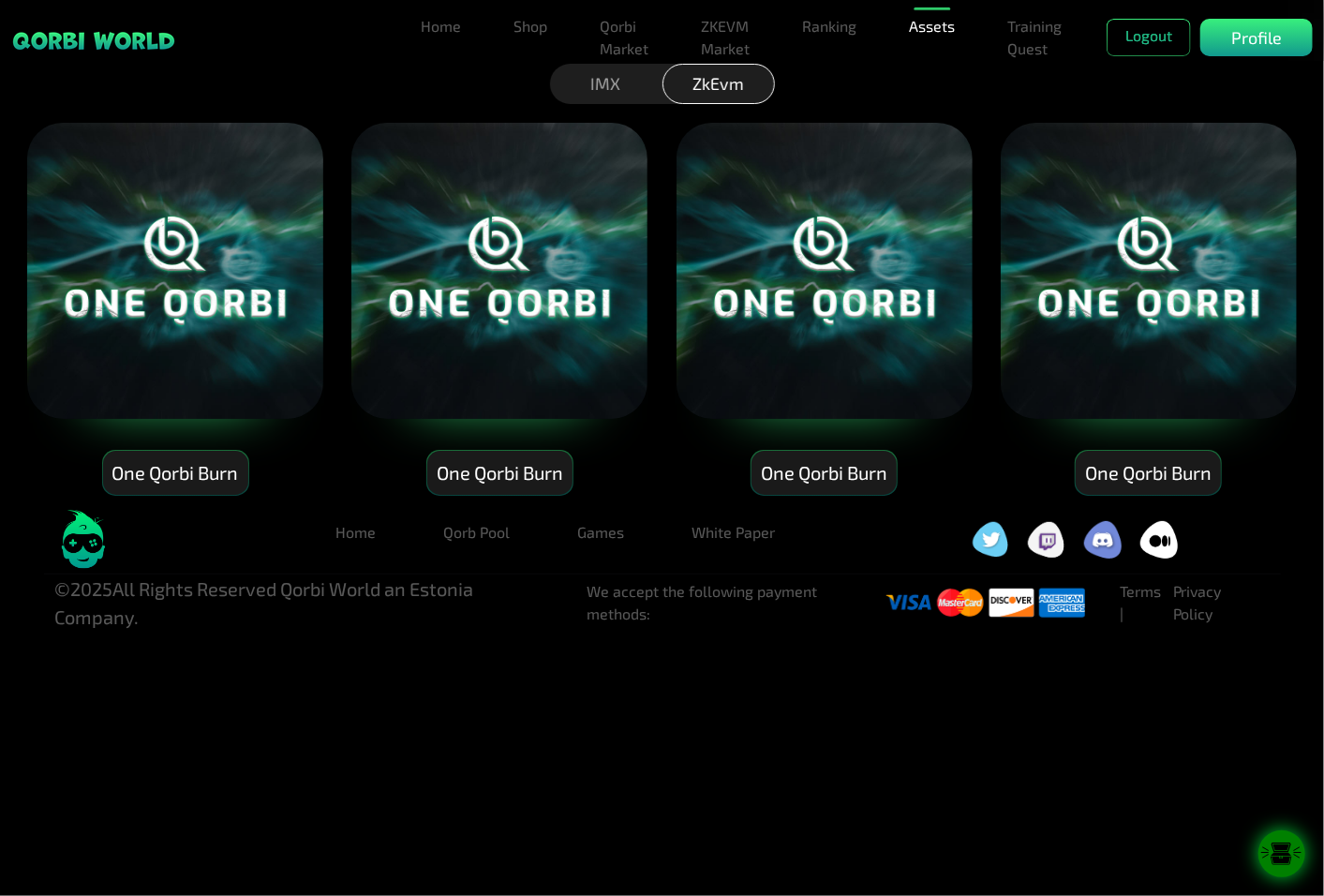
click at [1289, 849] on icon at bounding box center [1281, 847] width 20 height 10
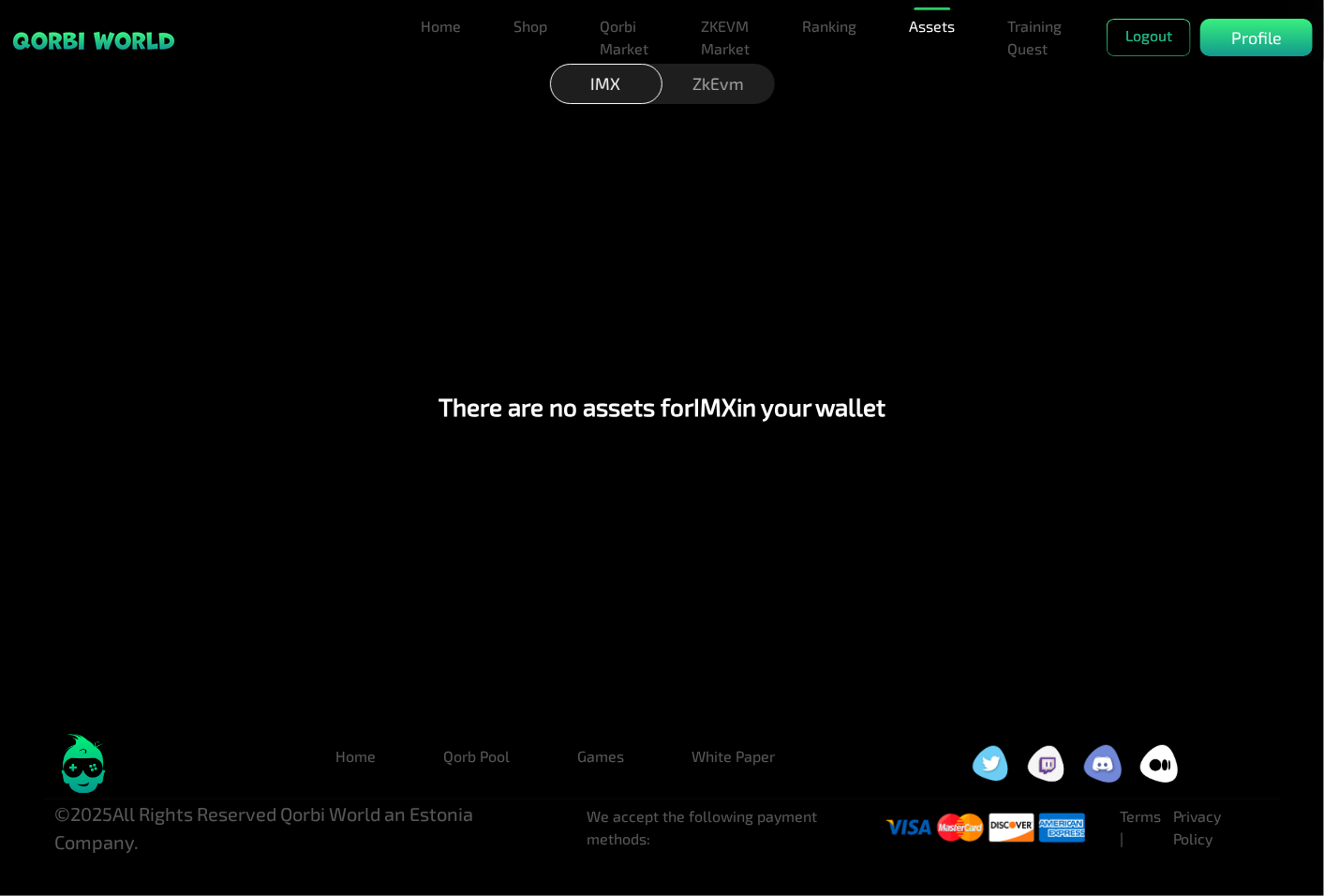
click at [718, 91] on div "ZkEvm" at bounding box center [719, 84] width 113 height 40
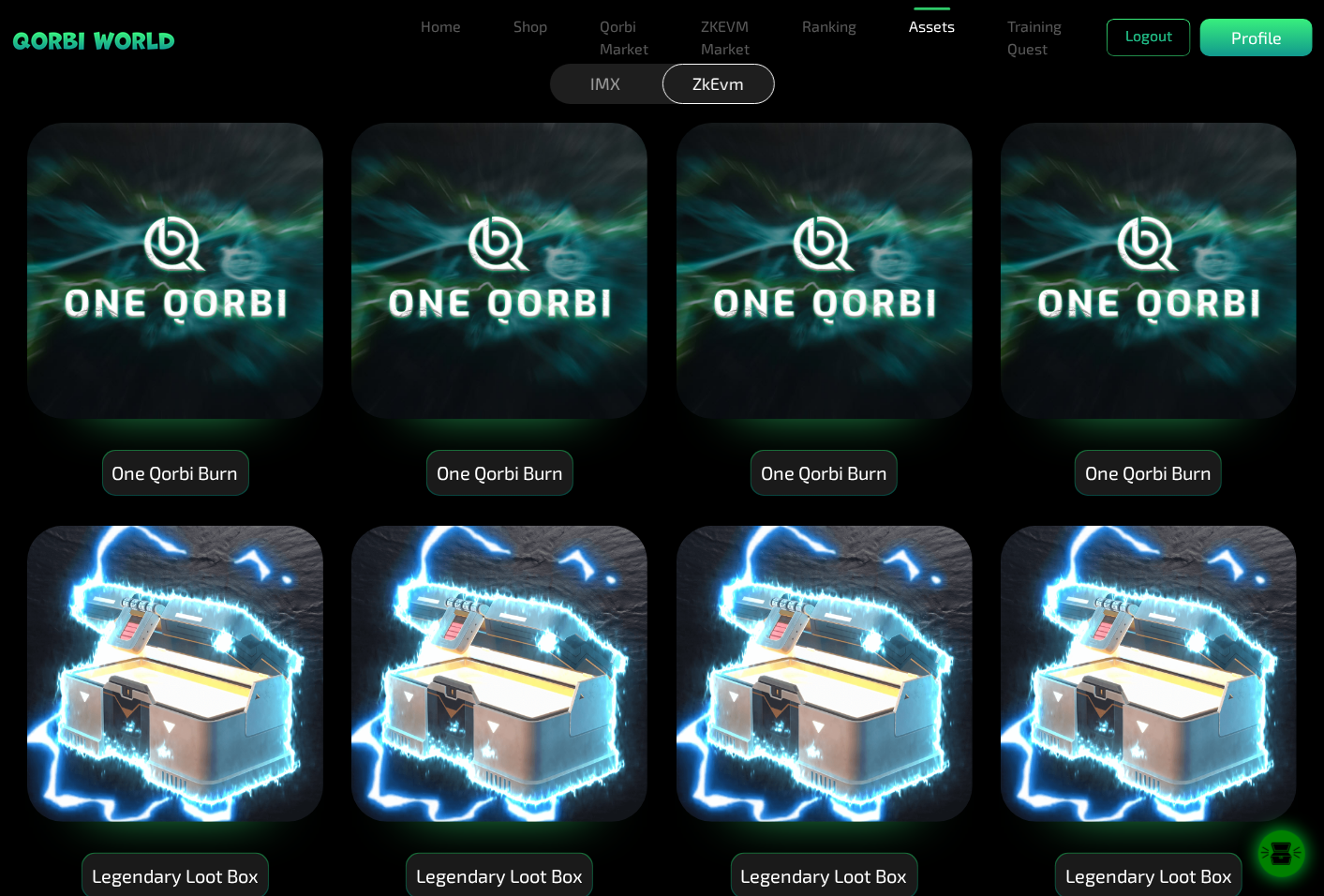
click at [1101, 659] on img at bounding box center [1149, 674] width 300 height 300
click at [1284, 841] on div at bounding box center [1282, 854] width 47 height 47
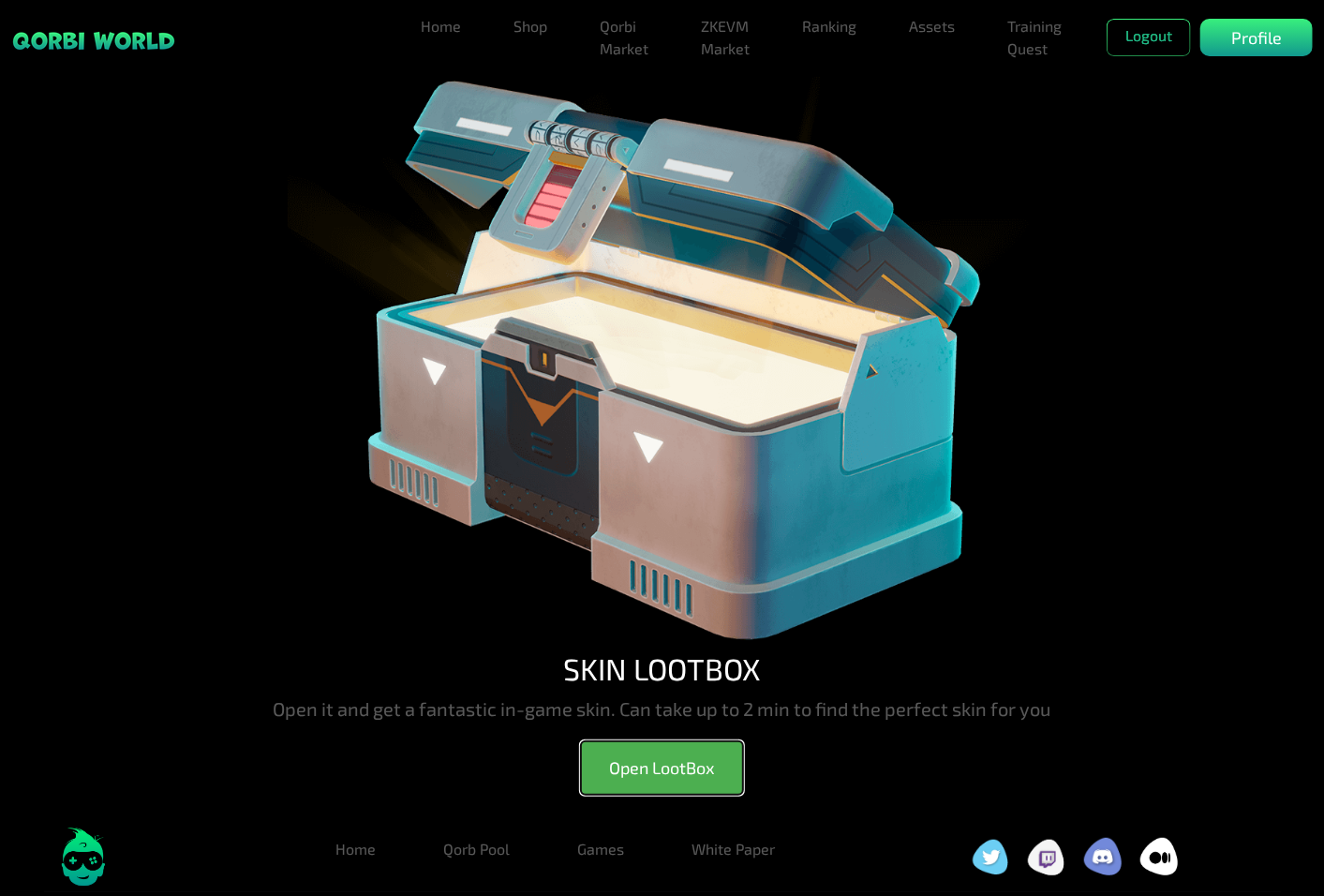
click at [676, 763] on button "Open LootBox" at bounding box center [662, 767] width 162 height 53
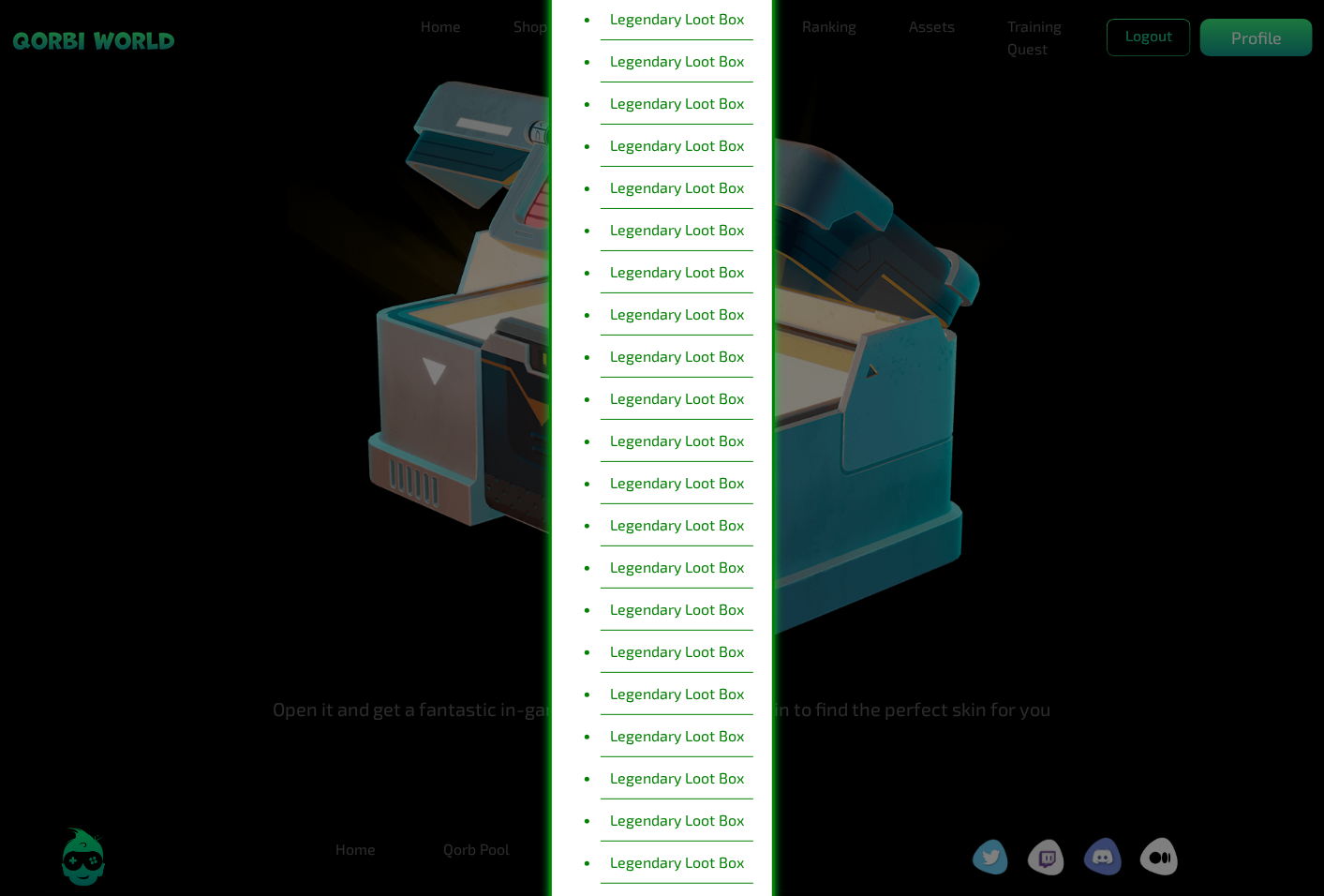
click at [710, 689] on li "Legendary Loot Box" at bounding box center [677, 693] width 153 height 42
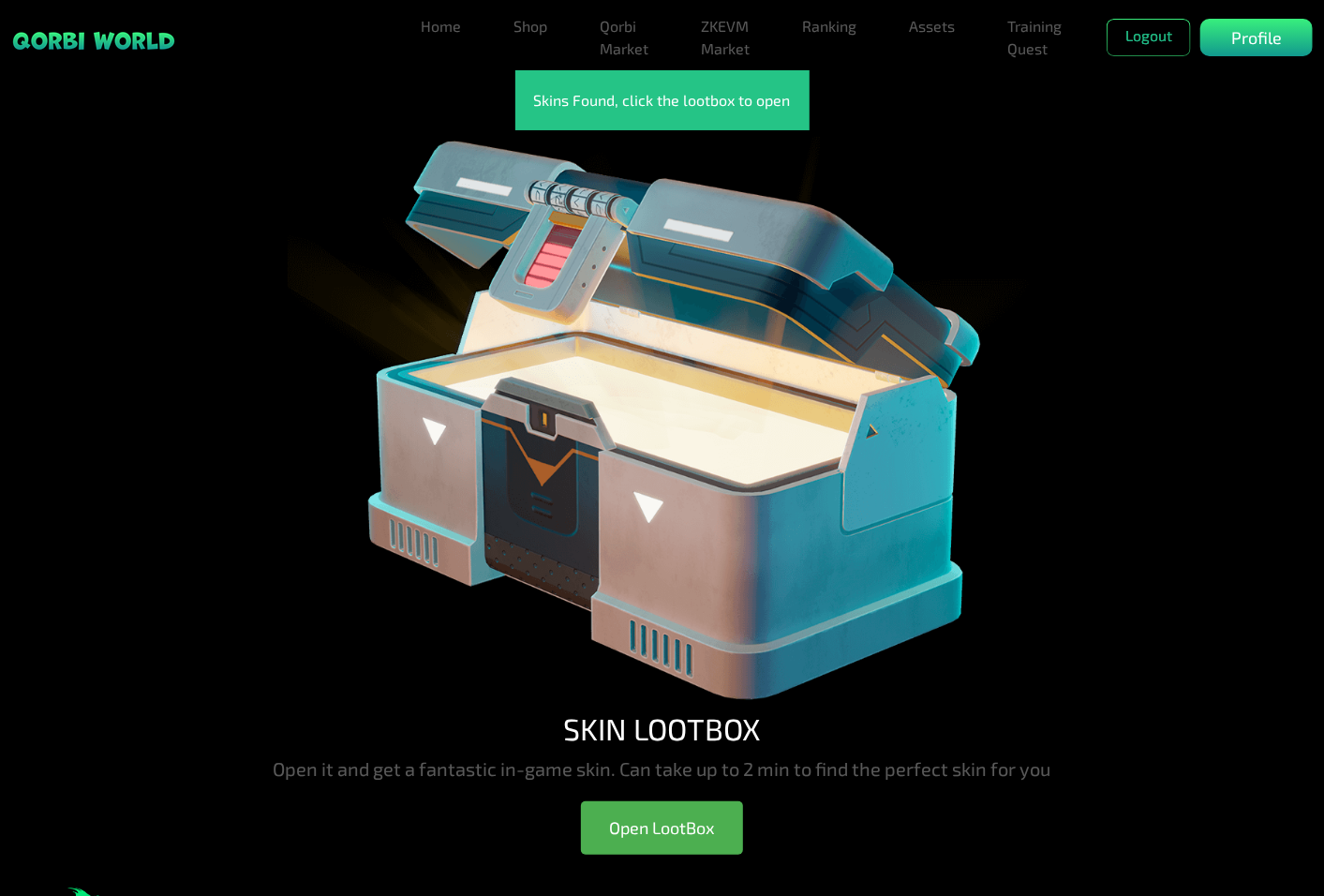
click at [697, 441] on img at bounding box center [662, 420] width 750 height 580
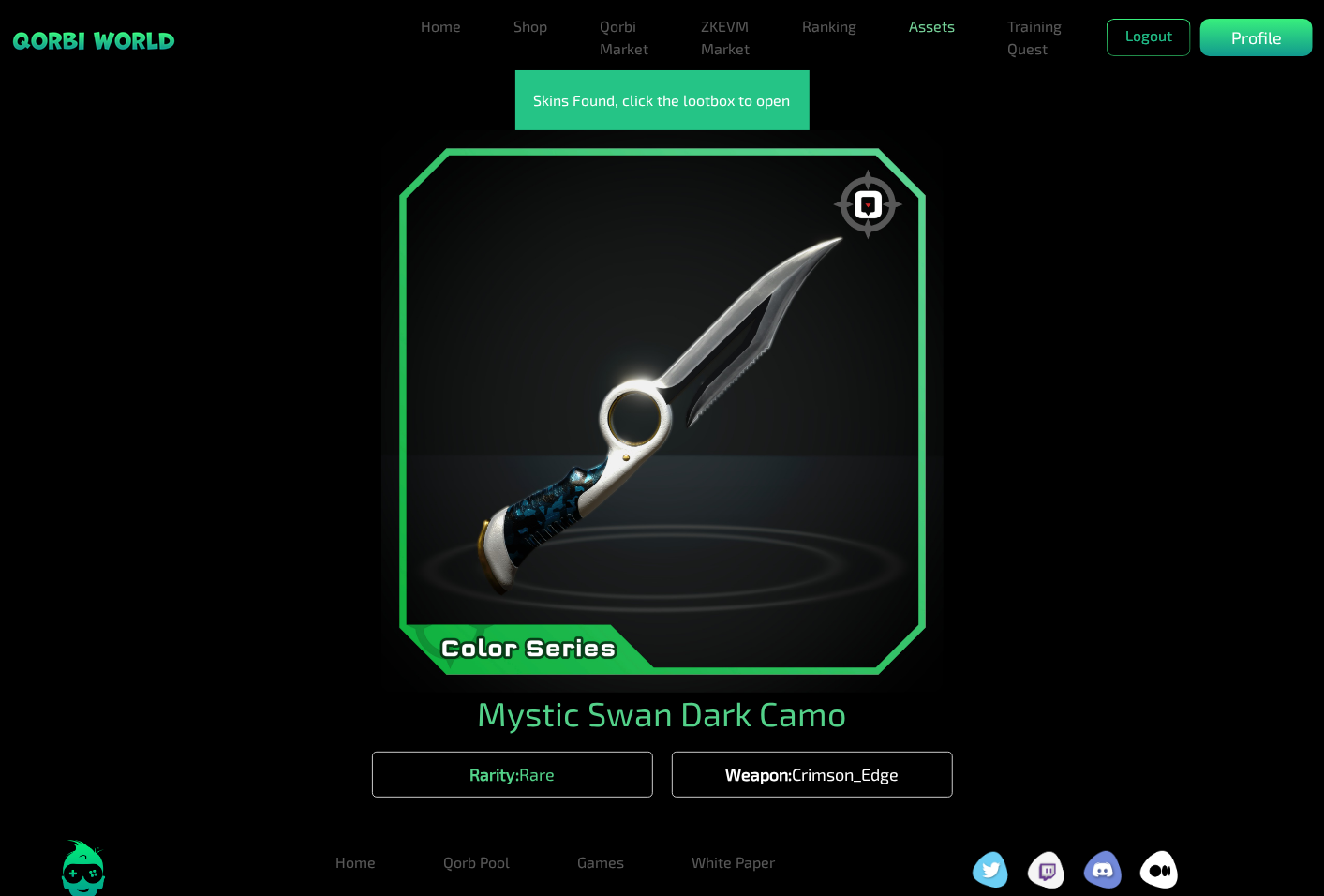
click at [924, 23] on link "Assets" at bounding box center [932, 26] width 61 height 38
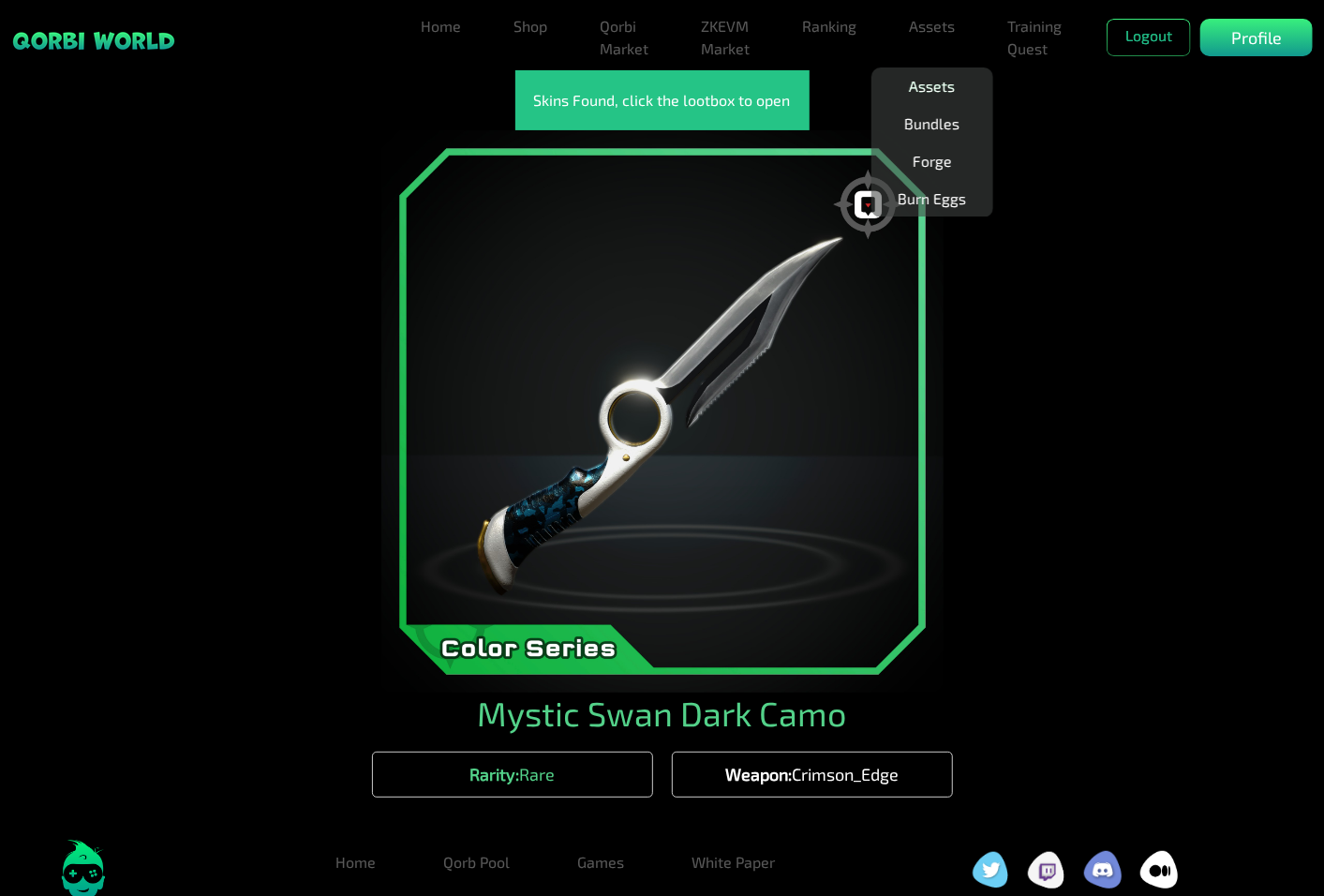
click at [958, 77] on link "Assets" at bounding box center [932, 86] width 61 height 38
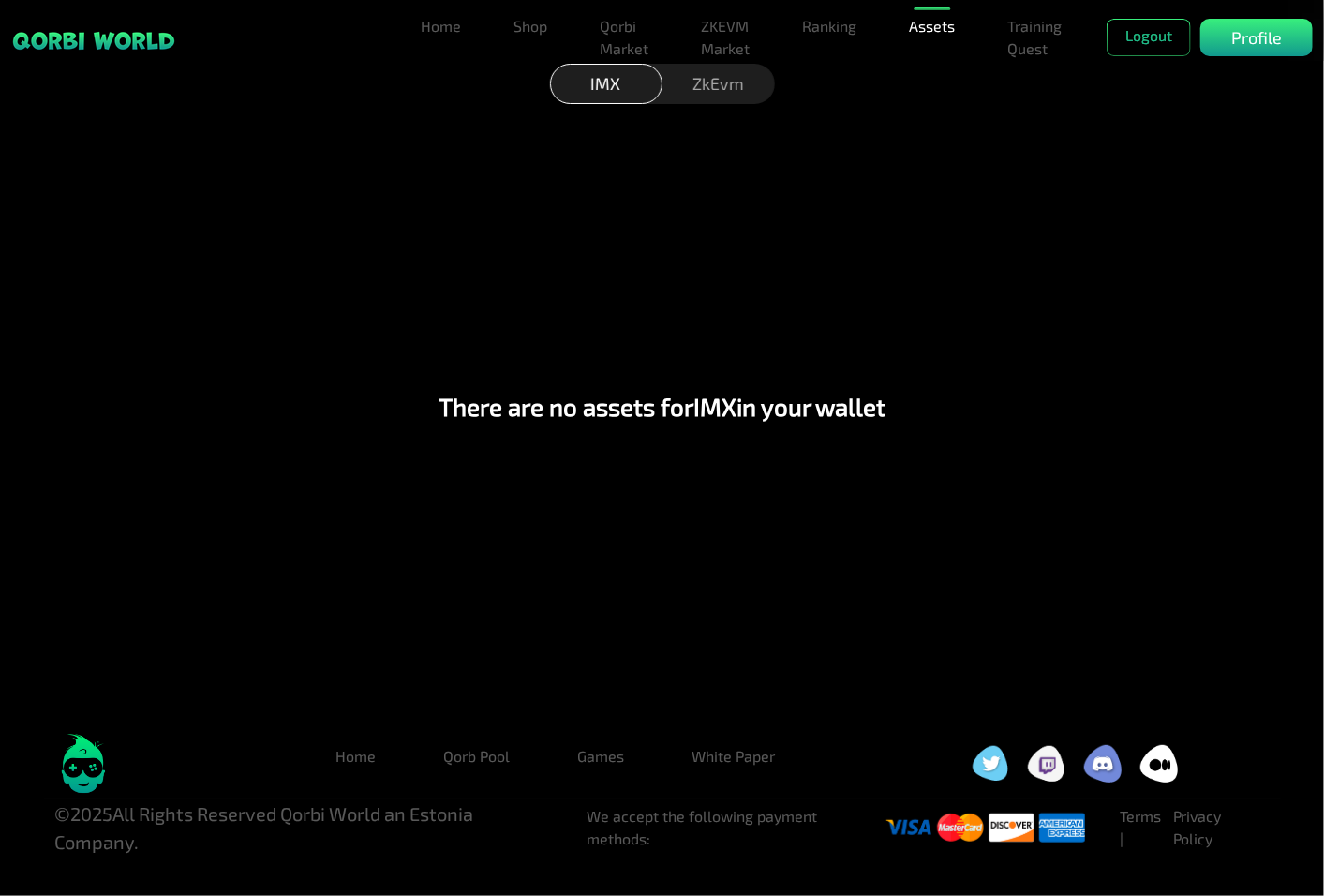
click at [738, 77] on div "ZkEvm" at bounding box center [719, 84] width 113 height 40
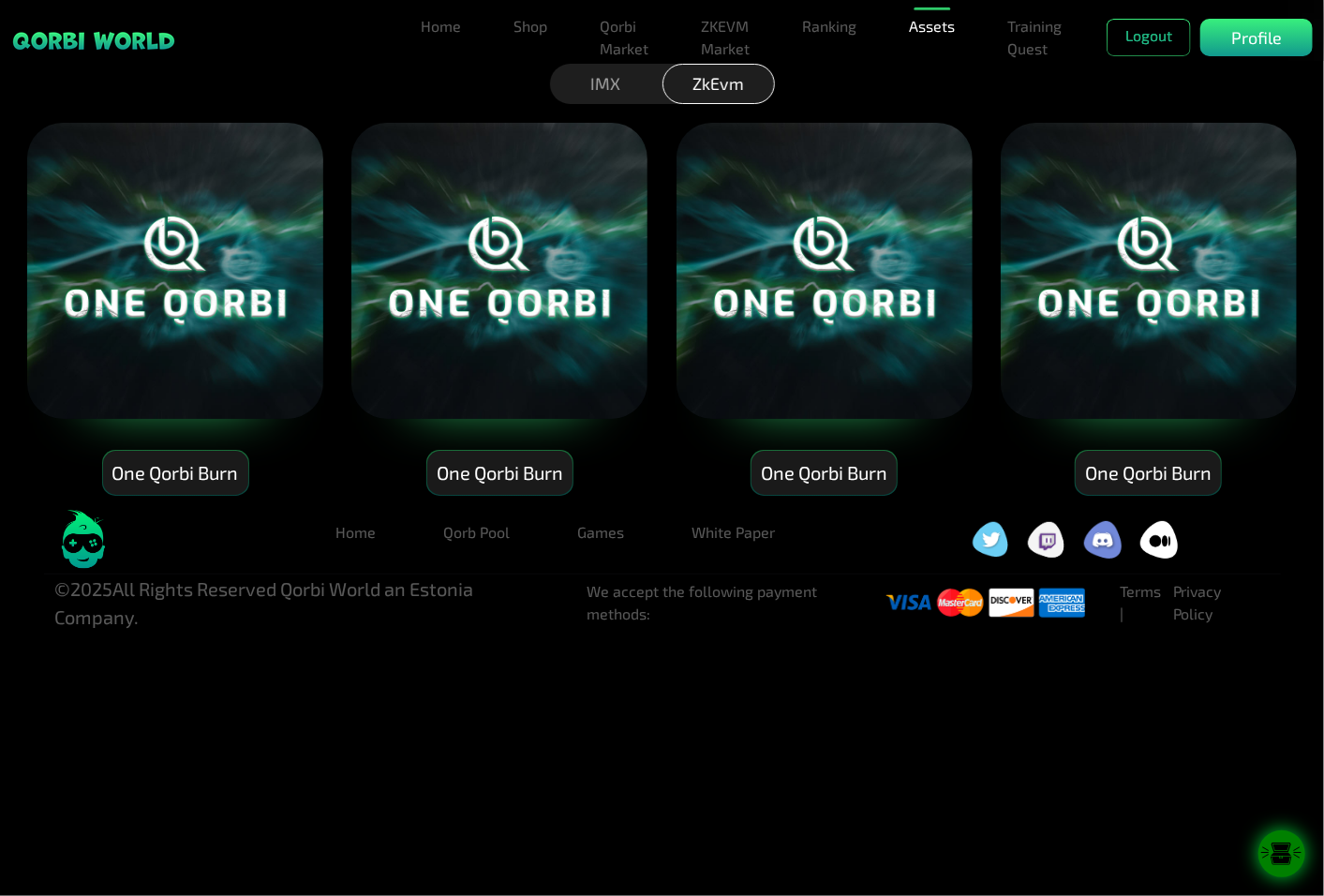
click at [1275, 855] on icon at bounding box center [1282, 854] width 21 height 3
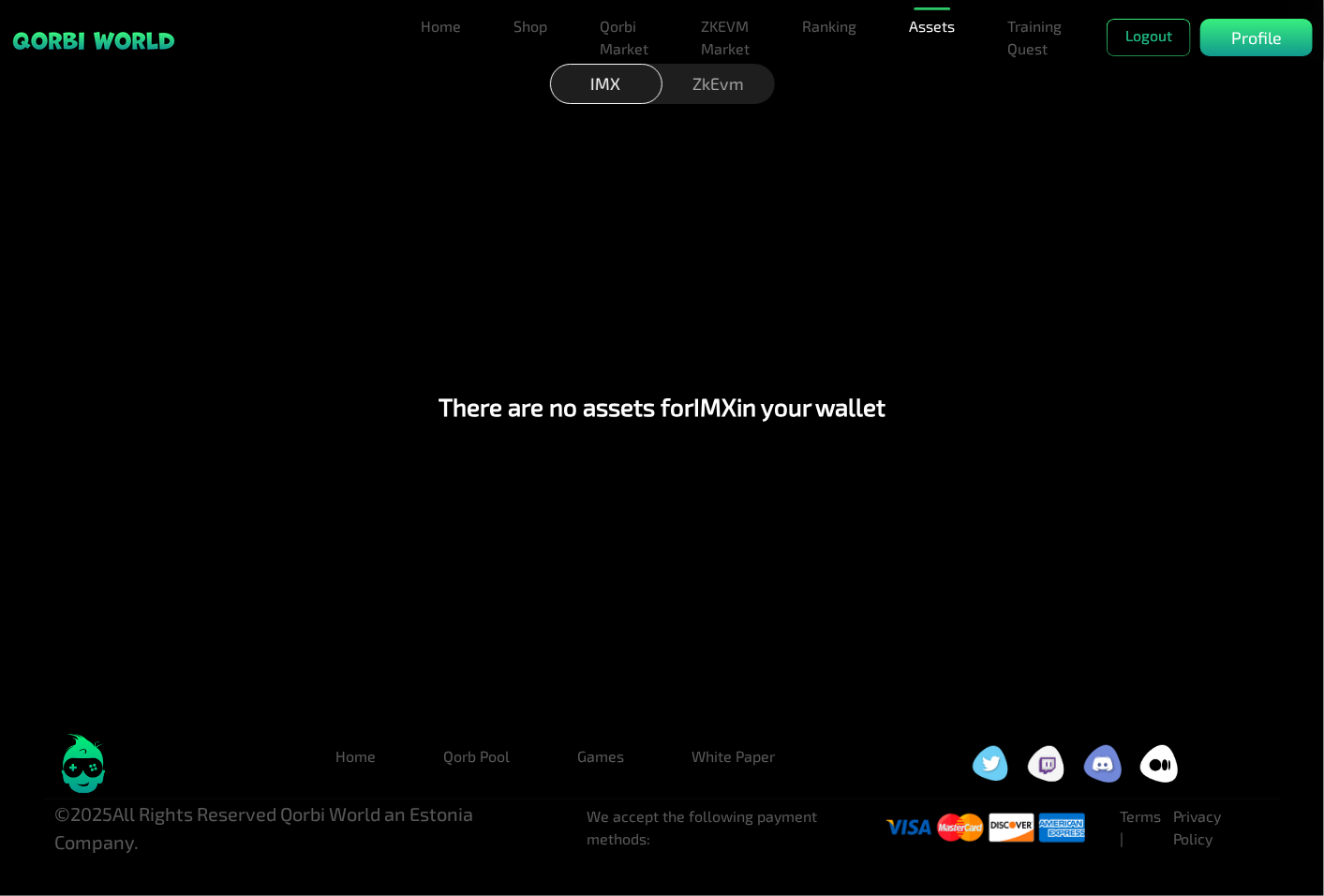
click at [720, 100] on div "ZkEvm" at bounding box center [719, 84] width 113 height 40
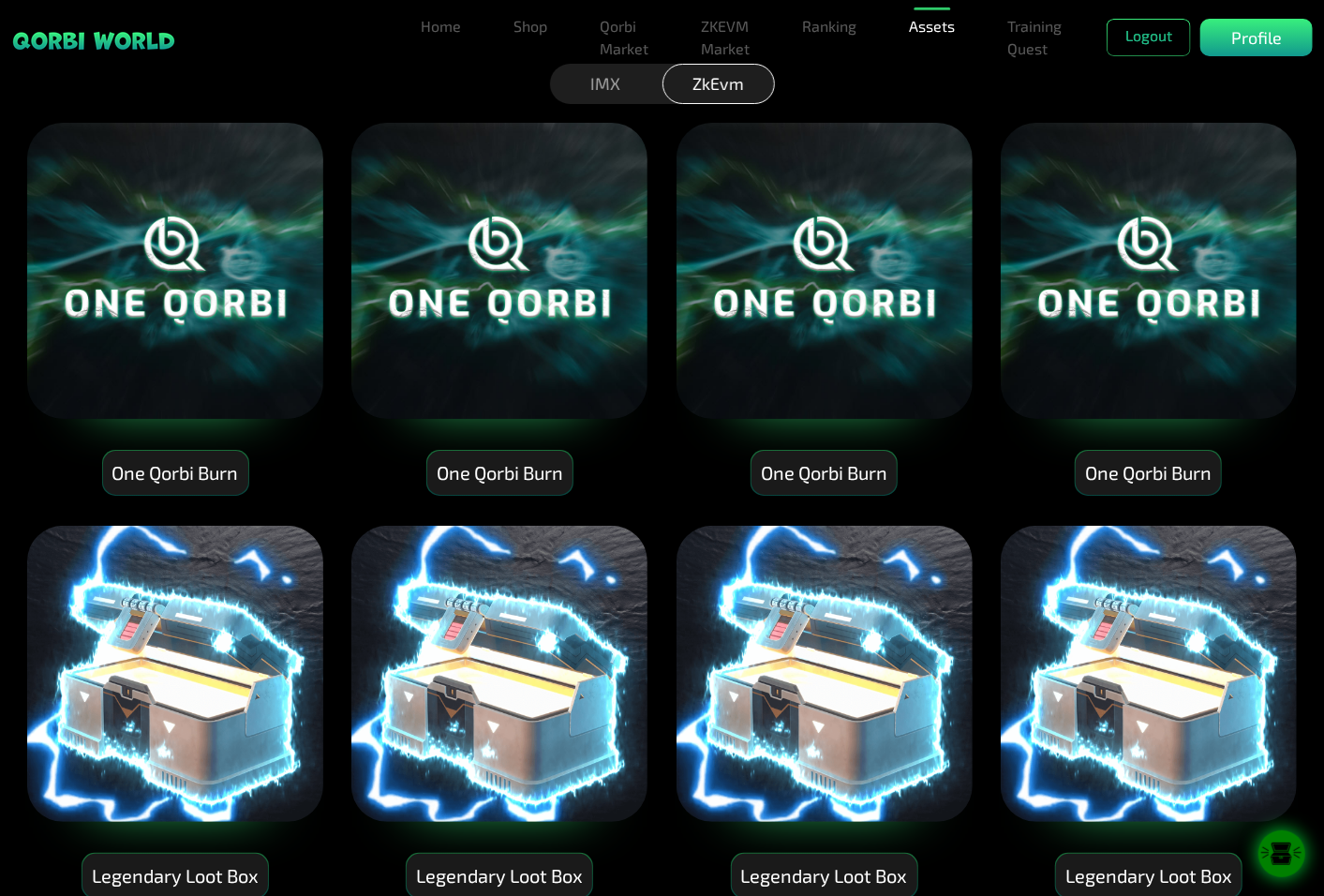
click at [1173, 729] on img at bounding box center [1149, 674] width 300 height 300
click at [1284, 855] on icon at bounding box center [1282, 854] width 21 height 3
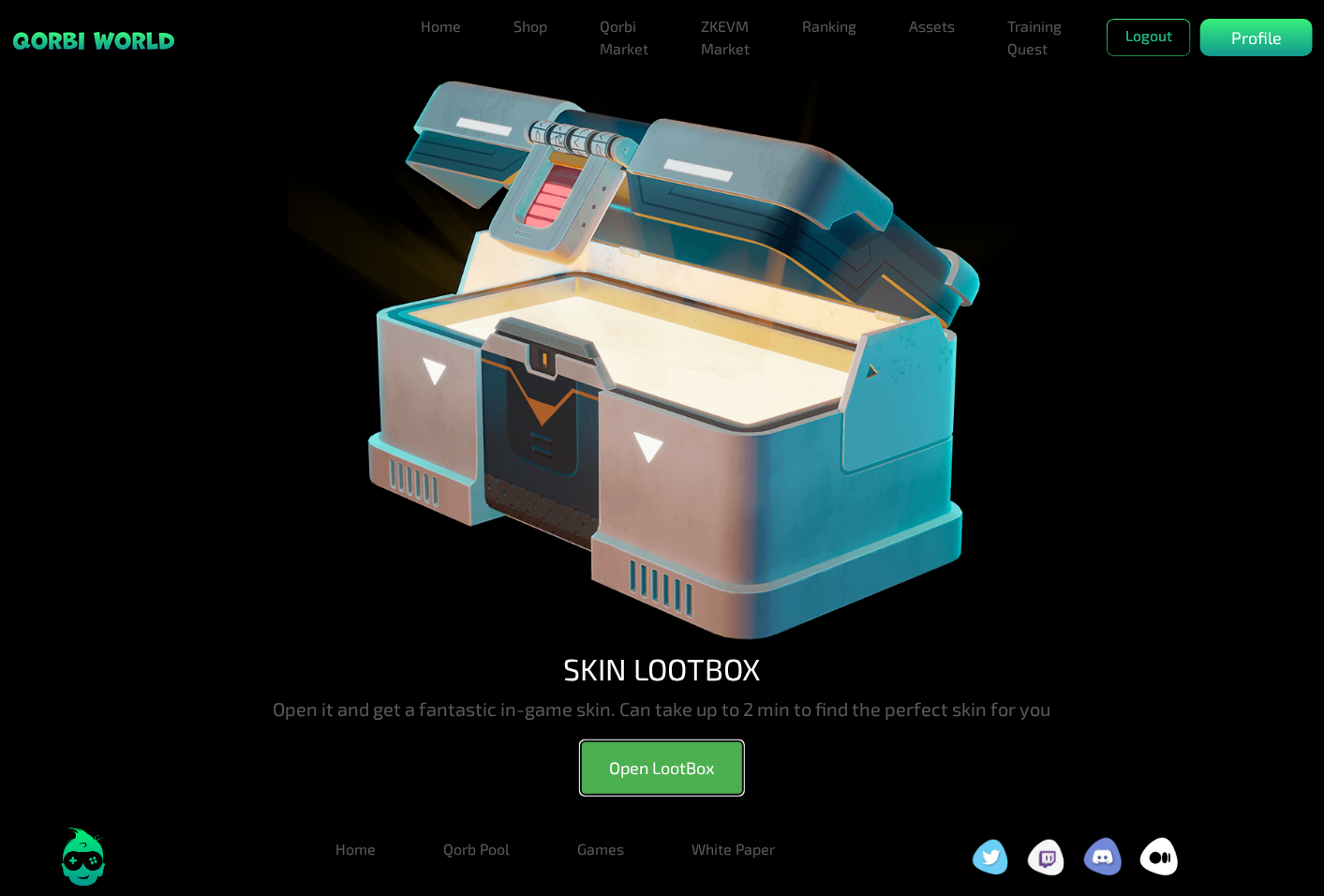
click at [694, 761] on button "Open LootBox" at bounding box center [662, 767] width 162 height 53
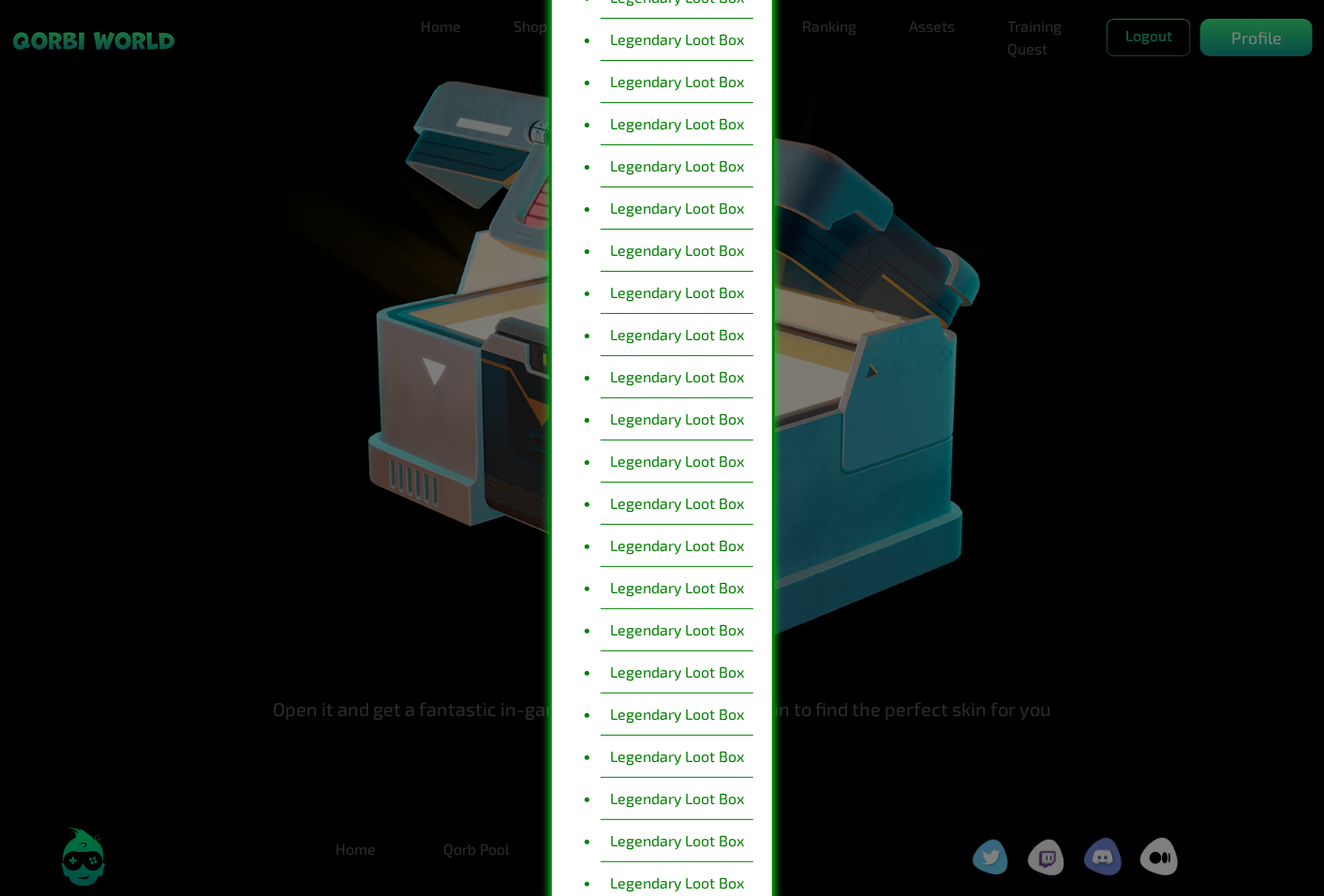
scroll to position [52, 0]
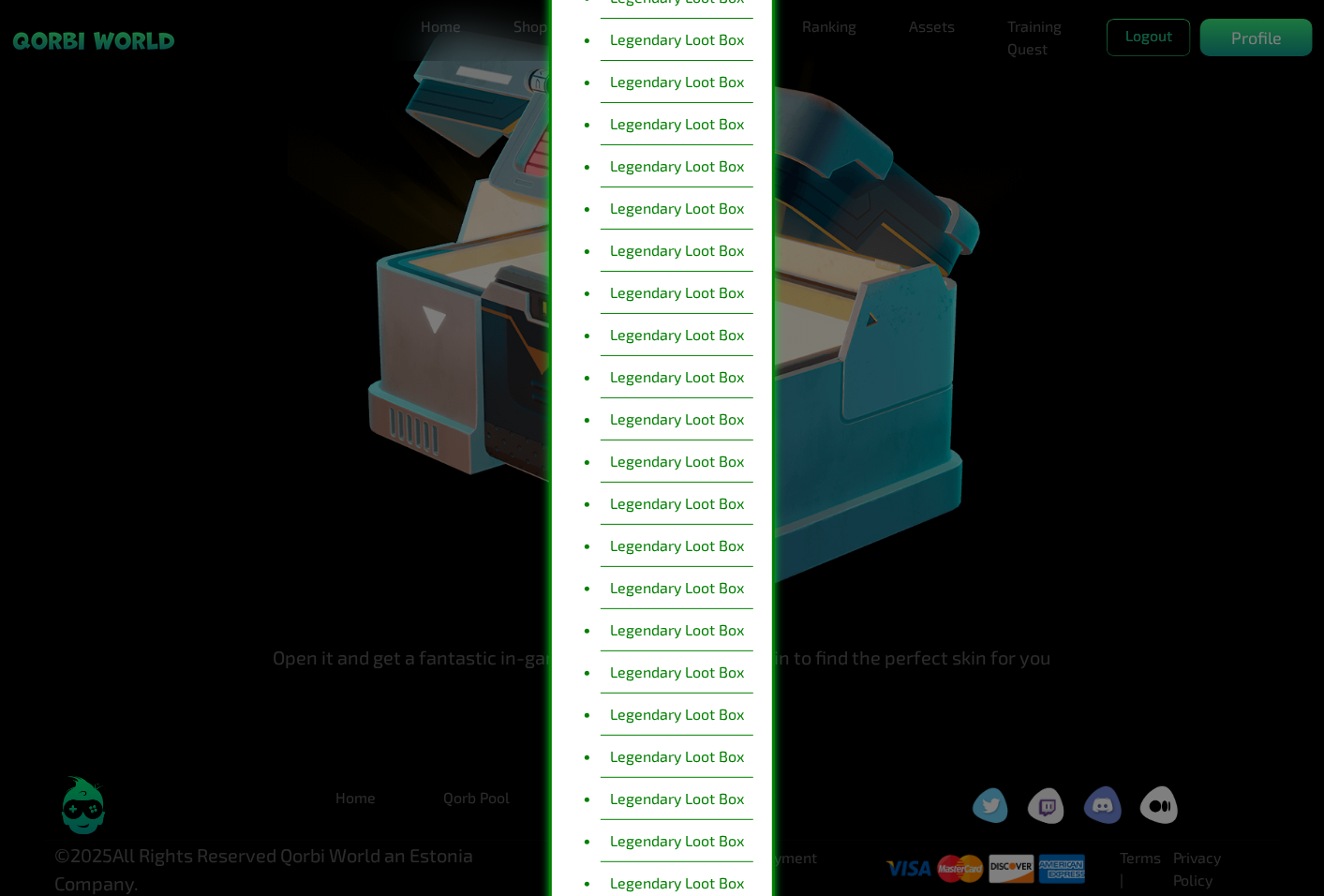
click at [660, 665] on li "Legendary Loot Box" at bounding box center [677, 672] width 153 height 42
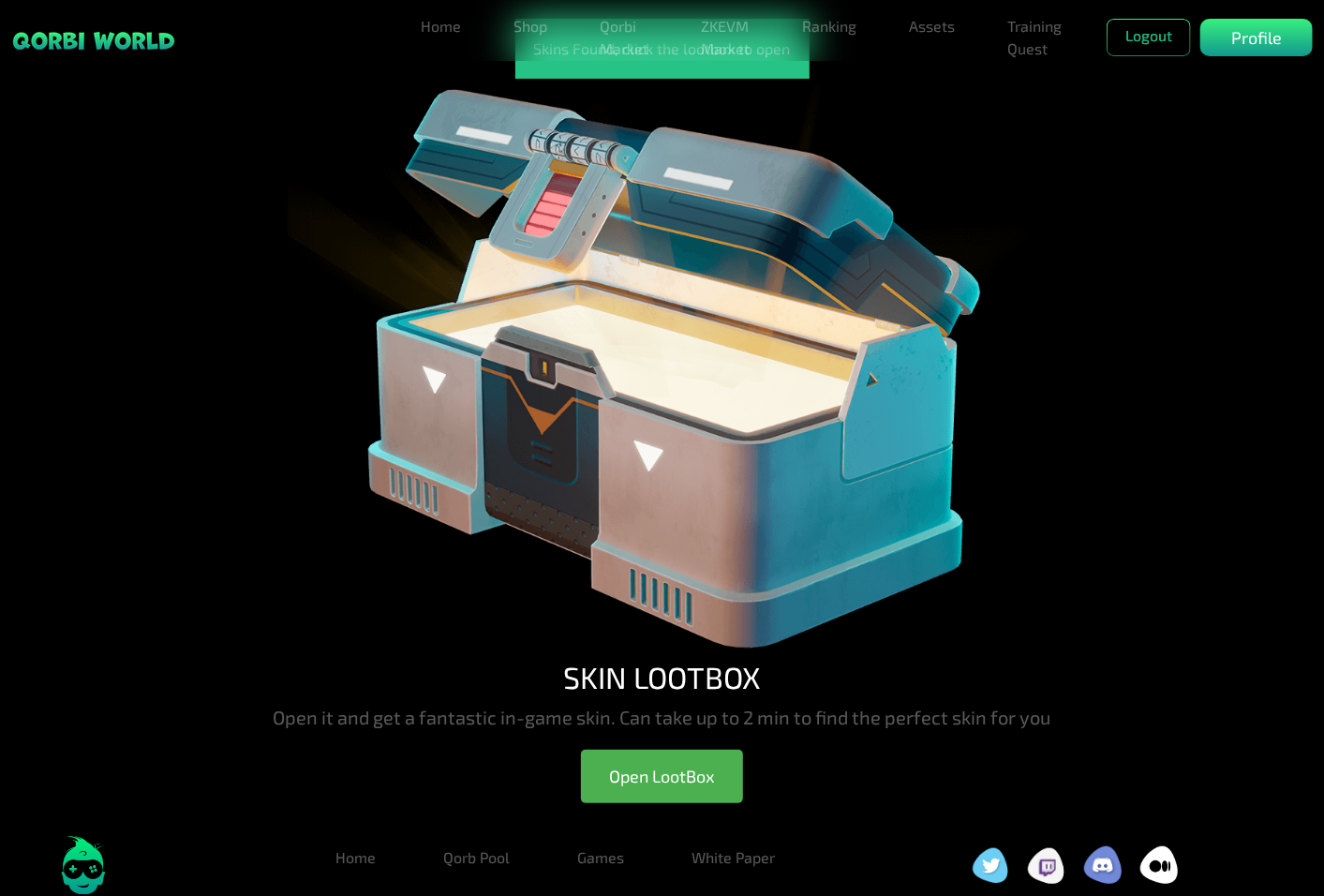
click at [723, 380] on img at bounding box center [662, 369] width 750 height 580
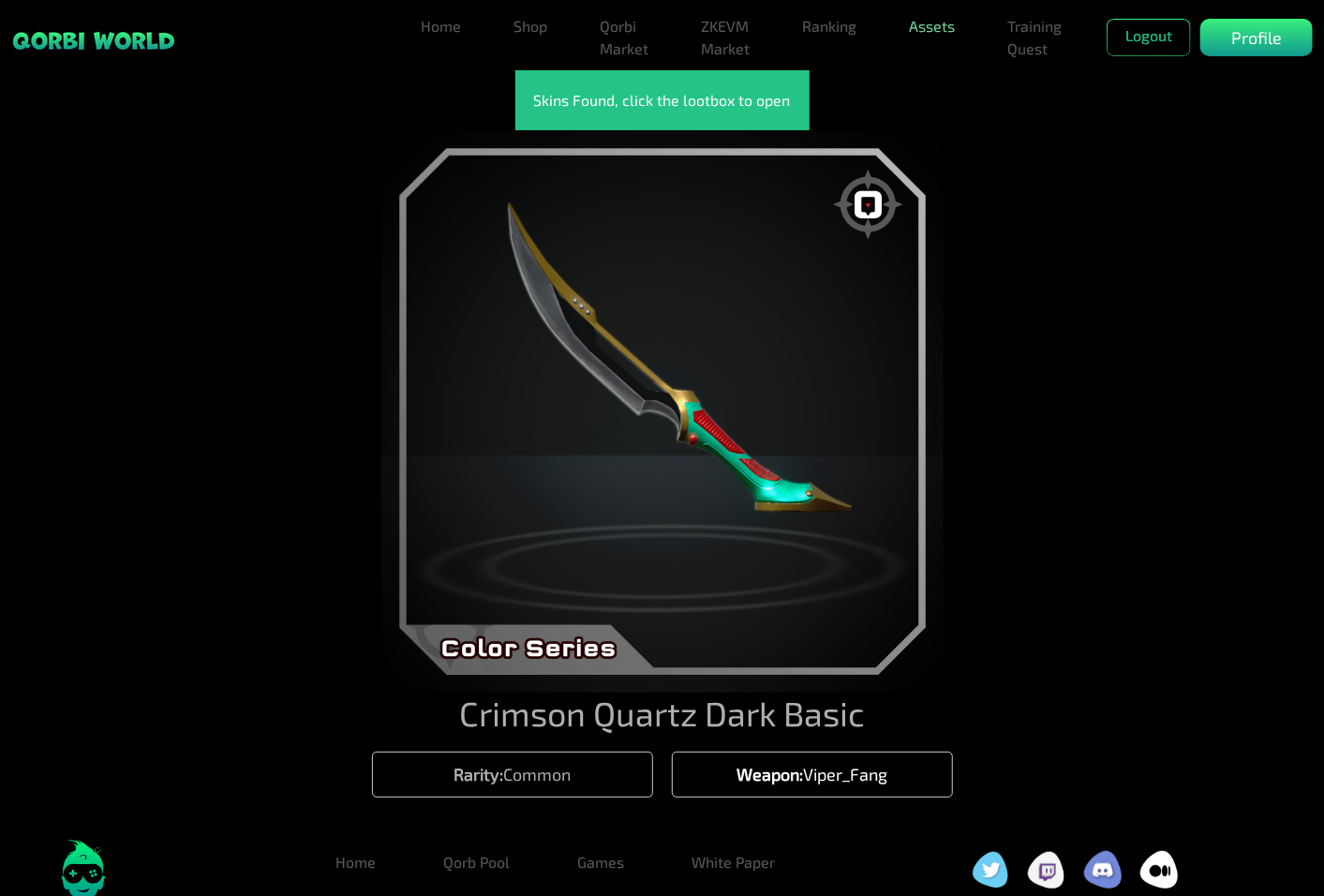
click at [933, 23] on link "Assets" at bounding box center [932, 26] width 61 height 38
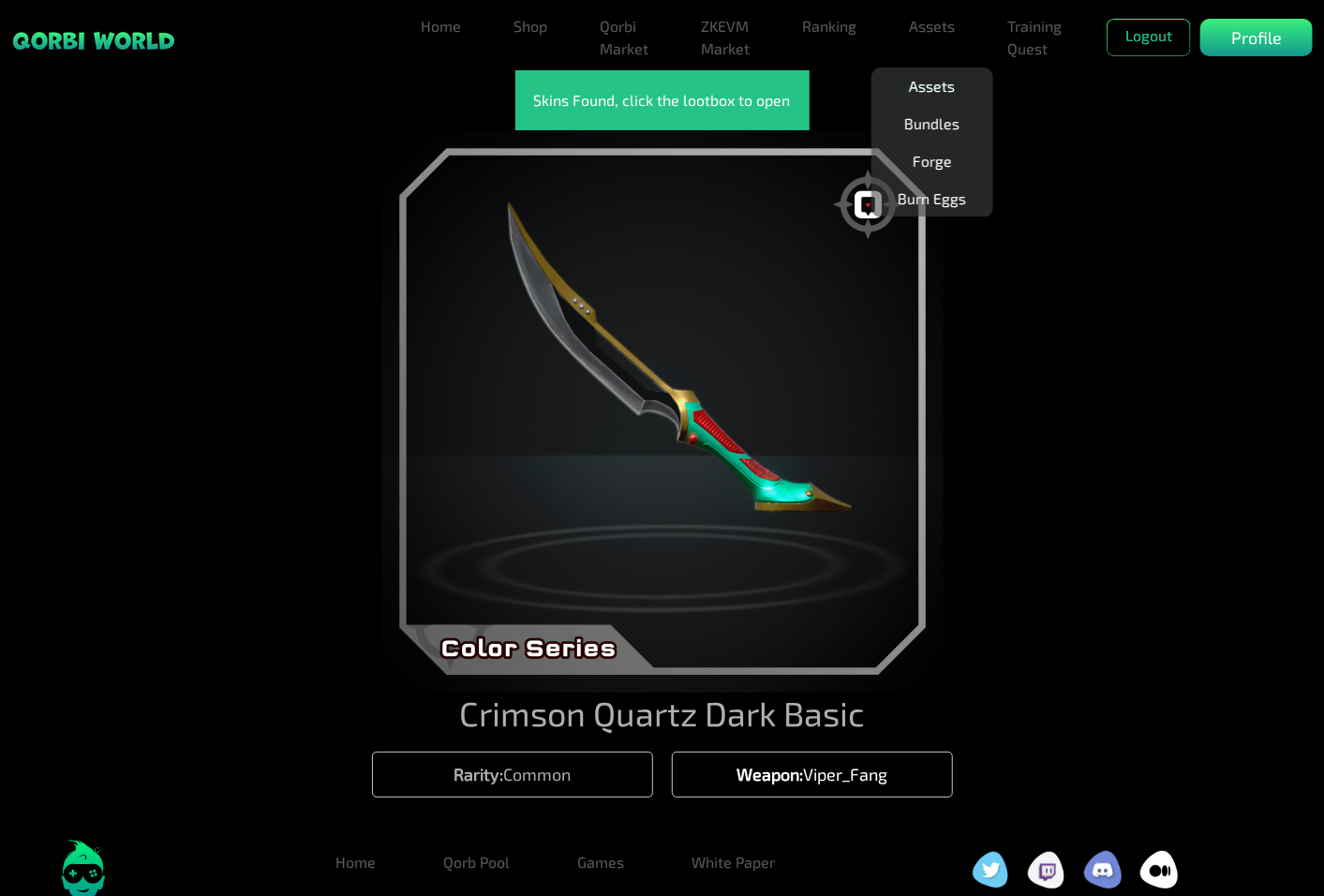
click at [952, 77] on link "Assets" at bounding box center [932, 86] width 61 height 38
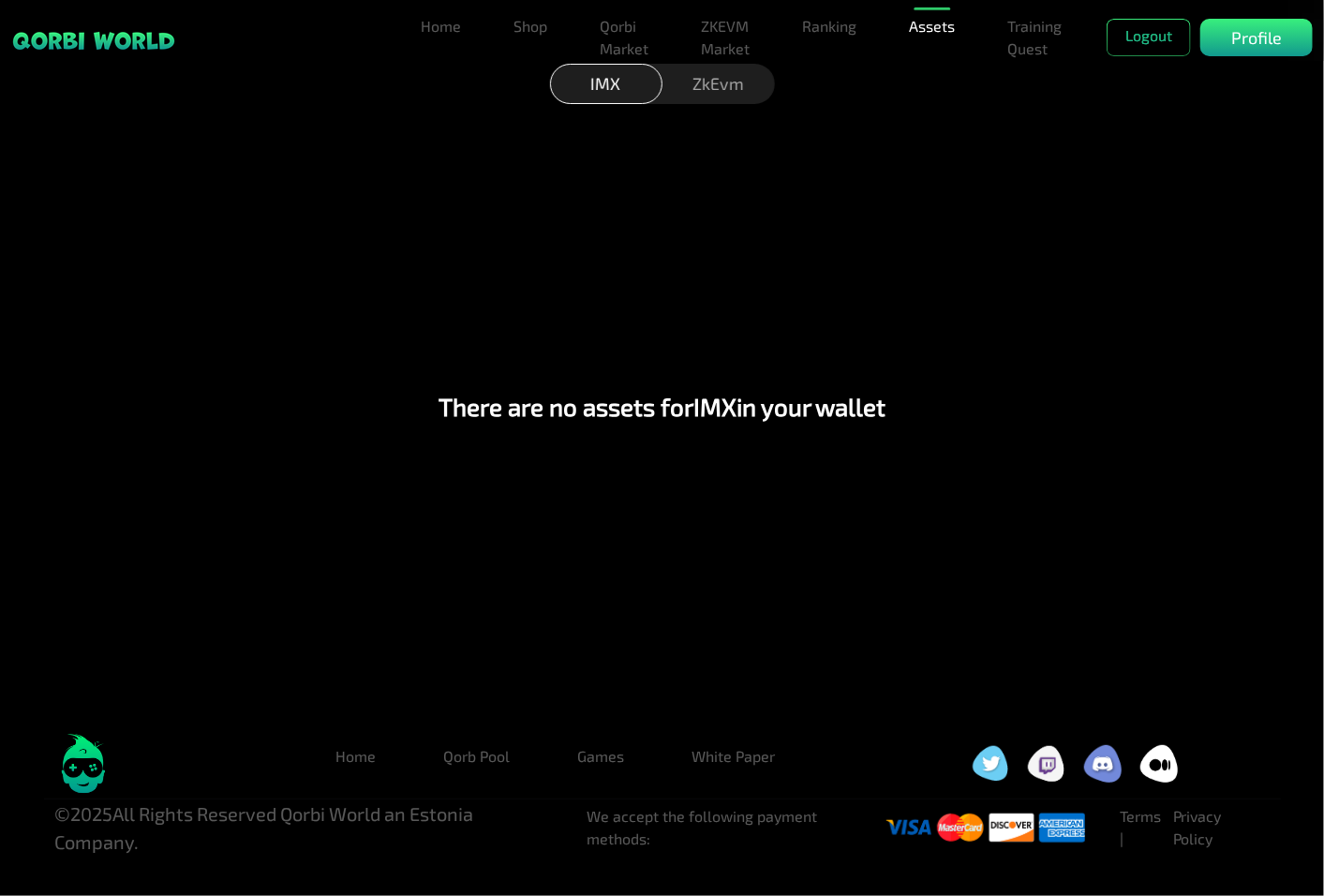
click at [747, 67] on div "ZkEvm" at bounding box center [719, 84] width 113 height 40
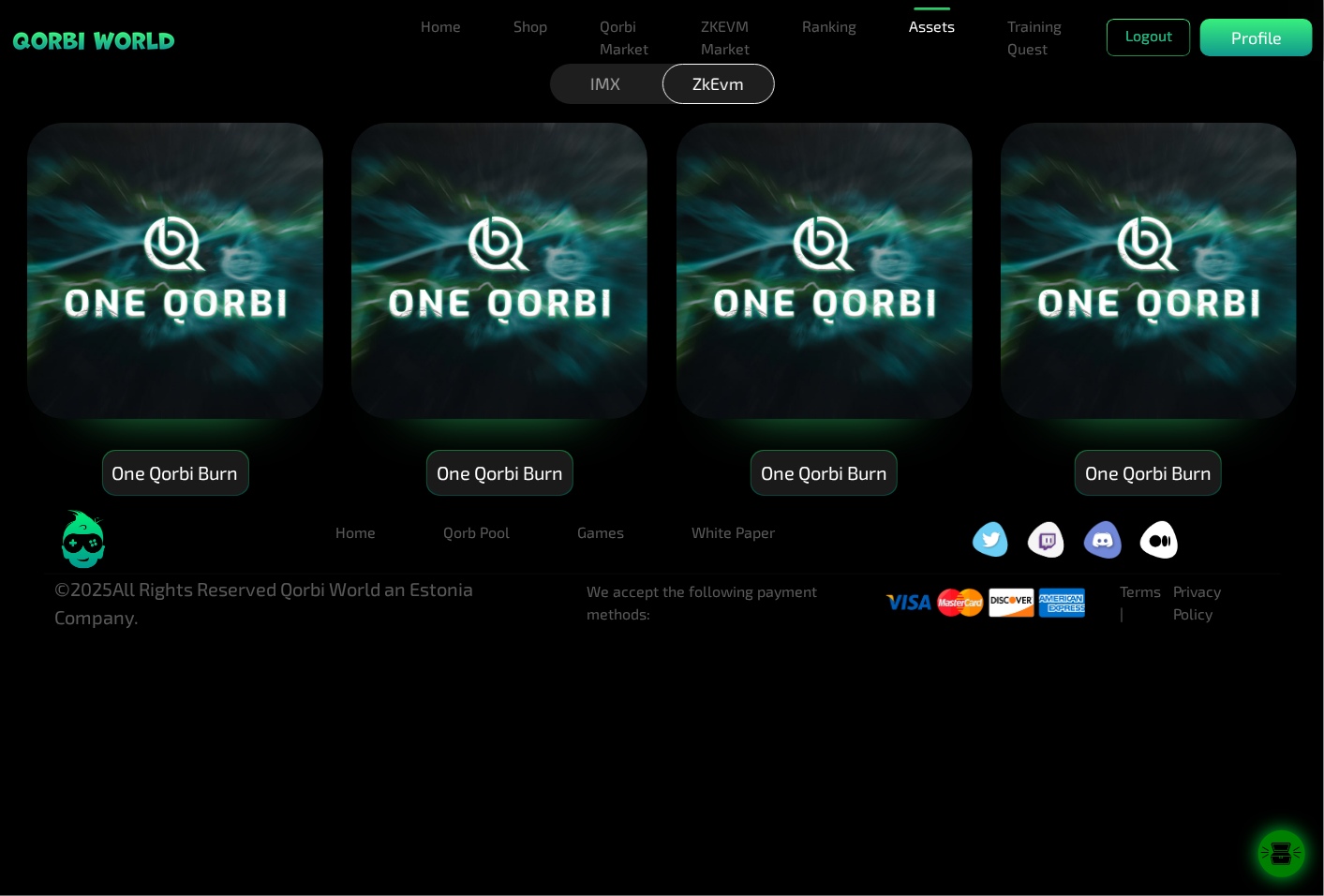
click at [1289, 858] on icon at bounding box center [1281, 860] width 22 height 8
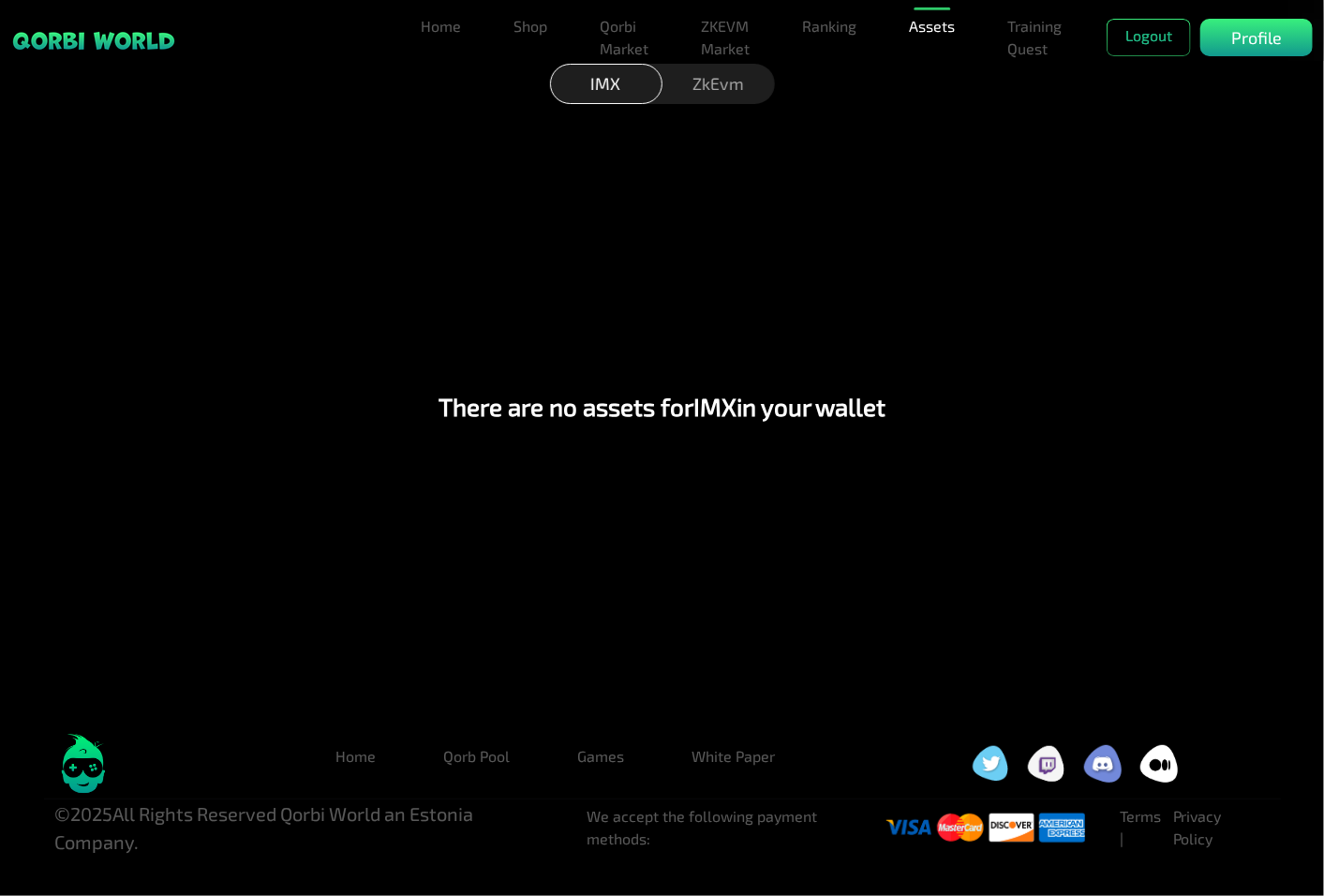
click at [725, 99] on div "ZkEvm" at bounding box center [719, 84] width 113 height 40
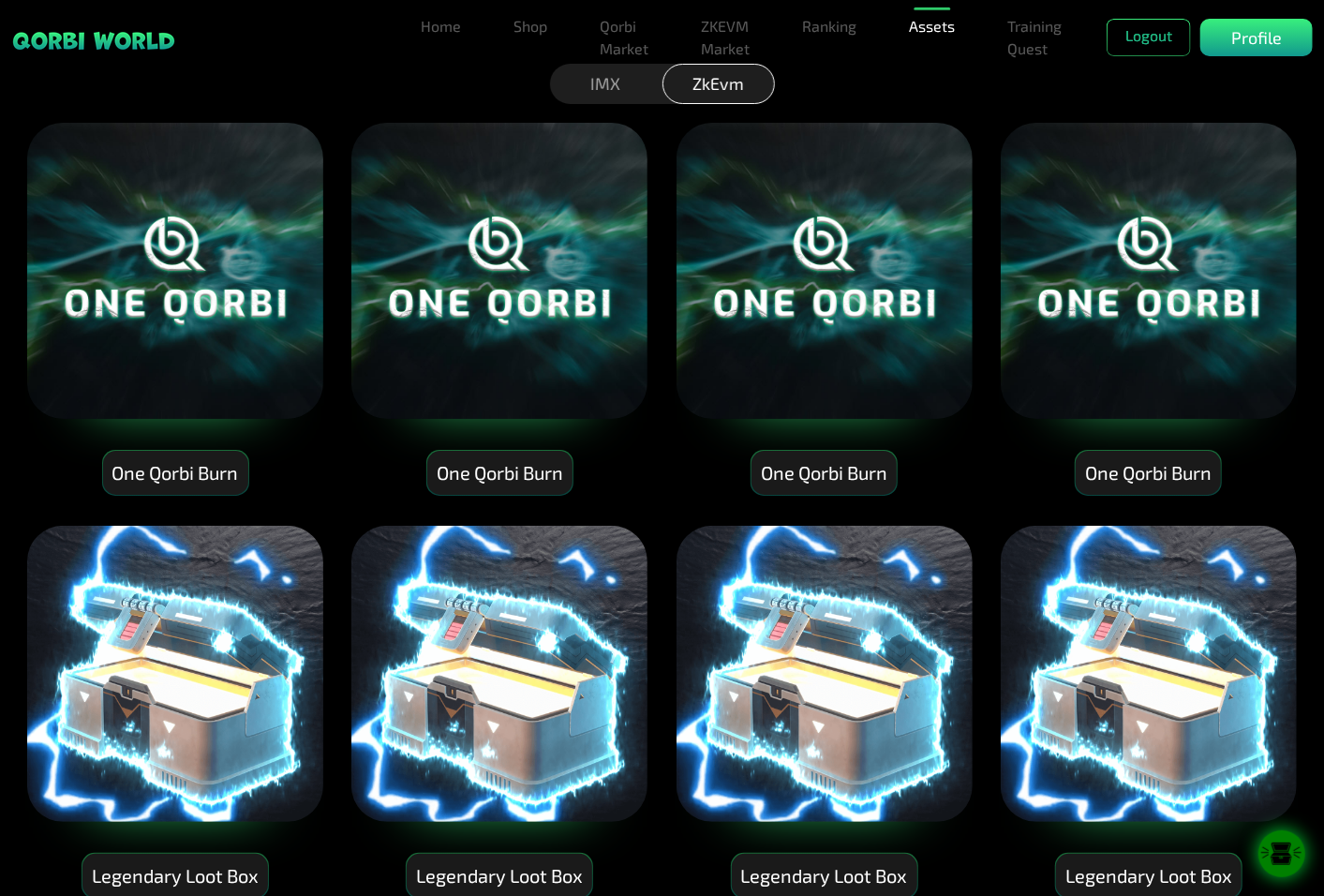
scroll to position [312, 0]
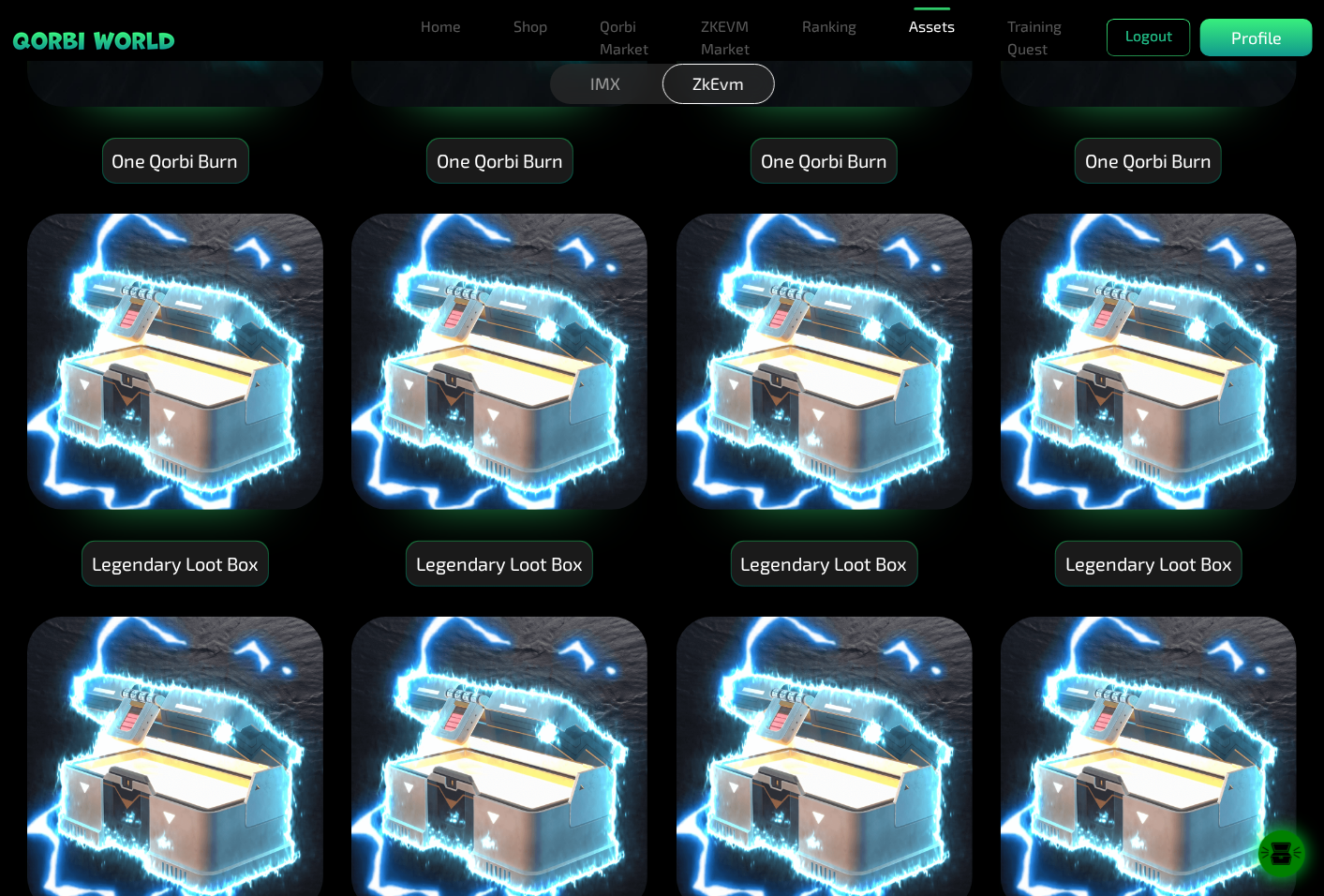
click at [788, 760] on img at bounding box center [825, 765] width 300 height 300
click at [1289, 857] on icon at bounding box center [1282, 854] width 47 height 23
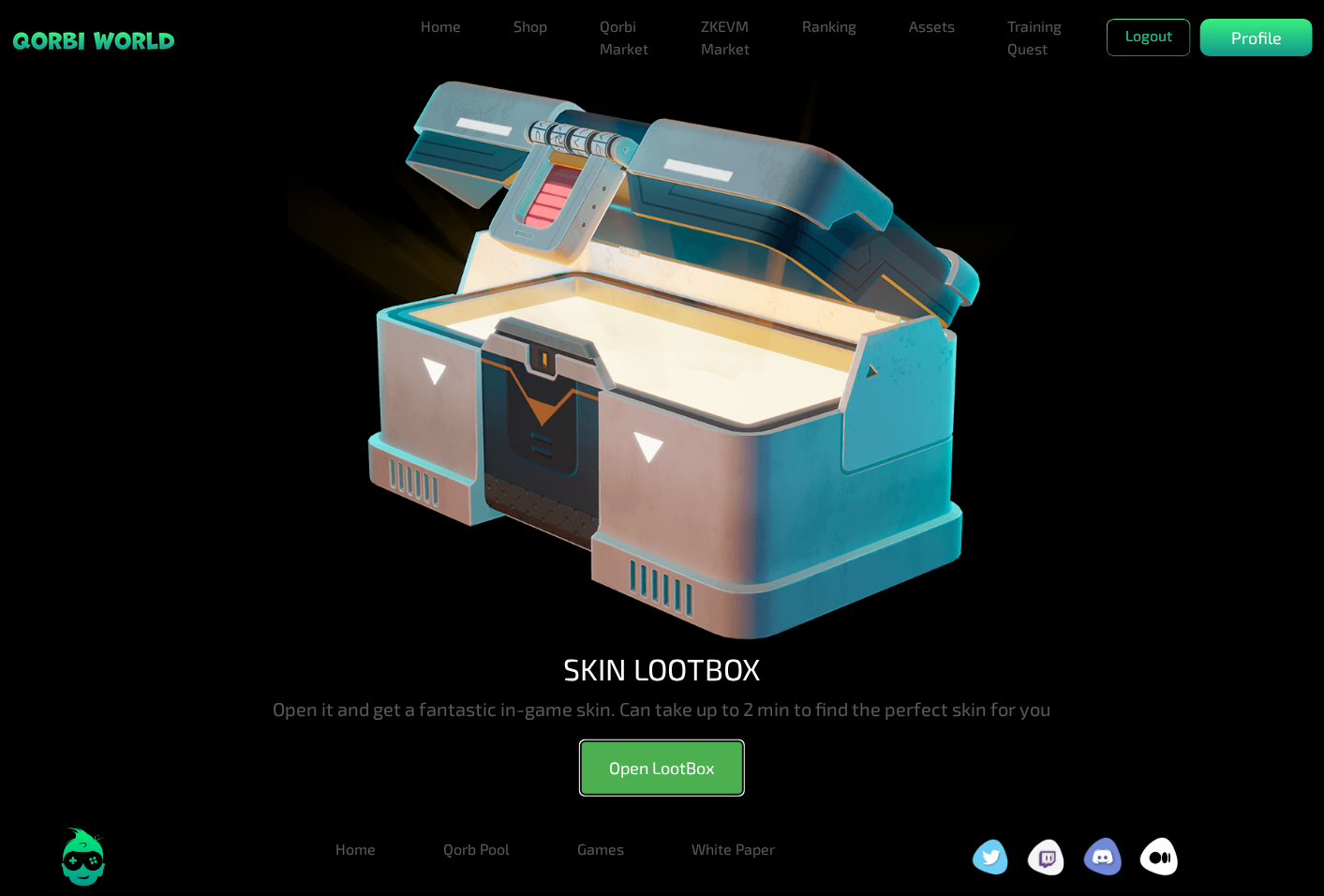
click at [716, 756] on button "Open LootBox" at bounding box center [662, 767] width 162 height 53
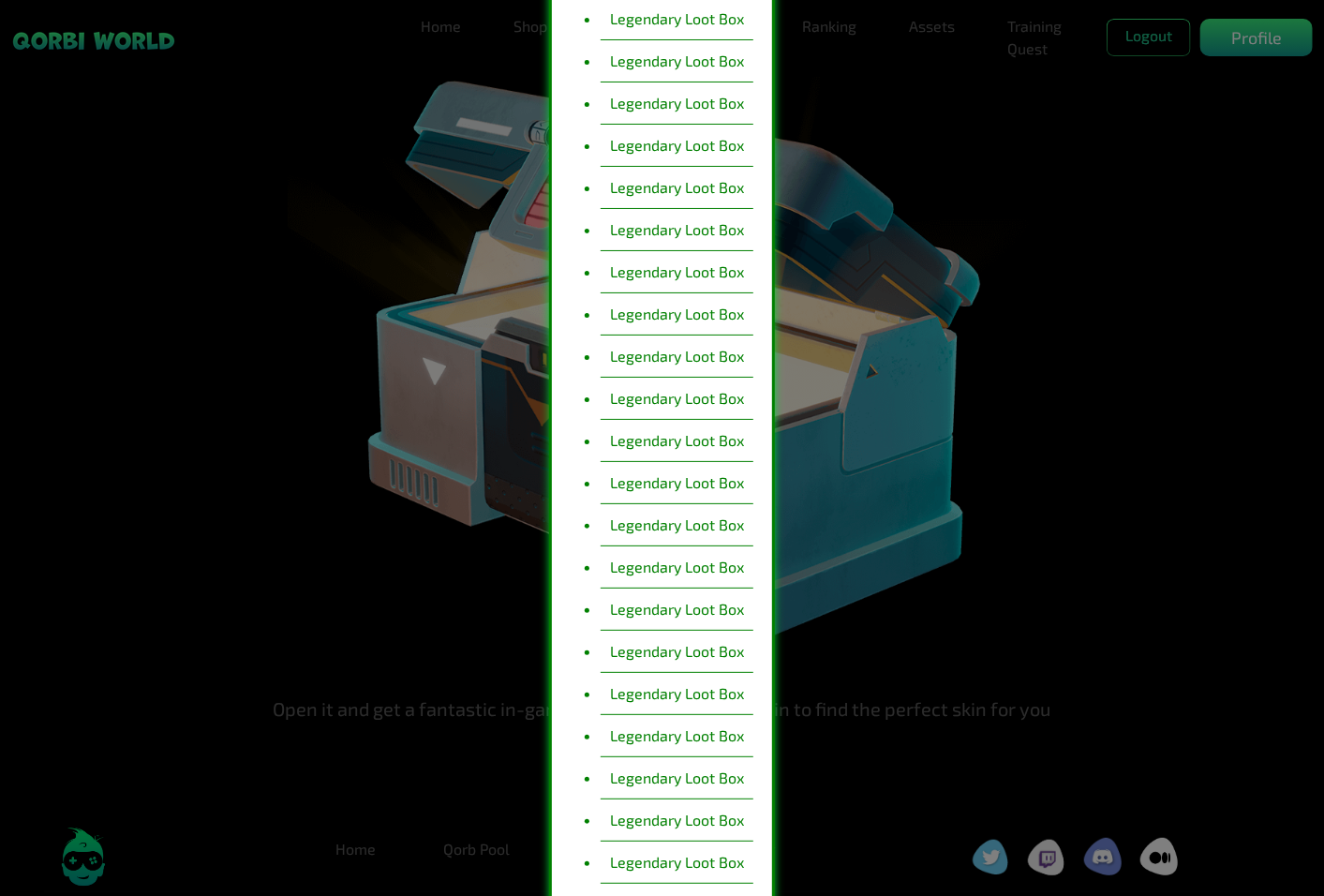
click at [716, 313] on li "Legendary Loot Box" at bounding box center [677, 314] width 153 height 42
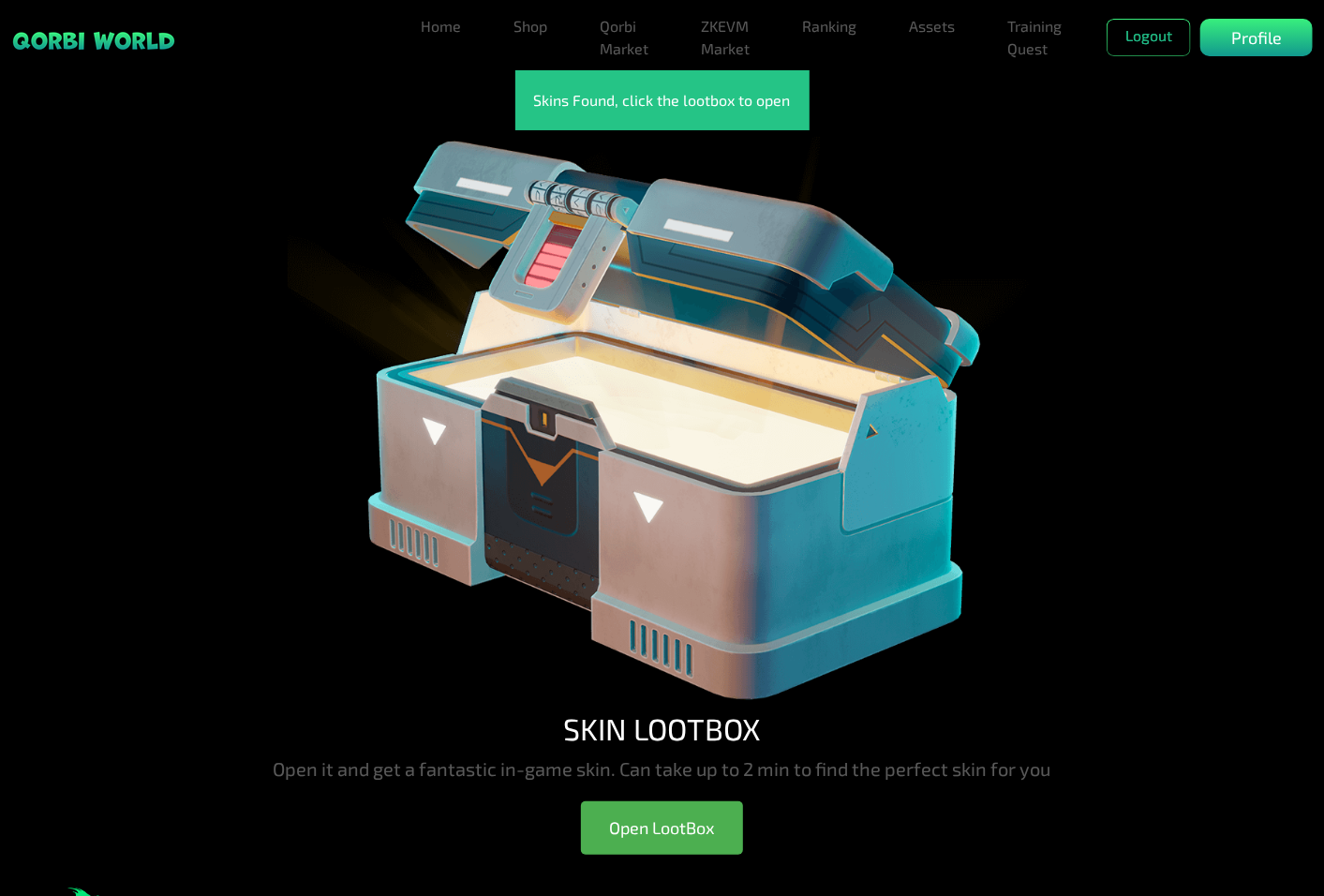
click at [669, 478] on img at bounding box center [662, 420] width 750 height 580
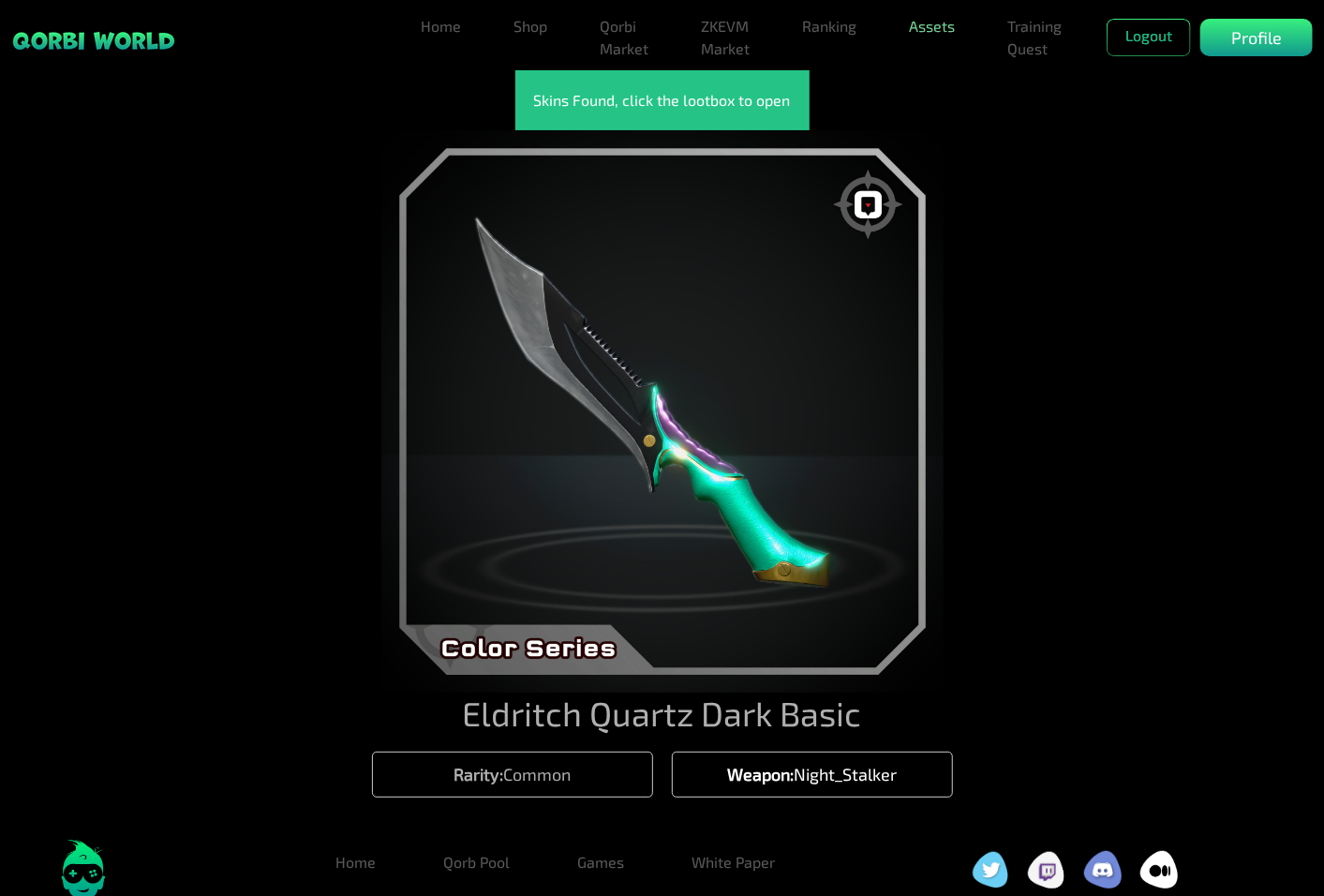
click at [941, 23] on link "Assets" at bounding box center [932, 26] width 61 height 38
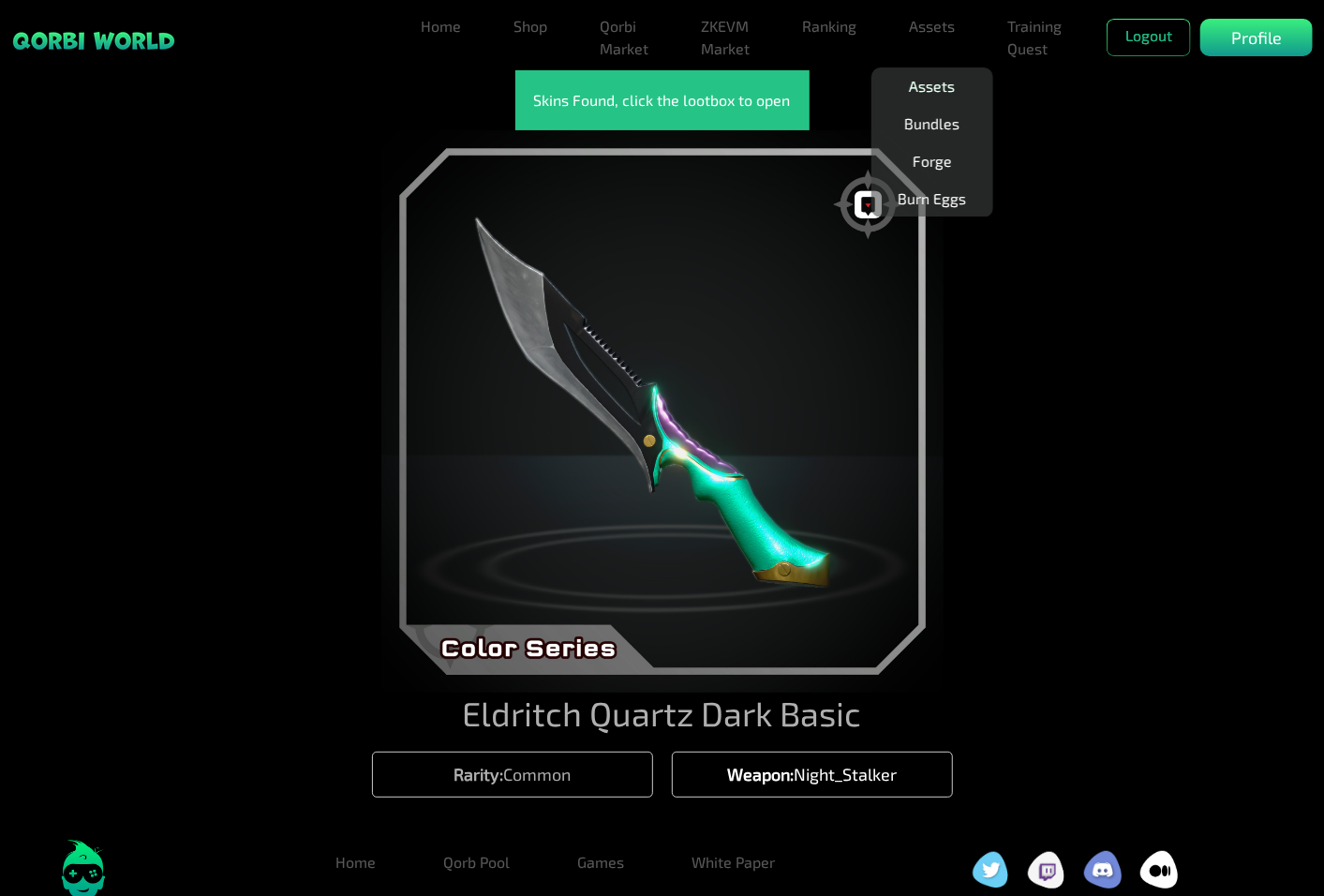
click at [949, 85] on link "Assets" at bounding box center [932, 86] width 61 height 38
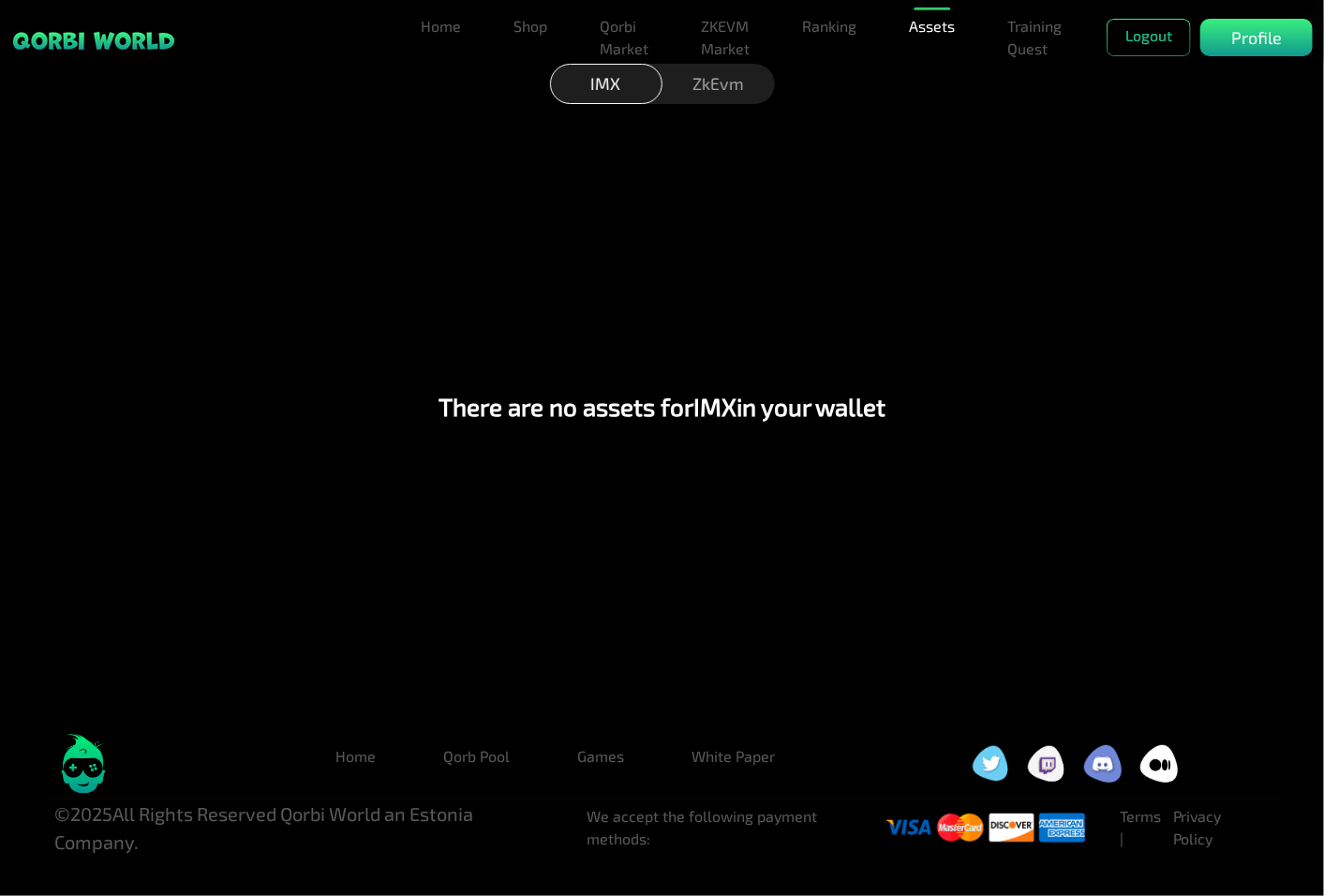
click at [708, 88] on div "ZkEvm" at bounding box center [719, 84] width 113 height 40
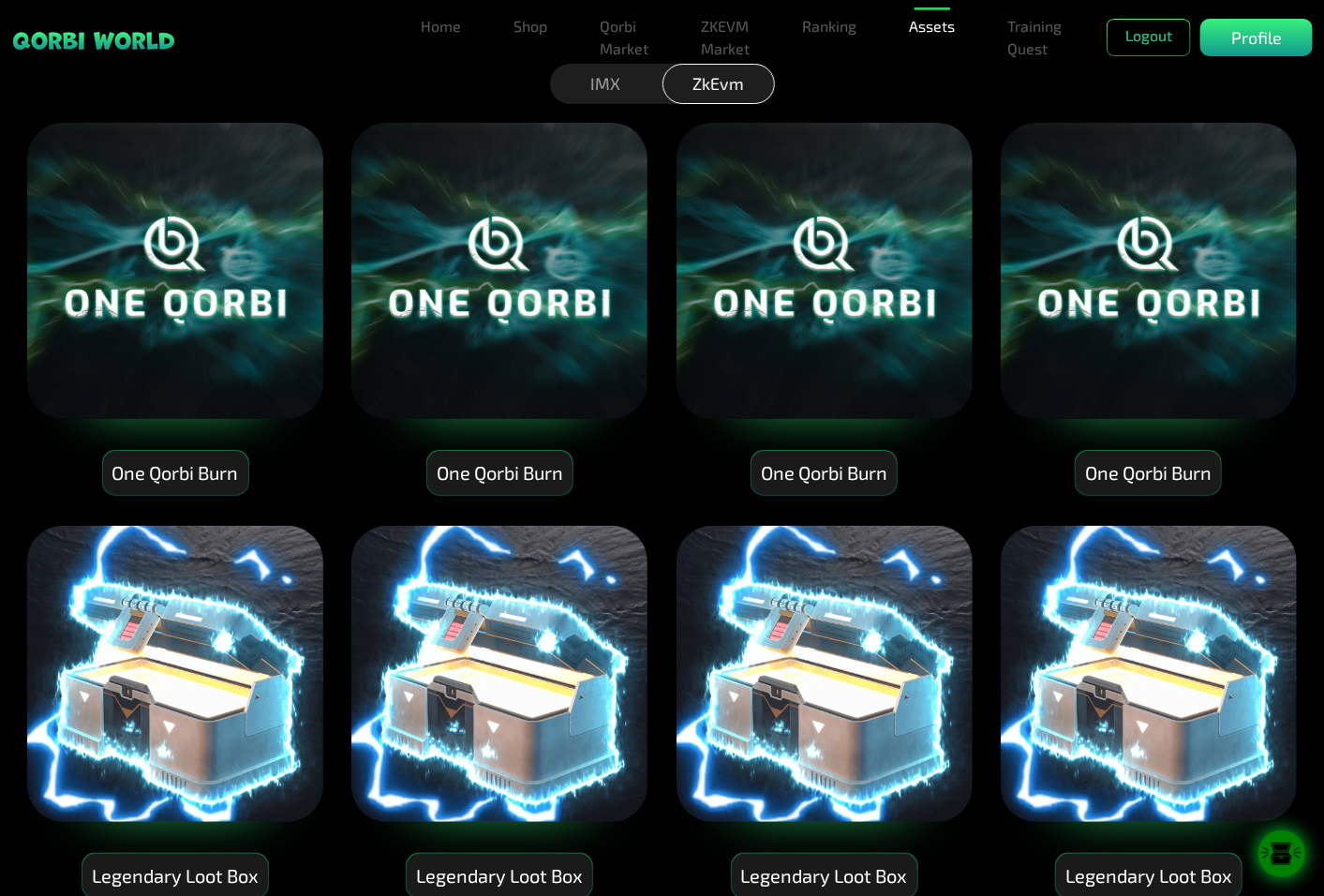
click at [1293, 863] on icon at bounding box center [1282, 854] width 47 height 23
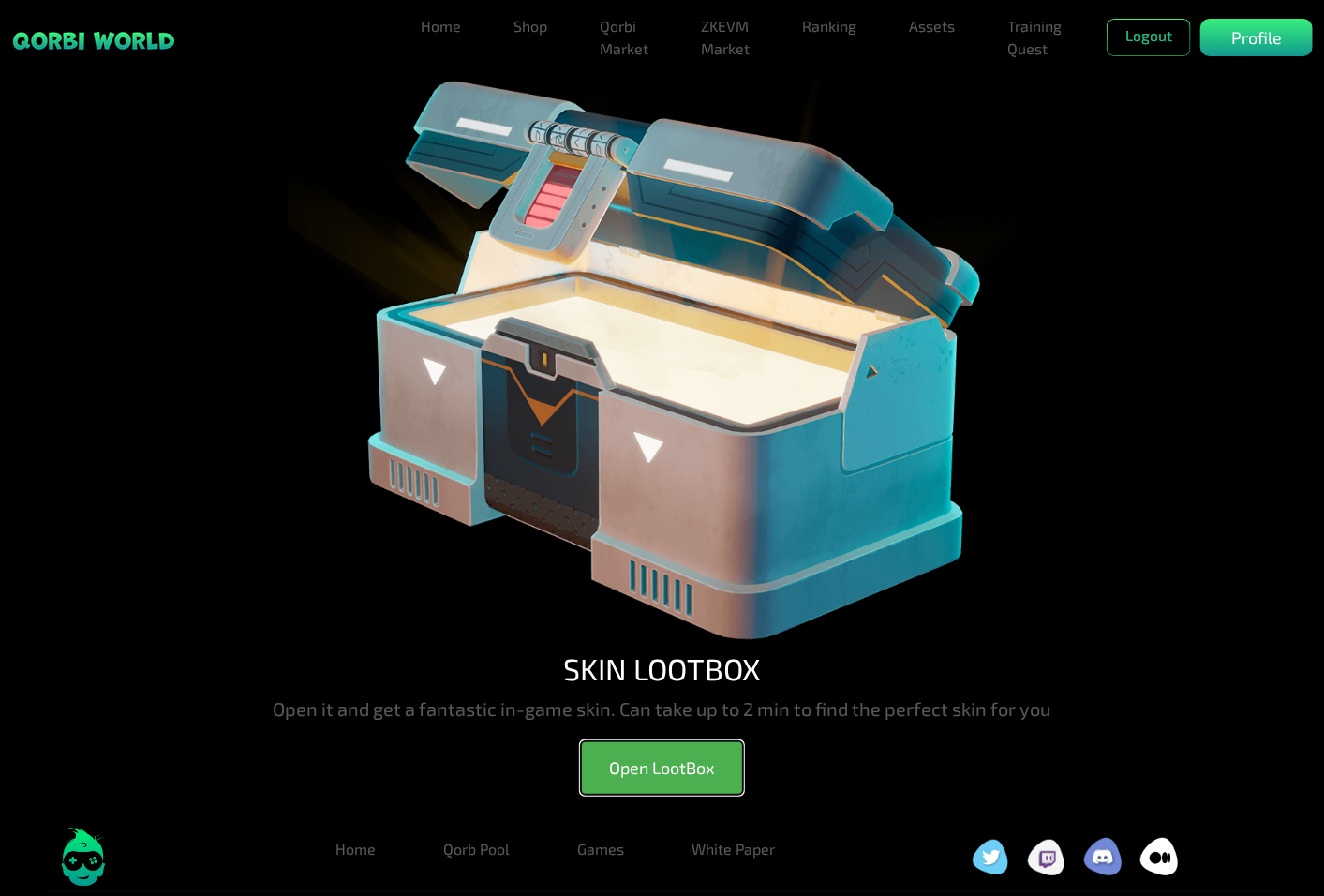
click at [703, 756] on button "Open LootBox" at bounding box center [662, 767] width 162 height 53
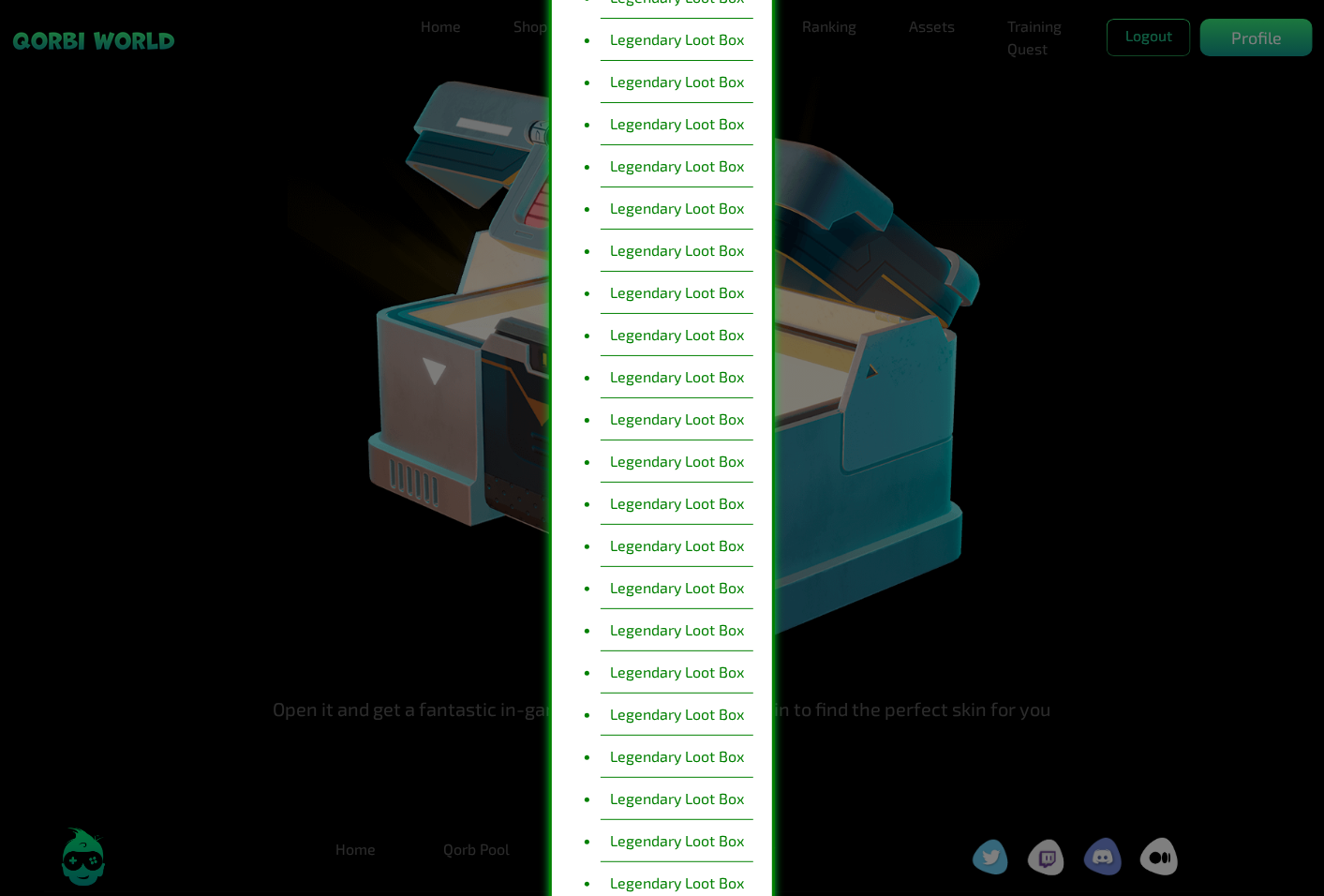
click at [704, 713] on li "Legendary Loot Box" at bounding box center [677, 714] width 153 height 42
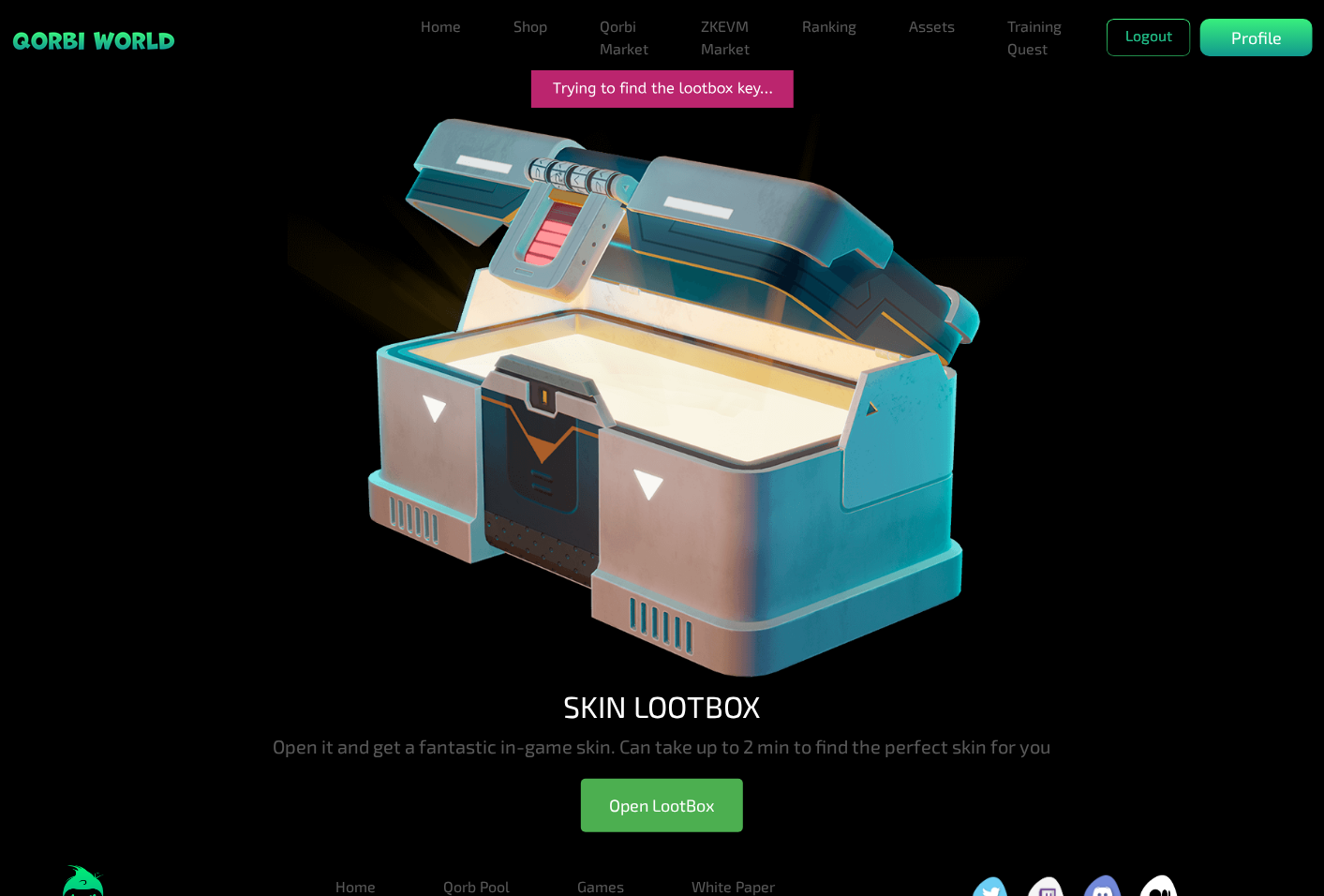
click at [795, 375] on img at bounding box center [662, 398] width 750 height 580
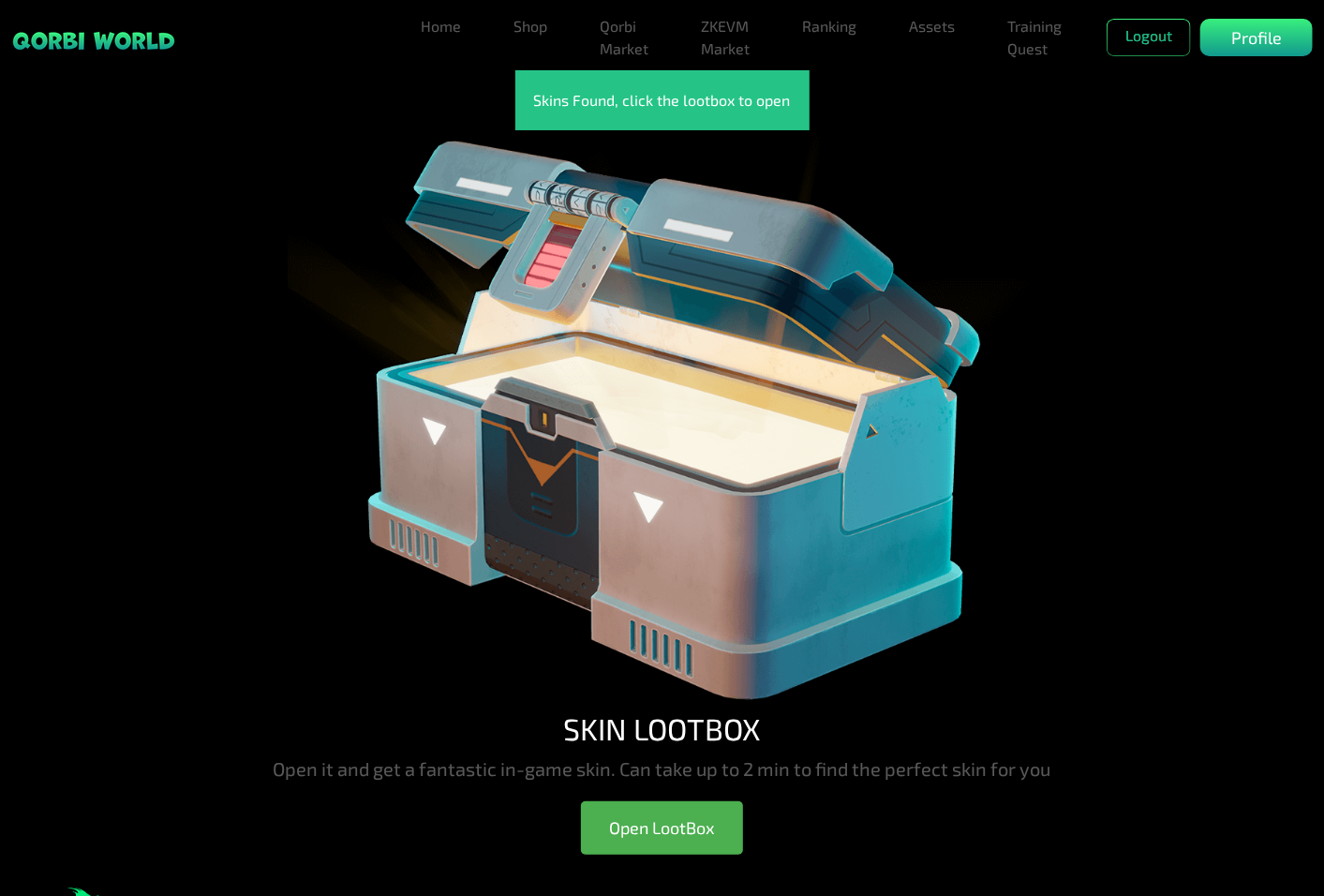
click at [795, 375] on img at bounding box center [662, 420] width 750 height 580
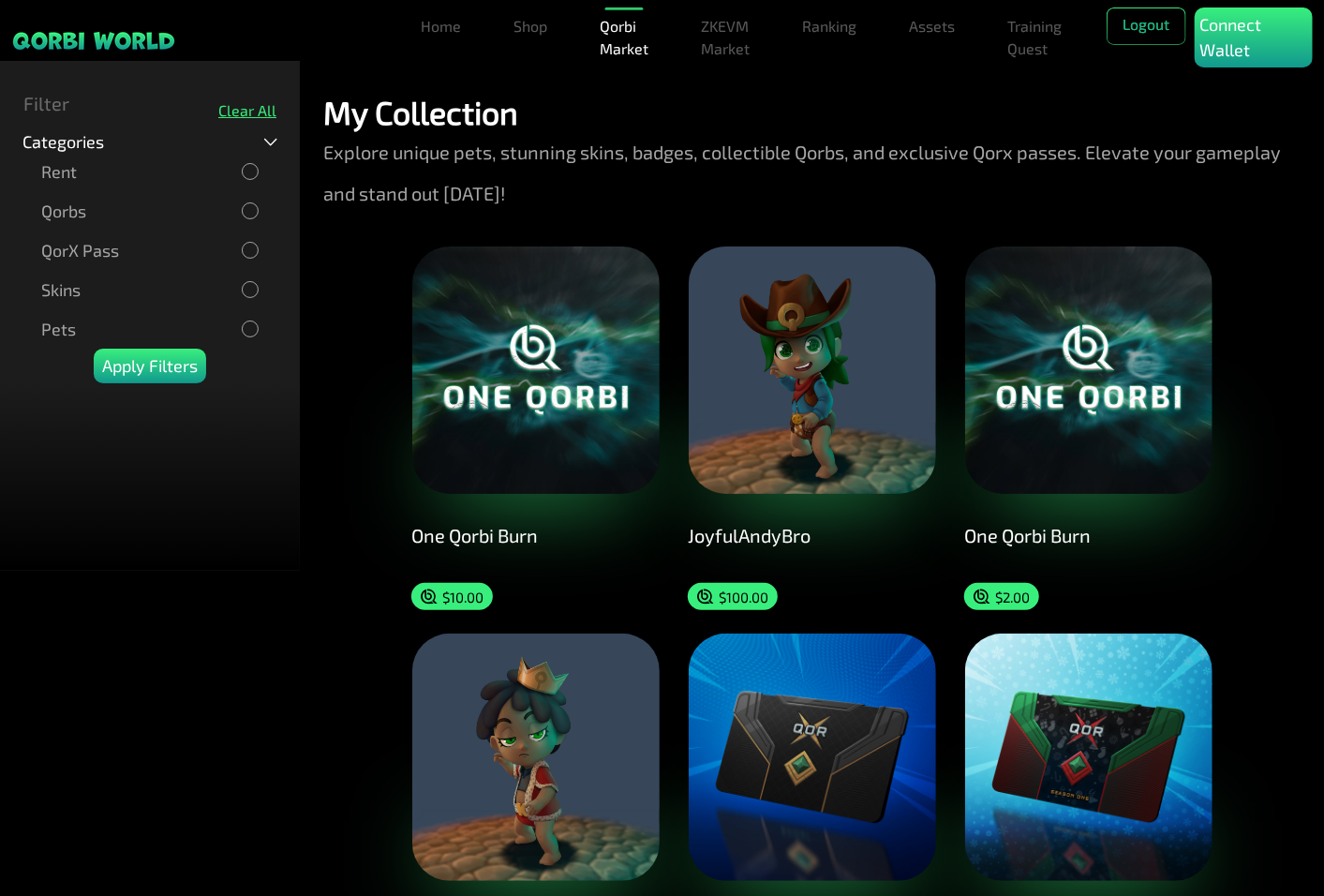
click at [247, 280] on div "Skins" at bounding box center [150, 290] width 218 height 21
click at [173, 358] on p "Apply Filters" at bounding box center [150, 365] width 96 height 25
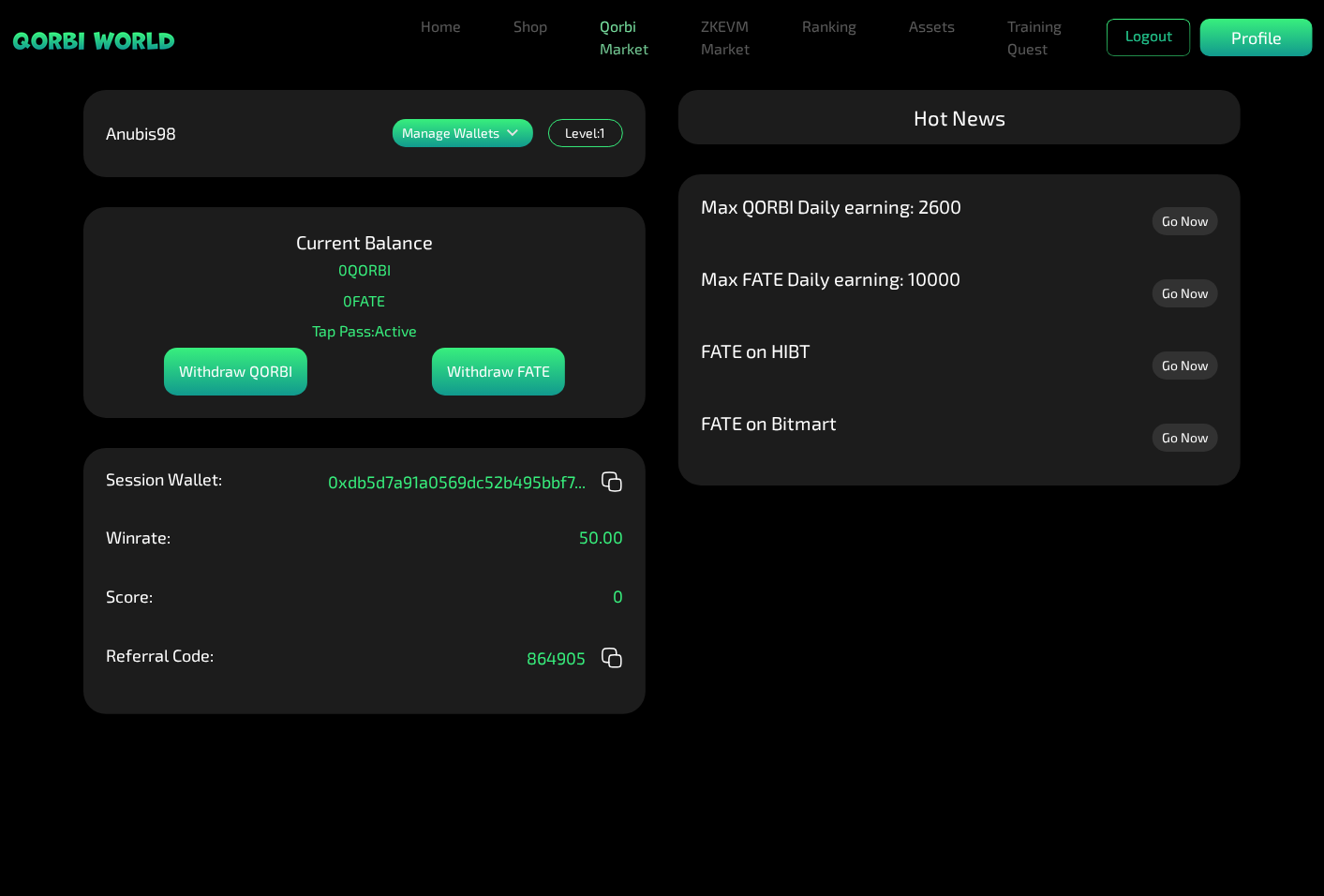
click at [620, 47] on link "Qorbi Market" at bounding box center [624, 38] width 64 height 60
